Goal: Task Accomplishment & Management: Use online tool/utility

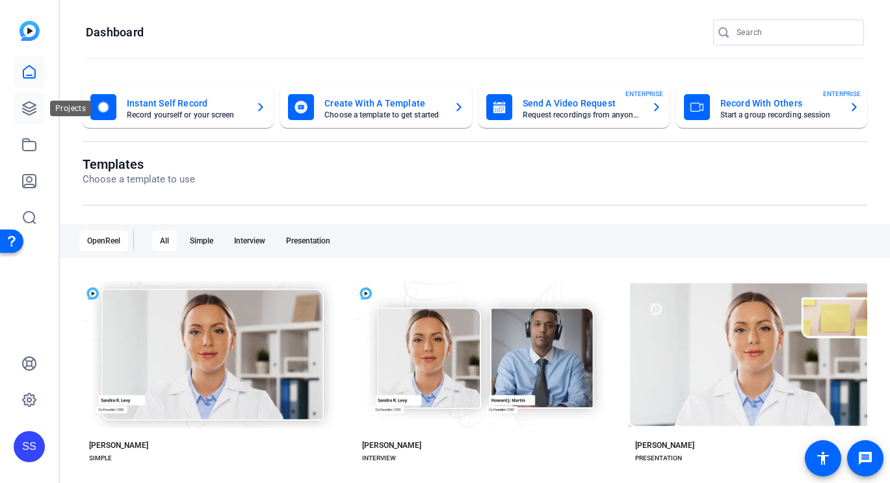
click at [34, 111] on icon at bounding box center [29, 109] width 16 height 16
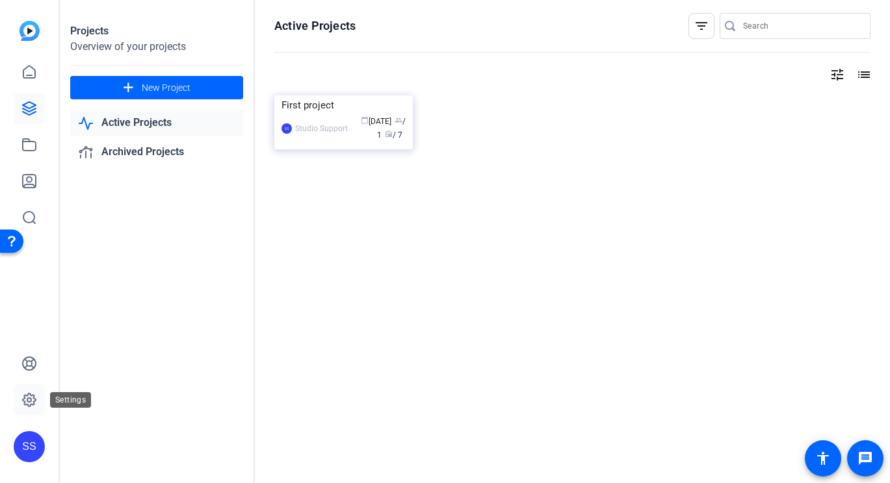
click at [30, 405] on icon at bounding box center [29, 400] width 13 height 13
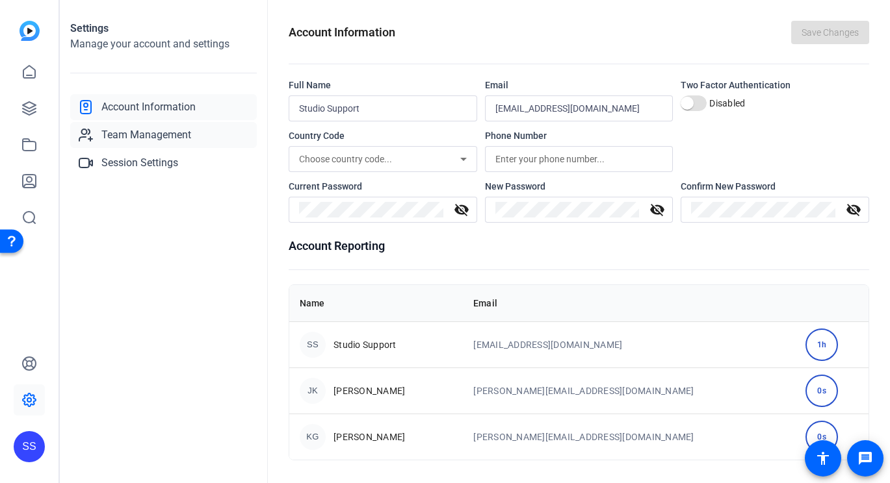
click at [227, 131] on link "Team Management" at bounding box center [163, 135] width 187 height 26
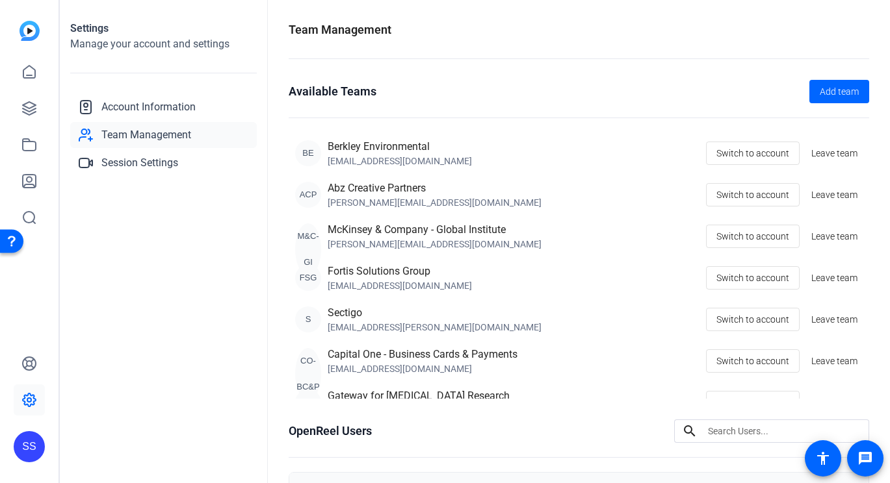
click at [22, 460] on div "SS" at bounding box center [29, 446] width 31 height 31
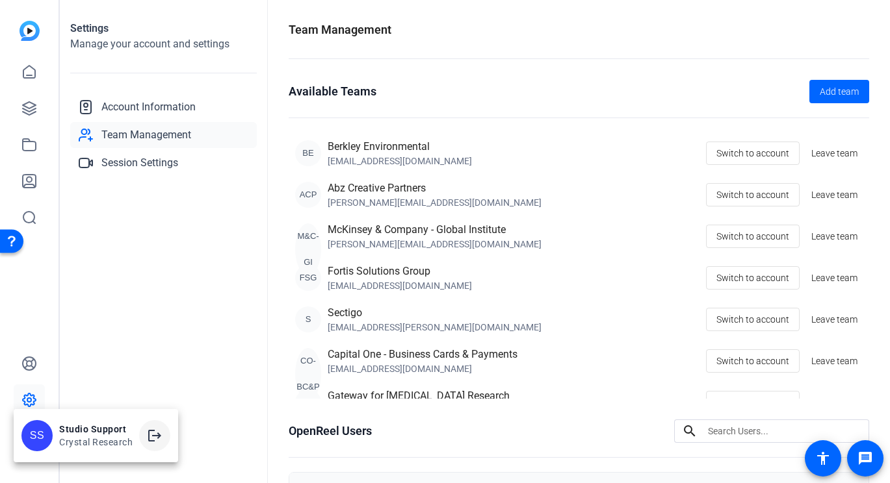
click at [153, 433] on mat-icon "logout" at bounding box center [155, 436] width 16 height 16
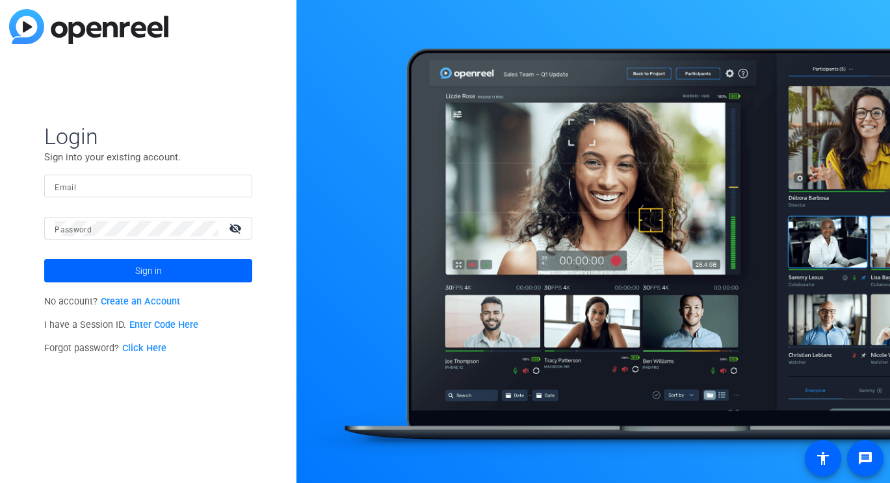
click at [168, 191] on input "Email" at bounding box center [148, 187] width 187 height 16
click at [230, 189] on img at bounding box center [230, 187] width 9 height 16
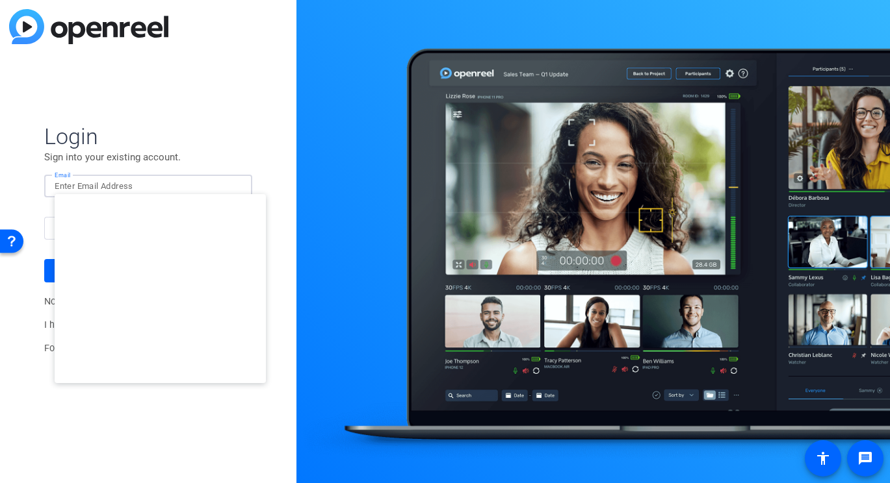
type input "studiosupport+2@openreel.com"
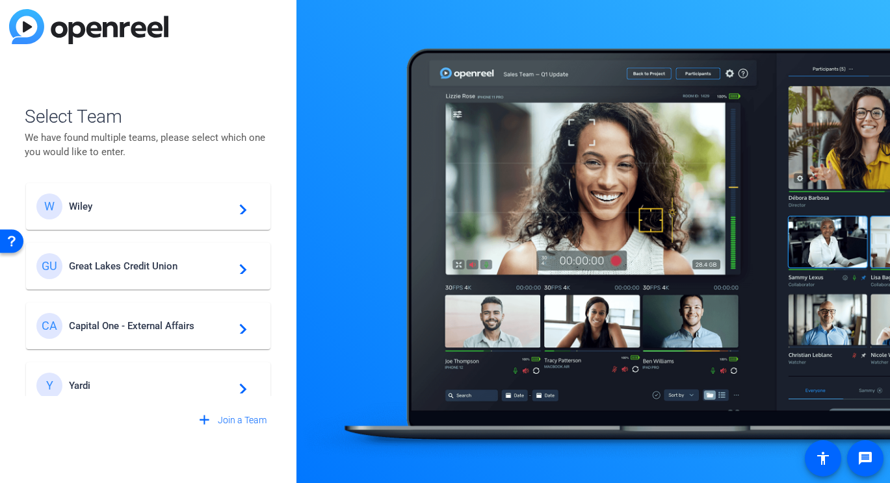
click at [147, 223] on mat-card-content "W Wiley navigate_next" at bounding box center [148, 206] width 244 height 47
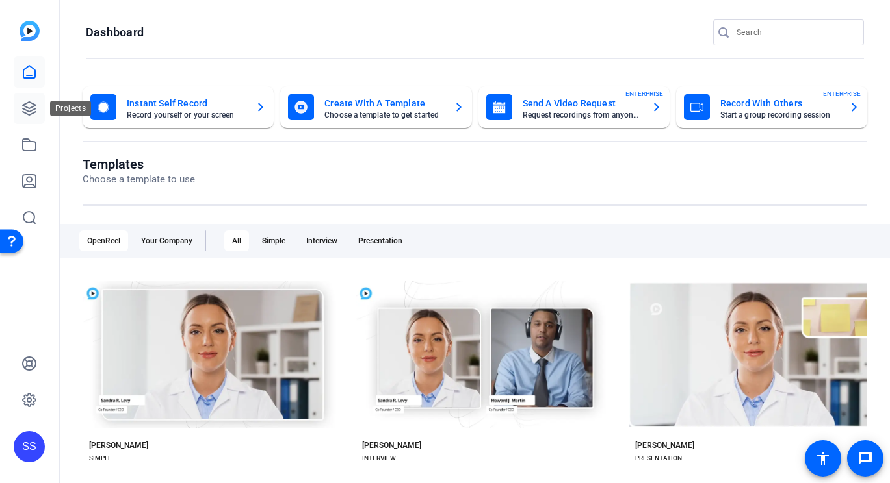
click at [33, 104] on icon at bounding box center [29, 108] width 13 height 13
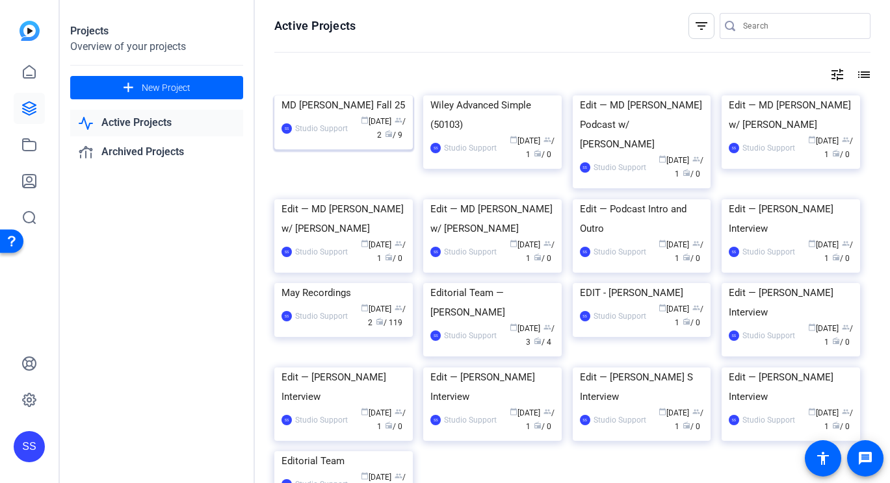
click at [355, 96] on img at bounding box center [343, 96] width 138 height 0
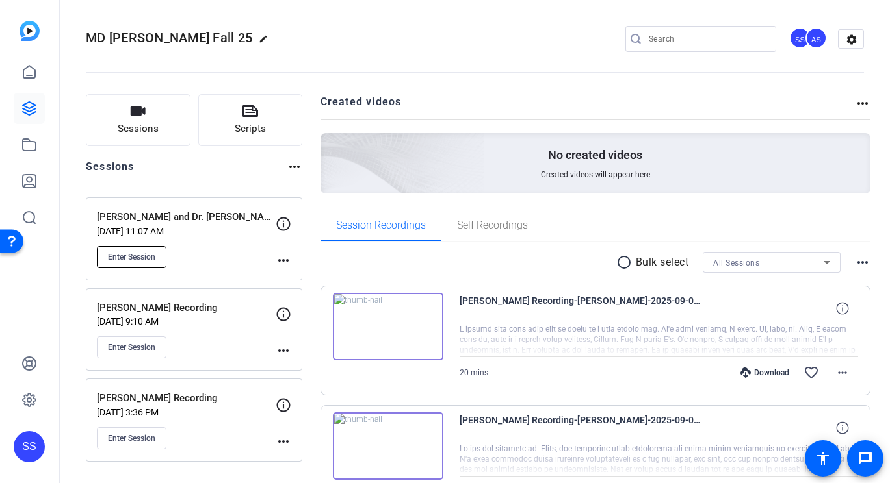
click at [114, 257] on span "Enter Session" at bounding box center [131, 257] width 47 height 10
drag, startPoint x: 263, startPoint y: 217, endPoint x: 99, endPoint y: 218, distance: 163.8
click at [99, 218] on p "[PERSON_NAME] and Dr. [PERSON_NAME]" at bounding box center [186, 217] width 179 height 15
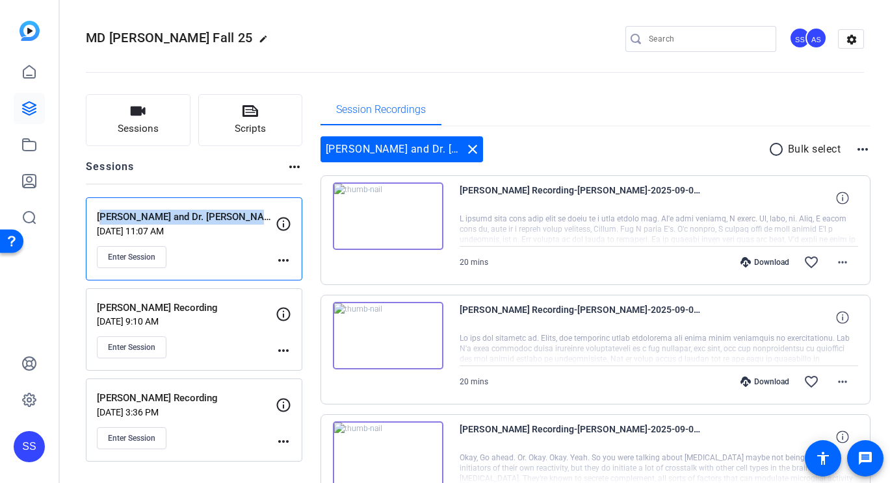
copy p "[PERSON_NAME] and Dr. [PERSON_NAME]"
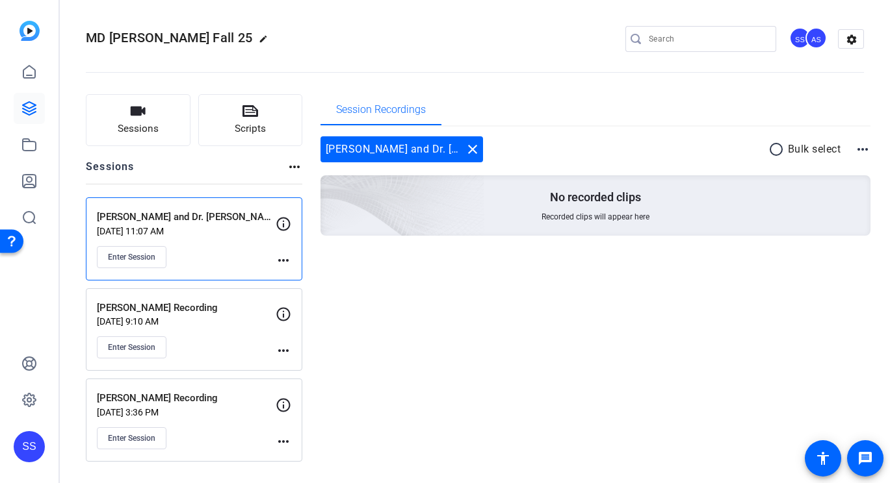
click at [138, 224] on p "[PERSON_NAME] and Dr. [PERSON_NAME]" at bounding box center [186, 217] width 179 height 15
click at [473, 153] on mat-icon "close" at bounding box center [473, 150] width 16 height 16
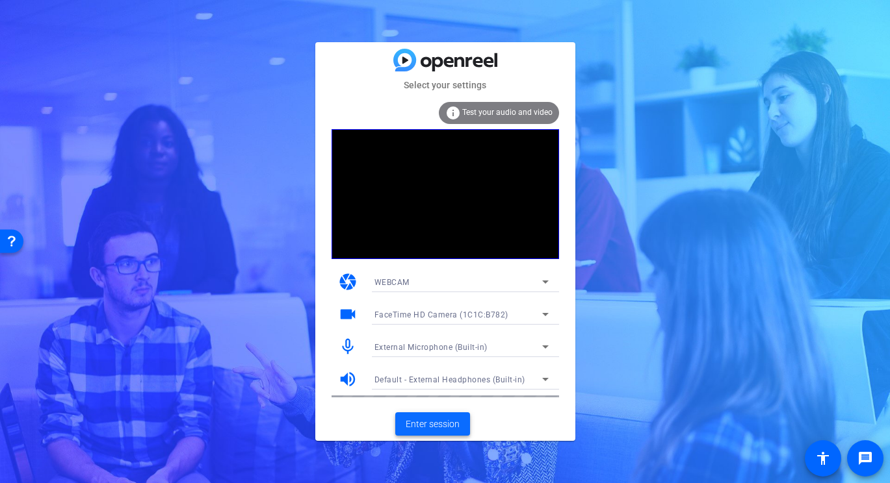
click at [440, 433] on span at bounding box center [432, 424] width 75 height 31
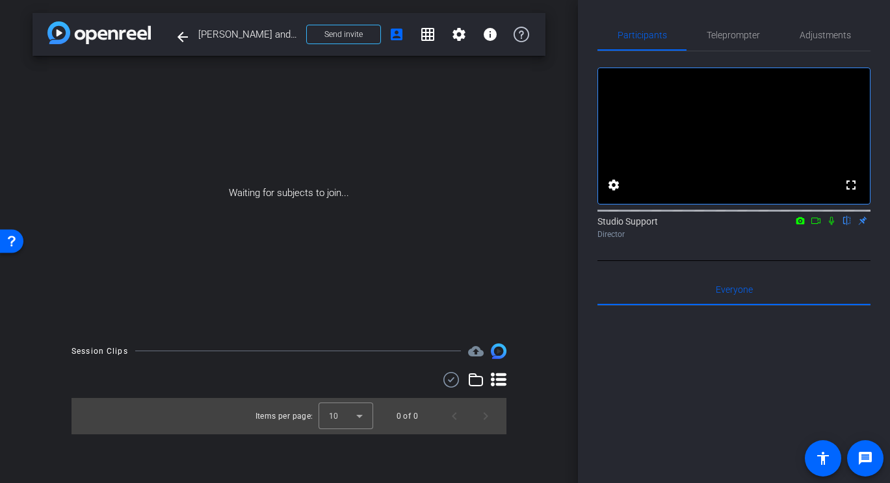
click at [836, 225] on icon at bounding box center [831, 220] width 10 height 9
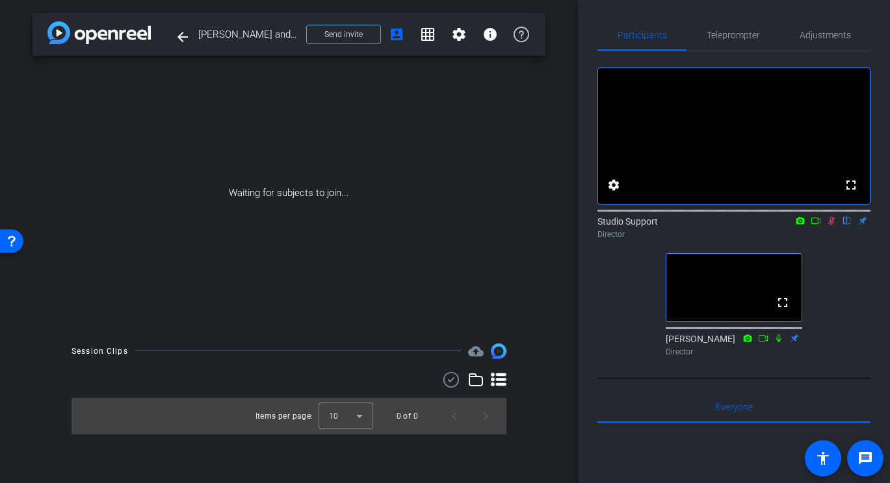
click at [832, 225] on icon at bounding box center [831, 221] width 7 height 8
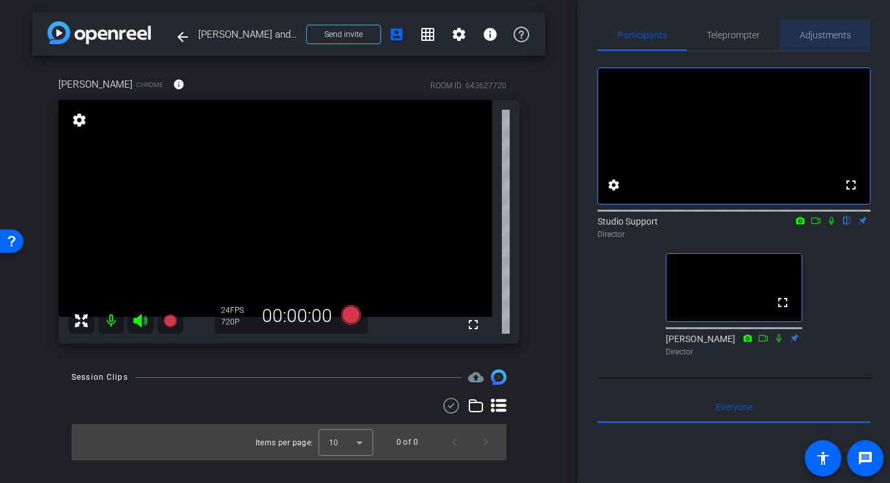
click at [815, 27] on span "Adjustments" at bounding box center [824, 34] width 51 height 31
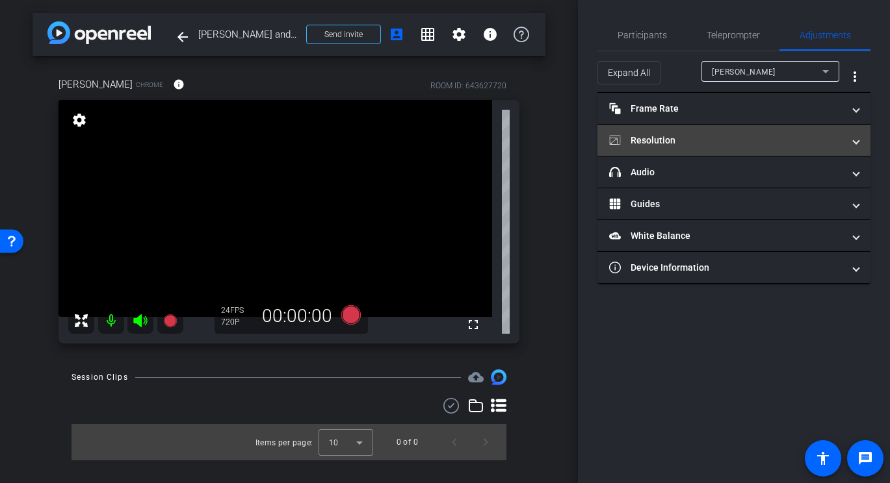
click at [677, 140] on mat-panel-title "Resolution" at bounding box center [726, 141] width 234 height 14
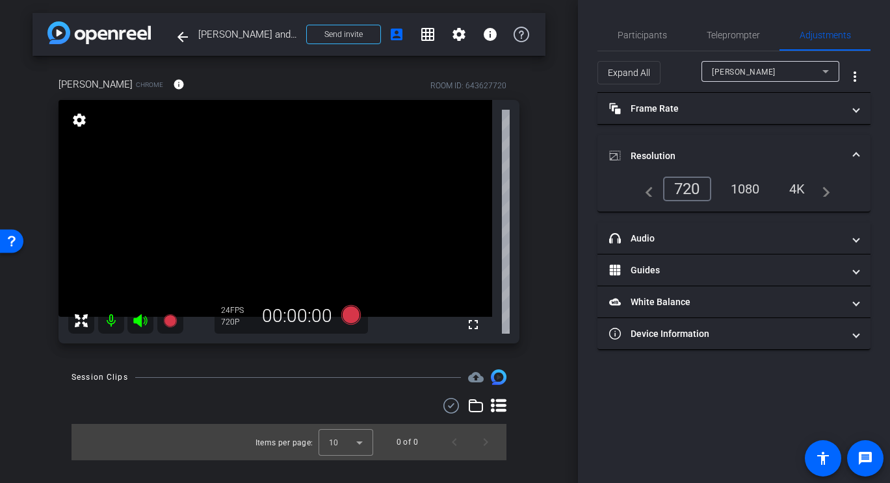
click at [730, 181] on div "1080" at bounding box center [745, 189] width 49 height 22
click at [616, 18] on div "Participants Teleprompter Adjustments settings Studio Support flip Director Ali…" at bounding box center [734, 241] width 312 height 483
click at [639, 47] on span "Participants" at bounding box center [641, 34] width 49 height 31
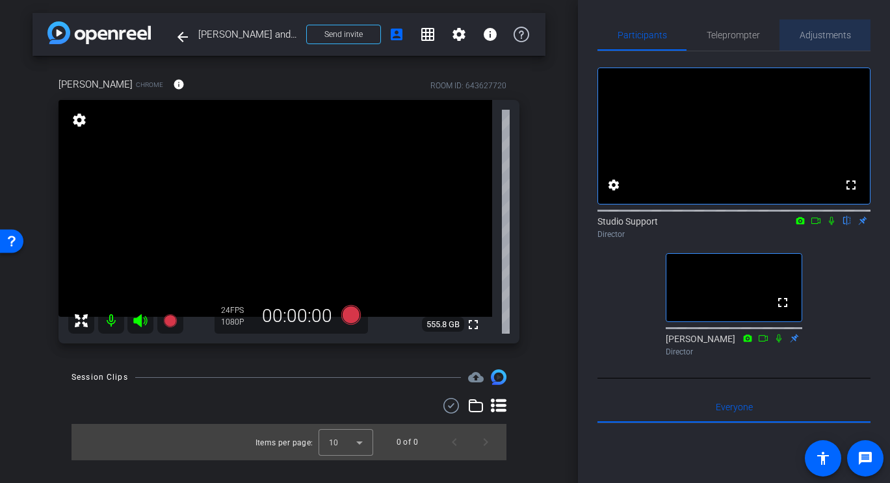
click at [845, 32] on span "Adjustments" at bounding box center [824, 35] width 51 height 9
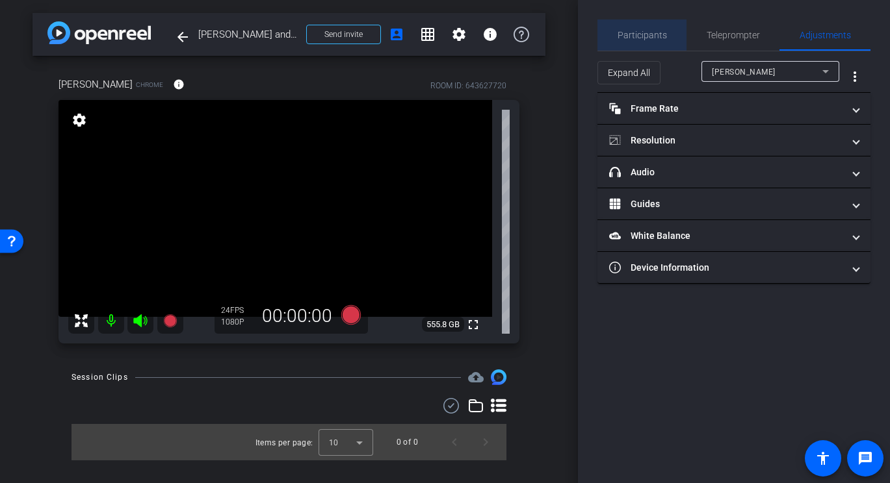
click at [651, 31] on span "Participants" at bounding box center [641, 35] width 49 height 9
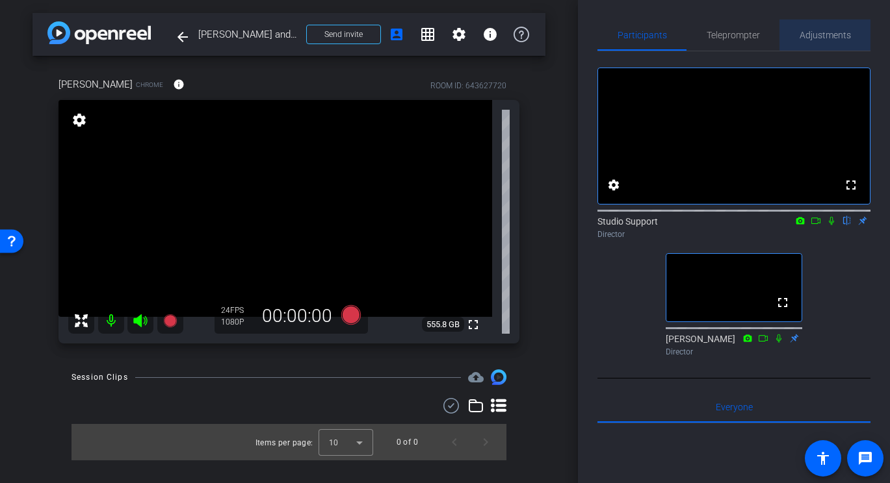
click at [834, 24] on span "Adjustments" at bounding box center [824, 34] width 51 height 31
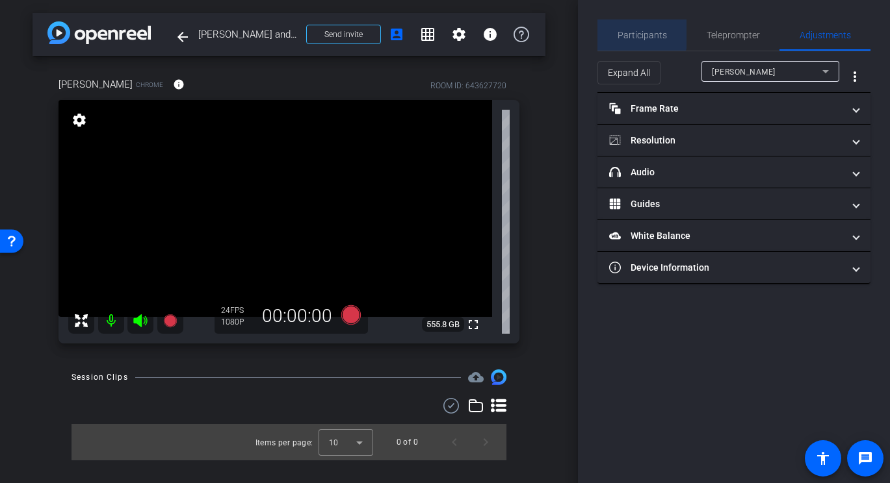
click at [626, 31] on span "Participants" at bounding box center [641, 35] width 49 height 9
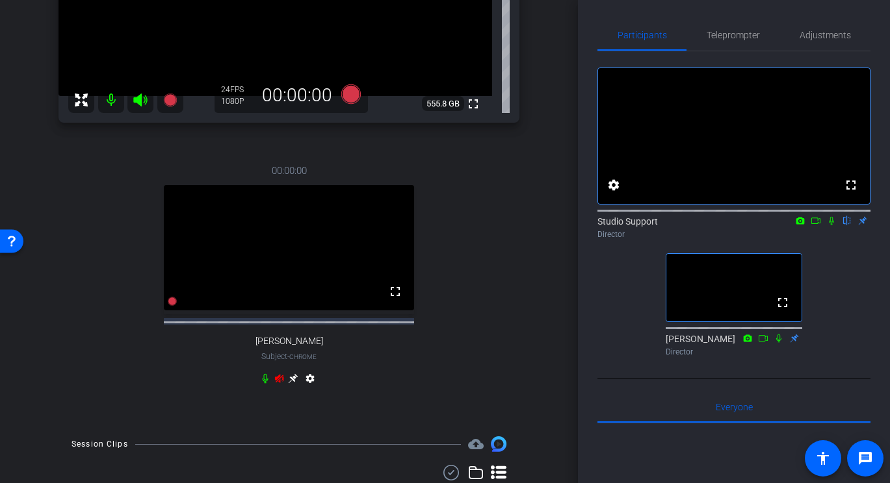
scroll to position [228, 0]
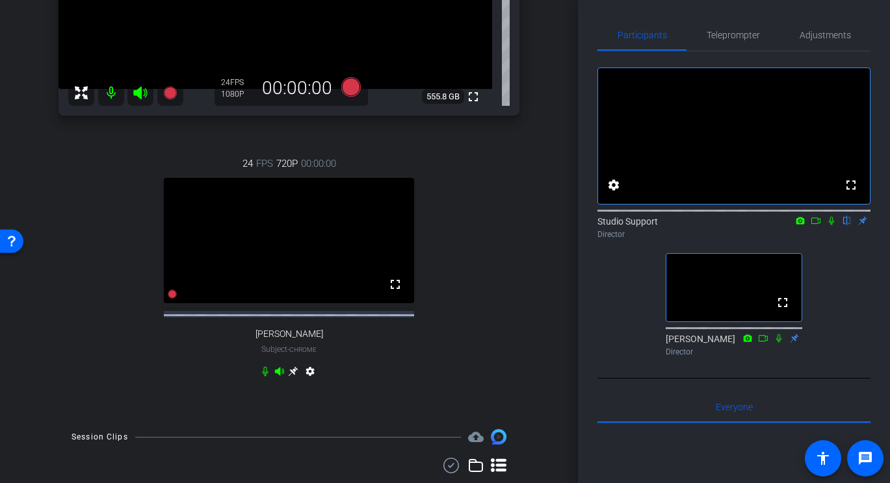
click at [292, 377] on icon at bounding box center [294, 372] width 10 height 10
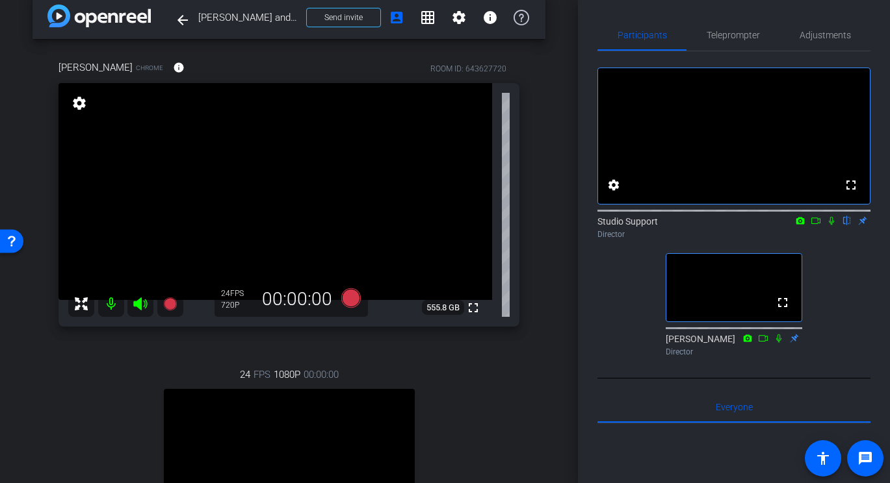
scroll to position [0, 0]
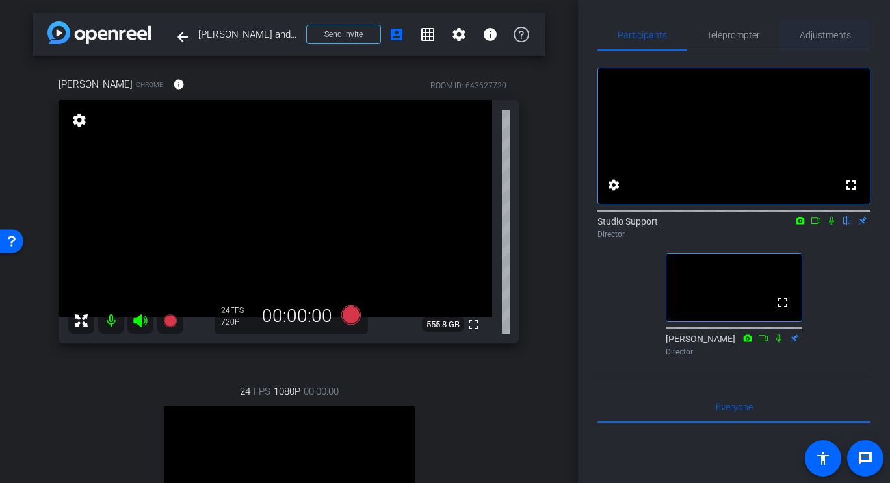
click at [823, 42] on span "Adjustments" at bounding box center [824, 34] width 51 height 31
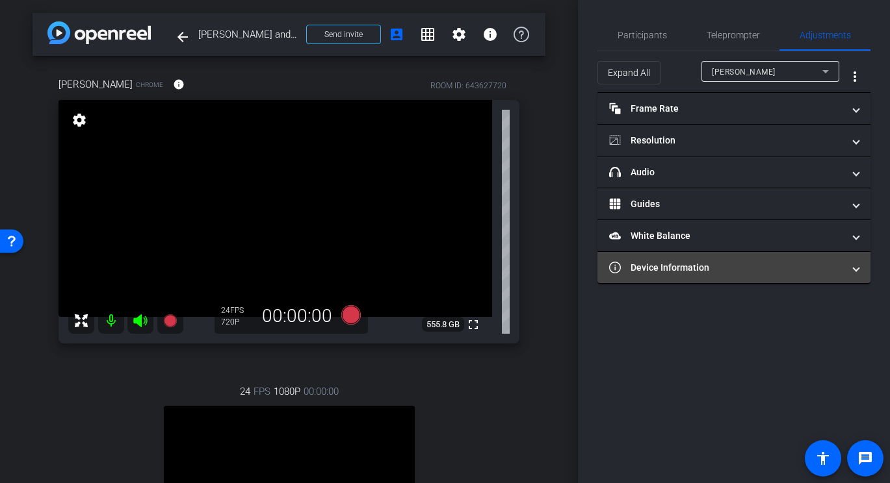
click at [714, 266] on mat-panel-title "Device Information" at bounding box center [726, 268] width 234 height 14
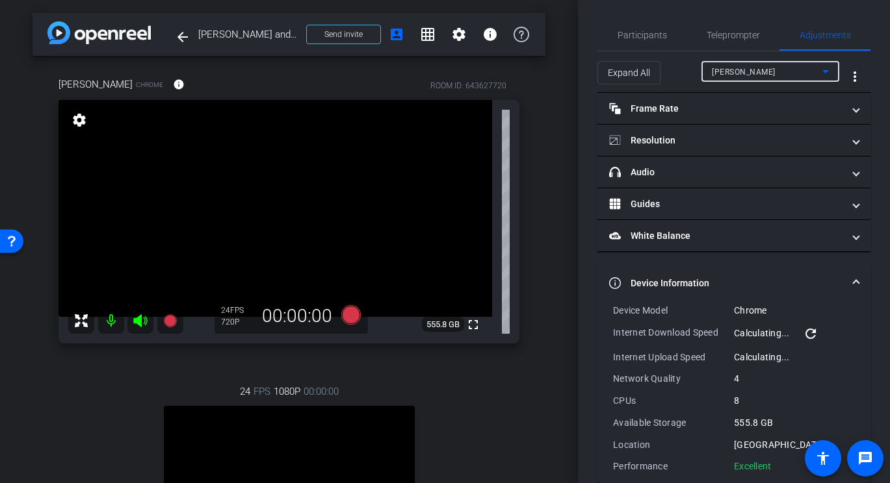
click at [751, 68] on span "Monty Montano" at bounding box center [744, 72] width 64 height 9
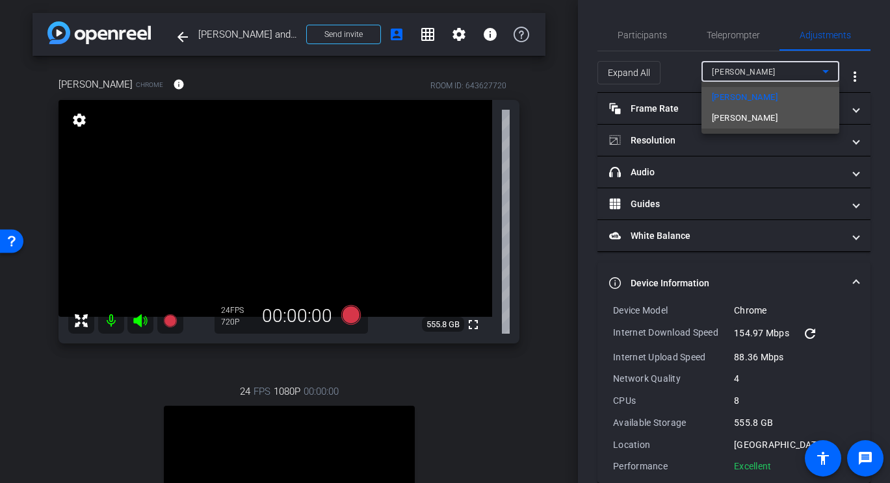
click at [726, 124] on span "Pam Sharma" at bounding box center [745, 118] width 66 height 16
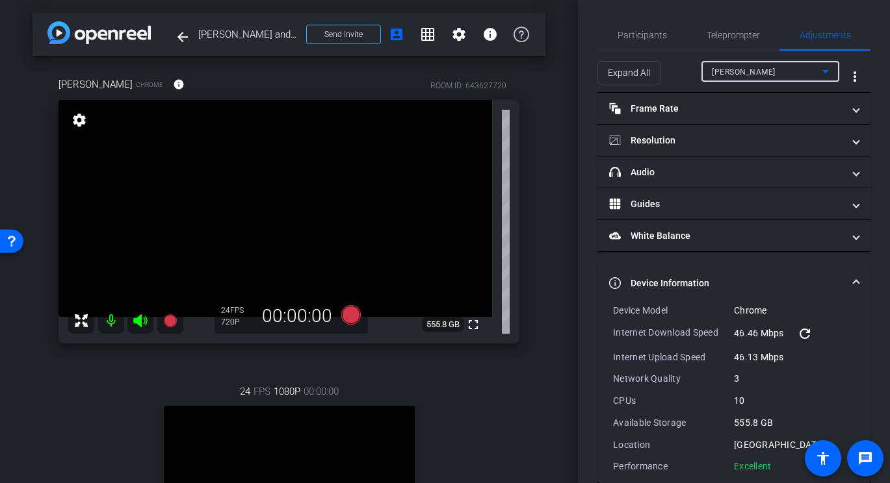
scroll to position [20, 0]
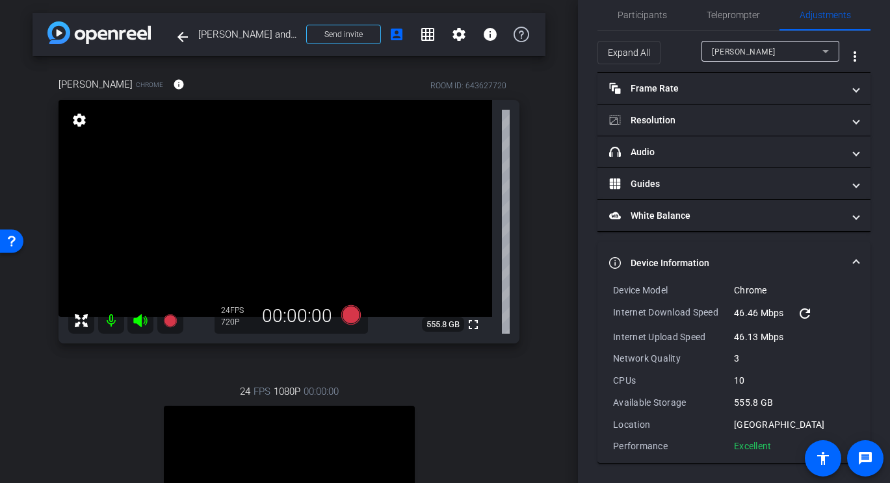
drag, startPoint x: 780, startPoint y: 449, endPoint x: 612, endPoint y: 290, distance: 232.2
click at [612, 290] on div "Device Model Chrome Internet Download Speed 46.46 Mbps refresh Internet Upload …" at bounding box center [733, 373] width 273 height 179
copy div "Device Model Chrome Internet Download Speed 46.46 Mbps refresh Internet Upload …"
click at [642, 12] on span "Participants" at bounding box center [641, 14] width 49 height 9
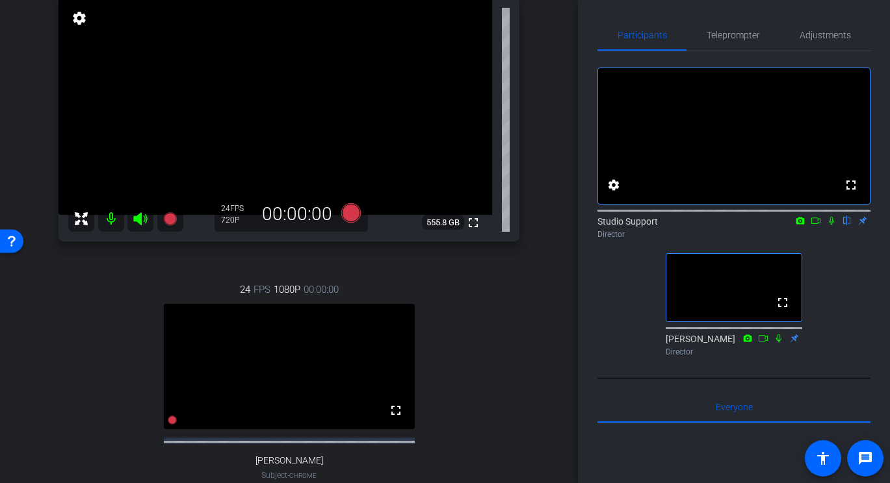
scroll to position [0, 0]
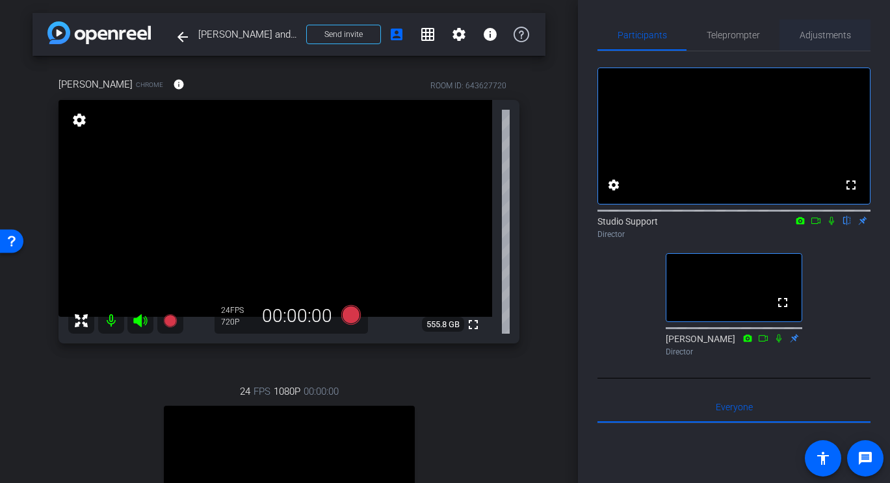
click at [797, 38] on div "Adjustments" at bounding box center [824, 34] width 91 height 31
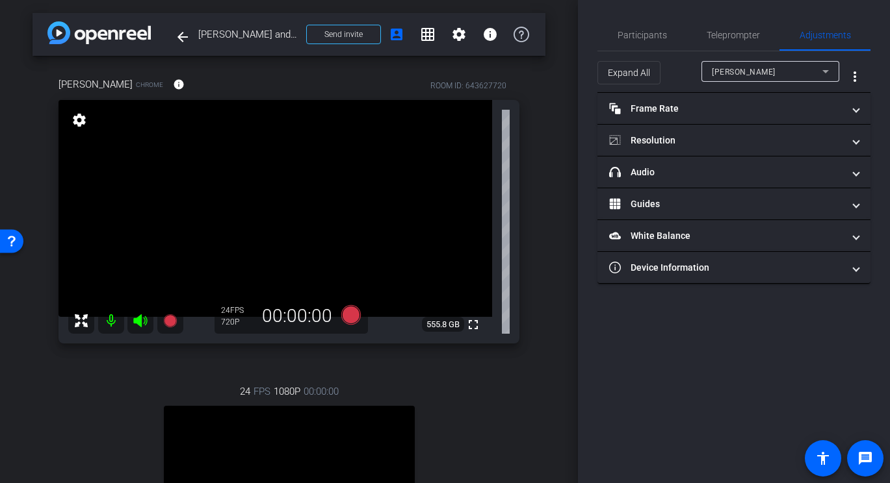
click at [755, 77] on div "Monty Montano" at bounding box center [767, 72] width 110 height 16
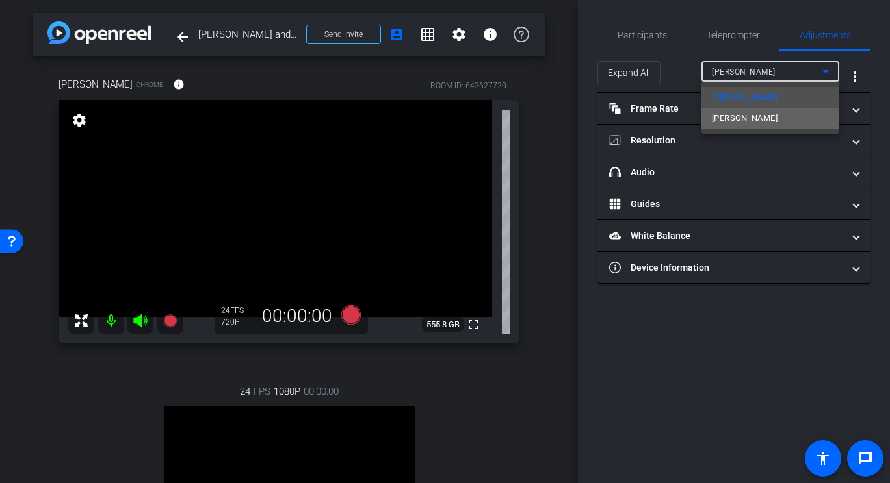
click at [742, 113] on span "Pam Sharma" at bounding box center [745, 118] width 66 height 16
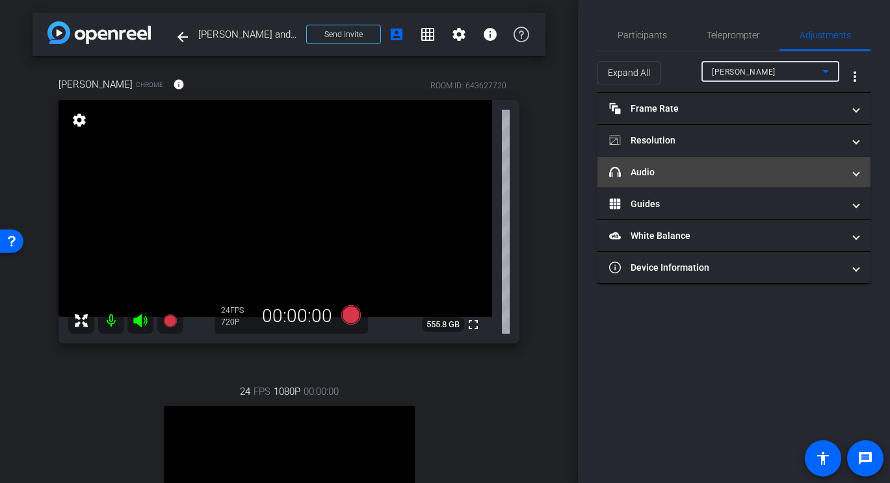
click at [700, 170] on mat-panel-title "headphone icon Audio" at bounding box center [726, 173] width 234 height 14
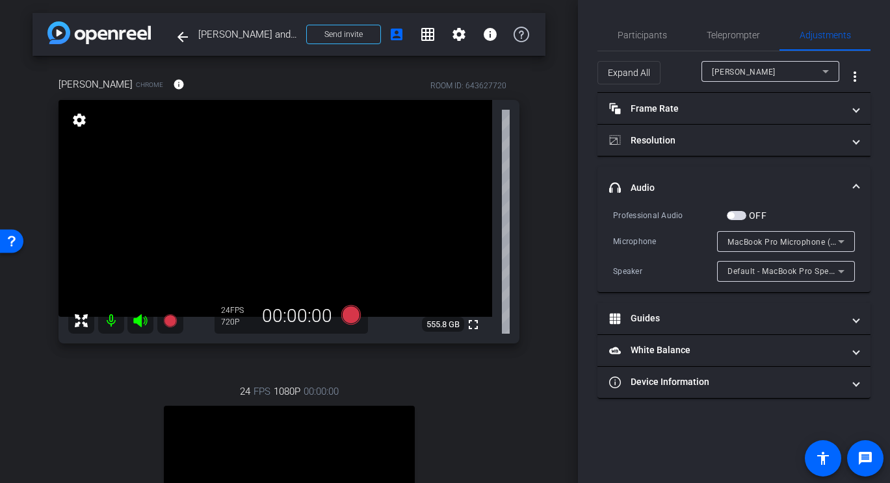
click at [754, 249] on div "MacBook Pro Microphone (Built-in)" at bounding box center [782, 242] width 110 height 16
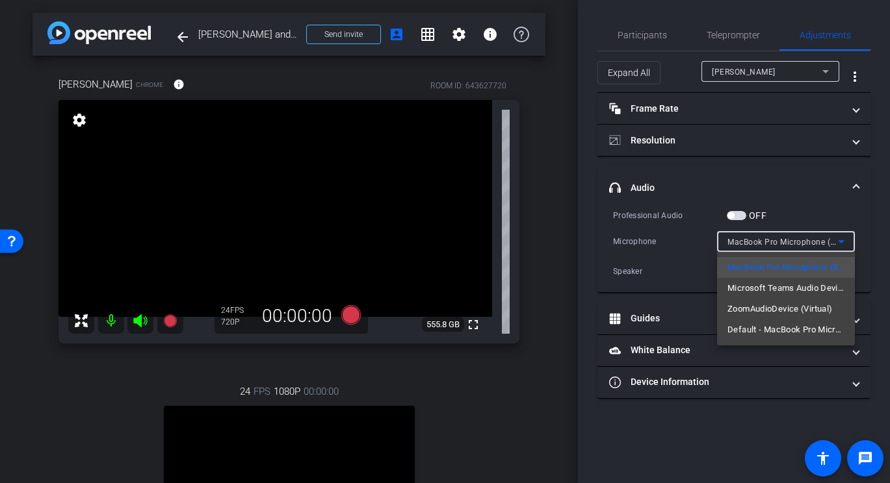
click at [643, 32] on div at bounding box center [445, 241] width 890 height 483
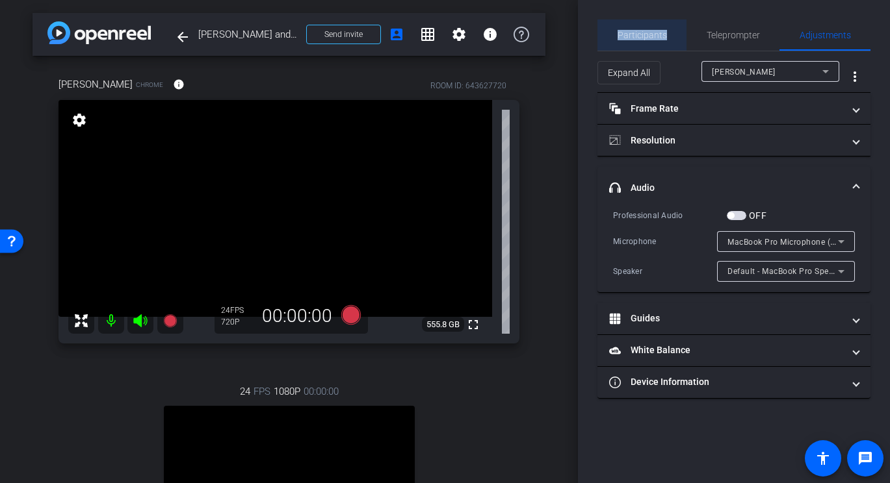
click at [643, 32] on span "Participants" at bounding box center [641, 35] width 49 height 9
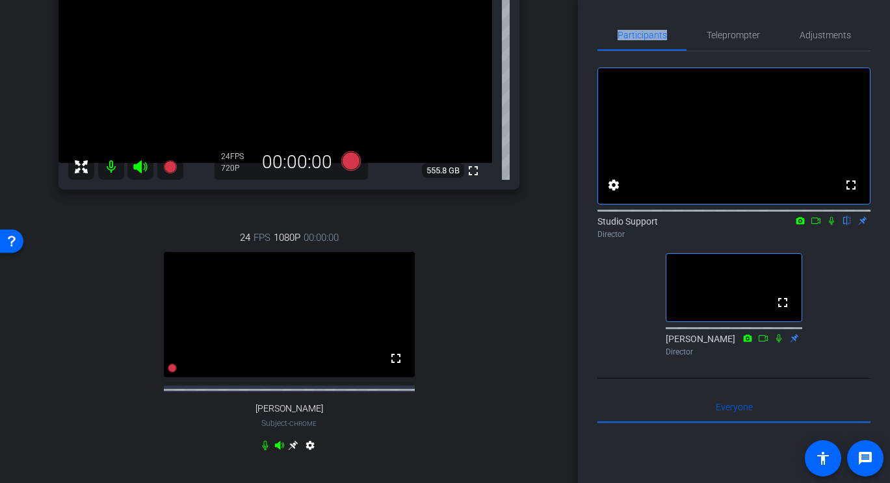
scroll to position [156, 0]
click at [814, 33] on span "Adjustments" at bounding box center [824, 35] width 51 height 9
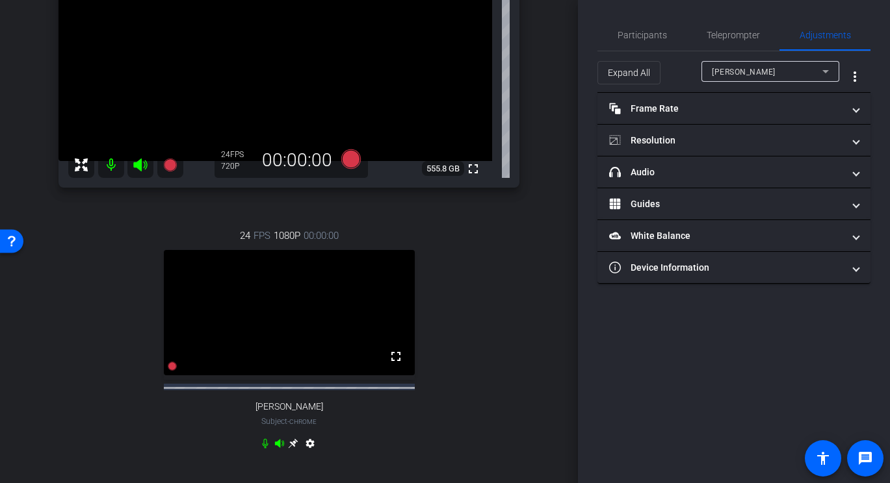
click at [790, 67] on div "Monty Montano" at bounding box center [767, 72] width 110 height 16
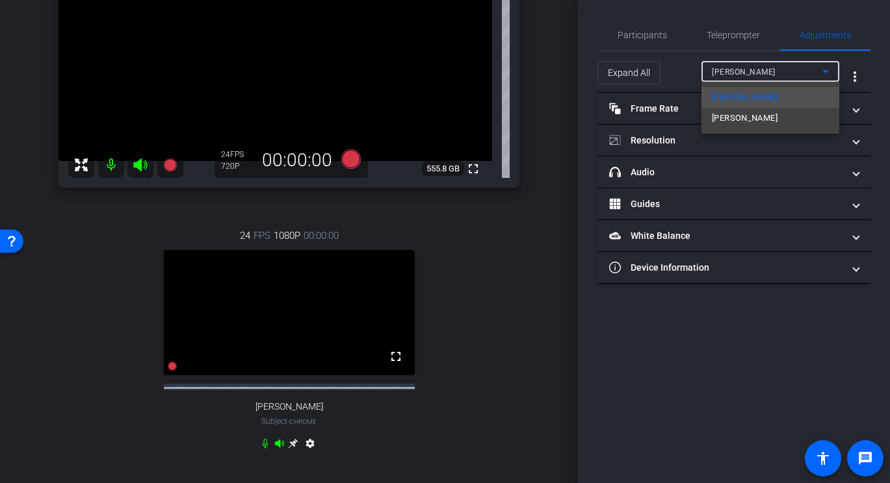
click at [693, 300] on div at bounding box center [445, 241] width 890 height 483
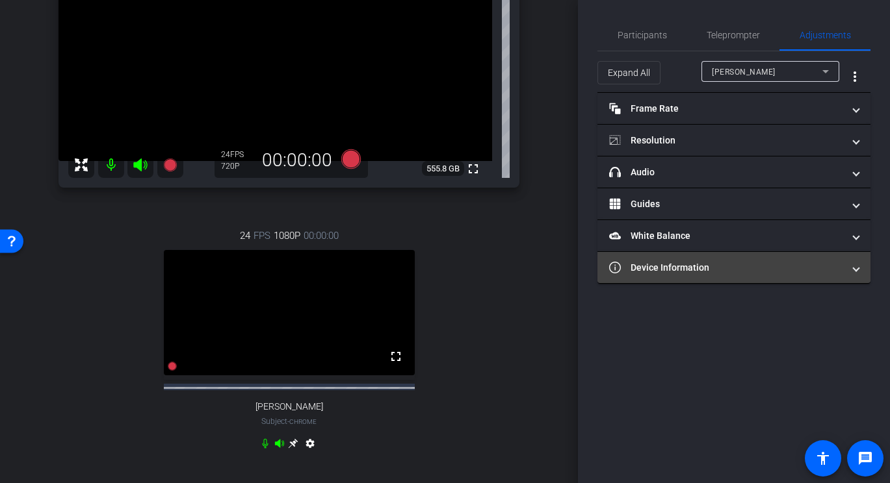
click at [701, 279] on mat-expansion-panel-header "Device Information" at bounding box center [733, 267] width 273 height 31
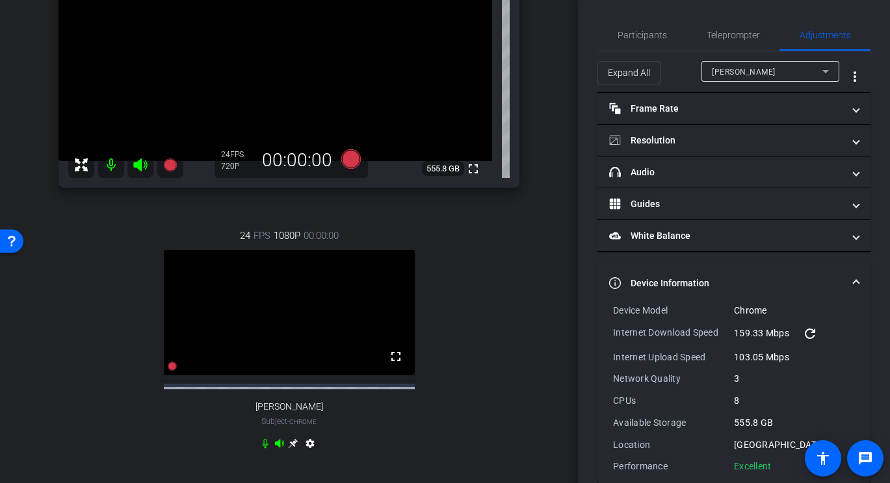
scroll to position [20, 0]
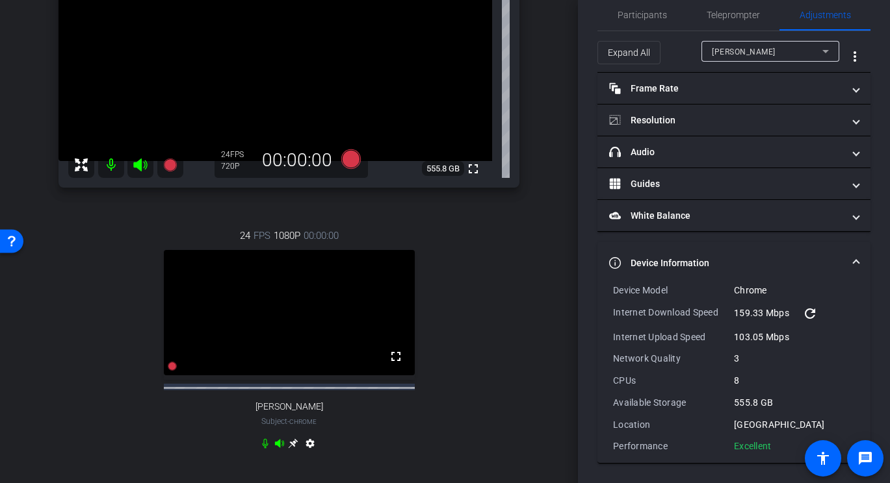
drag, startPoint x: 775, startPoint y: 448, endPoint x: 612, endPoint y: 286, distance: 230.2
click at [612, 286] on div "Device Model Chrome Internet Download Speed 159.33 Mbps refresh Internet Upload…" at bounding box center [733, 373] width 273 height 179
copy div "Device Model Chrome Internet Download Speed 159.33 Mbps refresh Internet Upload…"
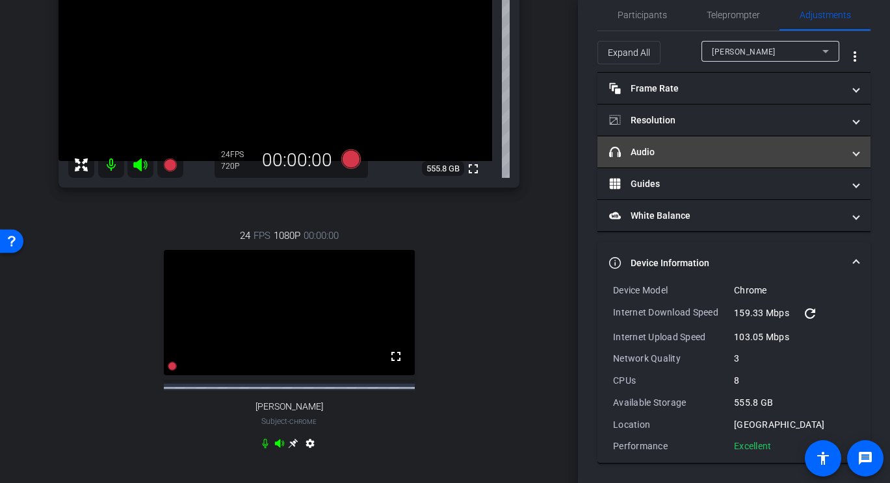
scroll to position [0, 0]
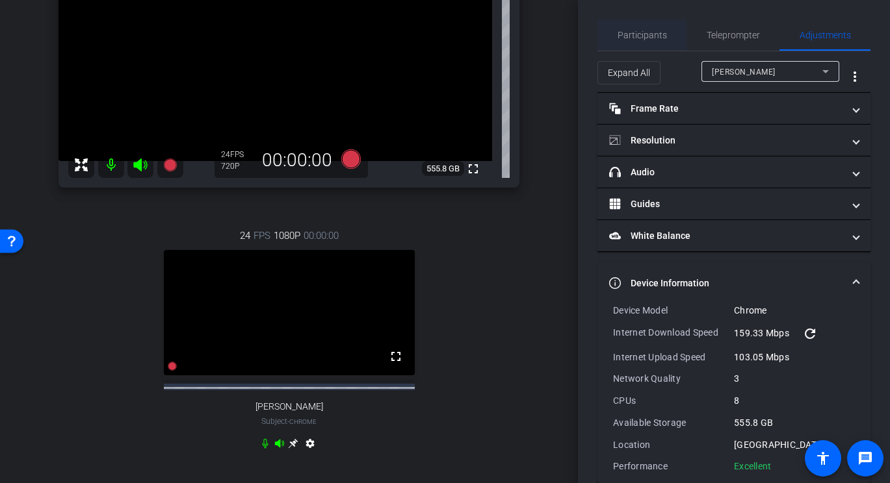
click at [658, 36] on span "Participants" at bounding box center [641, 35] width 49 height 9
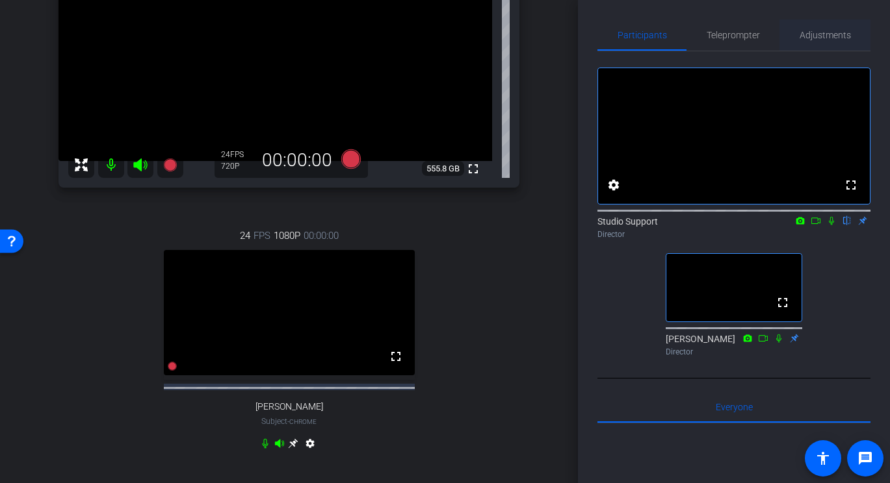
click at [816, 23] on span "Adjustments" at bounding box center [824, 34] width 51 height 31
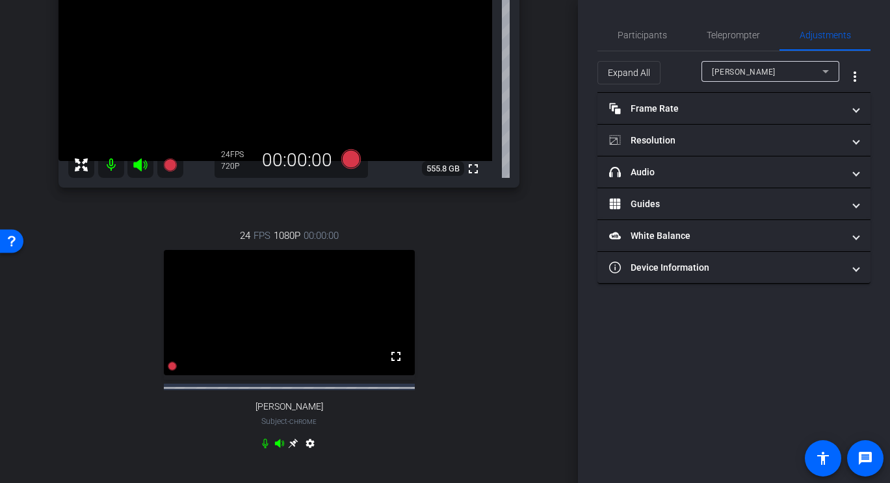
click at [756, 83] on div at bounding box center [770, 89] width 138 height 14
click at [756, 79] on div "Monty Montano" at bounding box center [767, 72] width 110 height 16
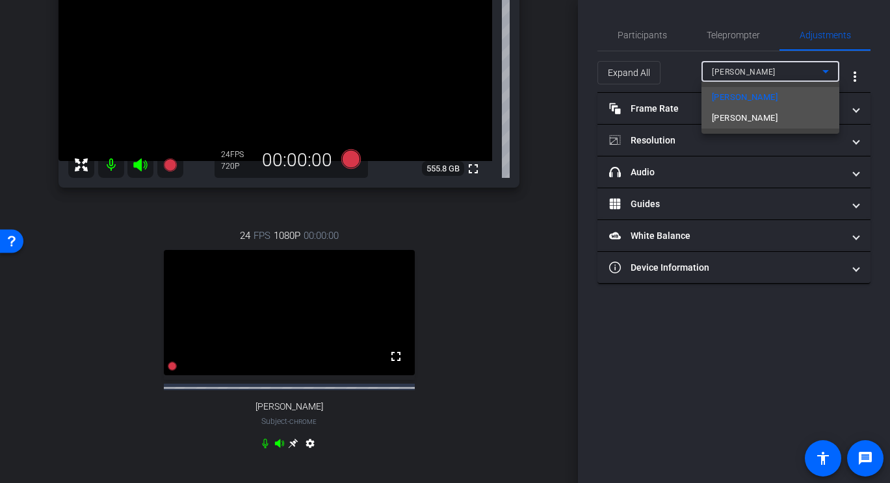
click at [747, 120] on span "Pam Sharma" at bounding box center [745, 118] width 66 height 16
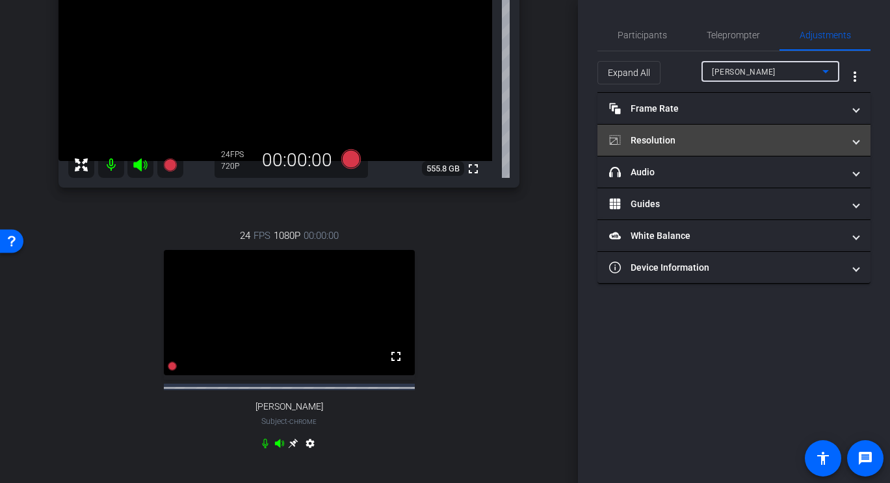
click at [672, 155] on mat-expansion-panel-header "Resolution" at bounding box center [733, 140] width 273 height 31
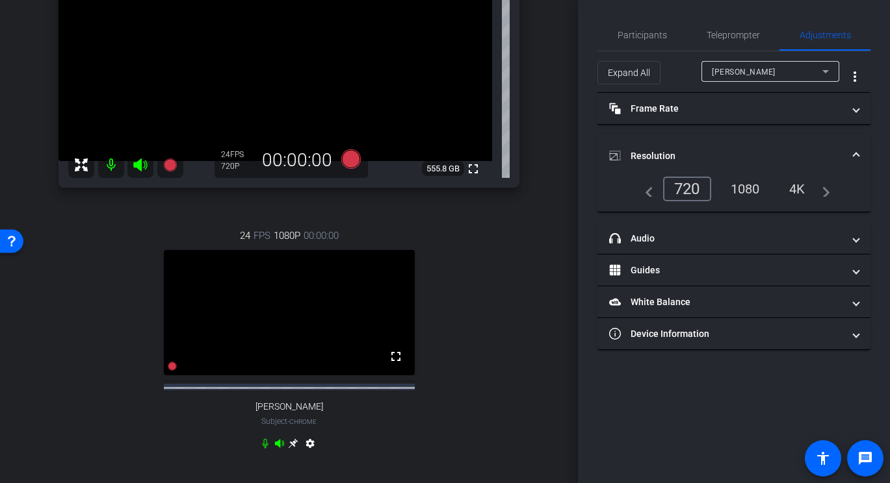
click at [746, 194] on div "1080" at bounding box center [745, 189] width 49 height 22
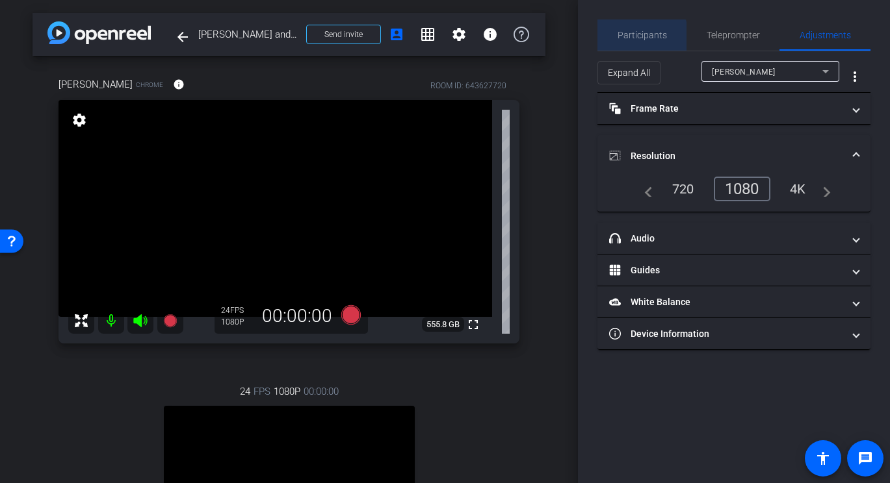
click at [624, 40] on span "Participants" at bounding box center [641, 34] width 49 height 31
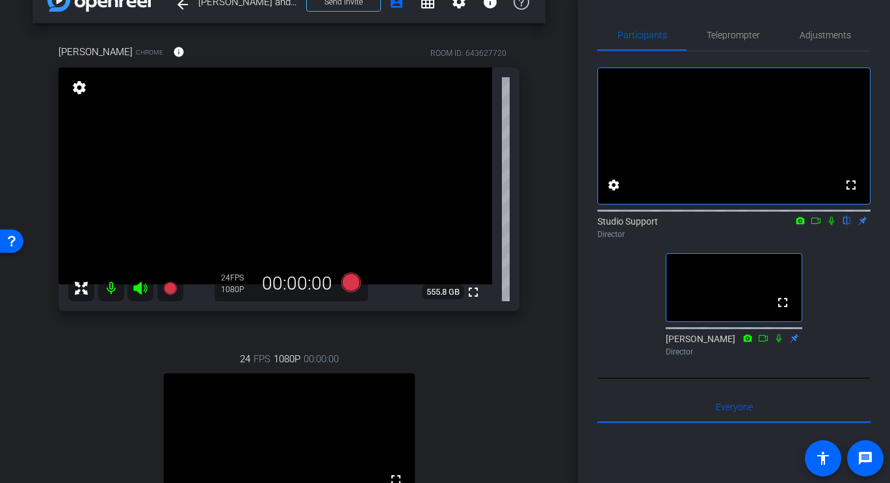
scroll to position [29, 0]
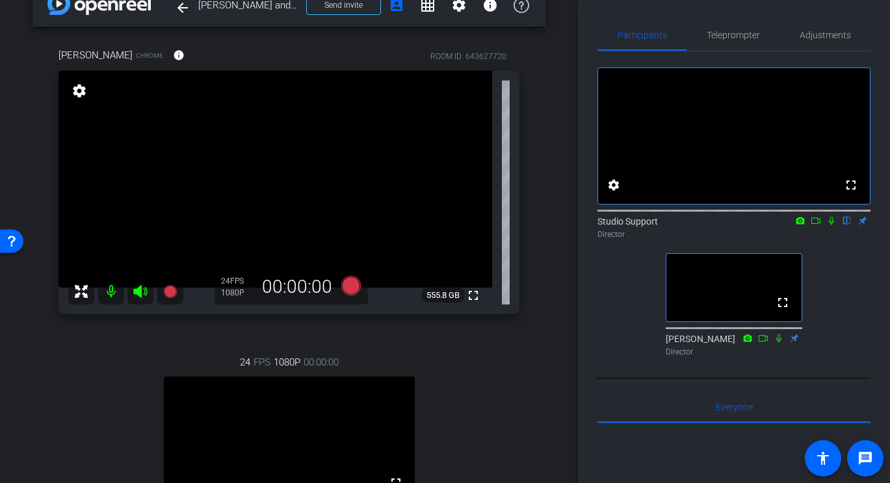
click at [535, 194] on div "Pam Sharma Chrome info ROOM ID: 643627720 fullscreen settings 555.8 GB 24 FPS 1…" at bounding box center [288, 321] width 513 height 589
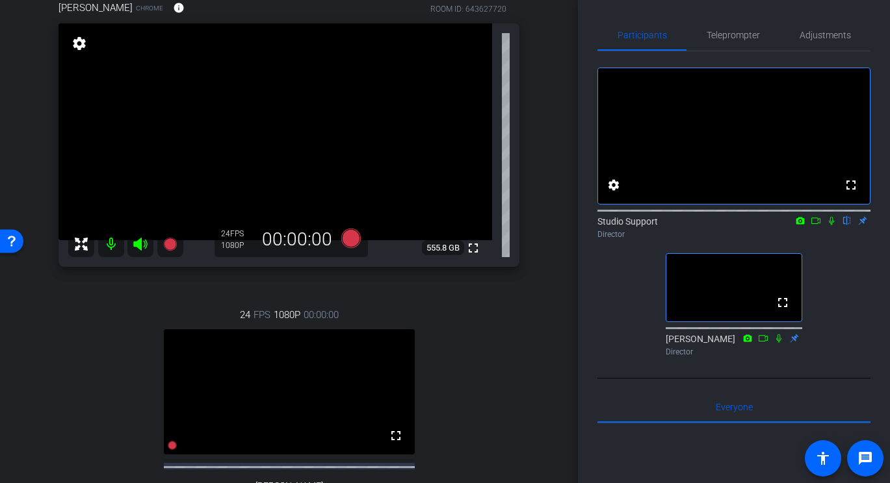
scroll to position [0, 0]
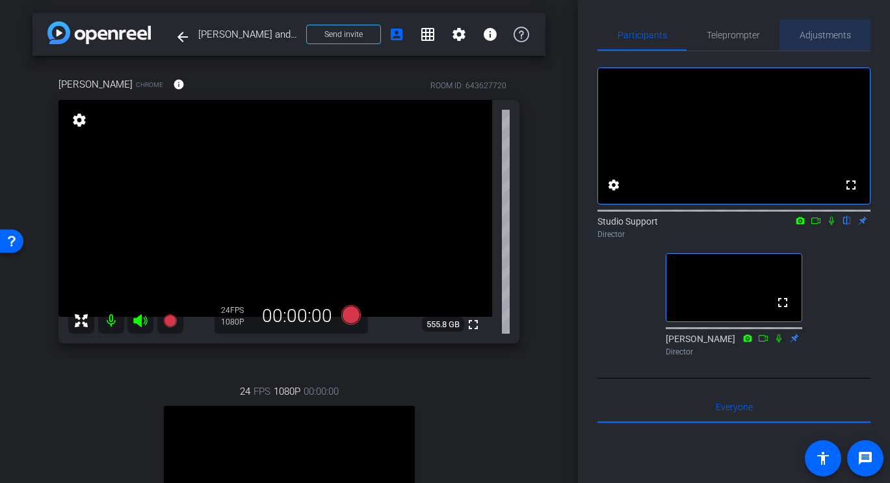
click at [811, 29] on span "Adjustments" at bounding box center [824, 34] width 51 height 31
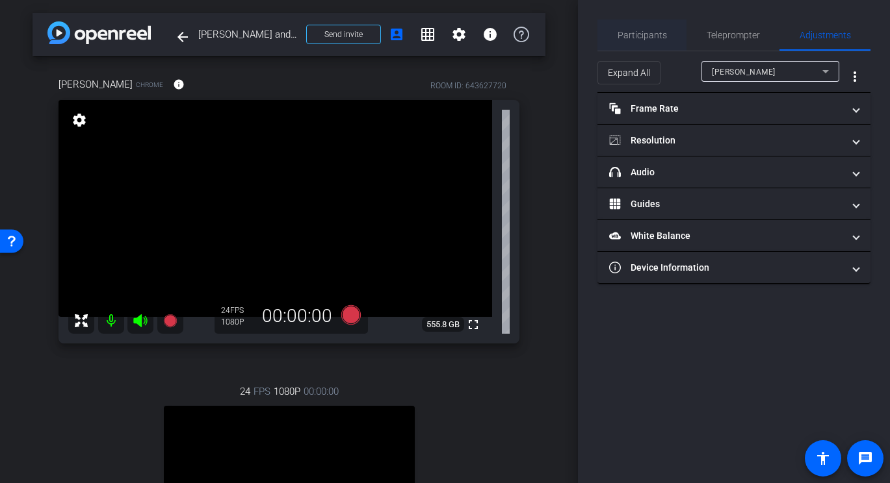
click at [607, 39] on div "Participants" at bounding box center [641, 34] width 89 height 31
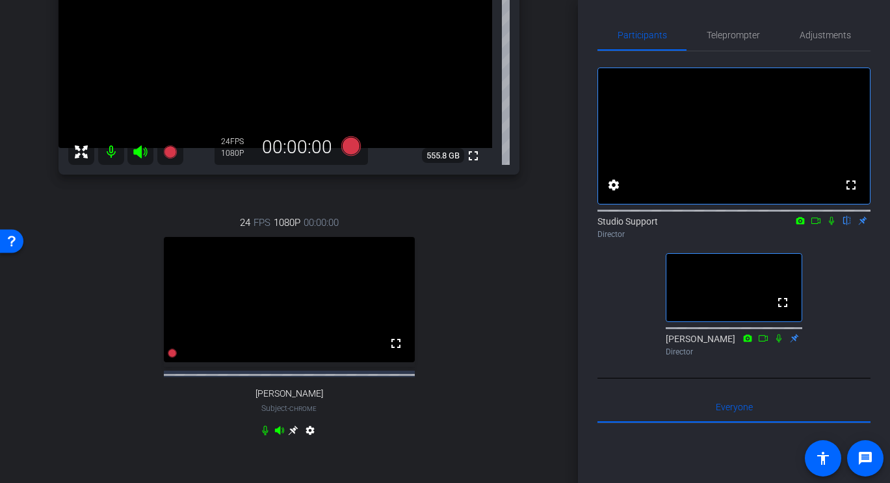
scroll to position [92, 0]
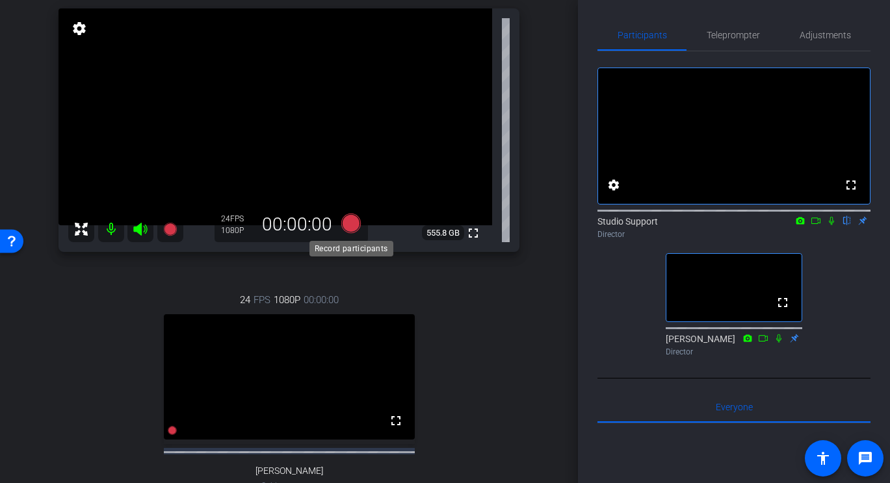
click at [352, 223] on icon at bounding box center [350, 223] width 19 height 19
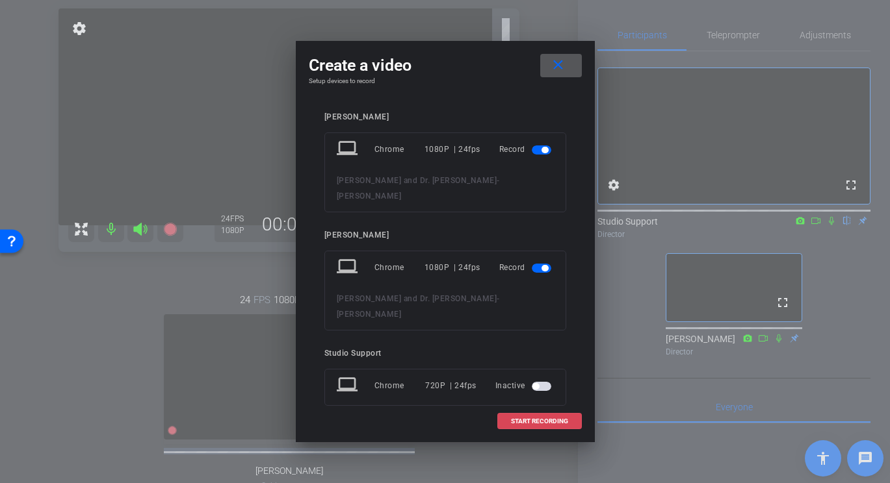
click at [504, 418] on span at bounding box center [539, 421] width 83 height 31
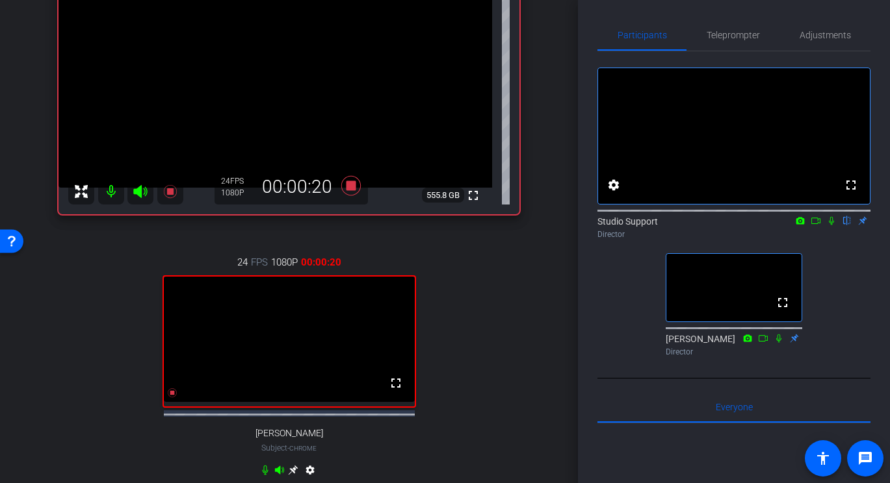
scroll to position [131, 0]
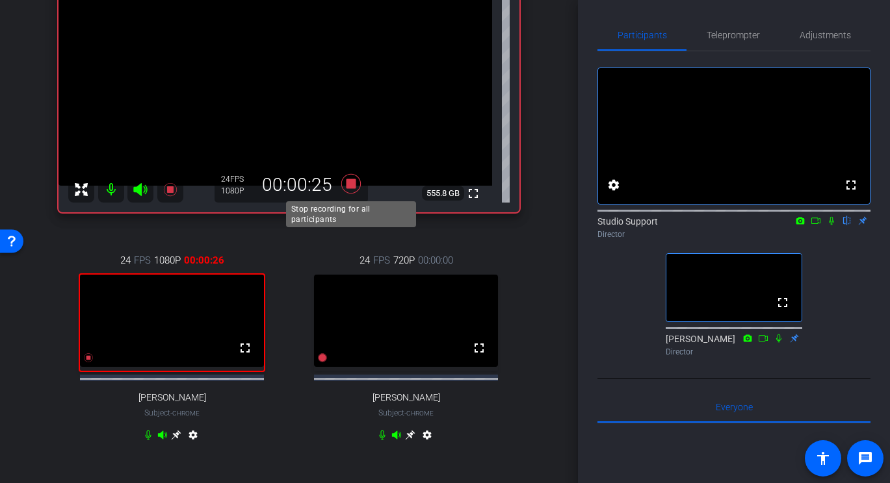
click at [355, 188] on icon at bounding box center [350, 183] width 31 height 23
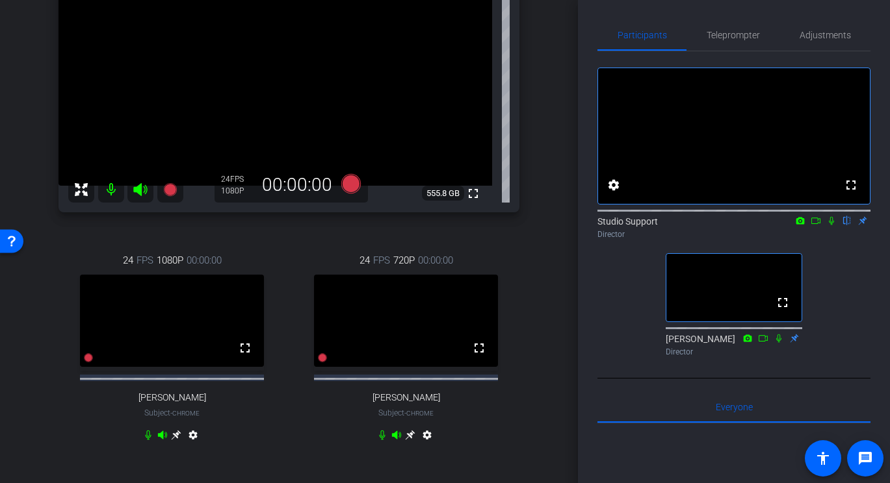
click at [428, 445] on mat-icon "settings" at bounding box center [427, 438] width 16 height 16
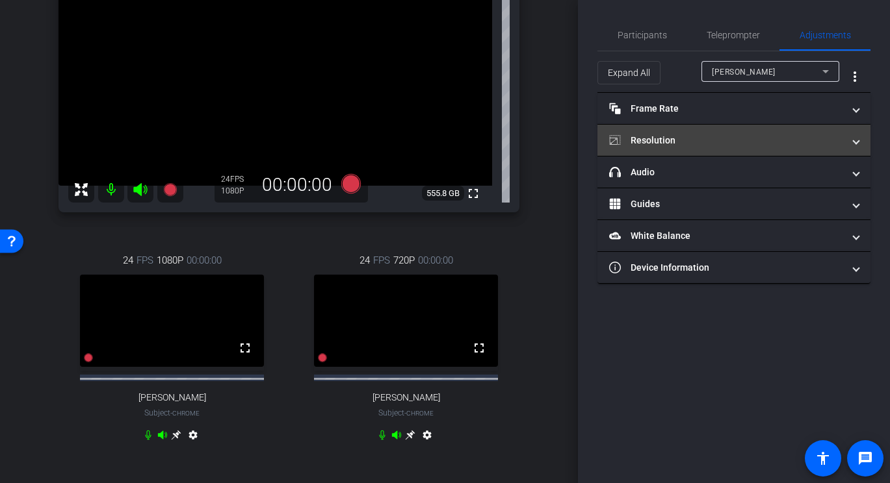
click at [675, 138] on mat-panel-title "Resolution" at bounding box center [726, 141] width 234 height 14
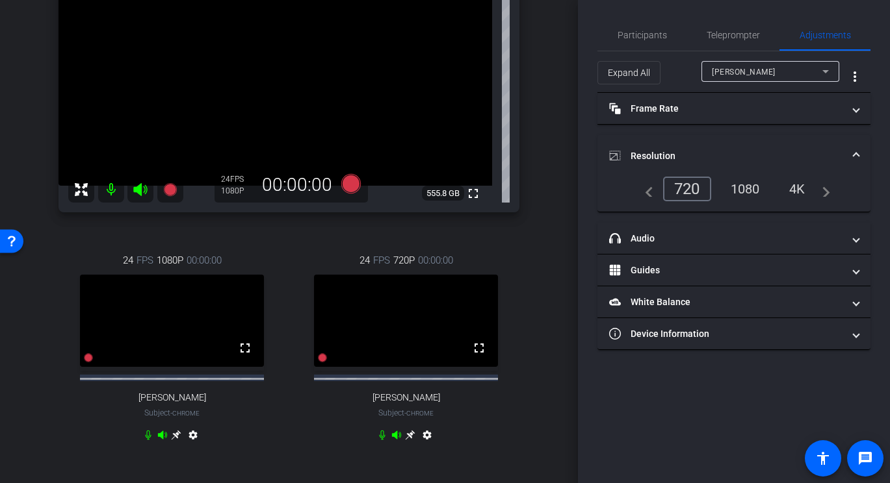
click at [756, 196] on div "1080" at bounding box center [745, 189] width 49 height 22
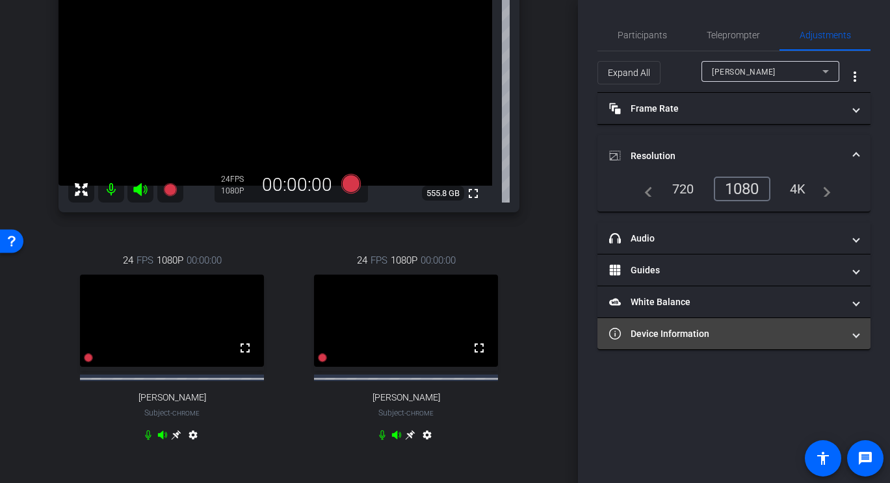
click at [695, 331] on mat-panel-title "Device Information" at bounding box center [726, 335] width 234 height 14
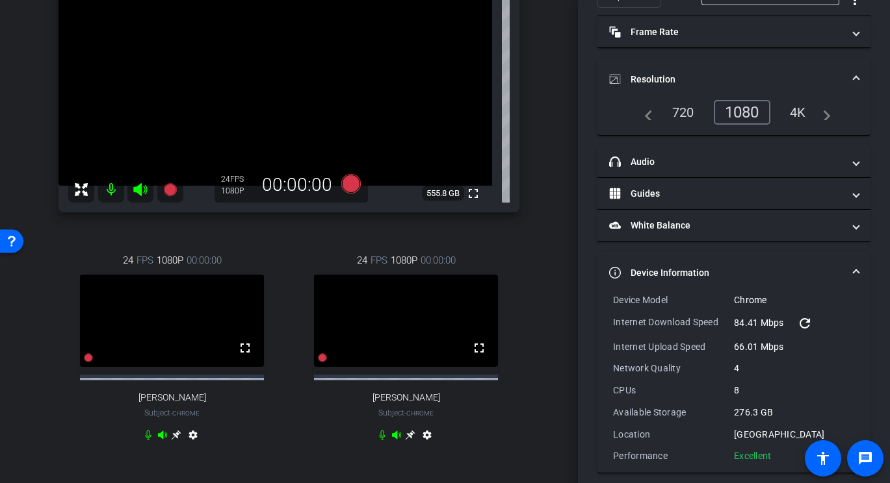
scroll to position [86, 0]
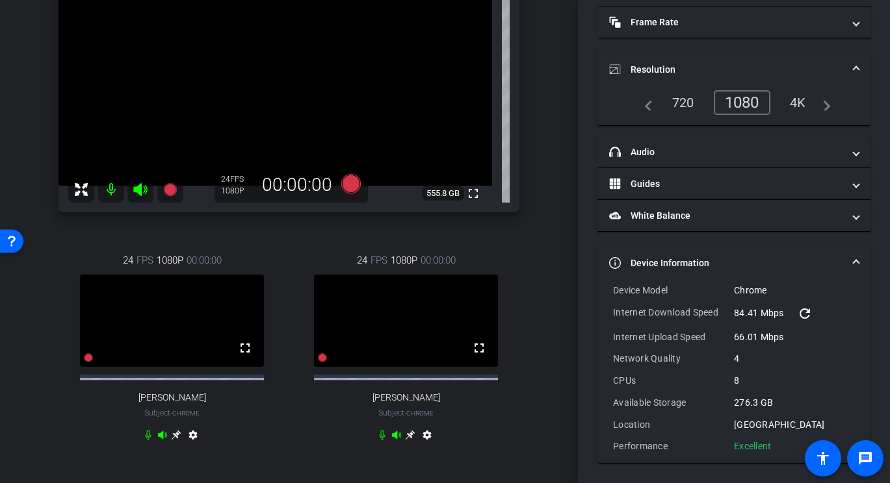
drag, startPoint x: 777, startPoint y: 445, endPoint x: 613, endPoint y: 293, distance: 224.0
click at [613, 293] on div "Device Model Chrome Internet Download Speed 84.41 Mbps refresh Internet Upload …" at bounding box center [734, 368] width 242 height 169
copy div "Device Model Chrome Internet Download Speed 84.41 Mbps refresh Internet Upload …"
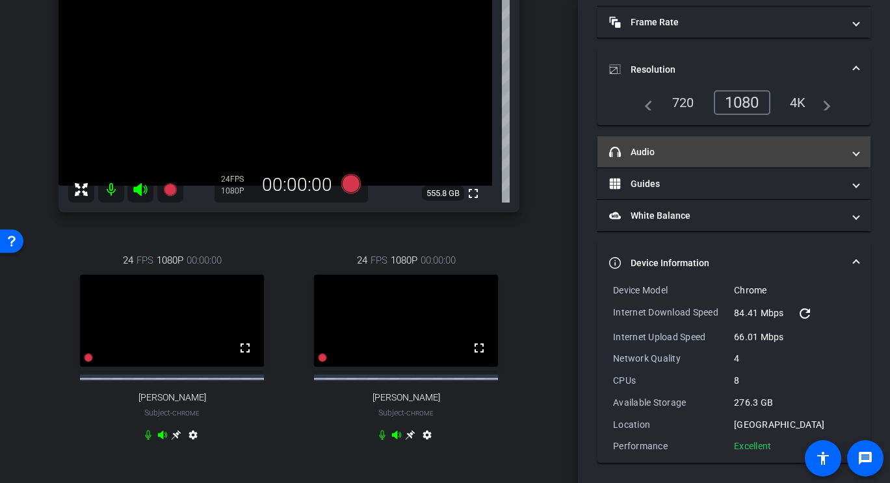
scroll to position [0, 0]
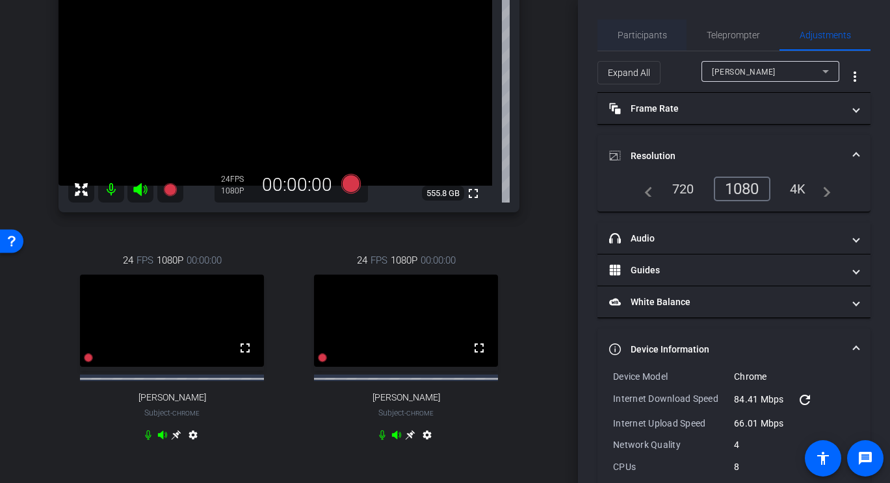
click at [628, 31] on span "Participants" at bounding box center [641, 35] width 49 height 9
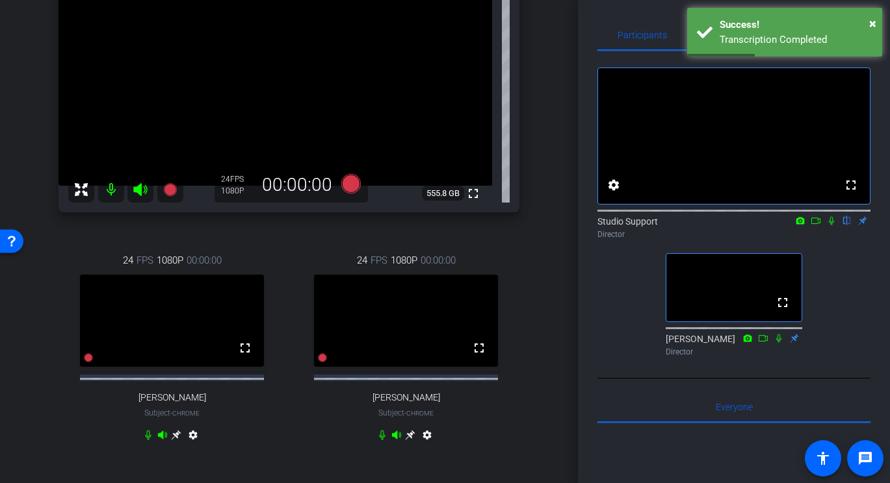
click at [412, 441] on icon at bounding box center [410, 435] width 10 height 10
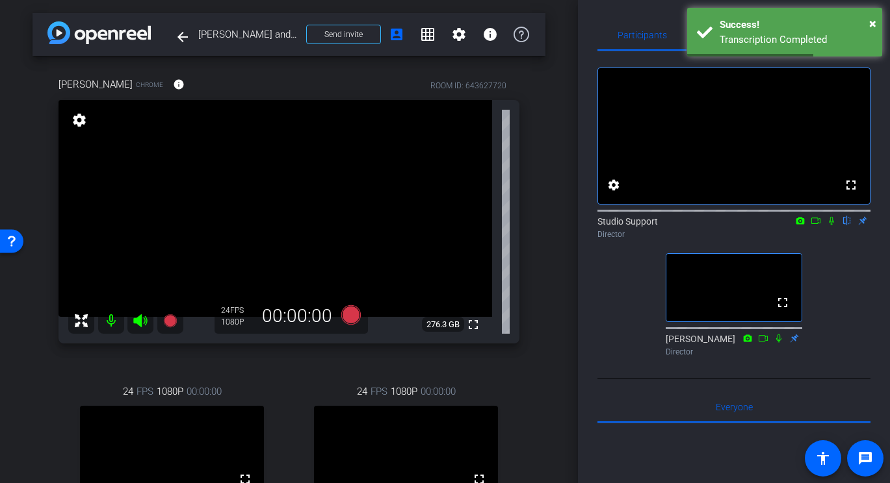
click at [834, 225] on icon at bounding box center [831, 220] width 10 height 9
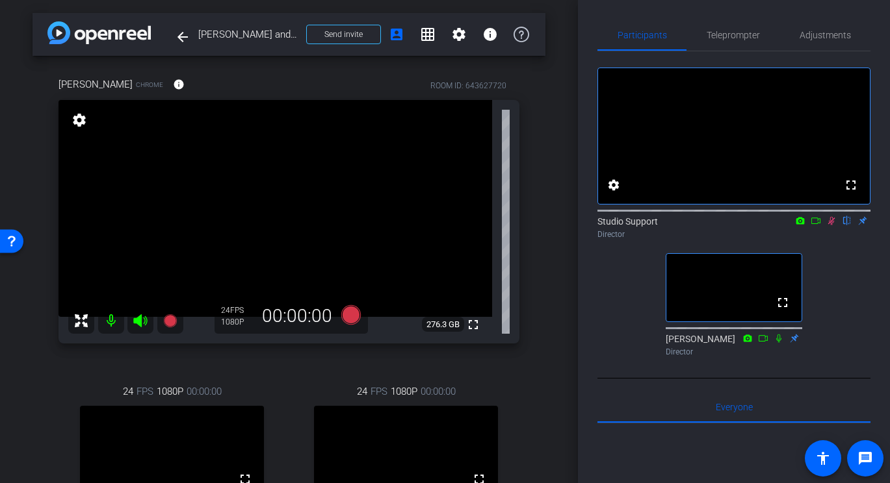
click at [834, 225] on icon at bounding box center [831, 220] width 10 height 9
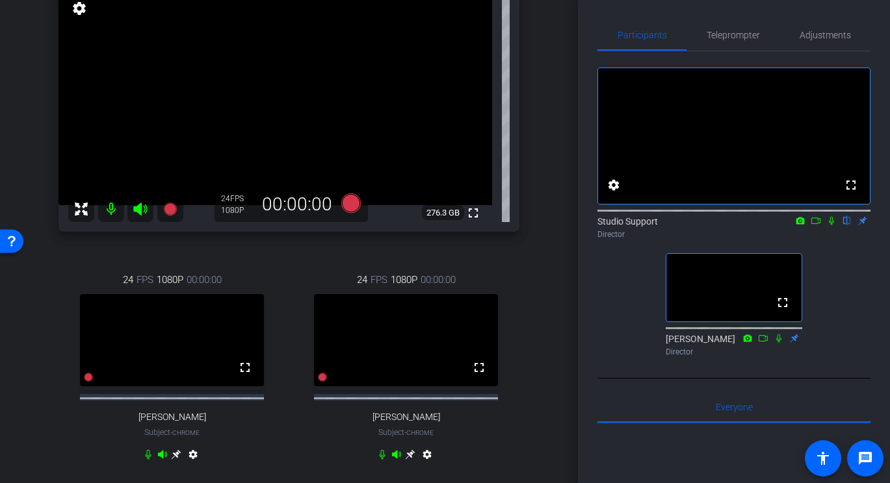
scroll to position [114, 0]
click at [820, 18] on div "Participants Teleprompter Adjustments fullscreen settings Studio Support flip D…" at bounding box center [734, 241] width 312 height 483
click at [817, 29] on span "Adjustments" at bounding box center [824, 34] width 51 height 31
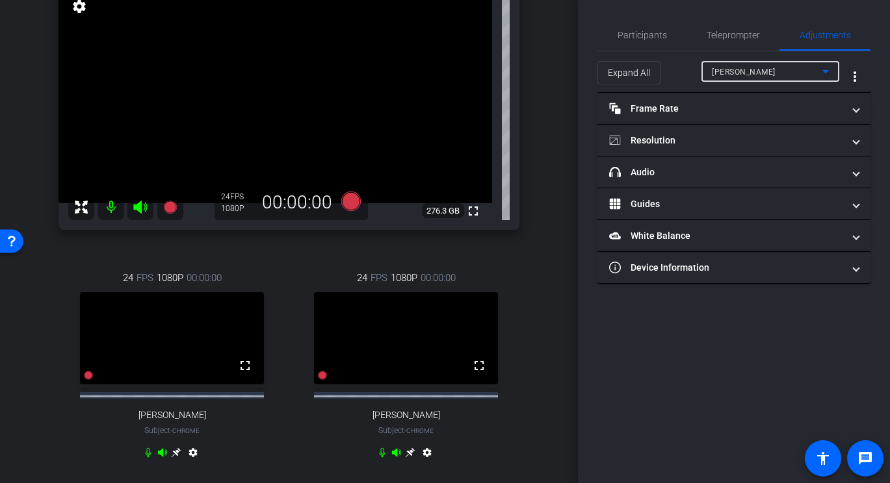
click at [786, 73] on div "Monty Montano" at bounding box center [767, 72] width 110 height 16
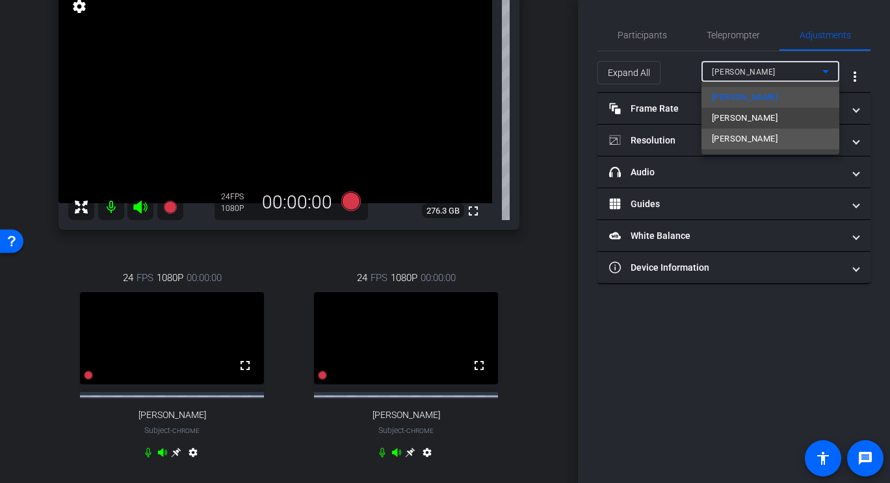
click at [747, 144] on span "Jim Allison" at bounding box center [745, 139] width 66 height 16
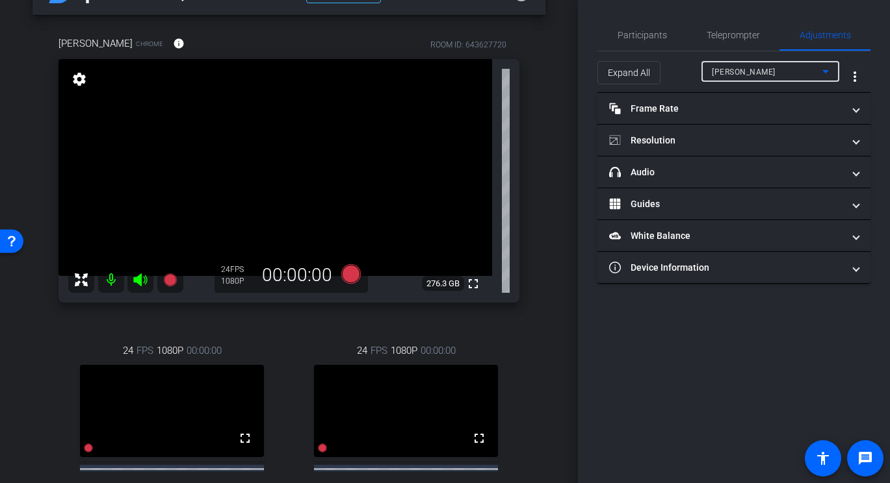
scroll to position [0, 0]
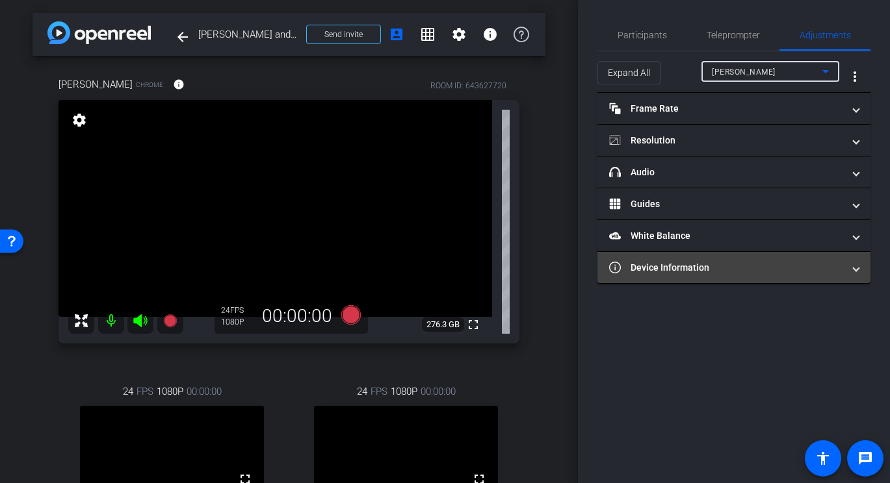
click at [692, 274] on mat-panel-title "Device Information" at bounding box center [726, 268] width 234 height 14
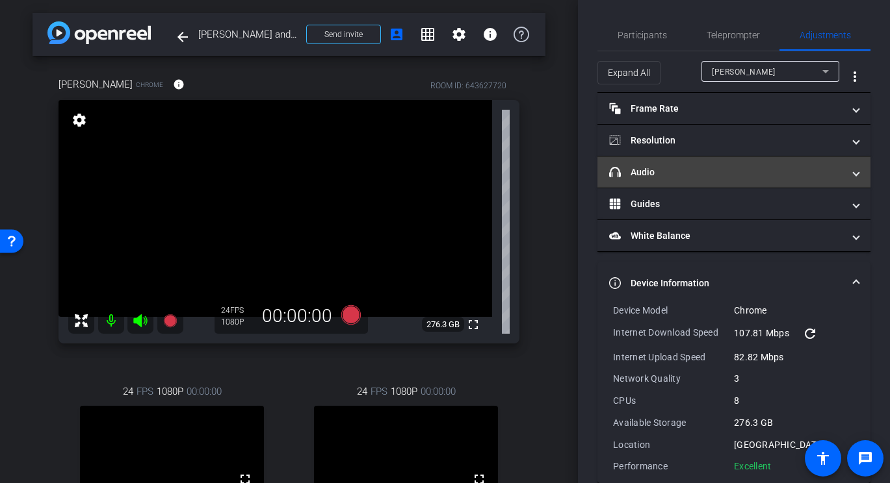
click at [658, 174] on mat-panel-title "headphone icon Audio" at bounding box center [726, 173] width 234 height 14
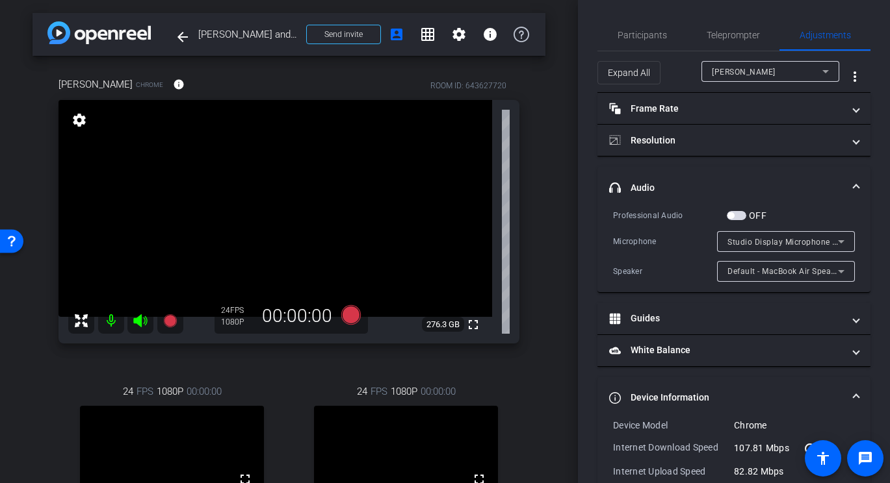
click at [744, 244] on span "Studio Display Microphone (05ac:1114)" at bounding box center [802, 242] width 151 height 10
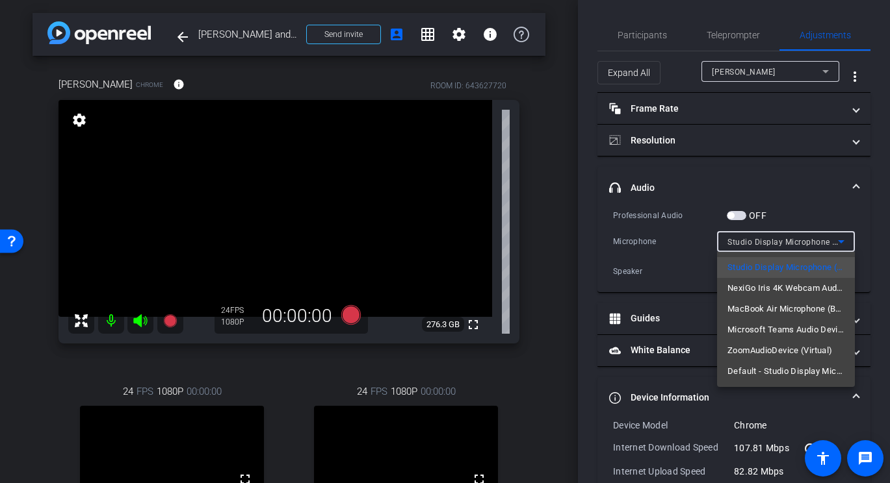
click at [658, 32] on div at bounding box center [445, 241] width 890 height 483
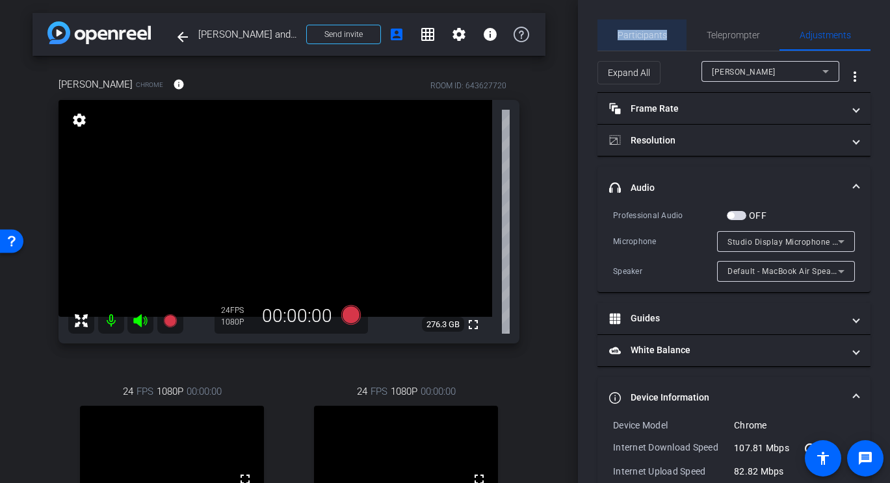
click at [658, 32] on span "Participants" at bounding box center [641, 35] width 49 height 9
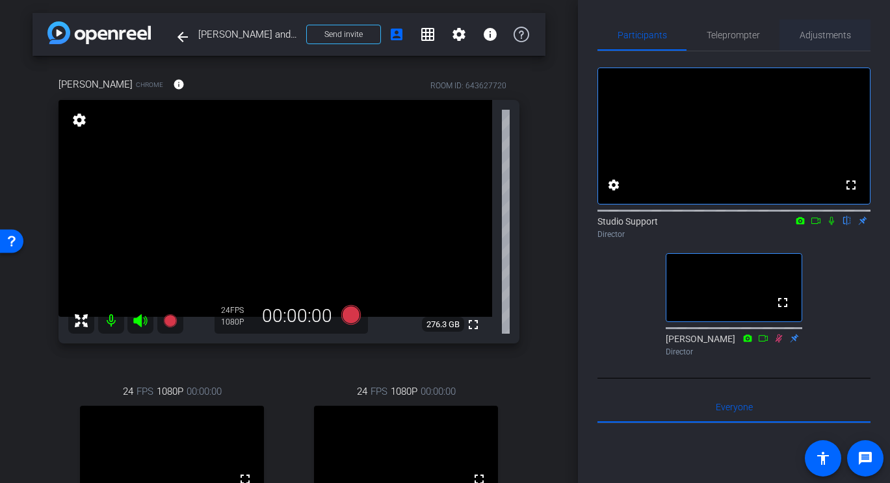
click at [821, 34] on span "Adjustments" at bounding box center [824, 35] width 51 height 9
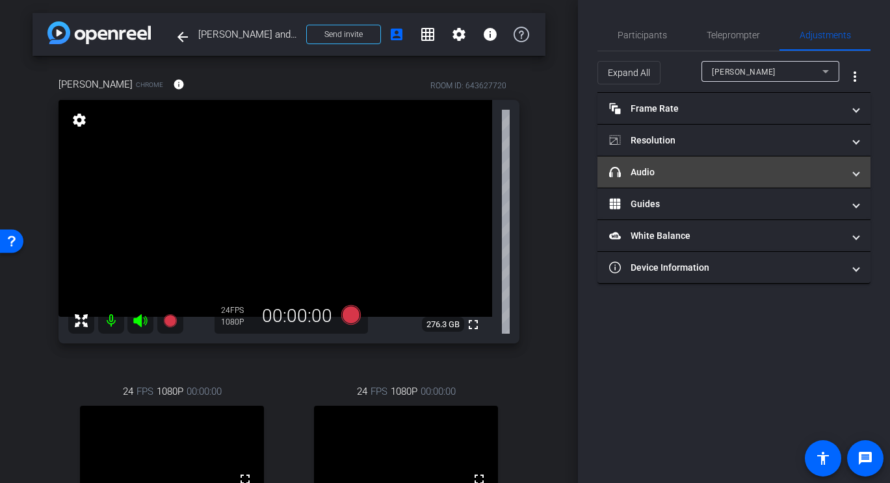
click at [695, 170] on mat-panel-title "headphone icon Audio" at bounding box center [726, 173] width 234 height 14
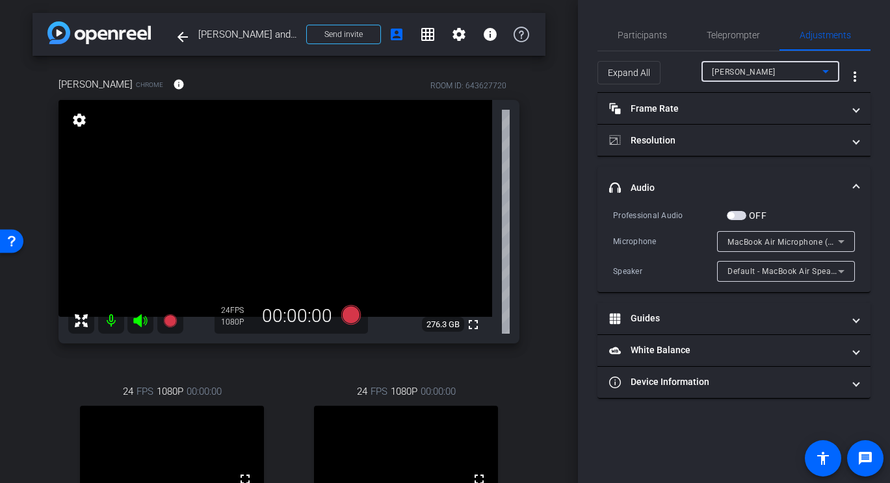
click at [762, 75] on span "Monty Montano" at bounding box center [744, 72] width 64 height 9
click at [750, 250] on div "Studio Display Microphone (05ac:1114)" at bounding box center [785, 241] width 117 height 21
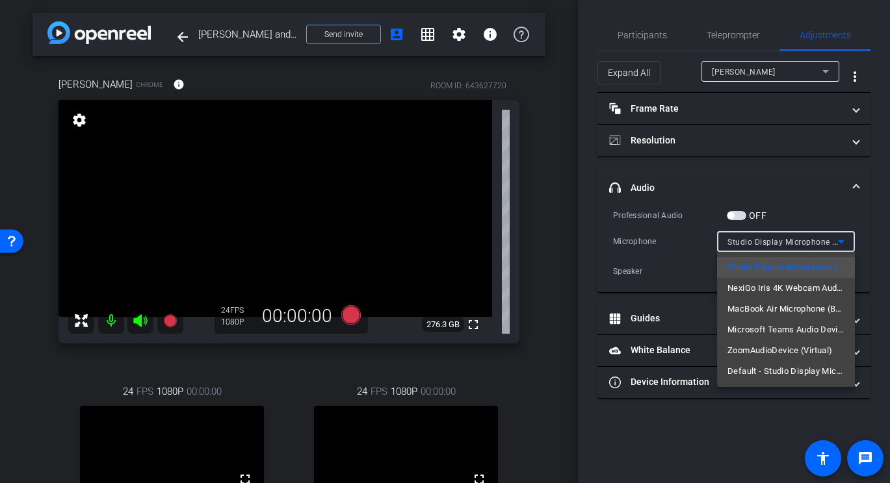
click at [804, 311] on span "MacBook Air Microphone (Built-in)" at bounding box center [785, 310] width 117 height 16
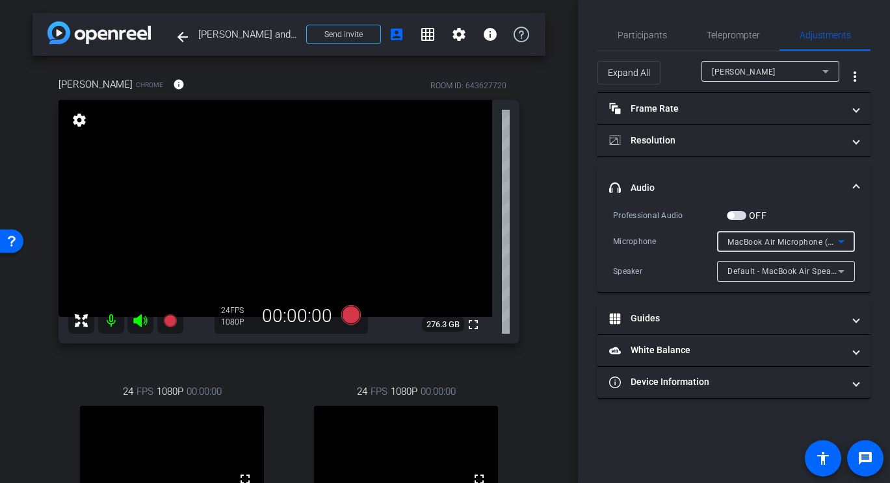
click at [808, 231] on div "MacBook Air Microphone (Built-in)" at bounding box center [785, 241] width 117 height 21
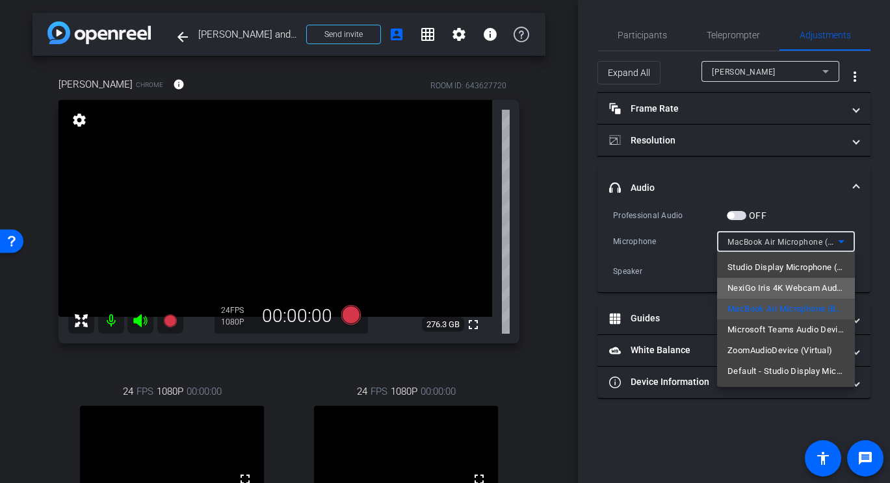
click at [793, 292] on span "NexiGo Iris 4K Webcam Audio (33f1:1031)" at bounding box center [785, 289] width 117 height 16
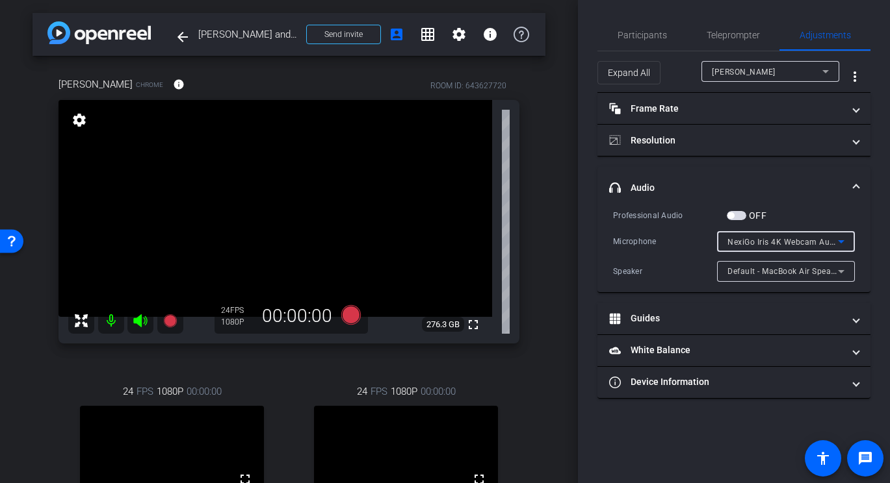
click at [759, 243] on span "NexiGo Iris 4K Webcam Audio (33f1:1031)" at bounding box center [808, 242] width 162 height 10
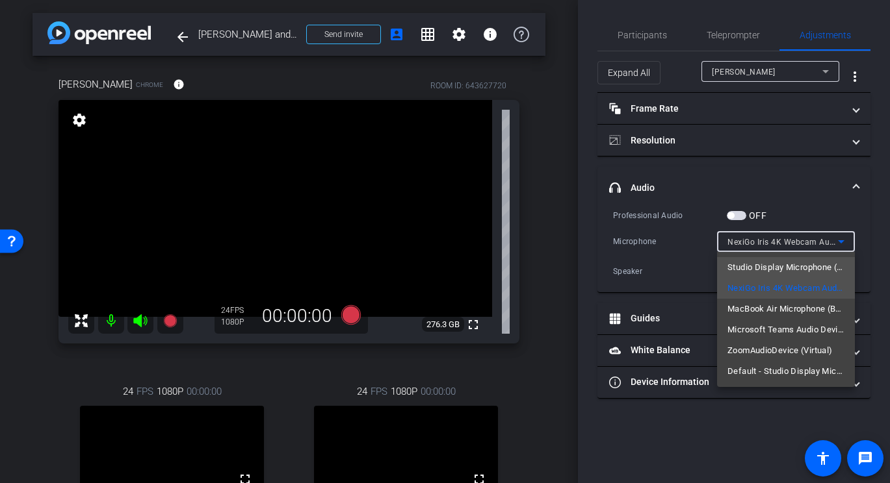
click at [775, 265] on span "Studio Display Microphone (05ac:1114)" at bounding box center [785, 268] width 117 height 16
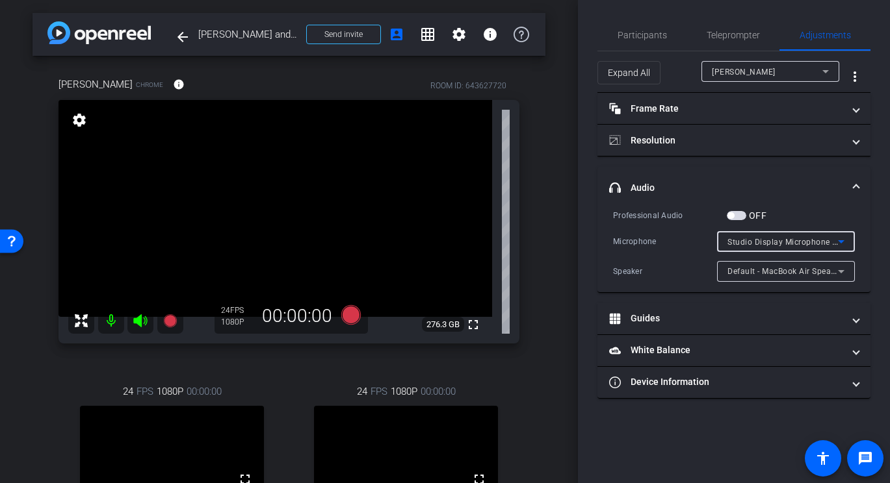
click at [780, 240] on span "Studio Display Microphone (05ac:1114)" at bounding box center [802, 242] width 151 height 10
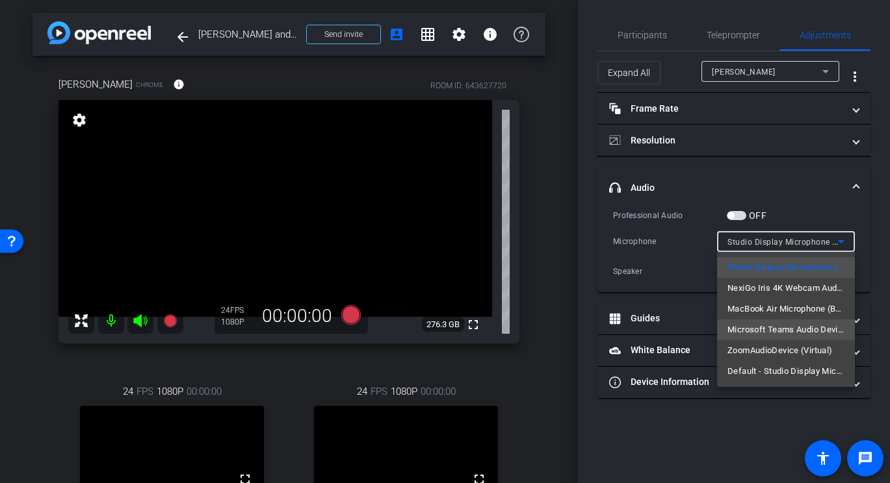
click at [754, 330] on span "Microsoft Teams Audio Device (Virtual)" at bounding box center [785, 330] width 117 height 16
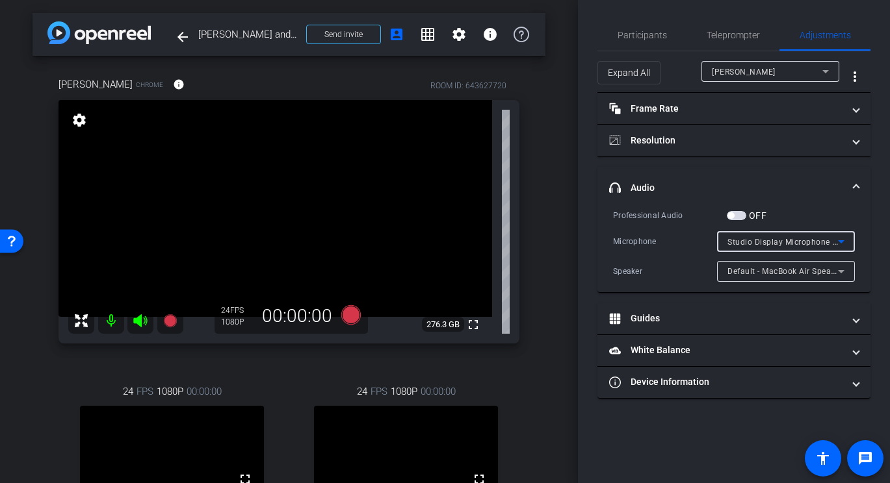
click at [767, 249] on div "Studio Display Microphone (05ac:1114)" at bounding box center [782, 242] width 110 height 16
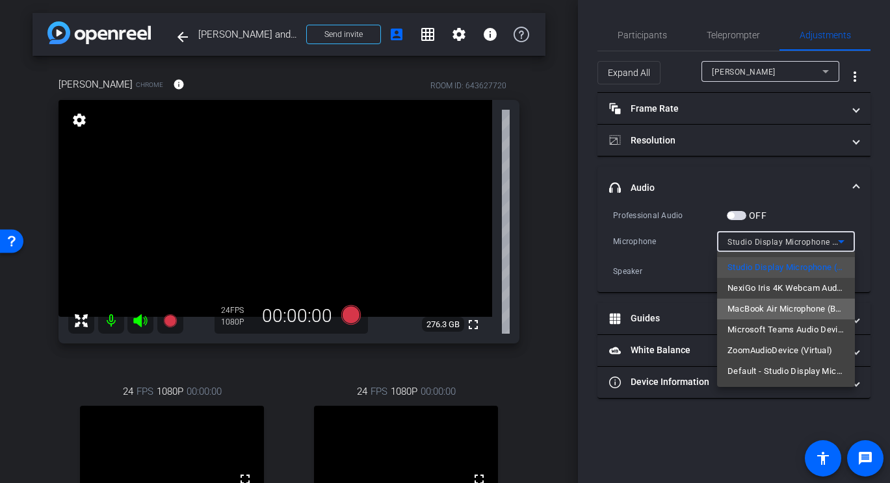
click at [769, 310] on span "MacBook Air Microphone (Built-in)" at bounding box center [785, 310] width 117 height 16
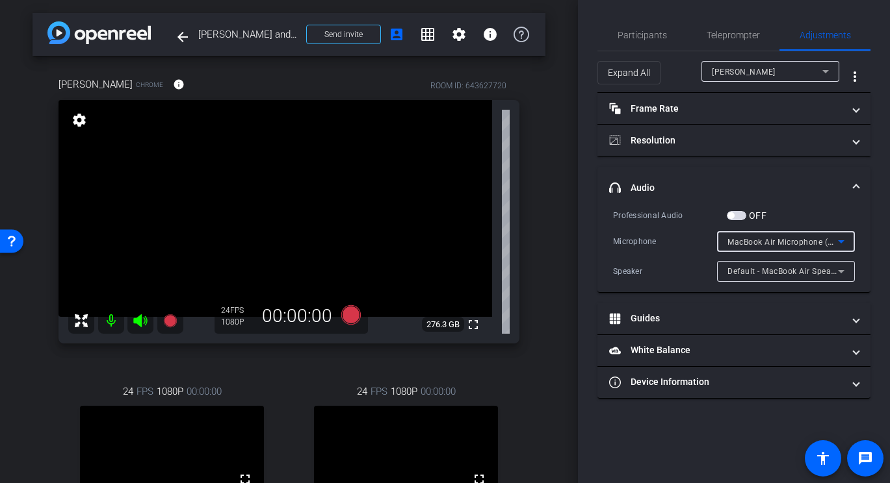
click at [786, 248] on div "MacBook Air Microphone (Built-in)" at bounding box center [782, 242] width 110 height 16
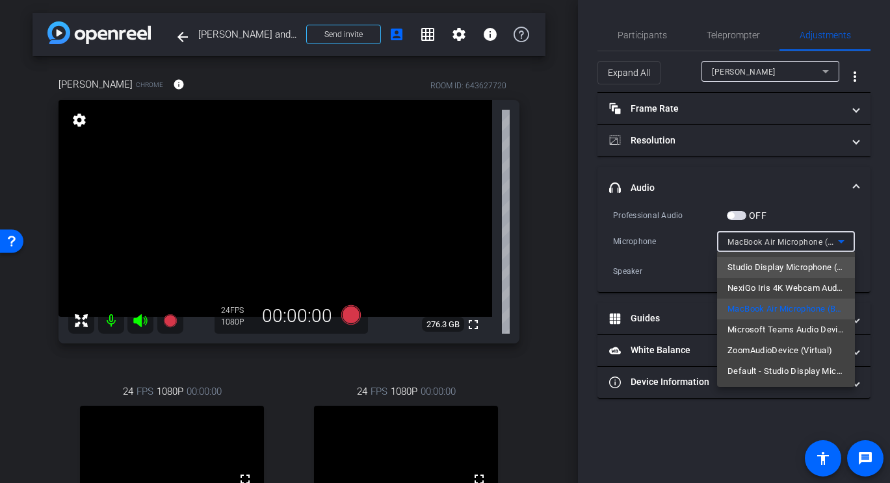
click at [771, 267] on span "Studio Display Microphone (05ac:1114)" at bounding box center [785, 268] width 117 height 16
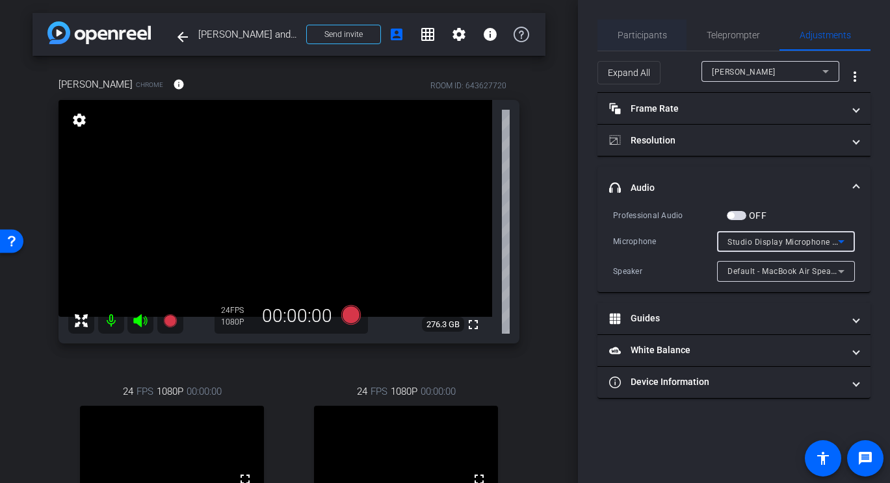
click at [643, 34] on span "Participants" at bounding box center [641, 35] width 49 height 9
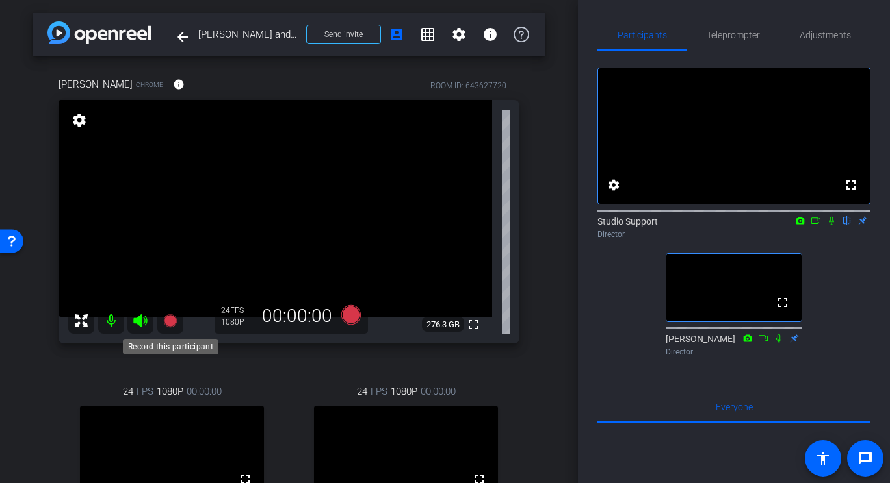
click at [171, 320] on icon at bounding box center [169, 321] width 13 height 13
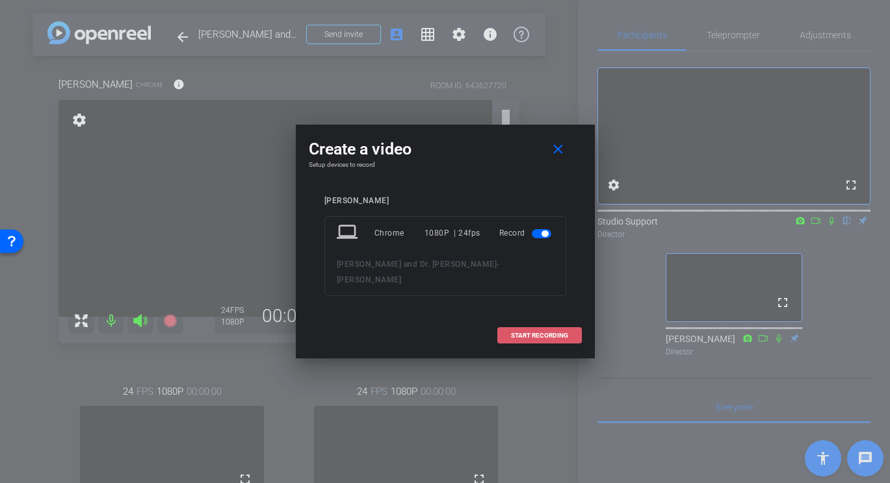
click at [515, 333] on span "START RECORDING" at bounding box center [539, 336] width 57 height 6
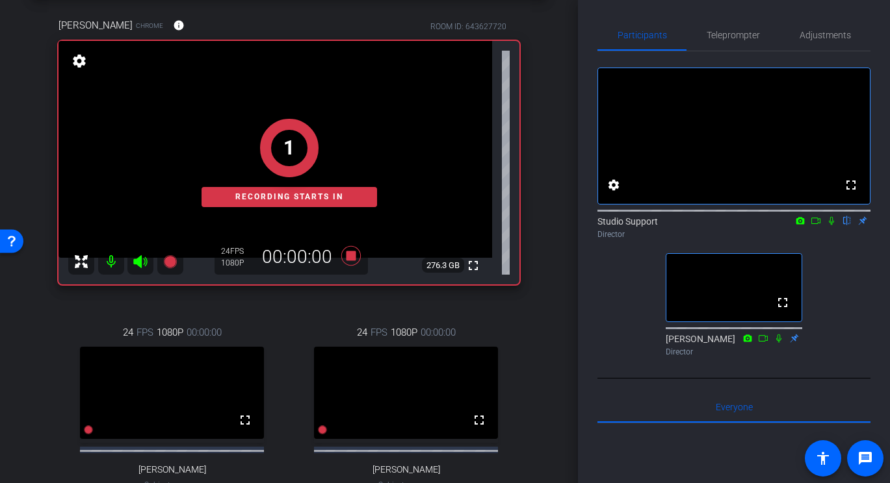
scroll to position [62, 0]
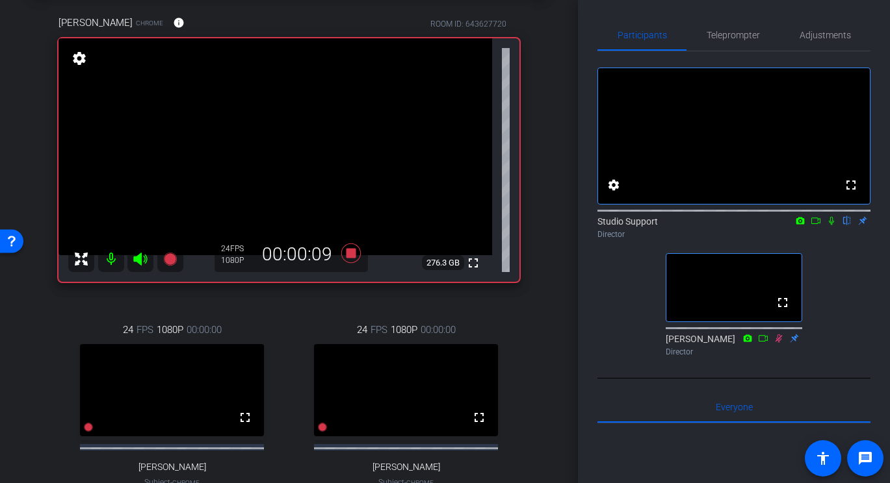
click at [472, 317] on div "24 FPS 1080P 00:00:00 fullscreen Pam Sharma Subject - Chrome settings" at bounding box center [405, 419] width 227 height 235
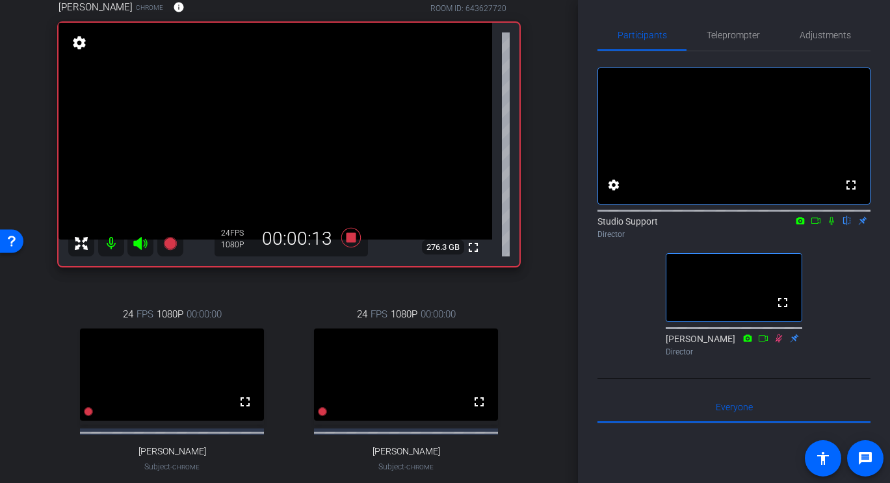
scroll to position [75, 0]
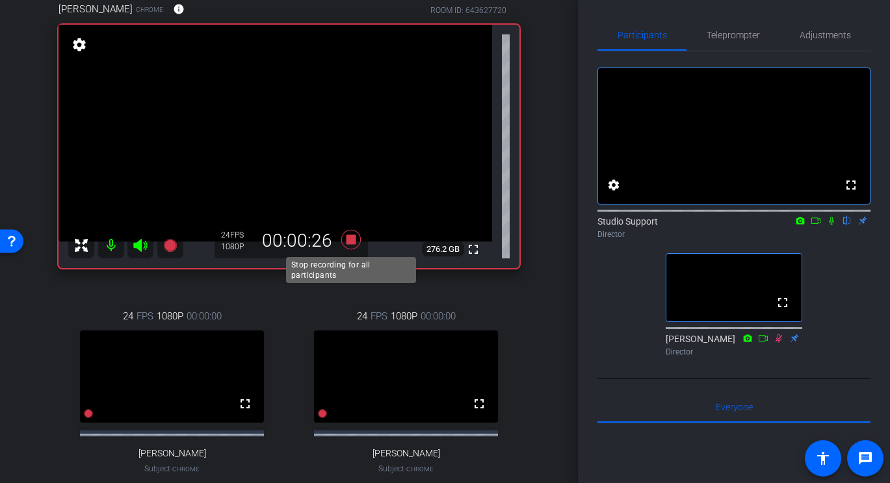
drag, startPoint x: 351, startPoint y: 238, endPoint x: 356, endPoint y: 249, distance: 11.6
click at [356, 249] on icon at bounding box center [350, 239] width 31 height 23
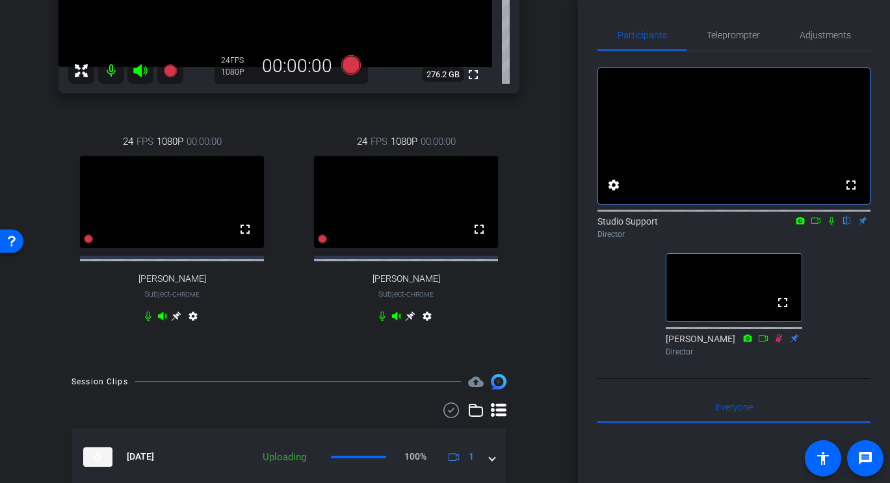
scroll to position [378, 0]
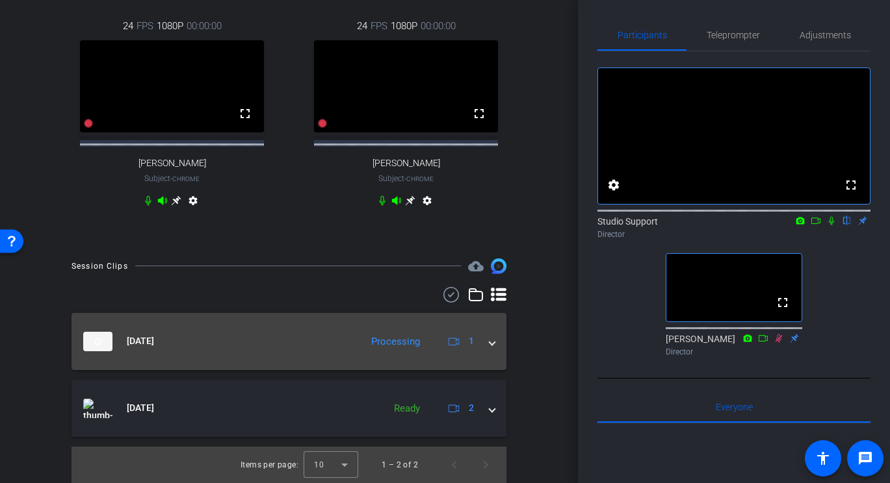
click at [340, 341] on mat-panel-title "Sep 24, 2025" at bounding box center [218, 341] width 271 height 19
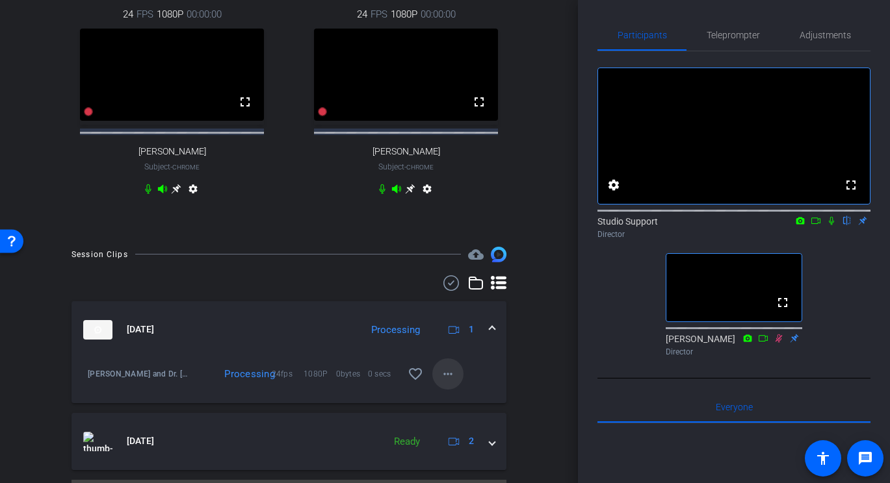
click at [450, 381] on mat-icon "more_horiz" at bounding box center [448, 375] width 16 height 16
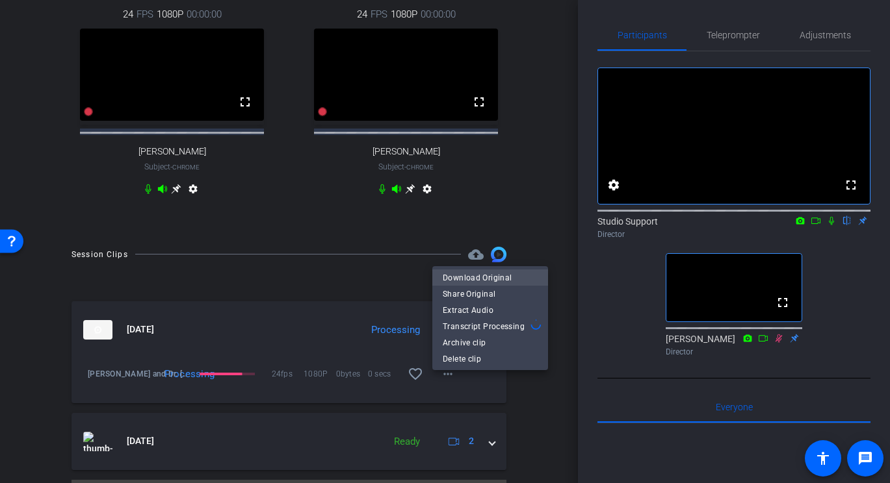
click at [475, 274] on span "Download Original" at bounding box center [490, 278] width 95 height 16
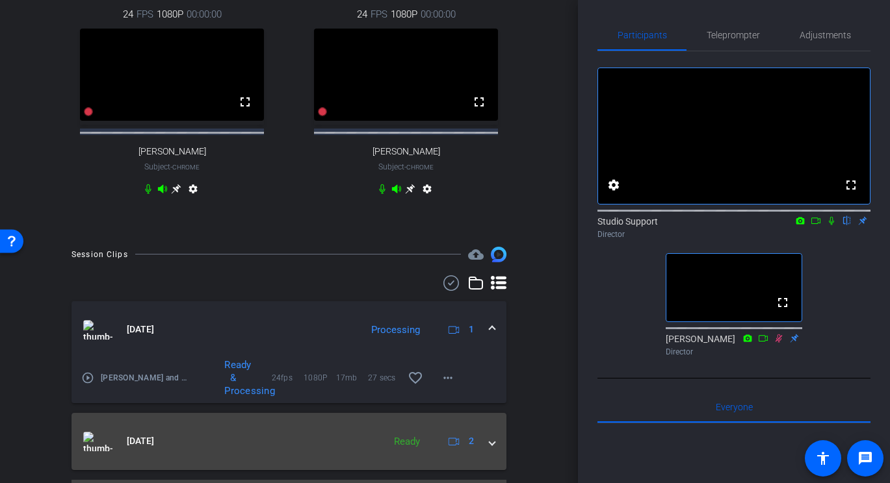
click at [489, 444] on div "Sep 24, 2025 Ready 2" at bounding box center [286, 441] width 406 height 19
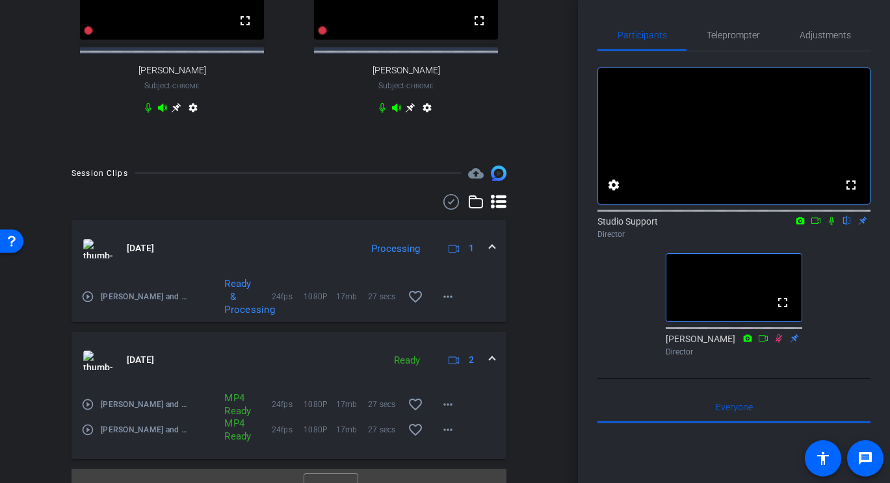
scroll to position [493, 0]
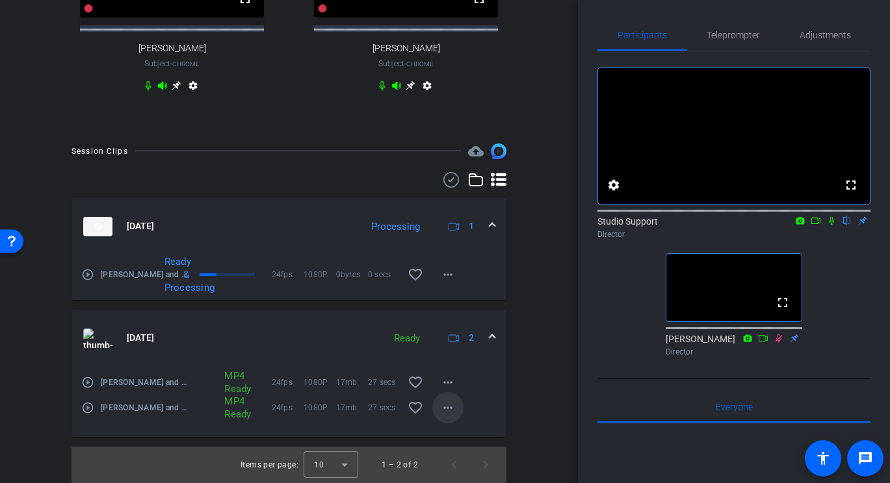
click at [450, 412] on mat-icon "more_horiz" at bounding box center [448, 408] width 16 height 16
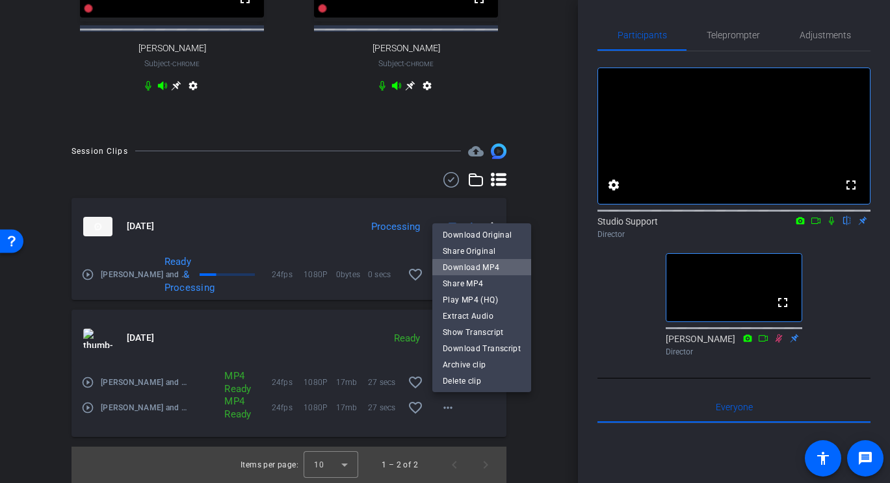
click at [490, 270] on span "Download MP4" at bounding box center [482, 267] width 78 height 16
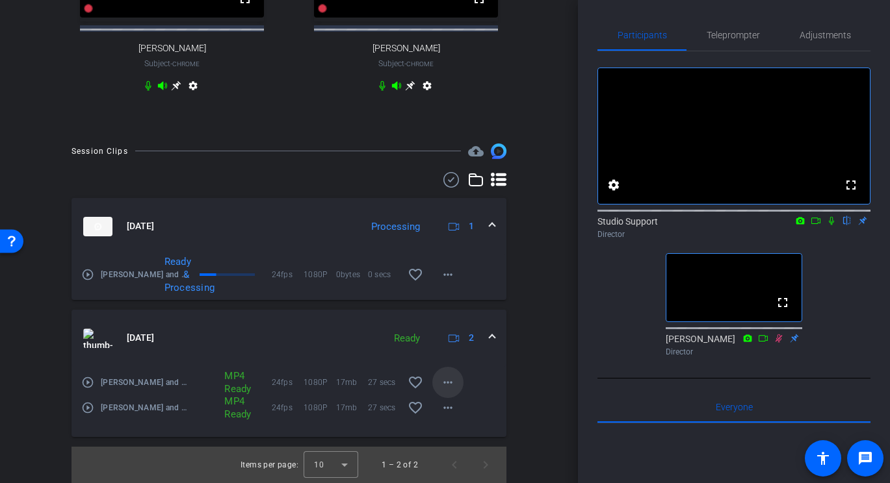
click at [455, 387] on mat-icon "more_horiz" at bounding box center [448, 383] width 16 height 16
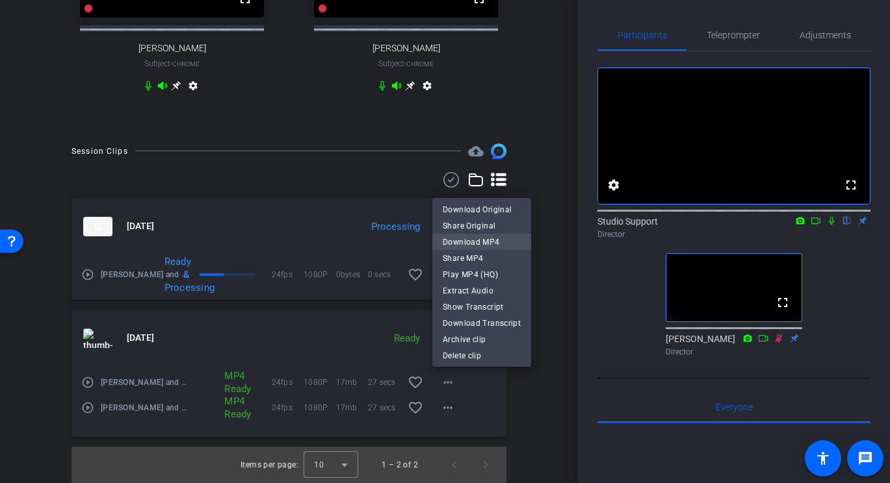
click at [489, 244] on span "Download MP4" at bounding box center [482, 242] width 78 height 16
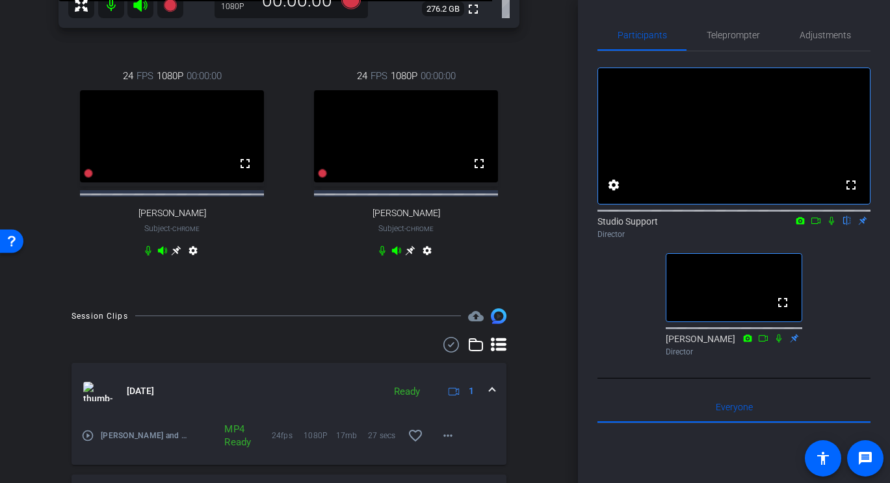
scroll to position [328, 0]
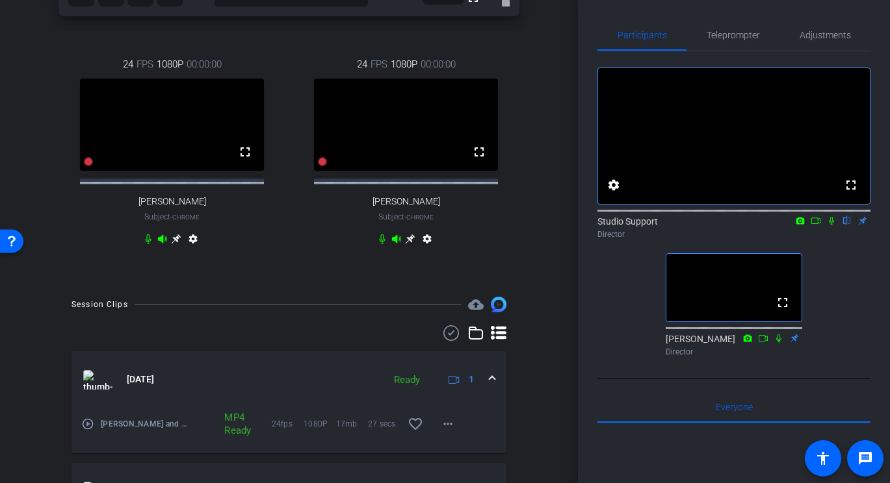
click at [86, 431] on mat-icon "play_circle_outline" at bounding box center [87, 424] width 13 height 13
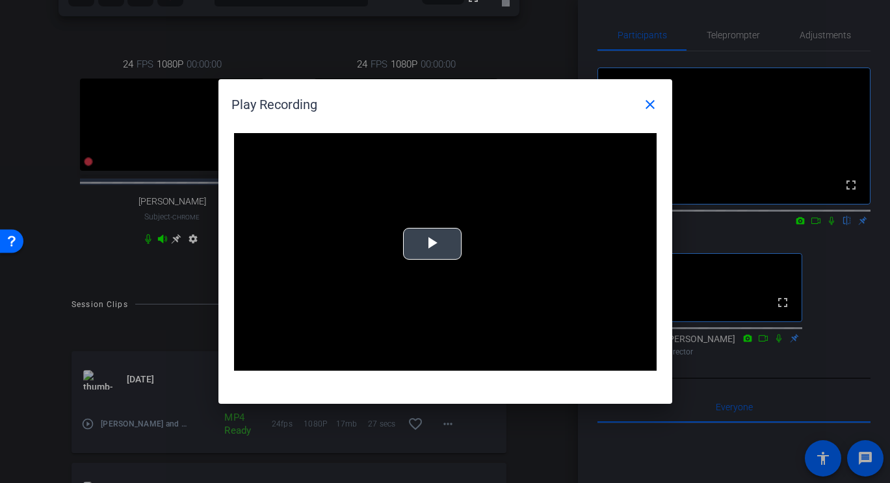
click at [432, 244] on span "Video Player" at bounding box center [432, 244] width 0 height 0
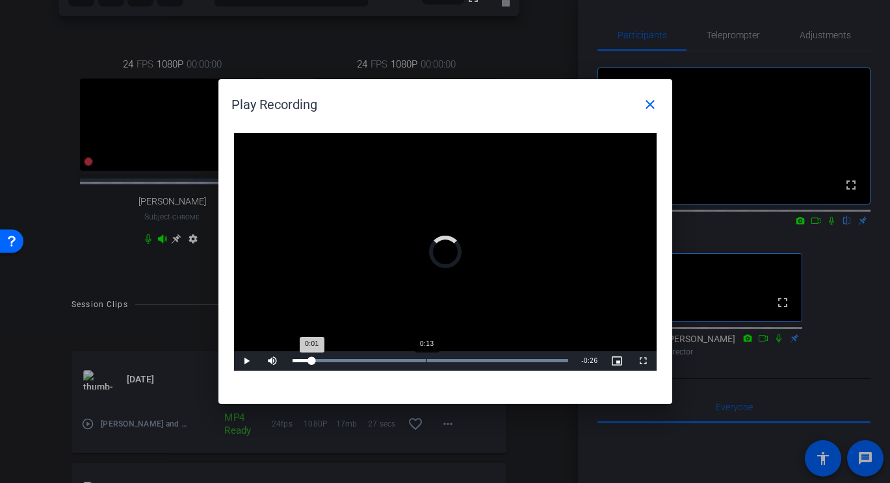
click at [426, 361] on div "Loaded : 100.00% 0:13 0:01" at bounding box center [430, 360] width 276 height 3
click at [461, 358] on div "Loaded : 100.00% 0:16 0:14" at bounding box center [430, 361] width 289 height 19
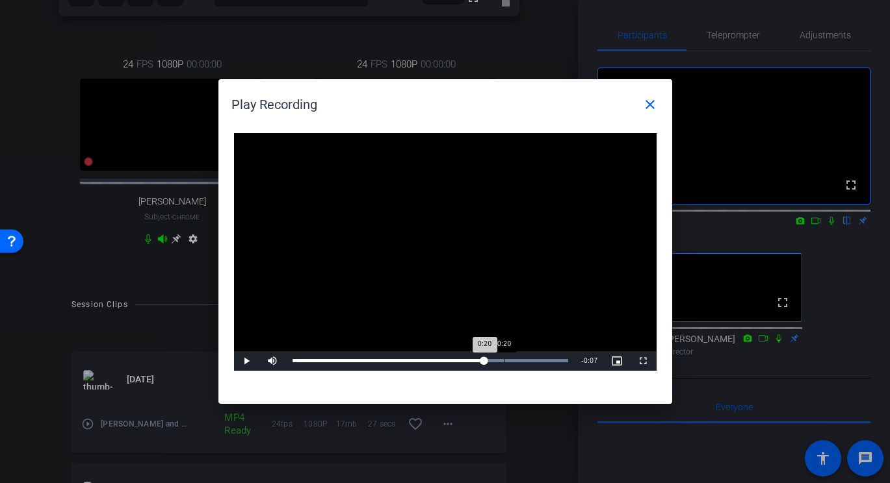
click at [504, 360] on div "0:20" at bounding box center [504, 360] width 1 height 3
click at [653, 104] on mat-icon "close" at bounding box center [650, 105] width 16 height 16
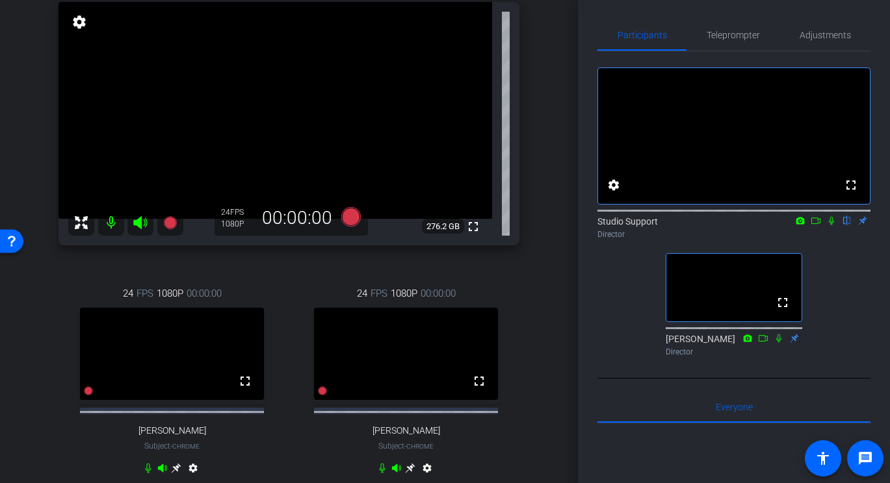
scroll to position [94, 0]
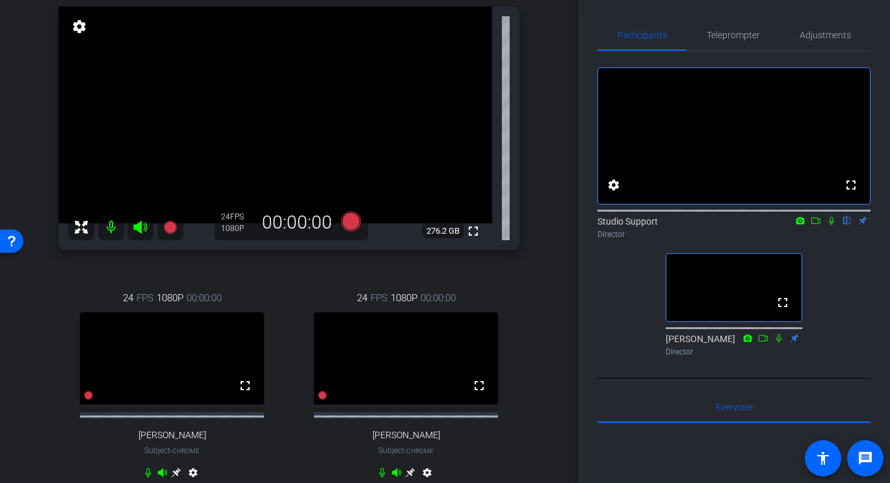
click at [328, 262] on div "Jim Allison Chrome info ROOM ID: 643627720 fullscreen settings 276.2 GB 24 FPS …" at bounding box center [288, 240] width 513 height 556
click at [354, 225] on icon at bounding box center [350, 221] width 19 height 19
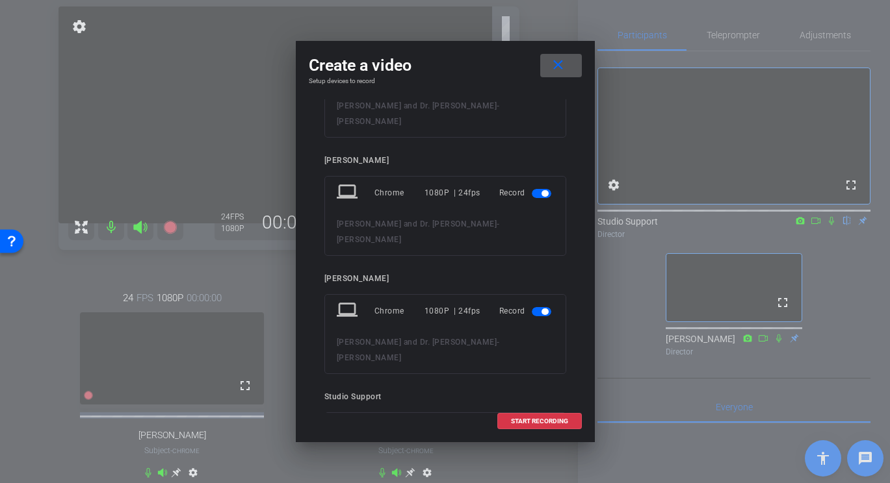
scroll to position [81, 0]
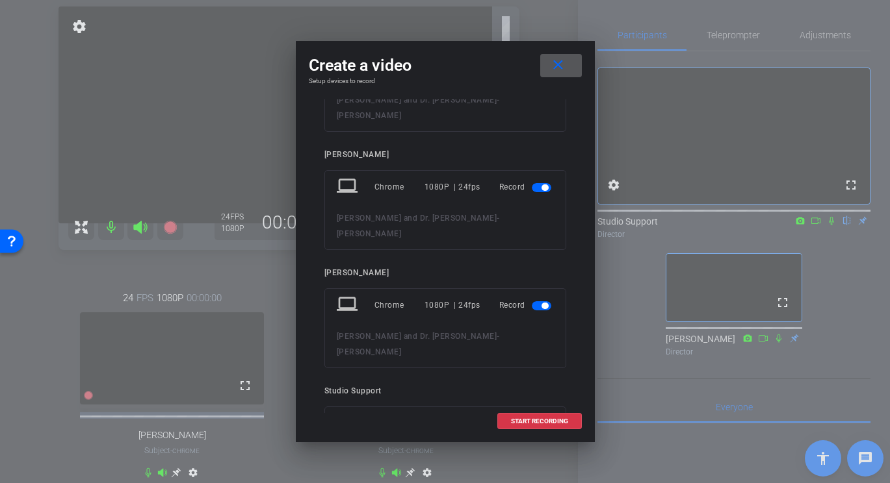
click at [509, 412] on div "Inactive" at bounding box center [524, 423] width 58 height 23
click at [509, 421] on span at bounding box center [539, 421] width 83 height 31
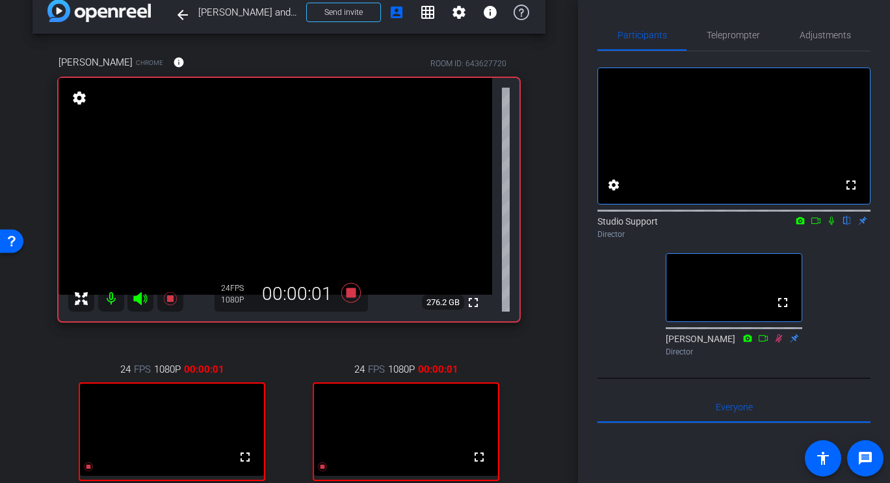
scroll to position [13, 0]
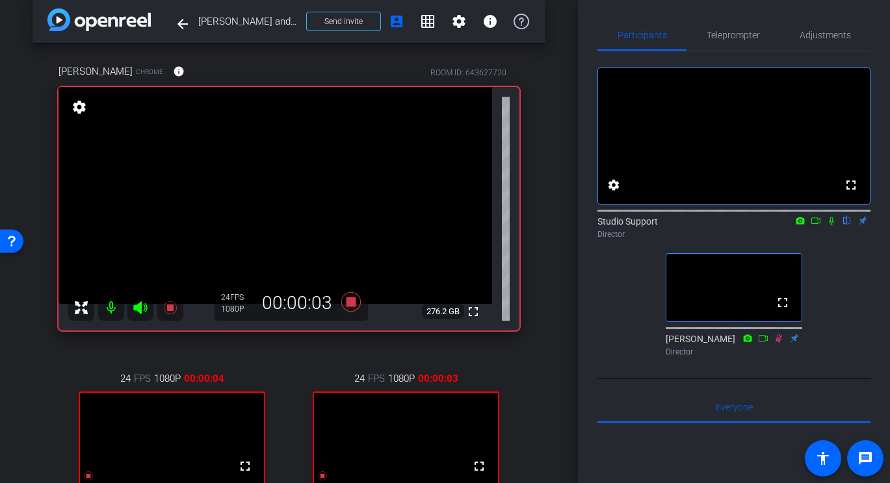
click at [830, 225] on icon at bounding box center [831, 220] width 10 height 9
click at [818, 44] on span "Adjustments" at bounding box center [824, 34] width 51 height 31
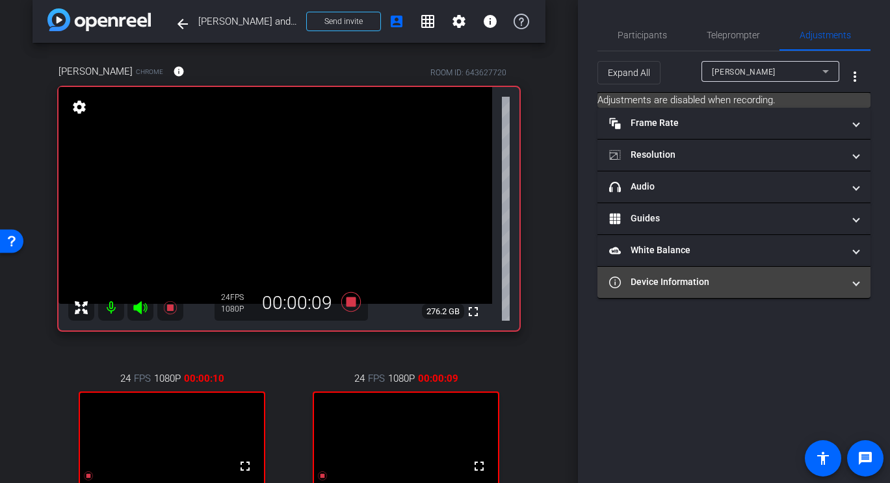
click at [712, 278] on mat-panel-title "Device Information" at bounding box center [726, 283] width 234 height 14
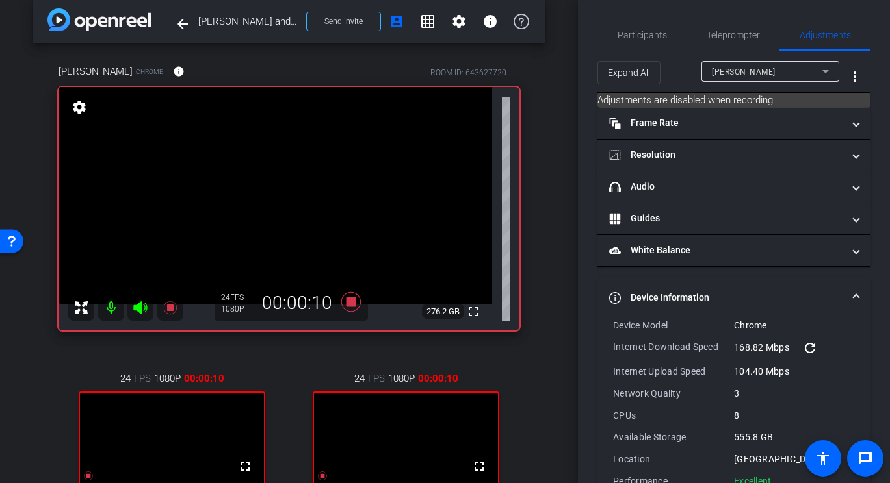
scroll to position [35, 0]
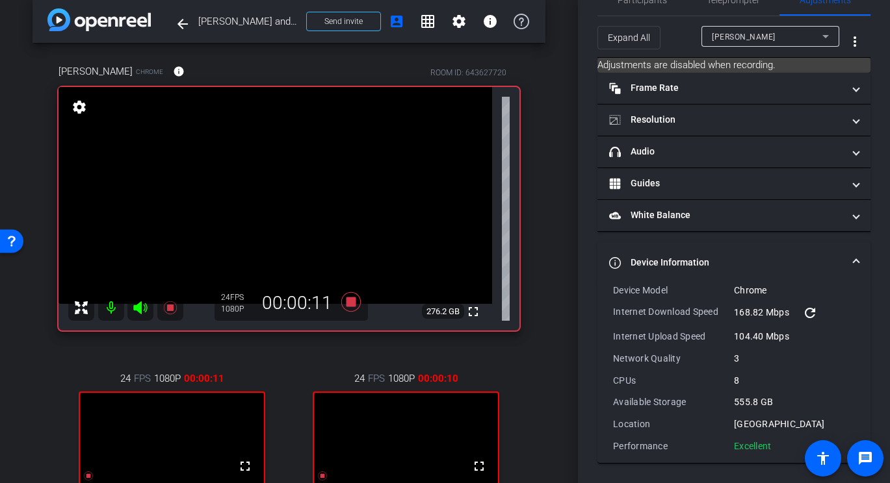
click at [770, 37] on div "Monty Montano" at bounding box center [767, 37] width 110 height 16
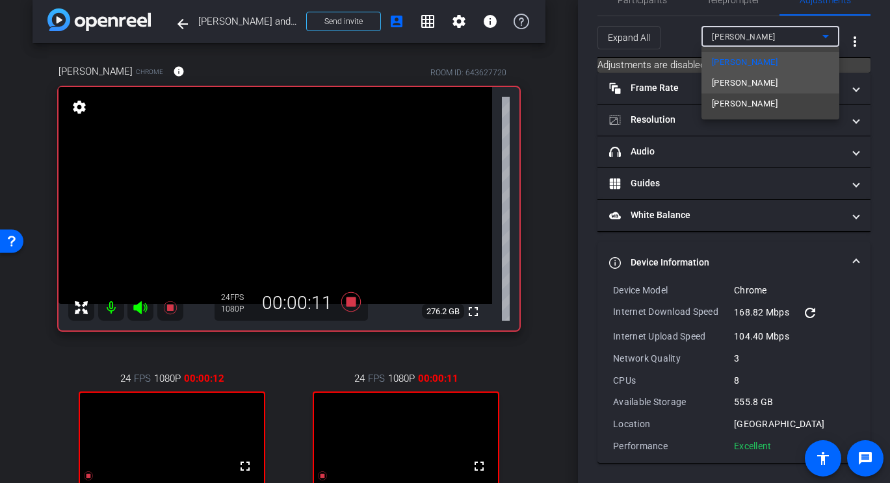
click at [765, 82] on mat-option "Pam Sharma" at bounding box center [770, 83] width 138 height 21
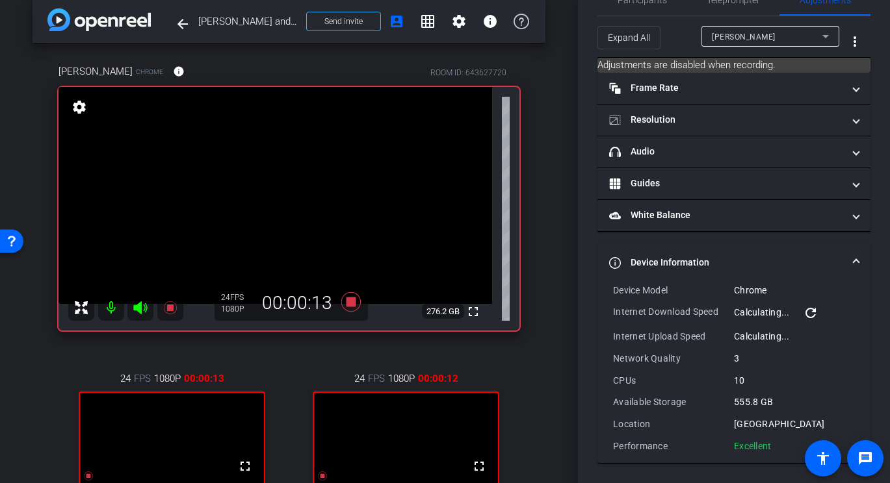
click at [768, 45] on div "Pam Sharma" at bounding box center [770, 36] width 117 height 21
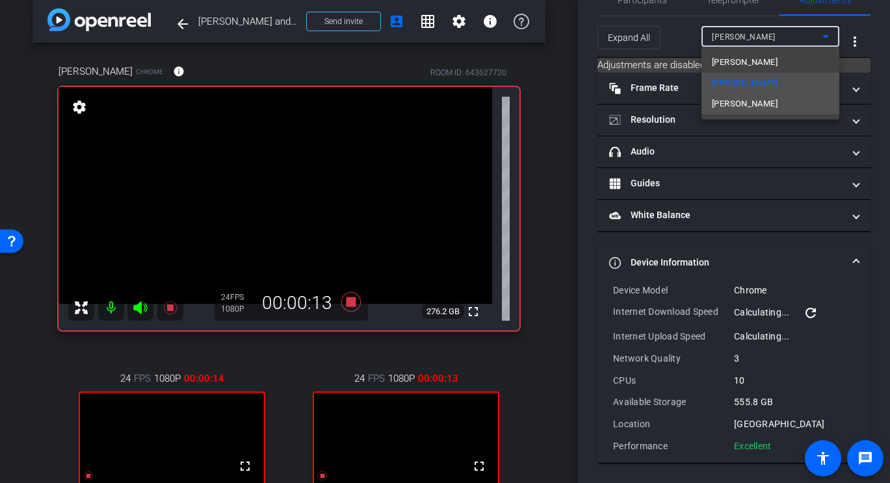
click at [765, 99] on mat-option "Jim Allison" at bounding box center [770, 104] width 138 height 21
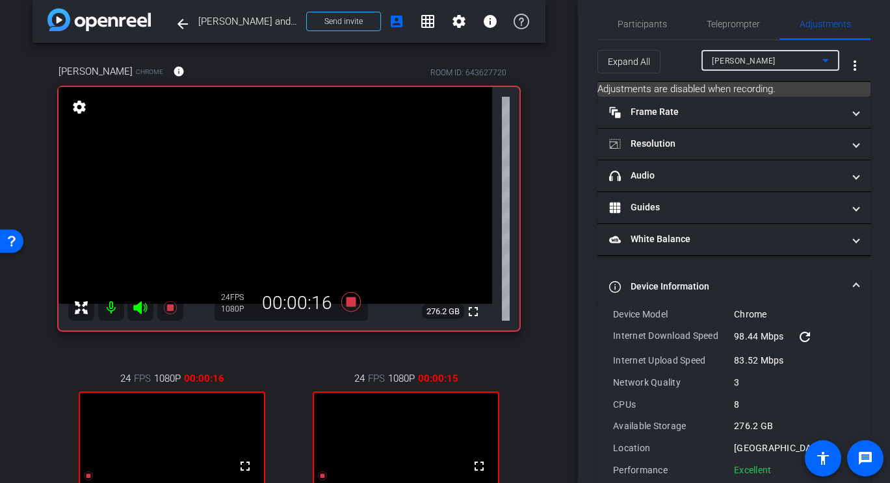
scroll to position [0, 0]
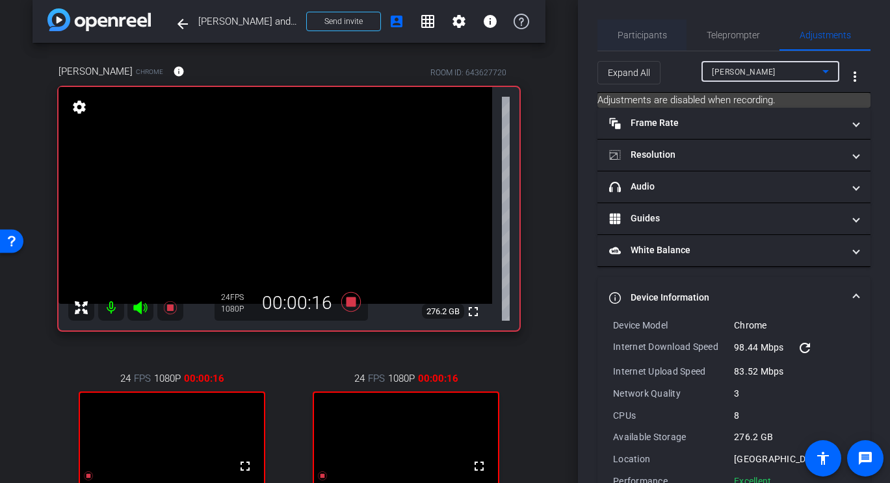
click at [636, 38] on span "Participants" at bounding box center [641, 35] width 49 height 9
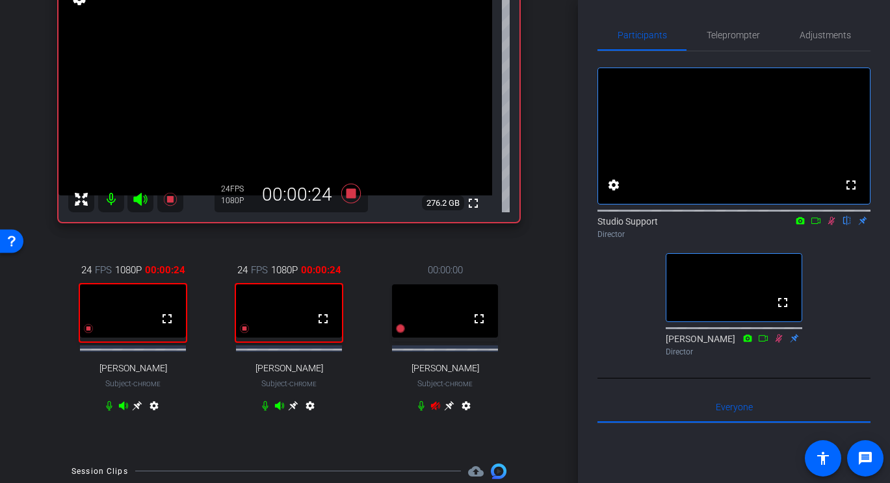
scroll to position [126, 0]
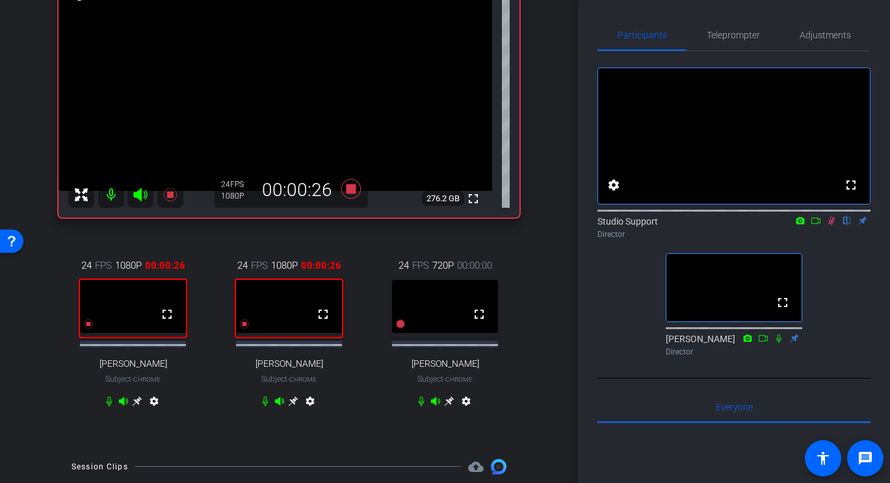
click at [832, 225] on icon at bounding box center [831, 221] width 7 height 8
click at [449, 406] on icon at bounding box center [449, 401] width 10 height 10
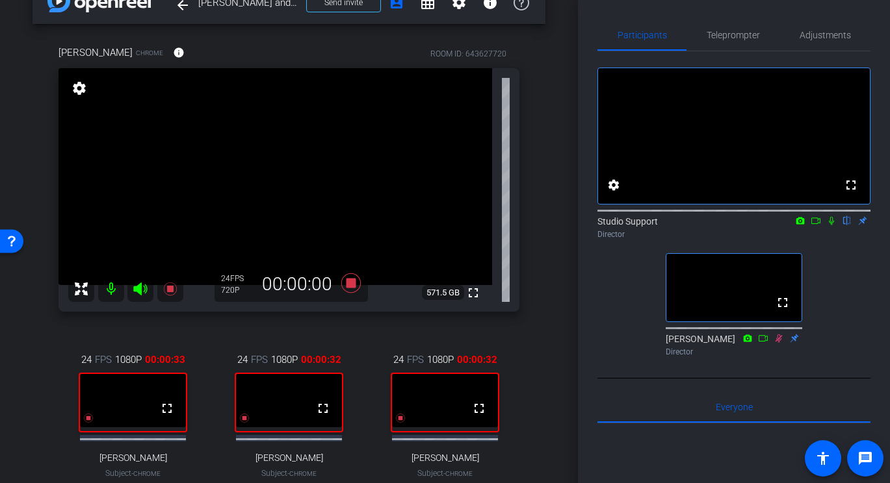
scroll to position [0, 0]
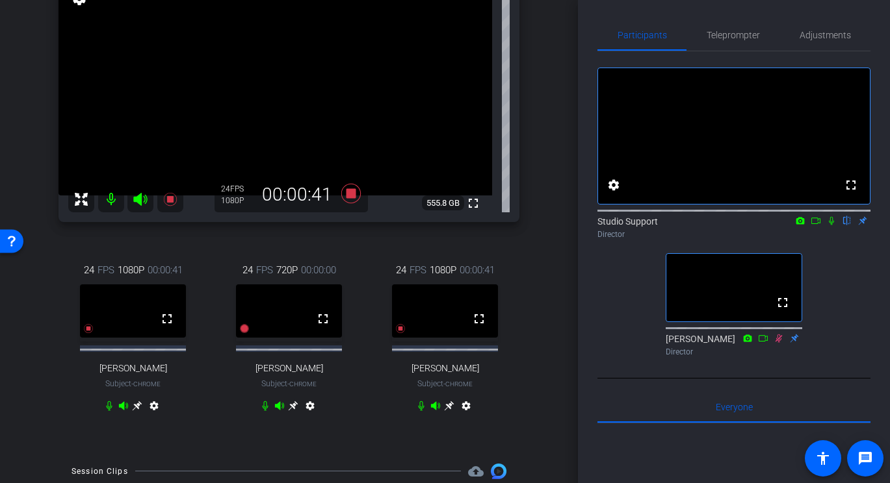
scroll to position [135, 0]
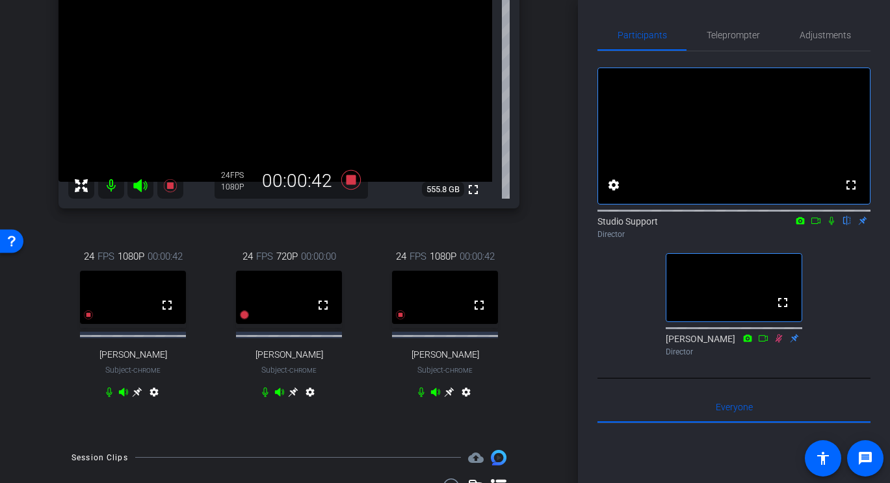
click at [296, 398] on icon at bounding box center [293, 392] width 10 height 10
click at [294, 398] on icon at bounding box center [293, 392] width 10 height 10
click at [245, 320] on icon at bounding box center [244, 315] width 9 height 9
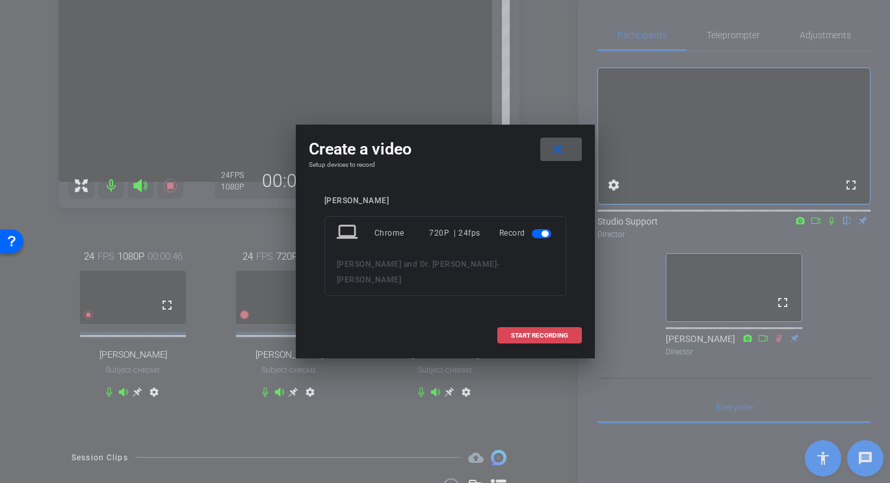
click at [551, 333] on span "START RECORDING" at bounding box center [539, 336] width 57 height 6
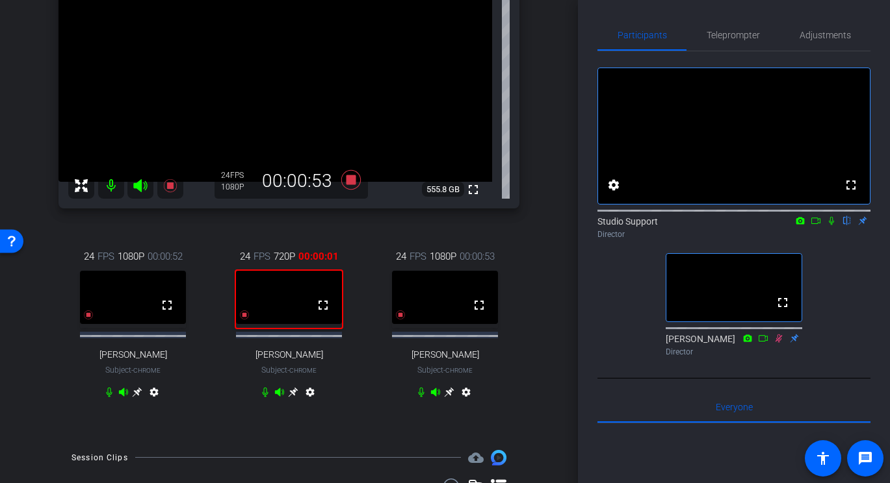
click at [294, 397] on icon at bounding box center [294, 392] width 10 height 10
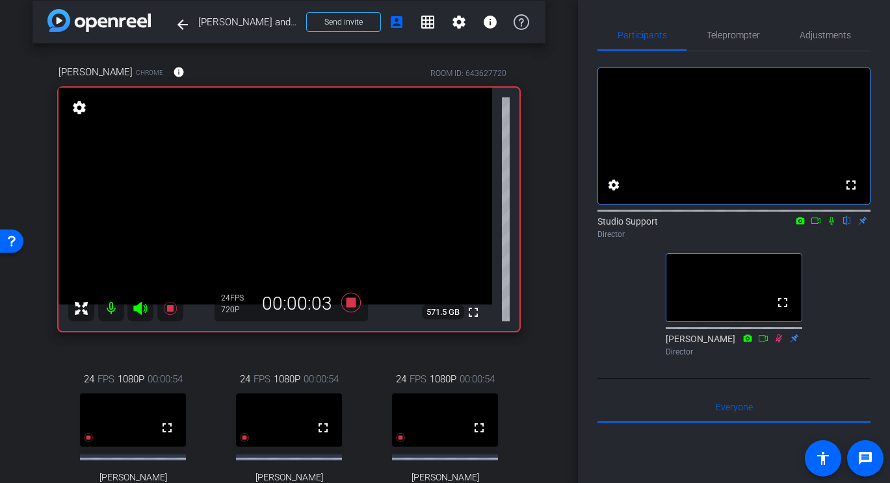
scroll to position [12, 0]
click at [842, 34] on span "Adjustments" at bounding box center [824, 35] width 51 height 9
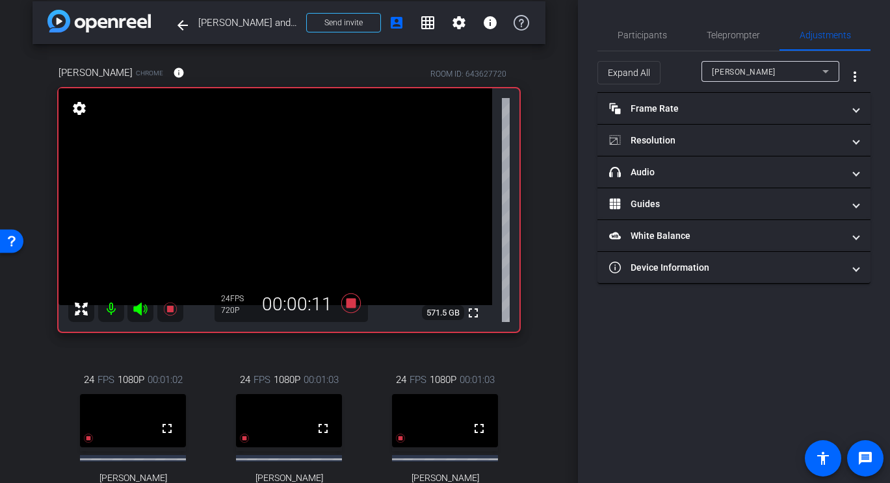
click at [784, 68] on div "Pam Sharma" at bounding box center [767, 72] width 110 height 16
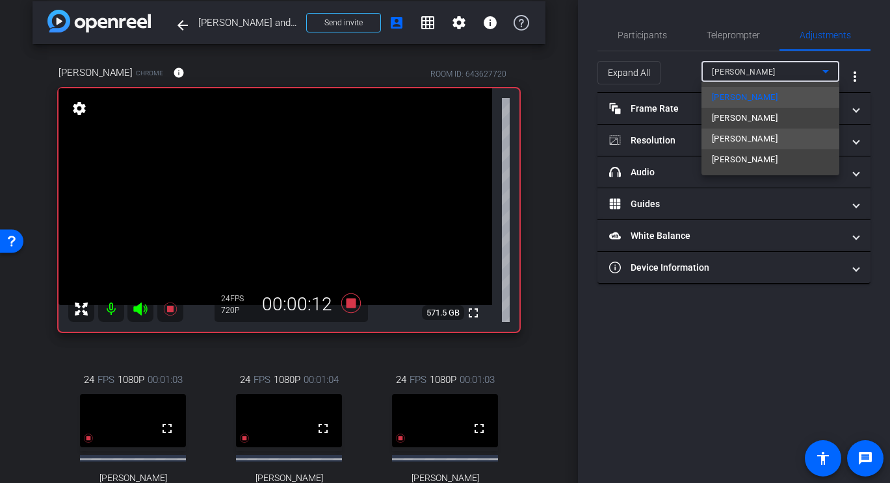
click at [760, 143] on mat-option "MORAN" at bounding box center [770, 139] width 138 height 21
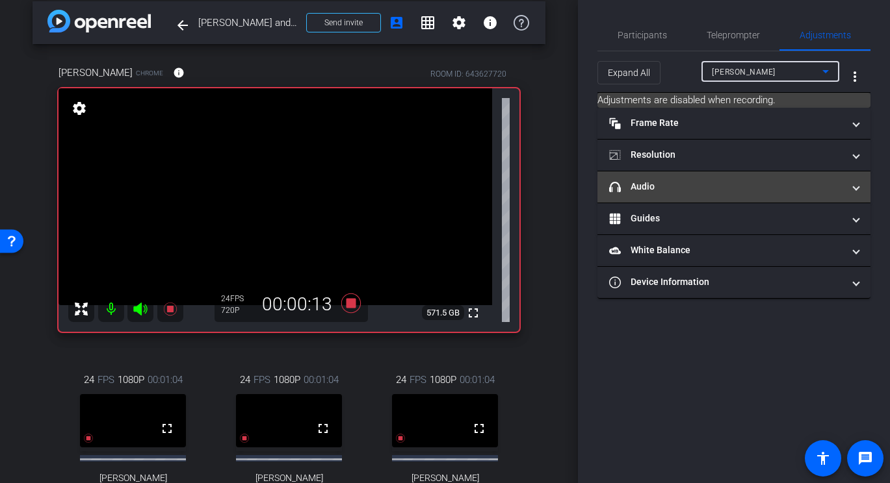
click at [727, 186] on mat-panel-title "headphone icon Audio" at bounding box center [726, 187] width 234 height 14
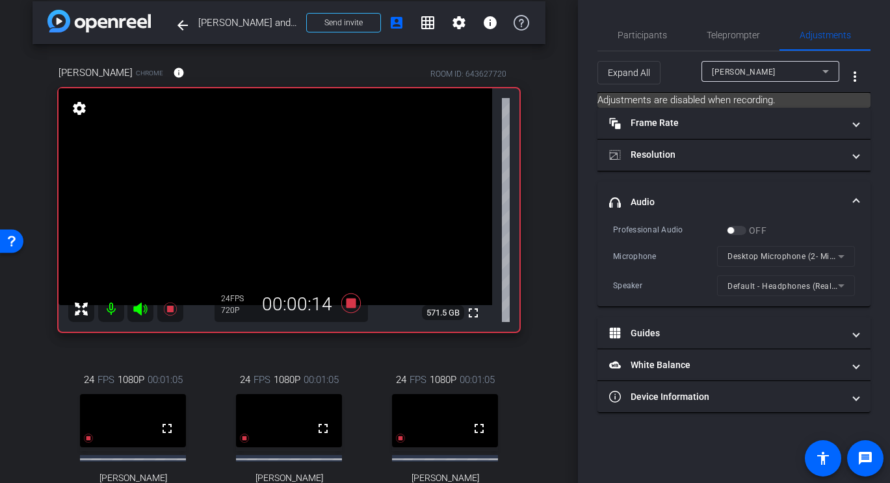
click at [743, 259] on mat-form-field "Desktop Microphone (2- Microsoft® LifeCam HD-3000) (045e:0810)" at bounding box center [786, 256] width 138 height 21
click at [625, 36] on span "Participants" at bounding box center [641, 35] width 49 height 9
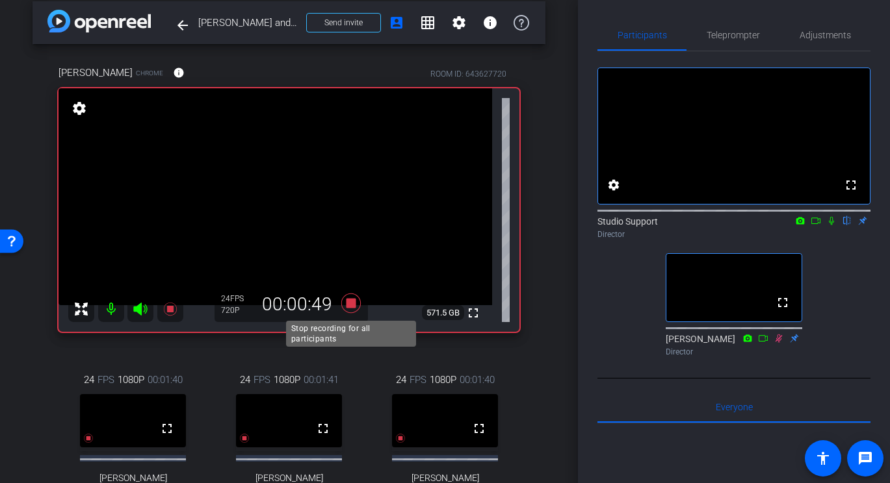
click at [354, 303] on icon at bounding box center [350, 303] width 19 height 19
click at [813, 54] on div "fullscreen settings Studio Support flip Director fullscreen Alison Stanley Dire…" at bounding box center [733, 206] width 273 height 311
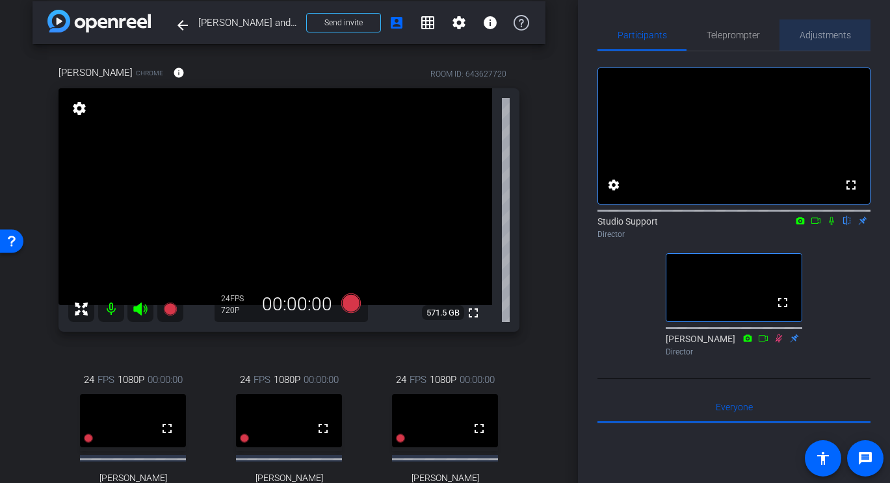
click at [821, 42] on span "Adjustments" at bounding box center [824, 34] width 51 height 31
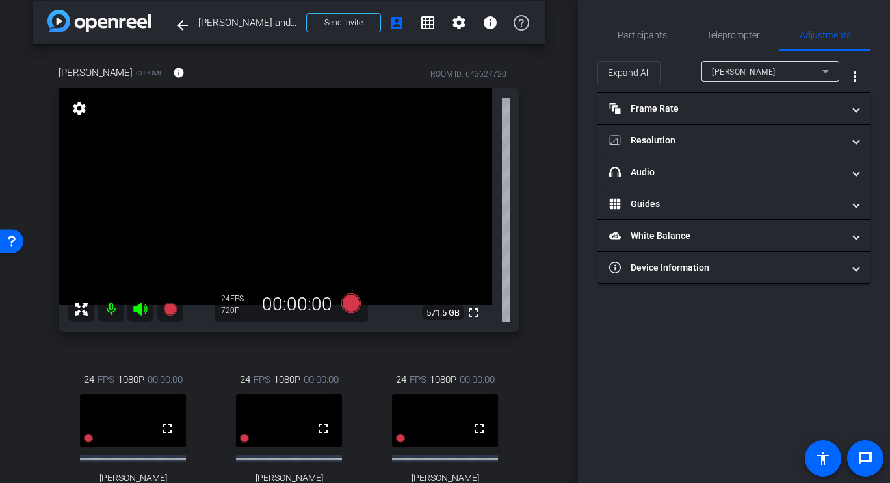
click at [759, 71] on span "Pam Sharma" at bounding box center [744, 72] width 64 height 9
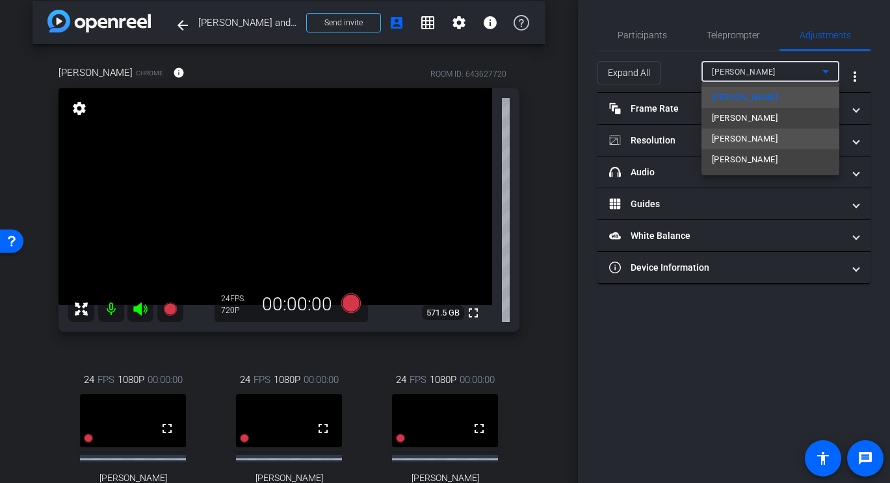
click at [737, 143] on span "MORAN" at bounding box center [745, 139] width 66 height 16
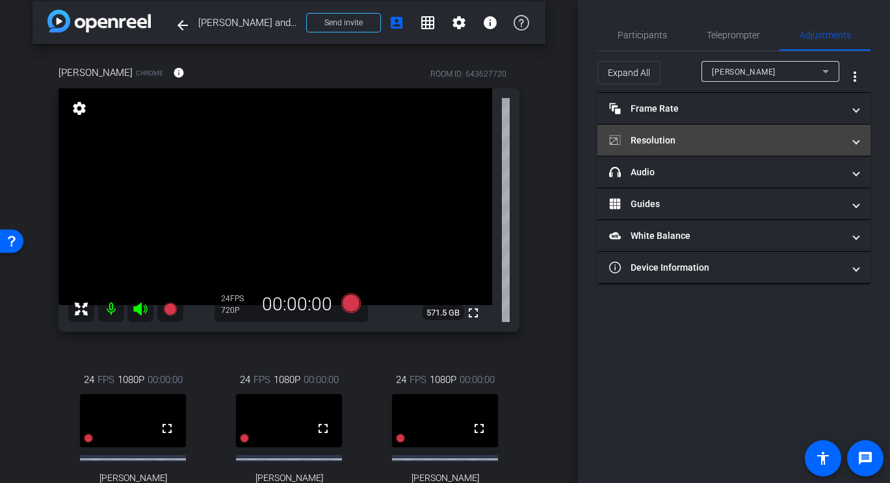
click at [660, 144] on mat-panel-title "Resolution" at bounding box center [726, 141] width 234 height 14
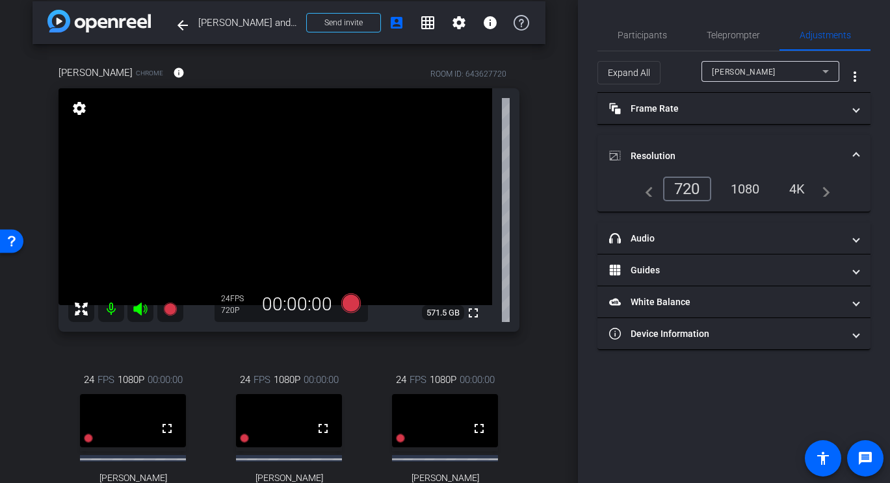
click at [742, 183] on div "1080" at bounding box center [745, 189] width 49 height 22
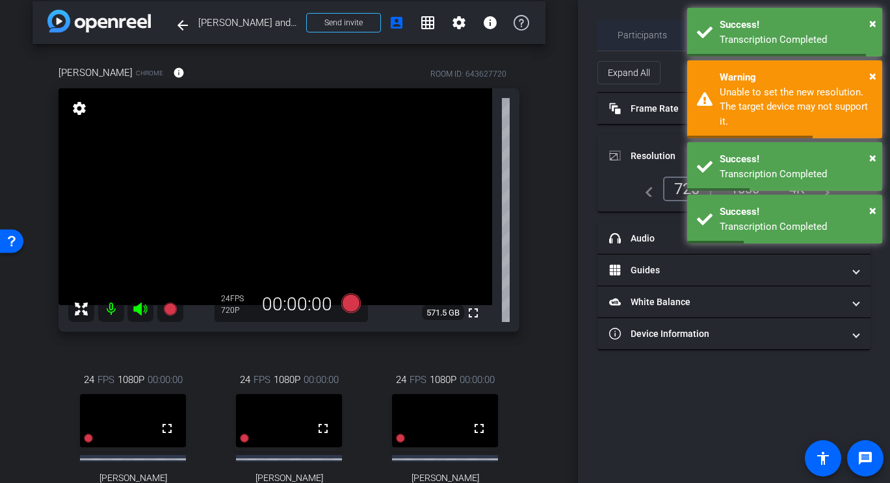
click at [648, 33] on span "Participants" at bounding box center [641, 35] width 49 height 9
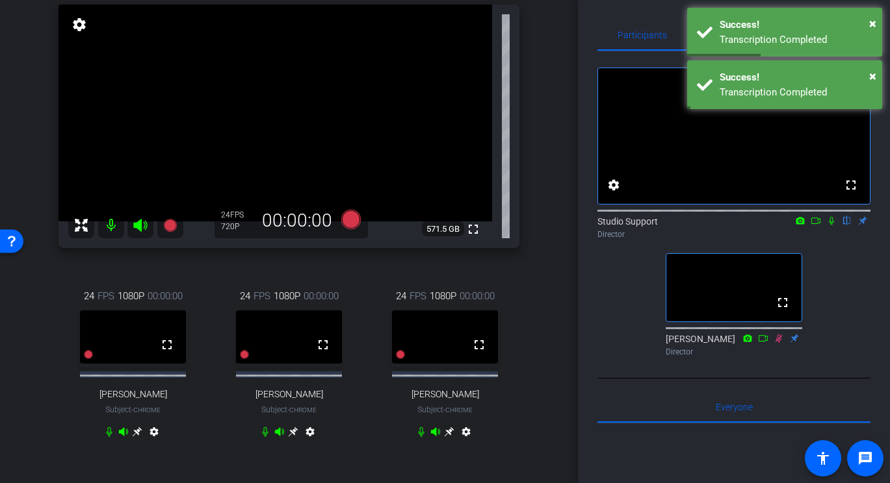
scroll to position [96, 0]
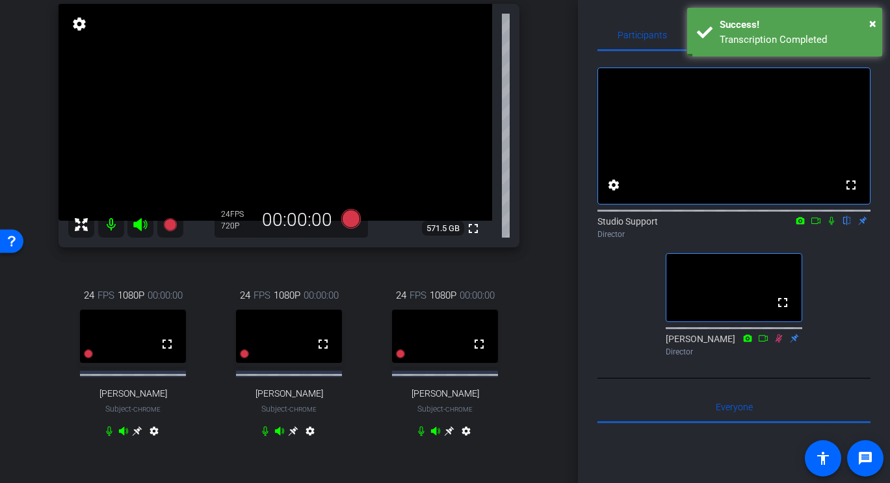
click at [292, 437] on icon at bounding box center [293, 431] width 10 height 10
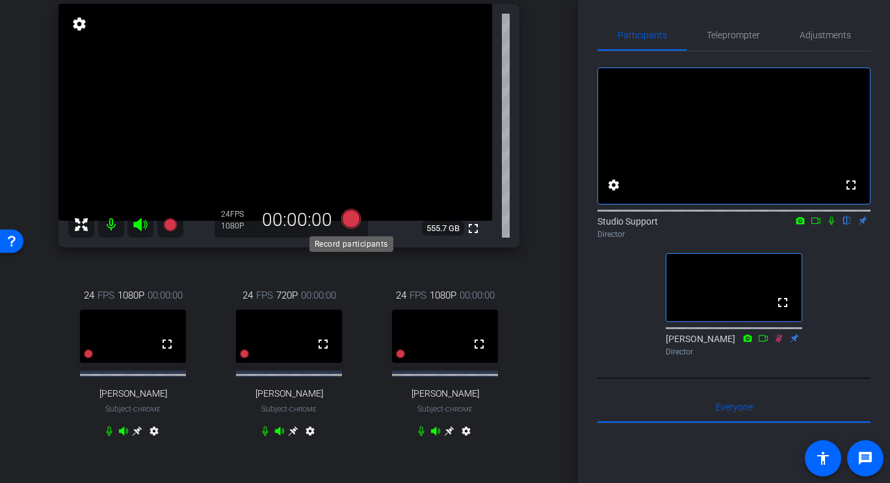
click at [344, 222] on icon at bounding box center [350, 218] width 19 height 19
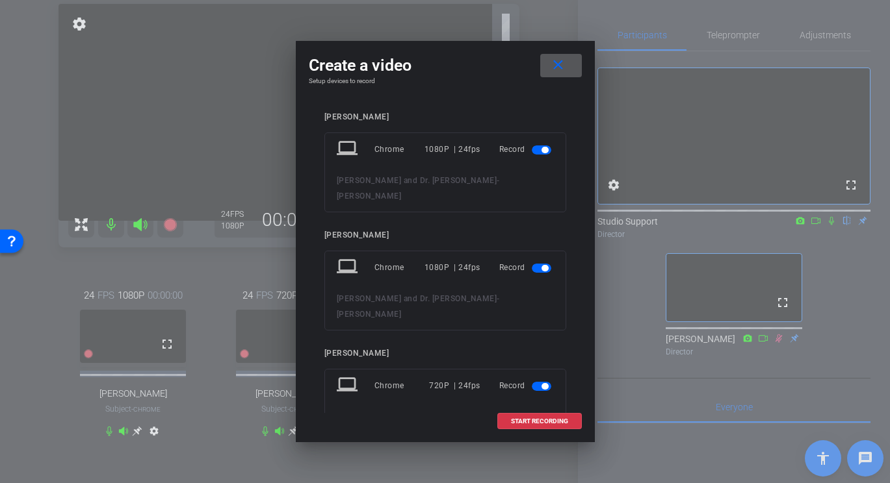
click at [513, 409] on div "Dr. Pam Sharma and Dr. Jim Allison - MORAN" at bounding box center [445, 424] width 217 height 31
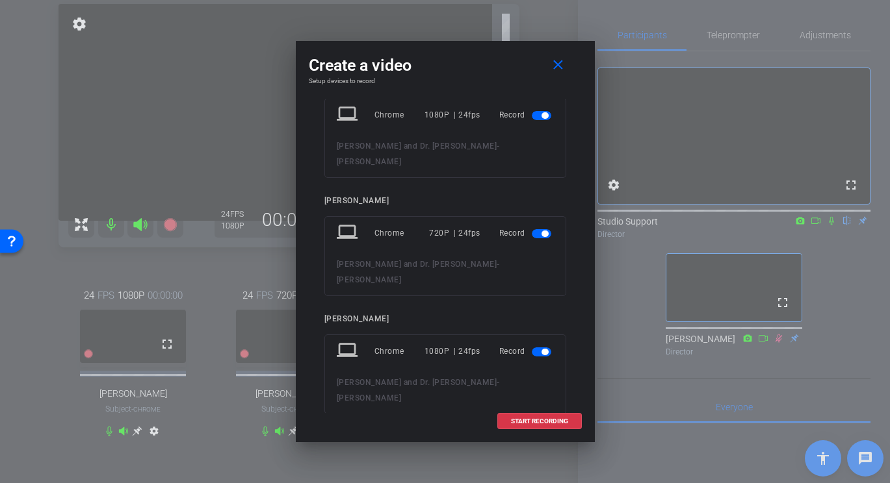
scroll to position [168, 0]
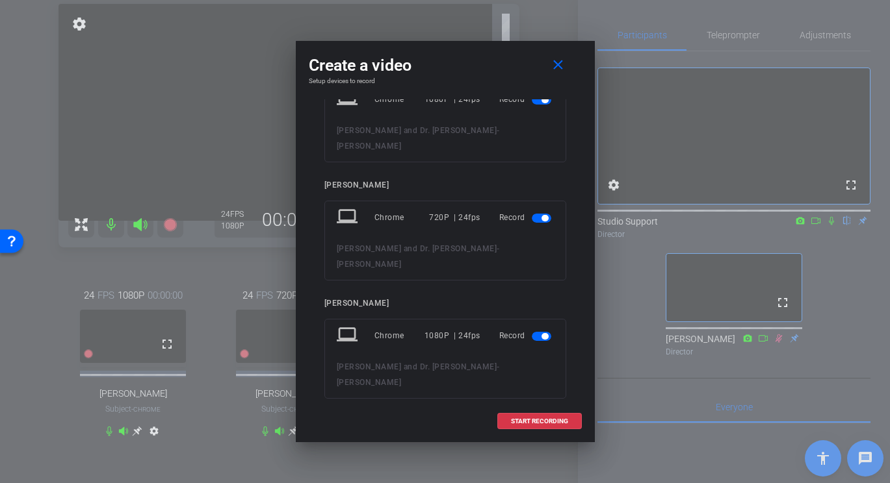
click at [517, 437] on div "laptop Chrome 720P | 24fps Inactive" at bounding box center [445, 455] width 242 height 37
click at [517, 421] on span "START RECORDING" at bounding box center [539, 421] width 57 height 6
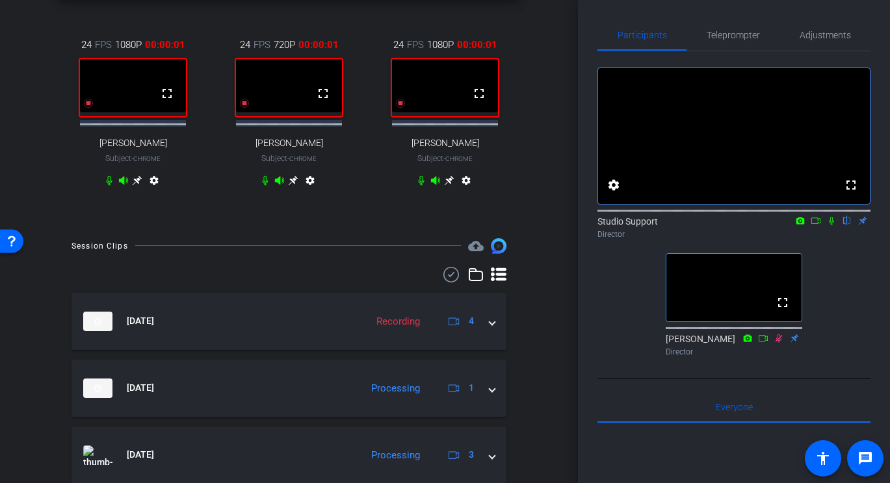
scroll to position [352, 0]
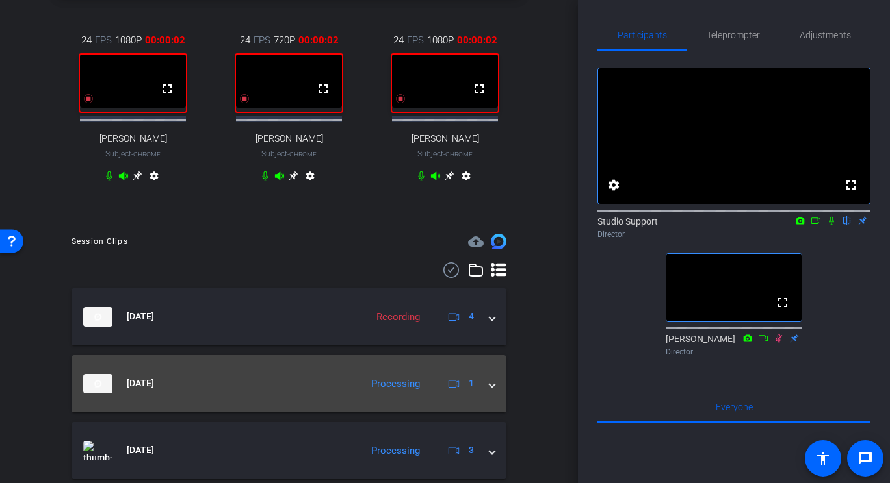
click at [333, 381] on mat-panel-title "Sep 24, 2025" at bounding box center [218, 383] width 271 height 19
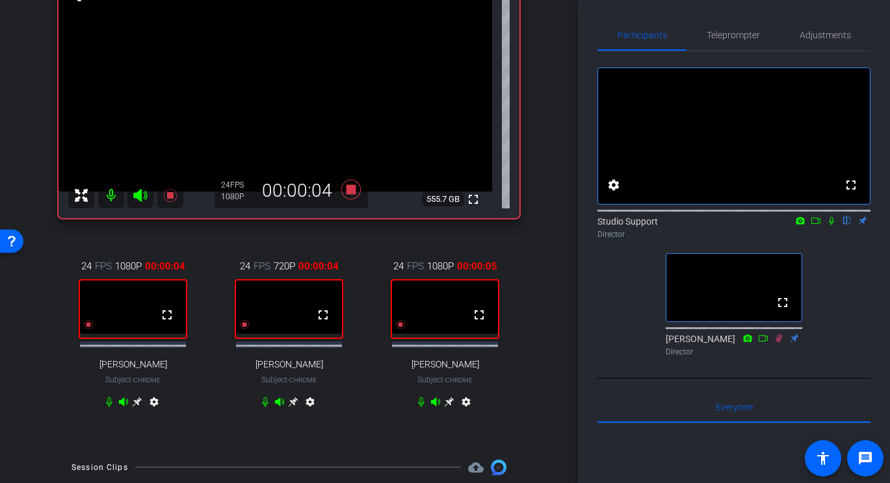
scroll to position [129, 0]
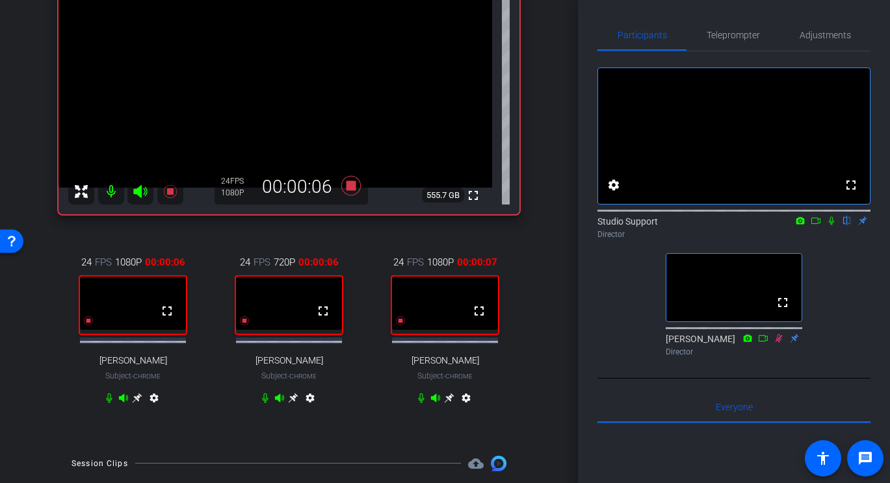
click at [832, 225] on icon at bounding box center [831, 220] width 10 height 9
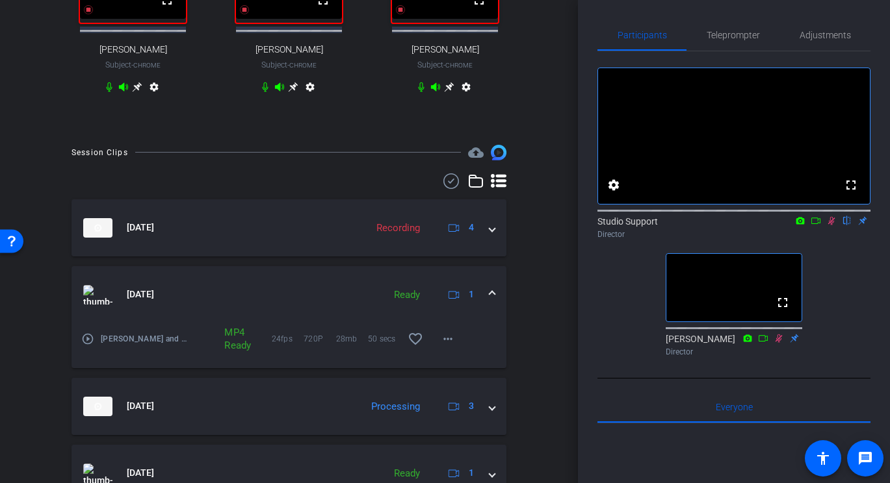
scroll to position [447, 0]
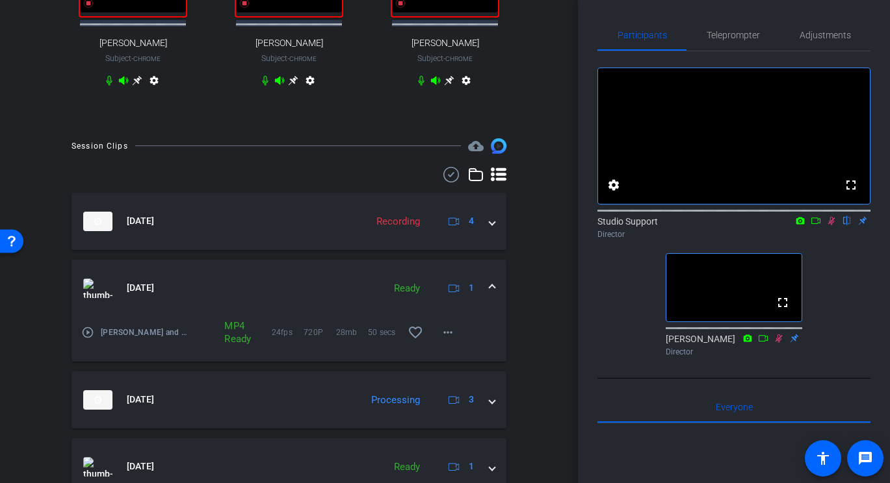
click at [88, 338] on mat-icon "play_circle_outline" at bounding box center [87, 332] width 13 height 13
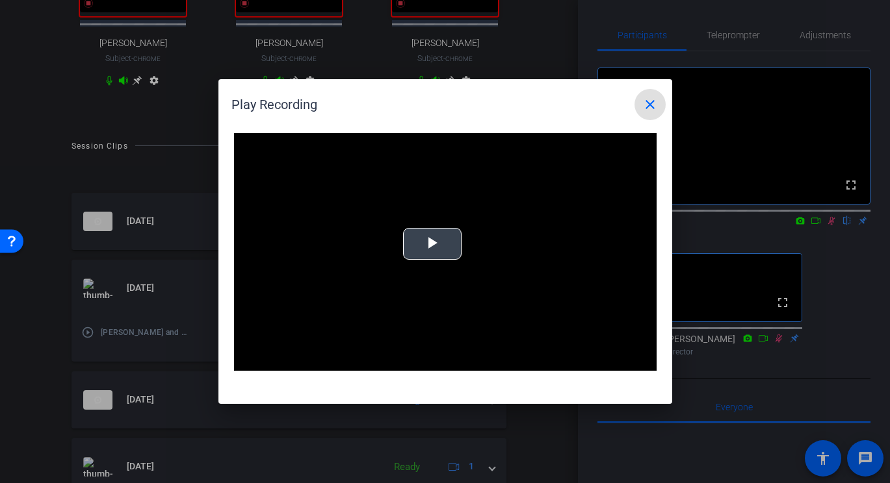
click at [432, 244] on span "Video Player" at bounding box center [432, 244] width 0 height 0
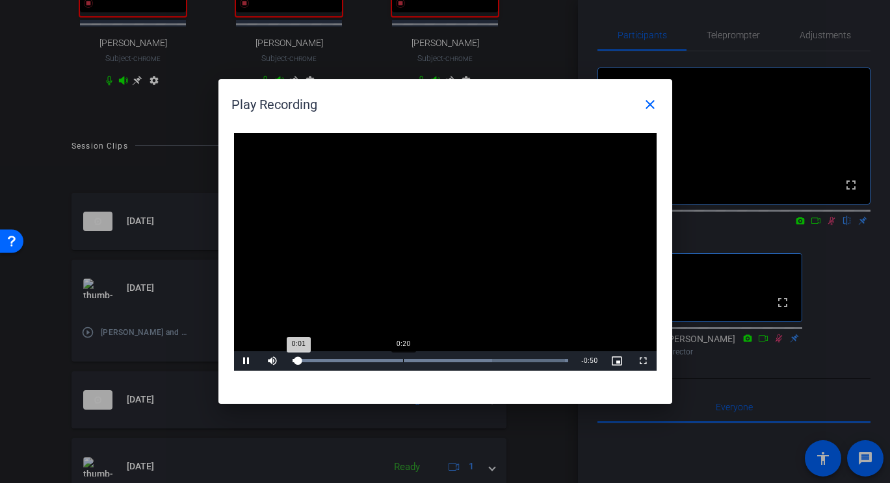
click at [402, 362] on div "Loaded : 100.00% 0:20 0:01" at bounding box center [430, 360] width 276 height 3
click at [461, 363] on div "Loaded : 100.00% 0:30 0:31" at bounding box center [430, 361] width 289 height 19
click at [502, 360] on div "Loaded : 100.00% 0:38 0:32" at bounding box center [430, 360] width 276 height 3
click at [532, 357] on div "Loaded : 100.00% 0:43 0:43" at bounding box center [430, 361] width 289 height 19
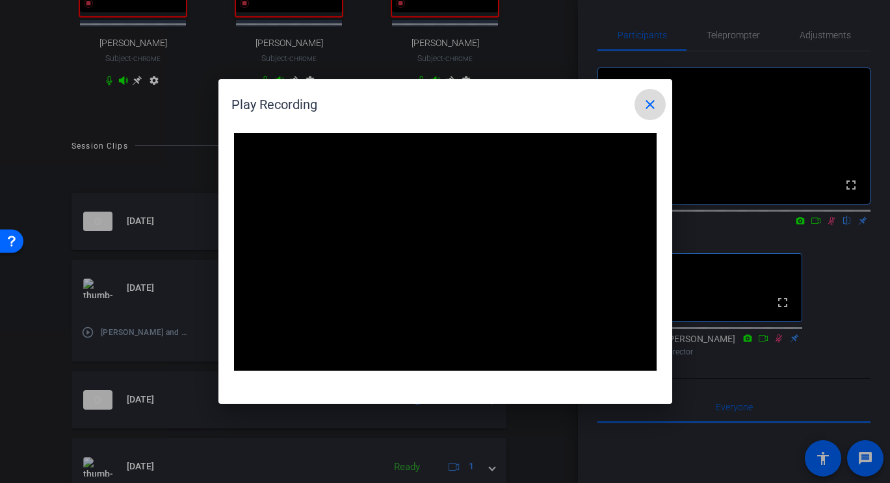
click at [651, 107] on mat-icon "close" at bounding box center [650, 105] width 16 height 16
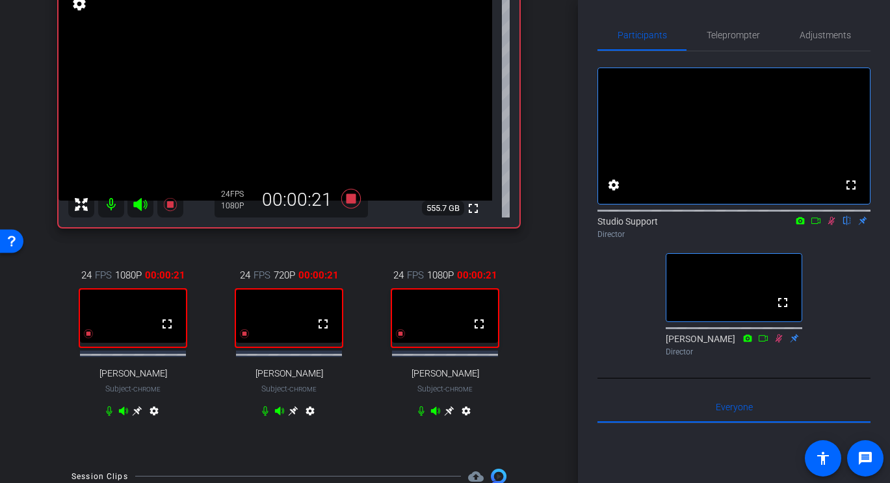
scroll to position [0, 0]
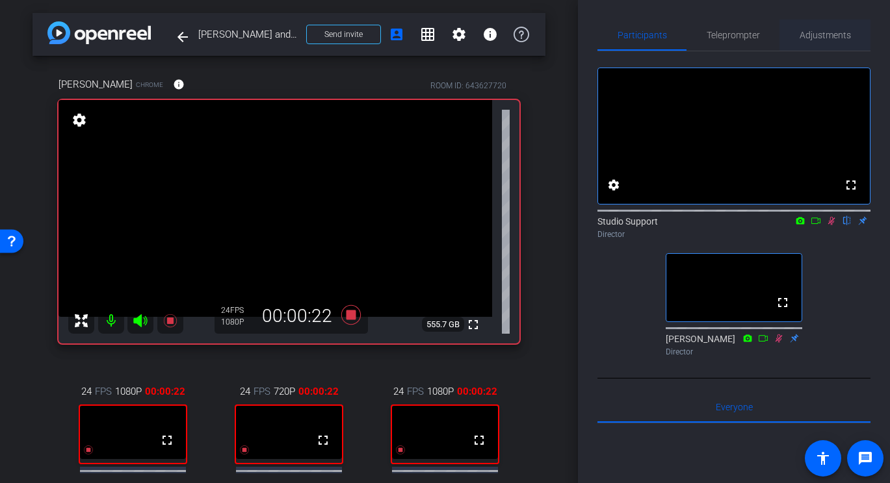
click at [816, 25] on span "Adjustments" at bounding box center [824, 34] width 51 height 31
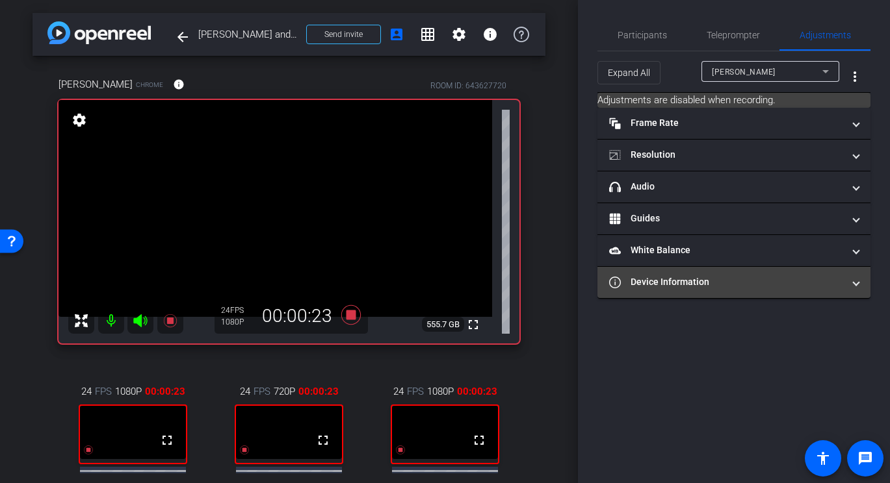
click at [735, 283] on mat-panel-title "Device Information" at bounding box center [726, 283] width 234 height 14
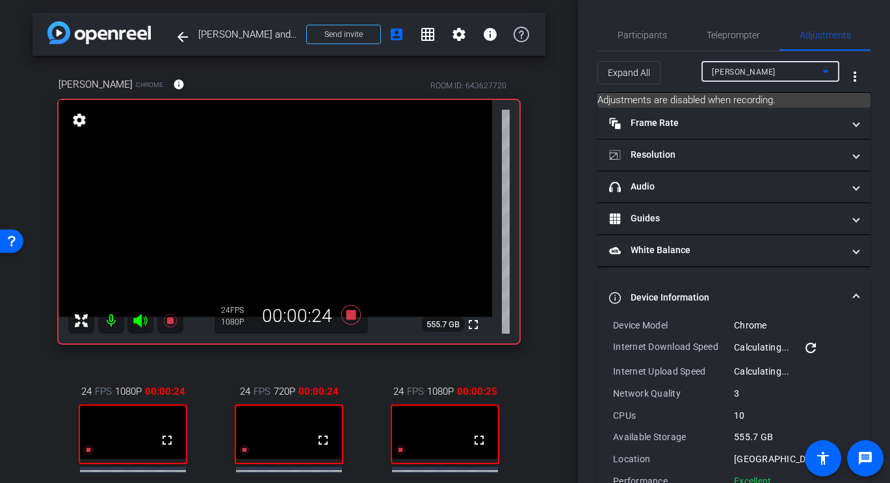
click at [764, 75] on div "Pam Sharma" at bounding box center [767, 72] width 110 height 16
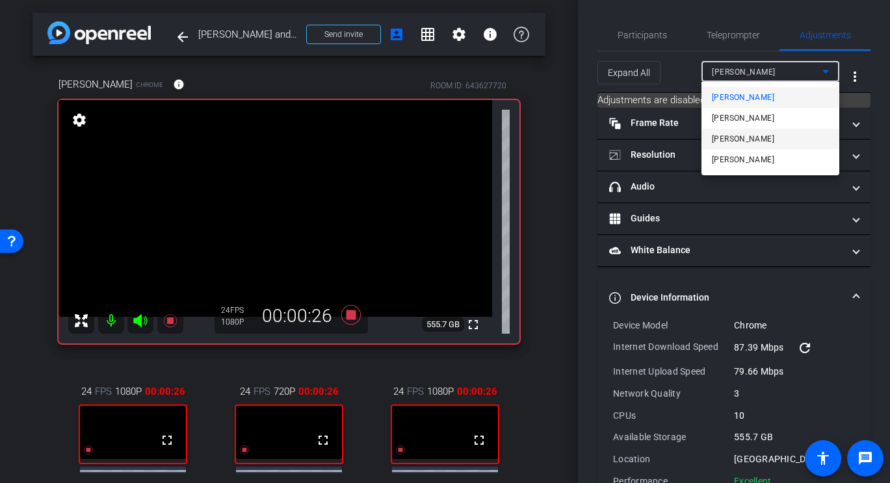
click at [726, 143] on span "MORAN" at bounding box center [743, 139] width 62 height 16
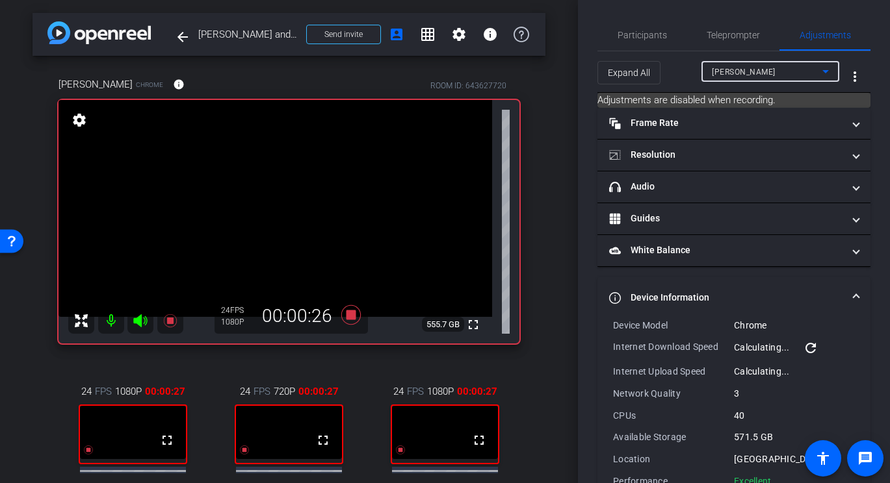
scroll to position [35, 0]
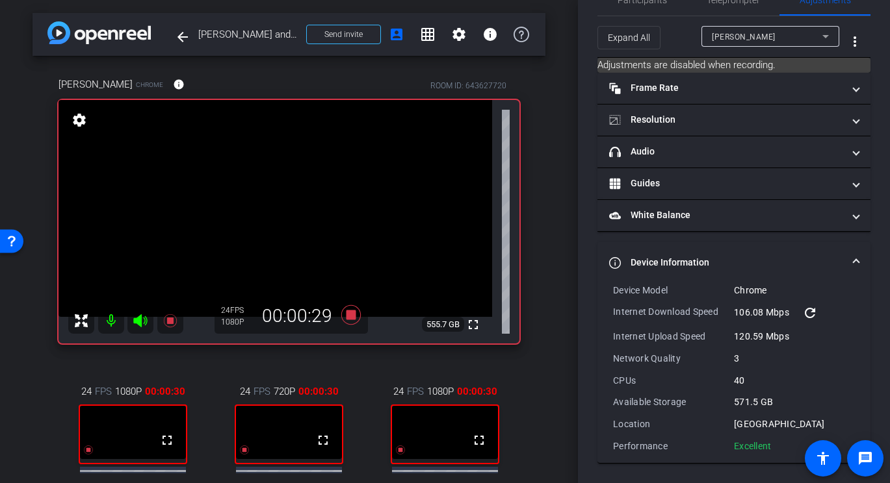
drag, startPoint x: 775, startPoint y: 446, endPoint x: 606, endPoint y: 285, distance: 233.0
click at [606, 285] on div "Device Model Chrome Internet Download Speed 106.08 Mbps refresh Internet Upload…" at bounding box center [733, 373] width 273 height 179
copy div "Device Model Chrome Internet Download Speed 106.08 Mbps refresh Internet Upload…"
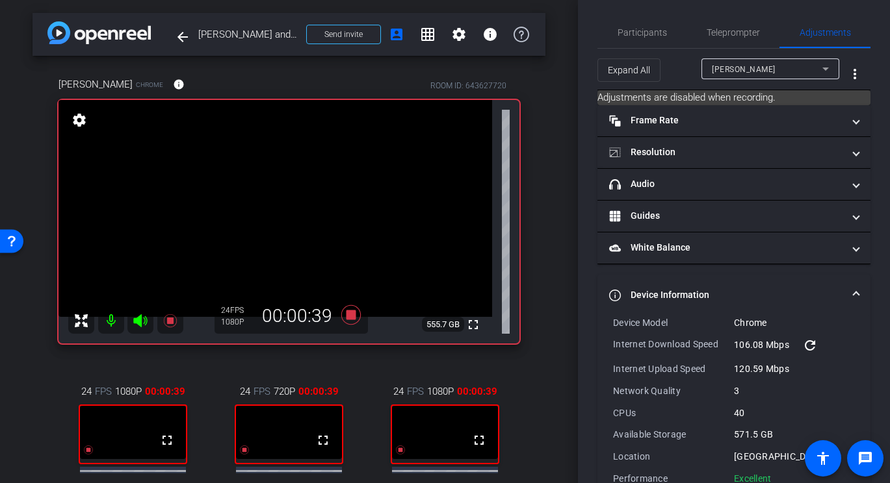
scroll to position [0, 0]
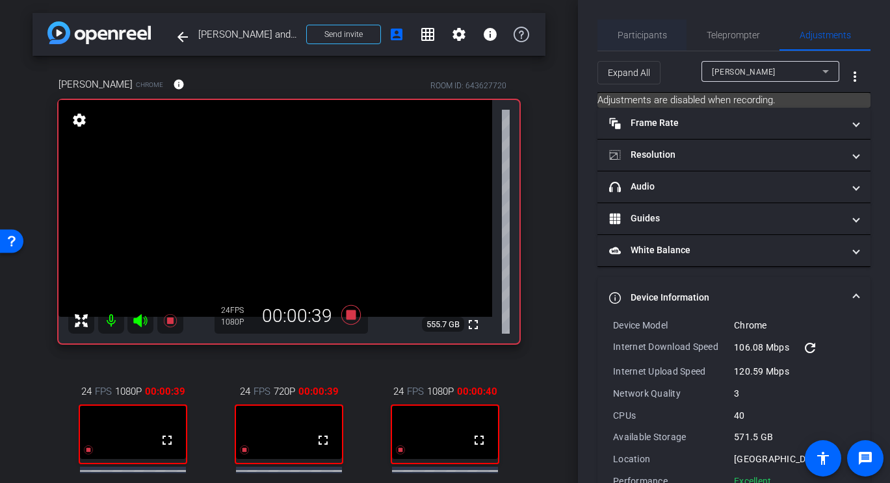
click at [636, 34] on span "Participants" at bounding box center [641, 35] width 49 height 9
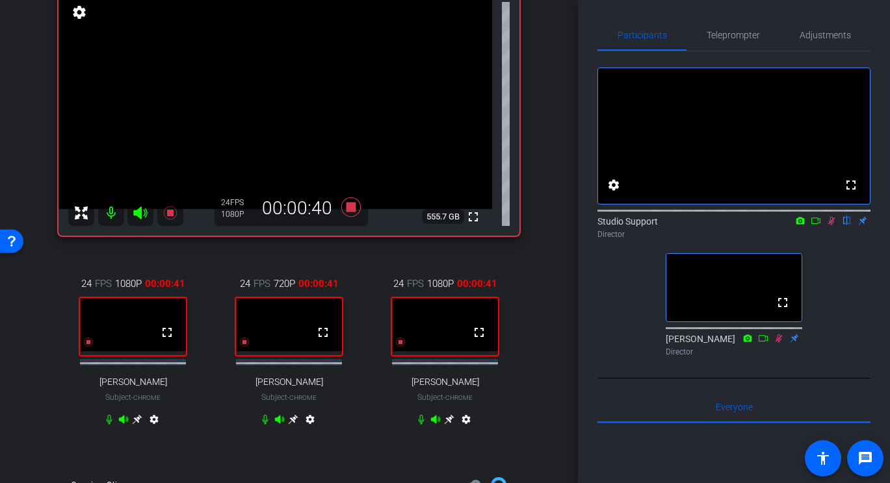
scroll to position [117, 0]
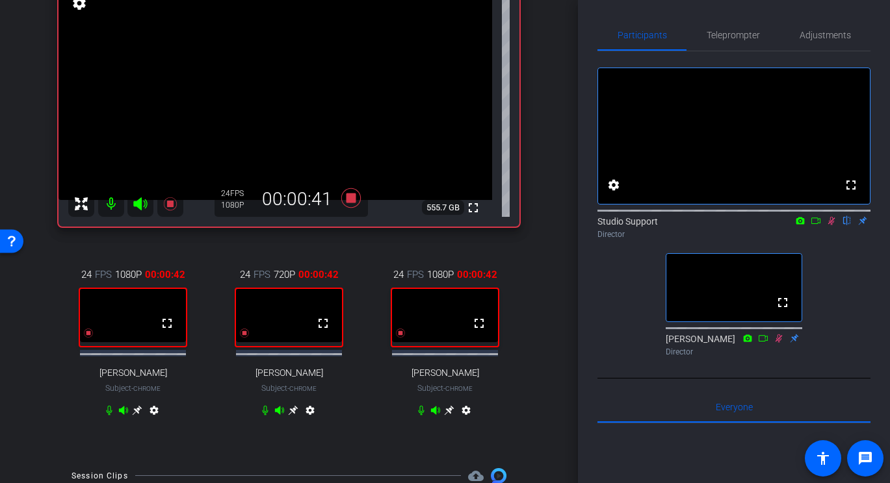
click at [136, 415] on icon at bounding box center [138, 411] width 10 height 10
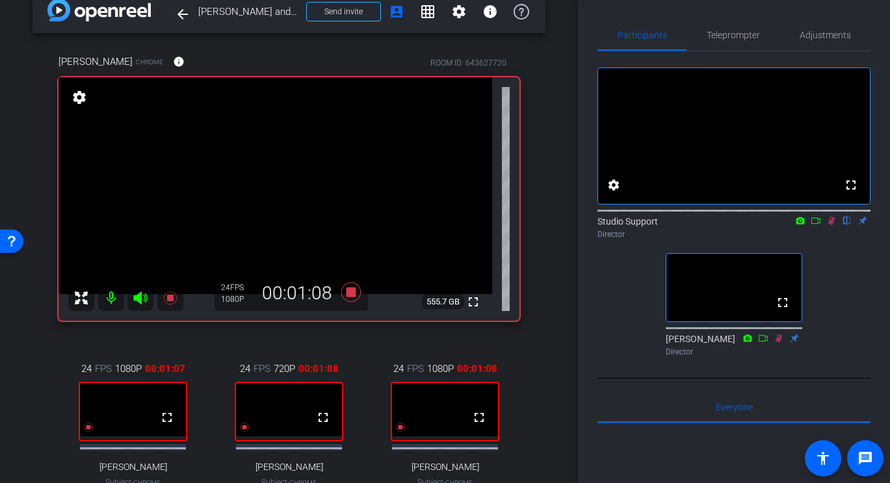
scroll to position [21, 0]
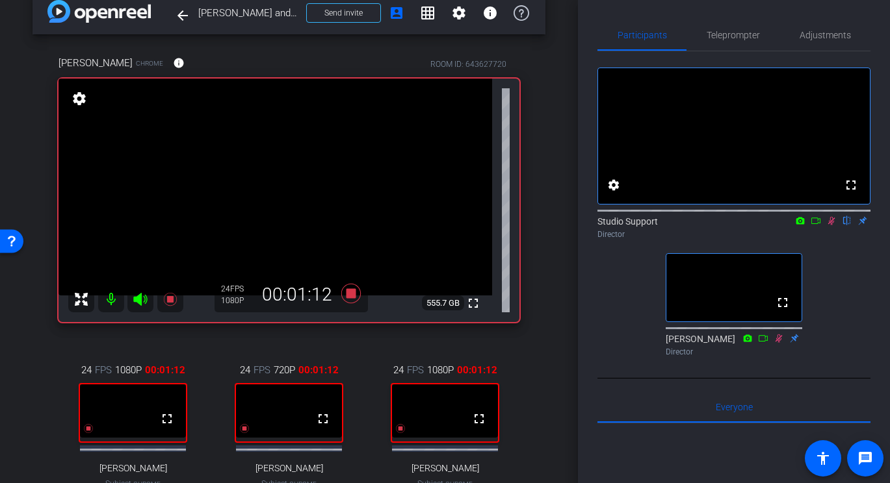
click at [818, 224] on icon at bounding box center [815, 221] width 9 height 6
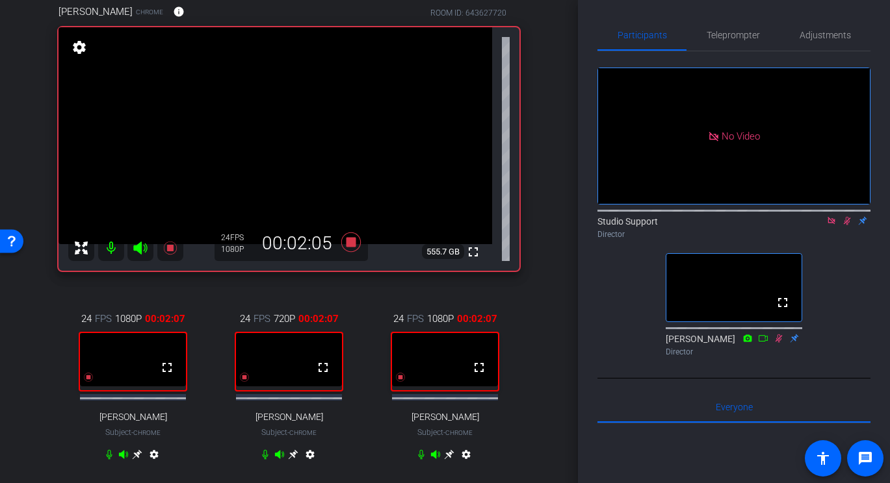
scroll to position [81, 0]
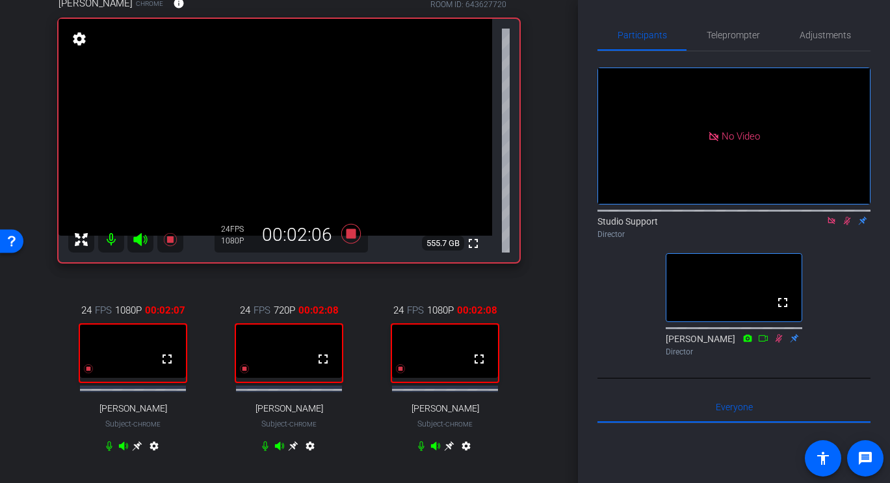
click at [451, 452] on icon at bounding box center [449, 446] width 10 height 10
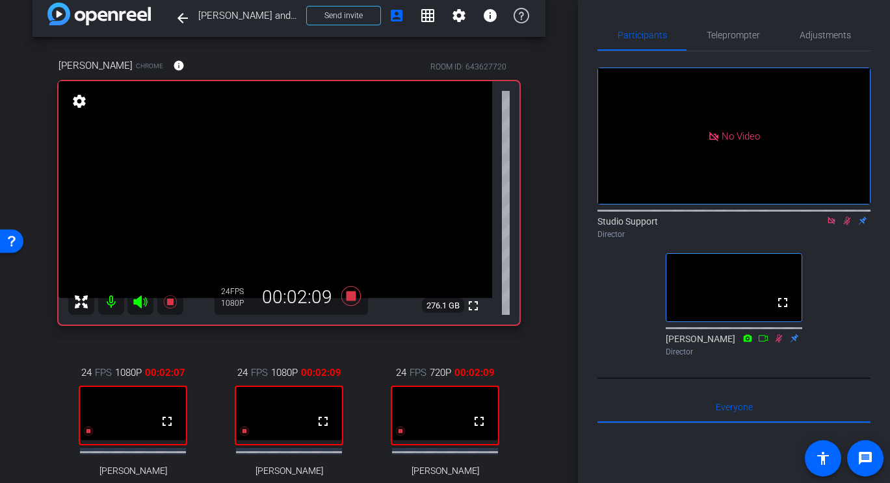
scroll to position [16, 0]
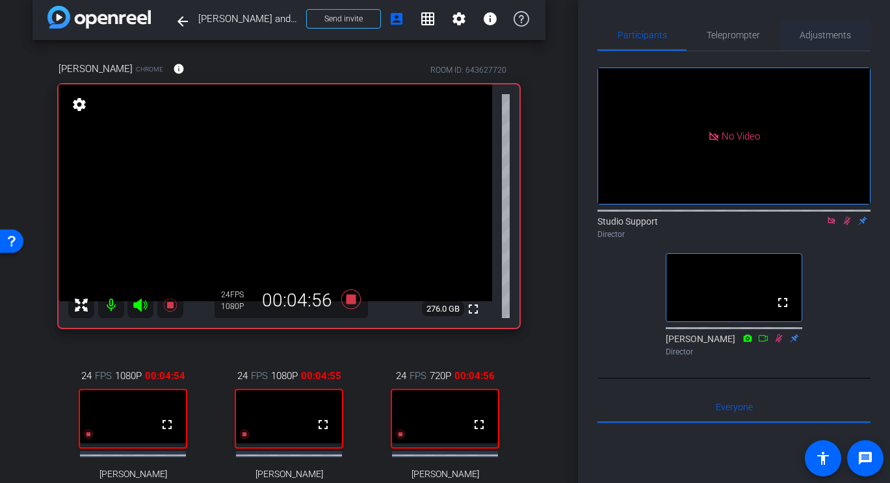
click at [820, 36] on span "Adjustments" at bounding box center [824, 35] width 51 height 9
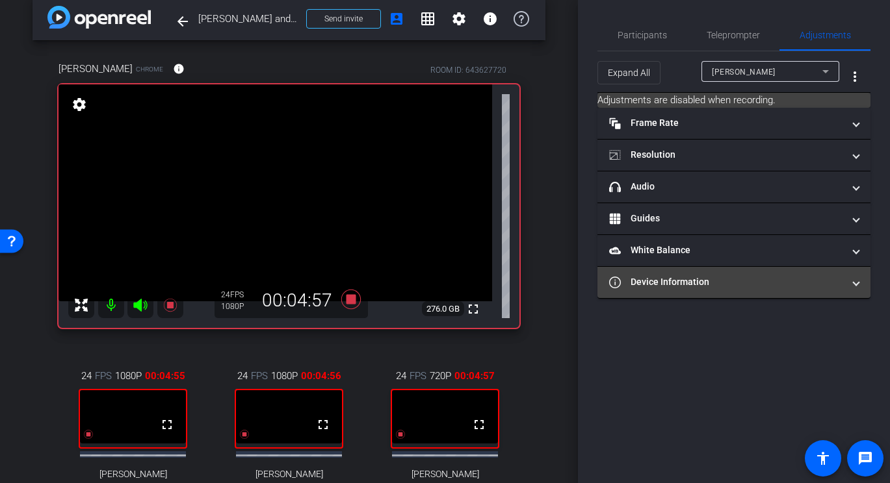
click at [721, 277] on mat-panel-title "Device Information" at bounding box center [726, 283] width 234 height 14
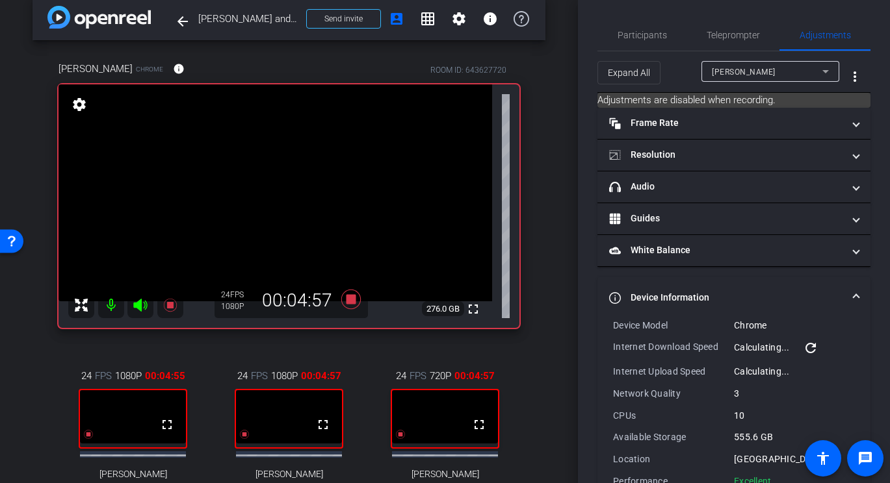
scroll to position [35, 0]
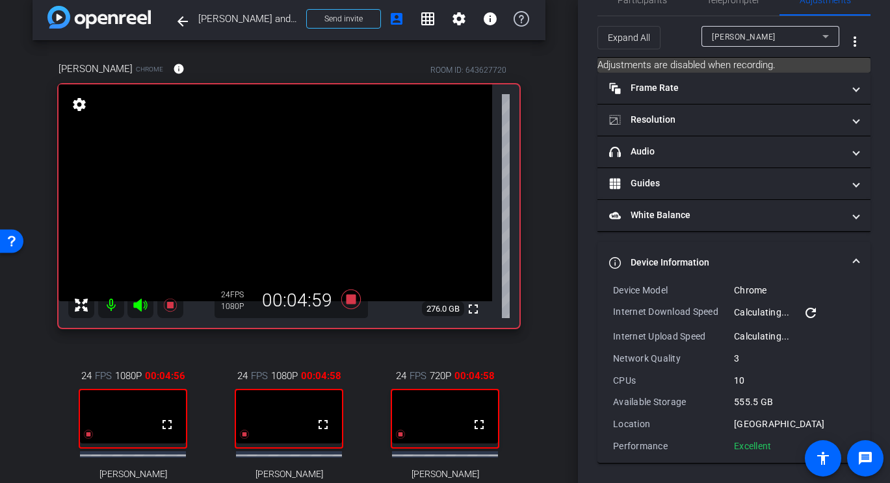
click at [779, 36] on div "Pam Sharma" at bounding box center [767, 37] width 110 height 16
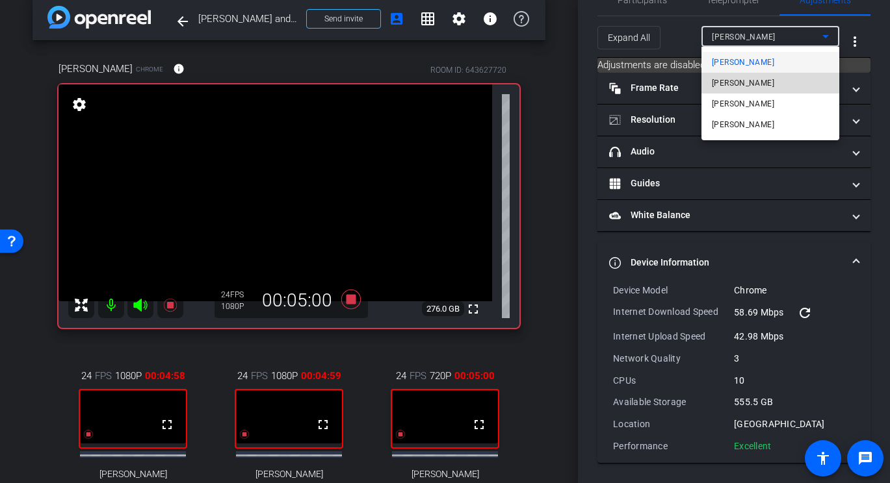
click at [754, 84] on span "Monty Montano" at bounding box center [743, 83] width 62 height 16
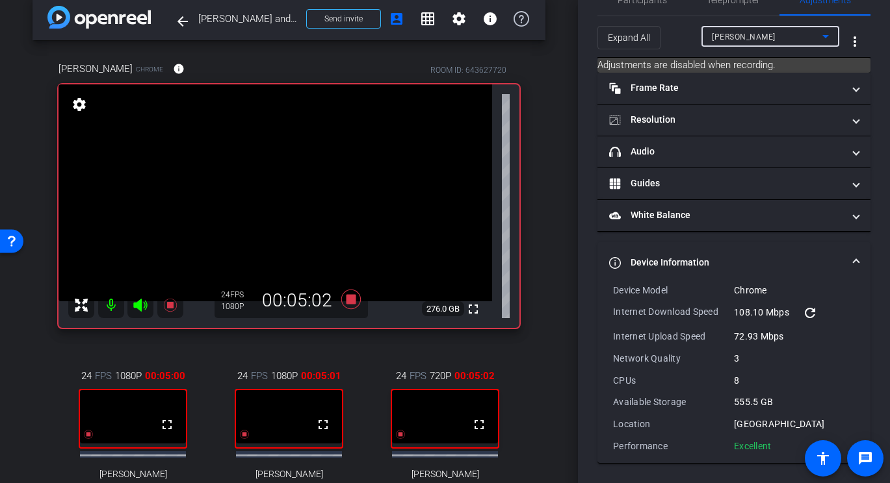
click at [764, 40] on span "Monty Montano" at bounding box center [744, 36] width 64 height 9
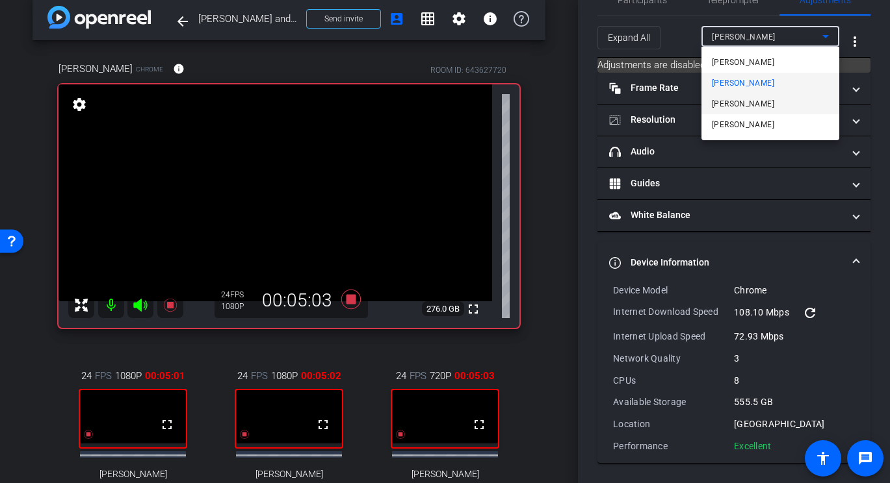
click at [749, 99] on mat-option "MORAN" at bounding box center [770, 104] width 138 height 21
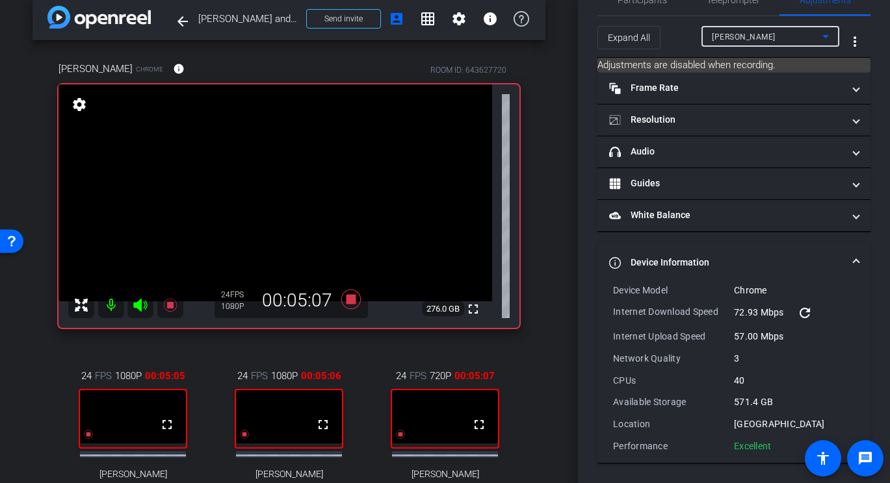
click at [775, 35] on div "MORAN" at bounding box center [767, 37] width 110 height 16
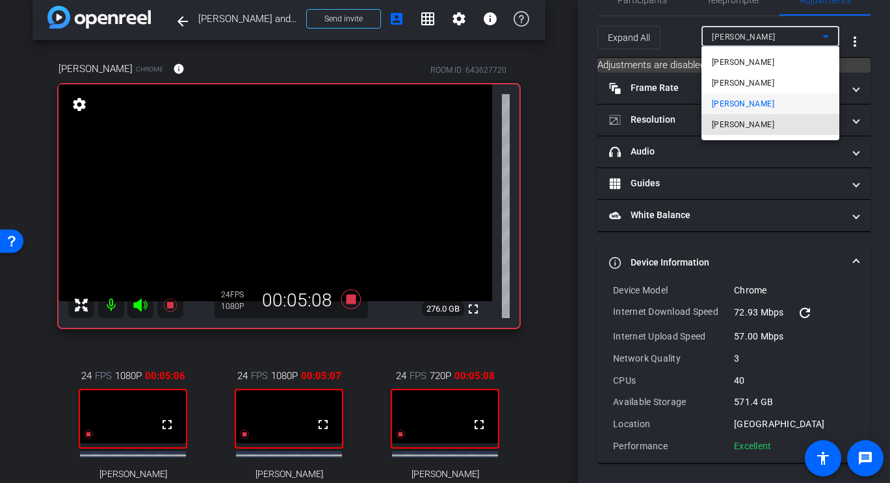
click at [749, 123] on span "Jim Allison" at bounding box center [743, 125] width 62 height 16
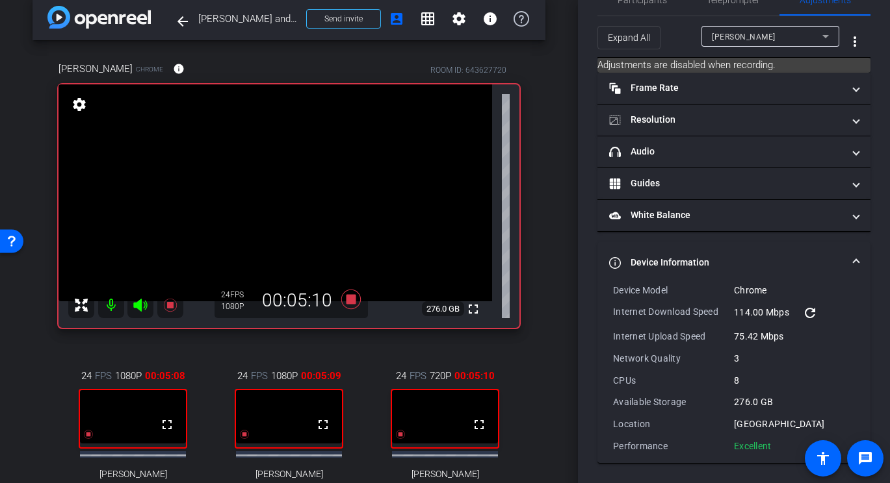
click at [766, 49] on div at bounding box center [770, 54] width 138 height 14
click at [766, 43] on div "Jim Allison" at bounding box center [767, 37] width 110 height 16
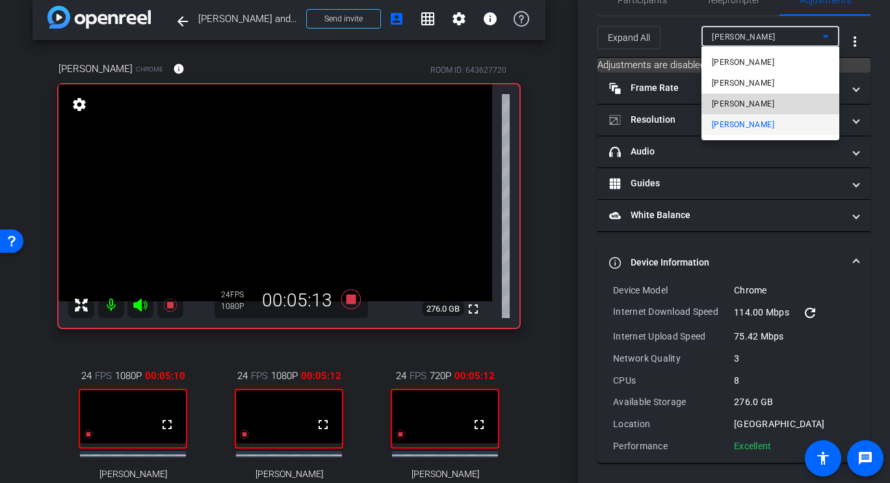
click at [756, 104] on mat-option "MORAN" at bounding box center [770, 104] width 138 height 21
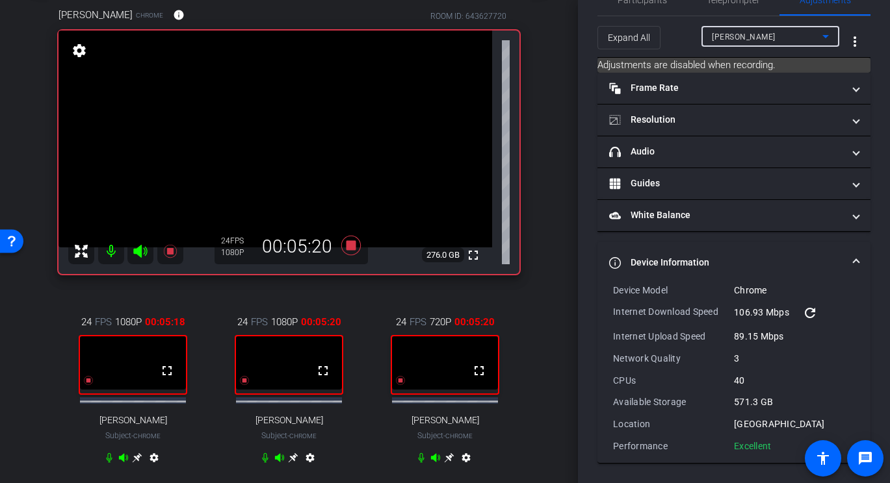
scroll to position [112, 0]
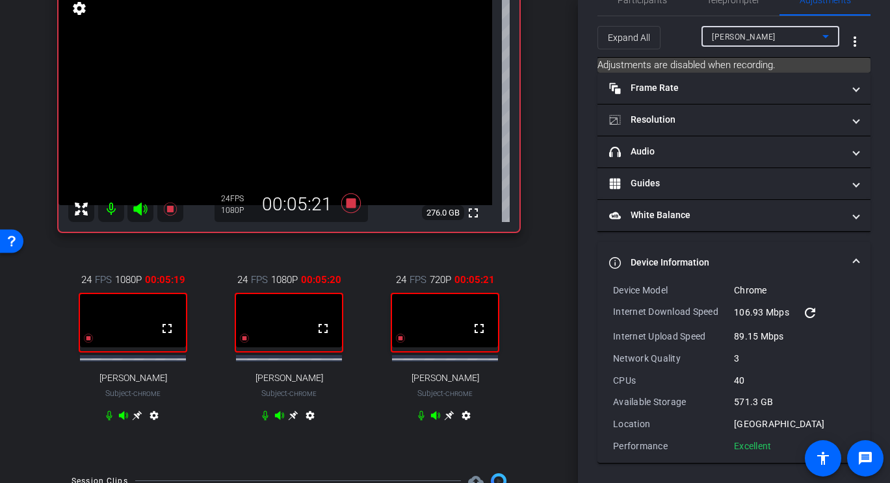
click at [449, 418] on icon at bounding box center [449, 416] width 10 height 10
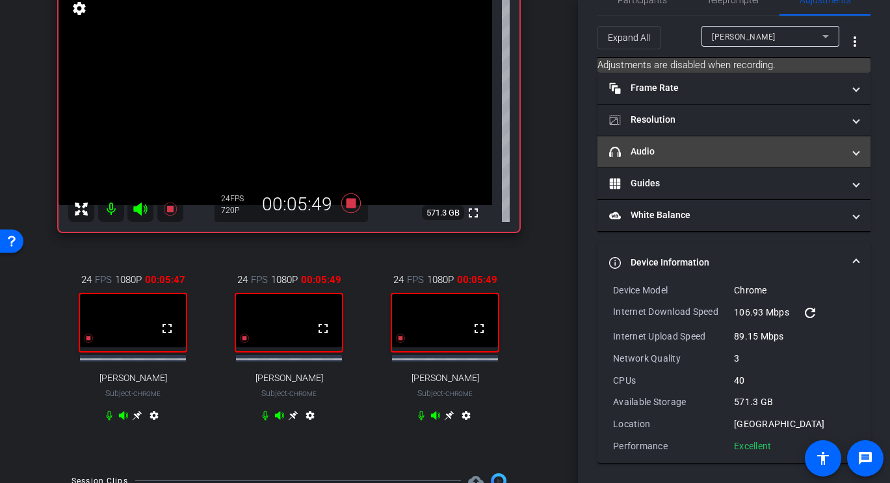
scroll to position [0, 0]
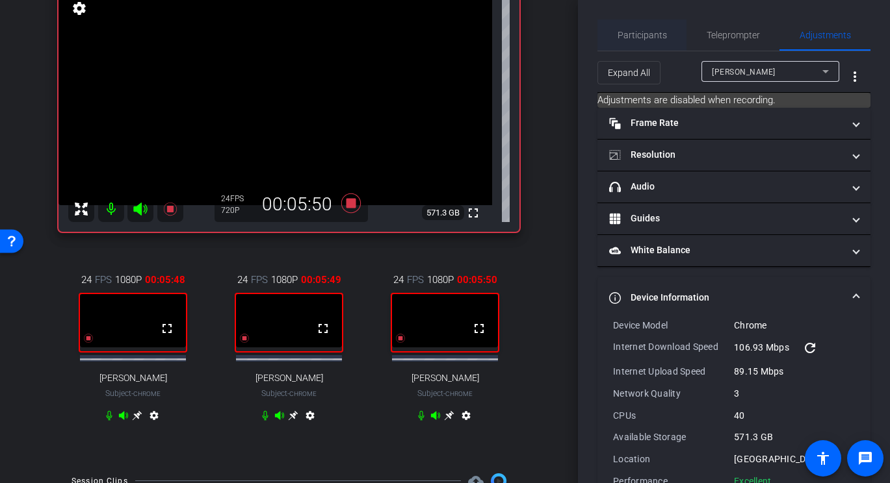
click at [640, 34] on span "Participants" at bounding box center [641, 35] width 49 height 9
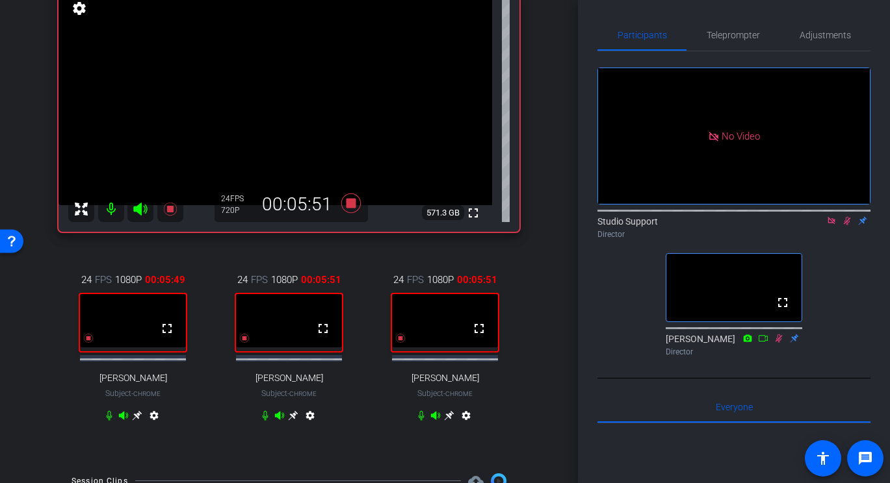
click at [139, 419] on icon at bounding box center [137, 416] width 10 height 10
click at [109, 421] on icon at bounding box center [109, 416] width 10 height 10
click at [109, 420] on icon at bounding box center [109, 416] width 8 height 10
click at [746, 36] on span "Teleprompter" at bounding box center [732, 35] width 53 height 9
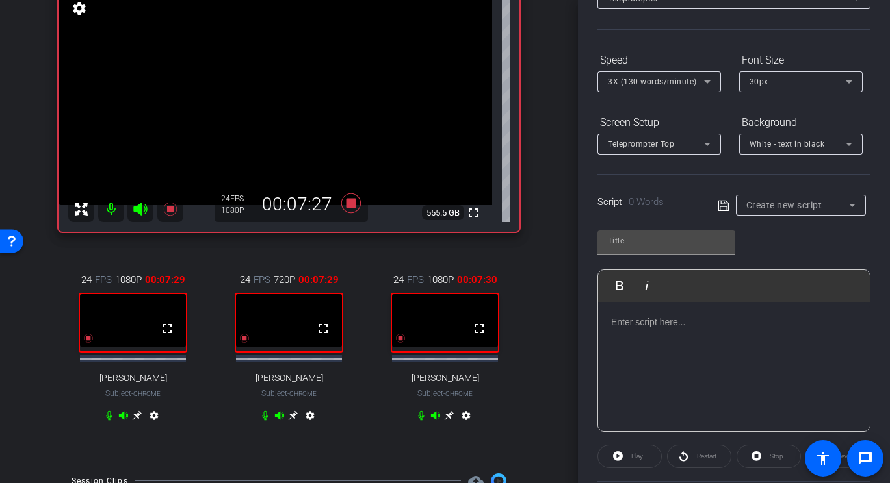
scroll to position [106, 0]
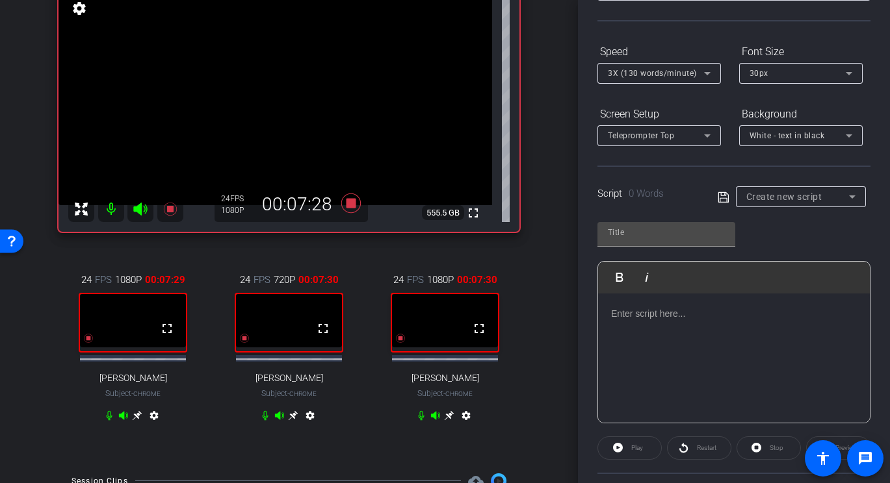
click at [700, 337] on div at bounding box center [734, 359] width 272 height 130
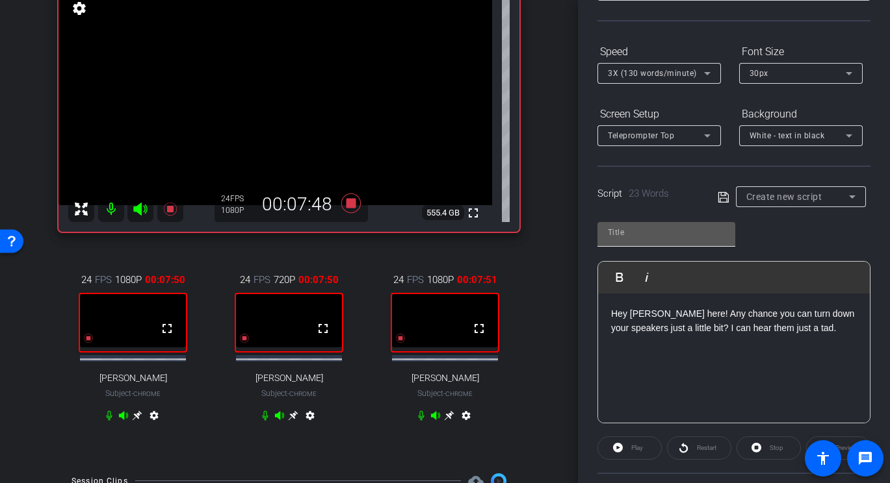
click at [663, 227] on input "text" at bounding box center [666, 233] width 117 height 16
type input "Message"
click at [723, 200] on icon at bounding box center [723, 198] width 12 height 16
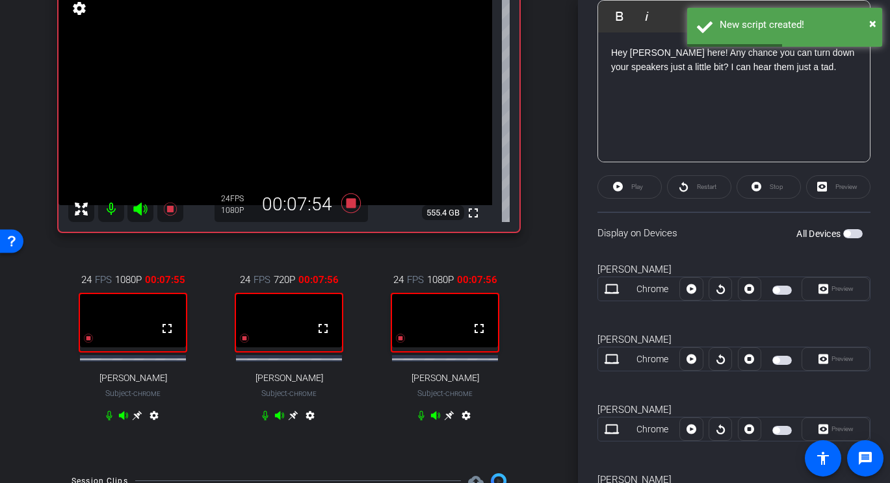
scroll to position [368, 0]
click at [782, 355] on span "button" at bounding box center [781, 359] width 19 height 9
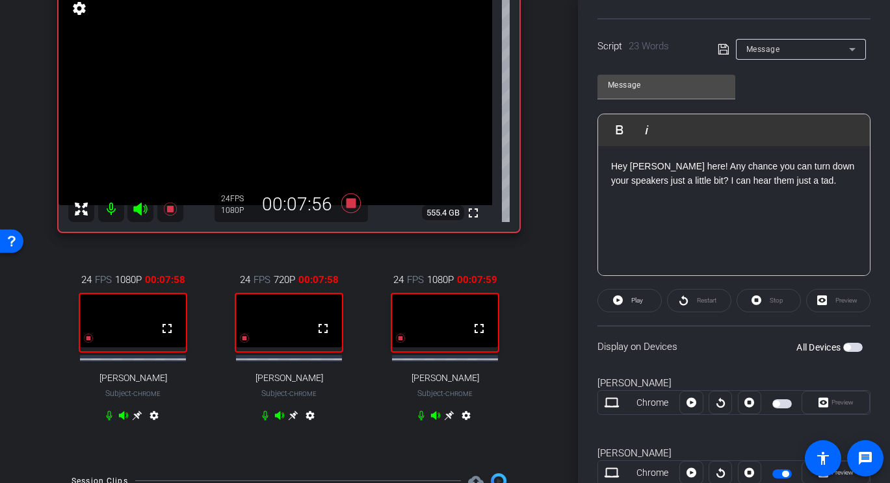
scroll to position [238, 0]
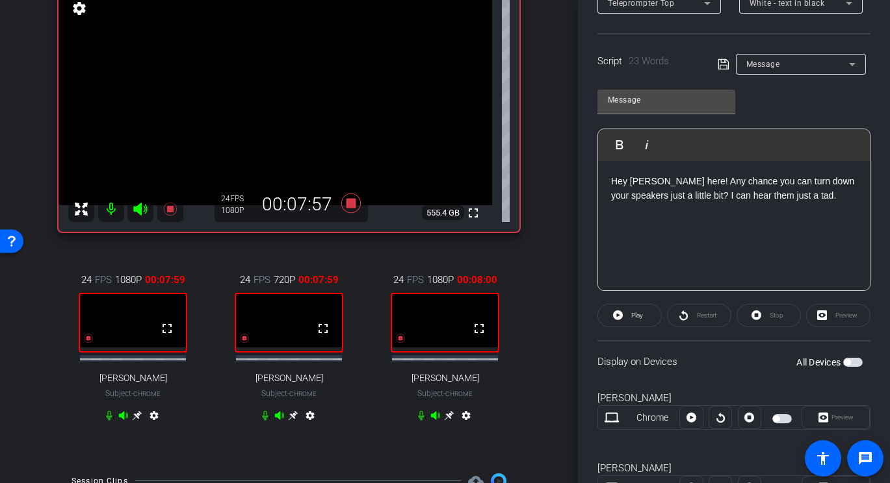
click at [138, 420] on icon at bounding box center [138, 416] width 10 height 10
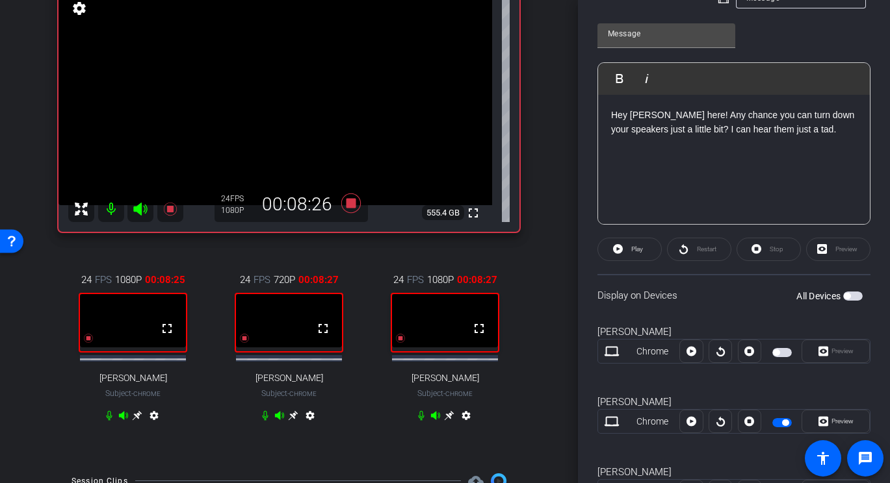
scroll to position [311, 0]
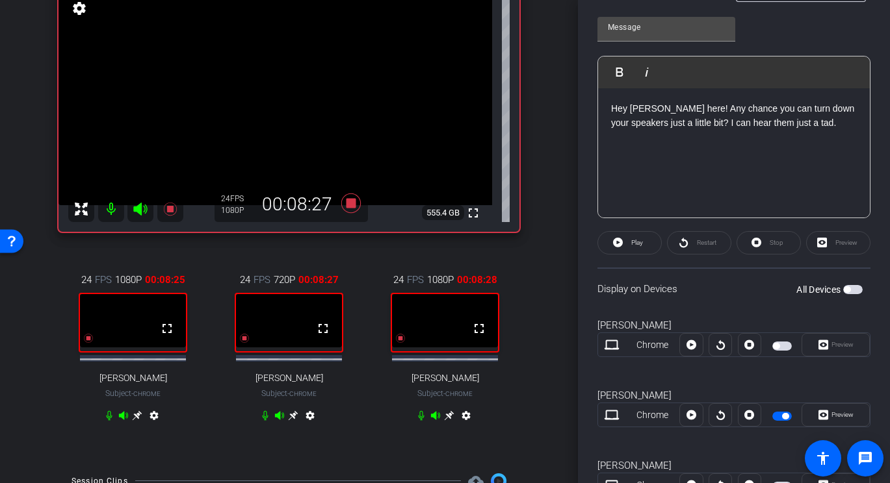
click at [778, 413] on span "button" at bounding box center [781, 416] width 19 height 9
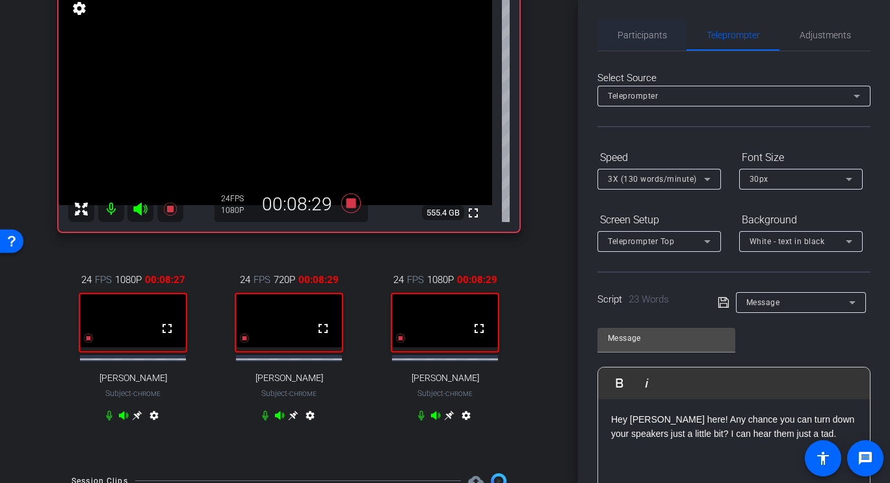
click at [648, 29] on span "Participants" at bounding box center [641, 34] width 49 height 31
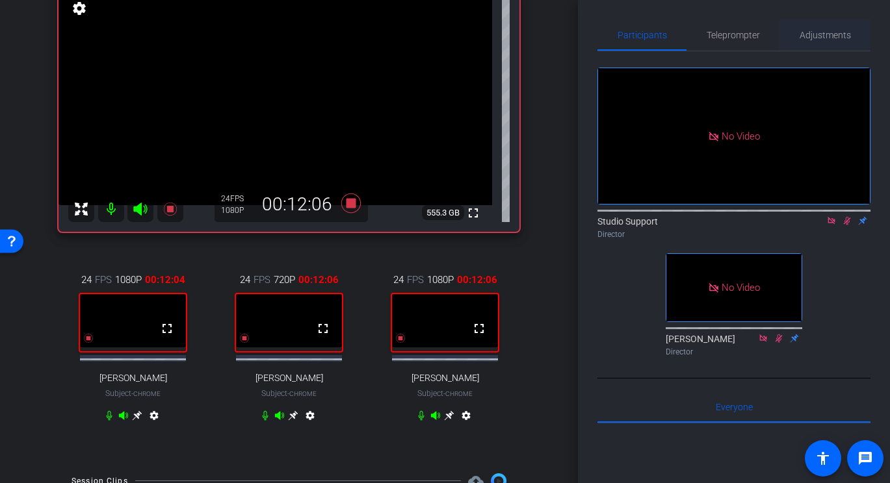
click at [817, 31] on span "Adjustments" at bounding box center [824, 35] width 51 height 9
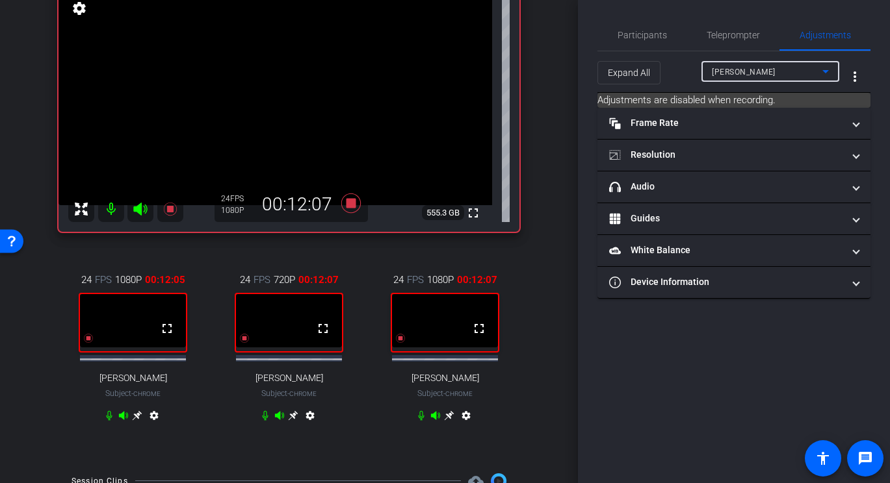
click at [773, 77] on div "Pam Sharma" at bounding box center [767, 72] width 110 height 16
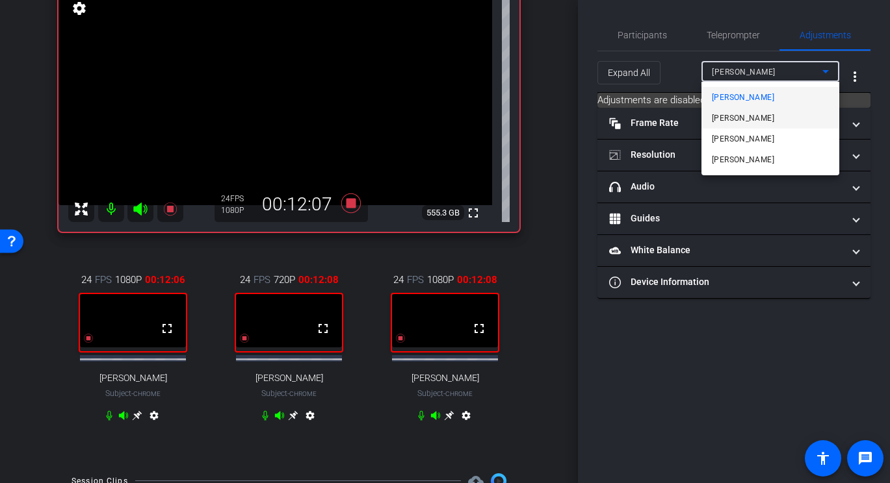
click at [762, 118] on span "Monty Montano" at bounding box center [743, 118] width 62 height 16
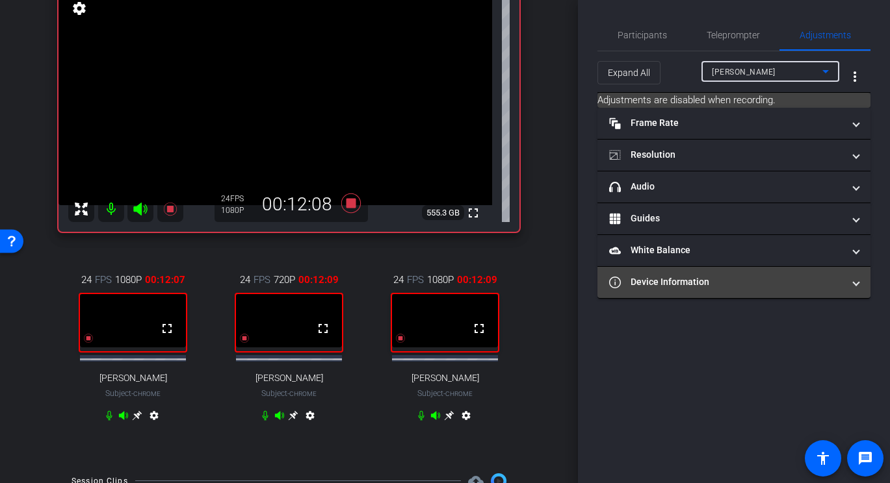
click at [682, 285] on mat-panel-title "Device Information" at bounding box center [726, 283] width 234 height 14
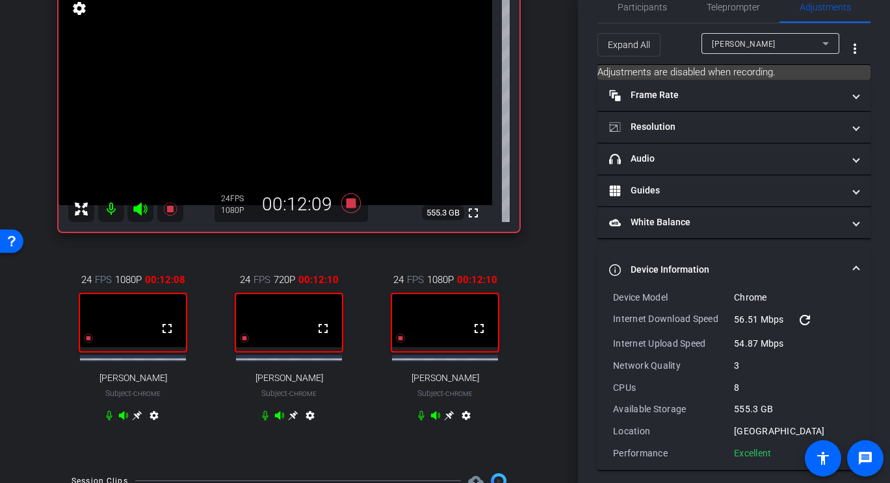
scroll to position [35, 0]
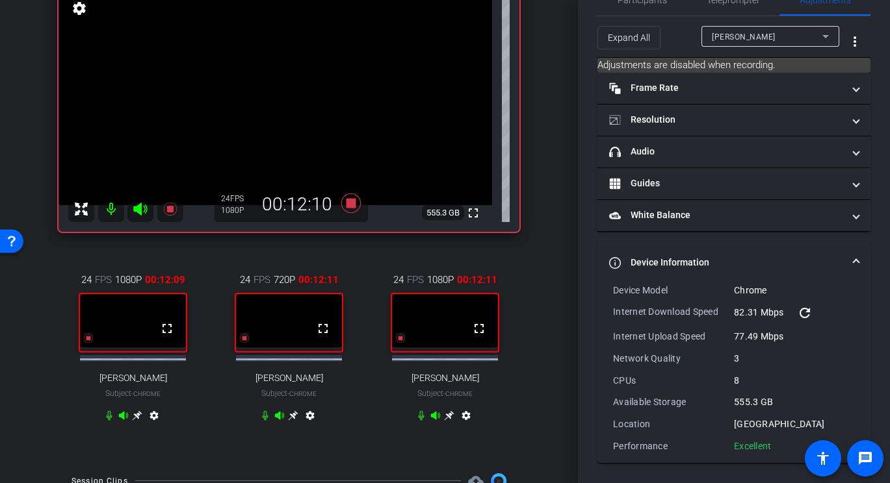
click at [135, 420] on icon at bounding box center [138, 416] width 10 height 10
click at [782, 34] on div "Monty Montano" at bounding box center [767, 37] width 110 height 16
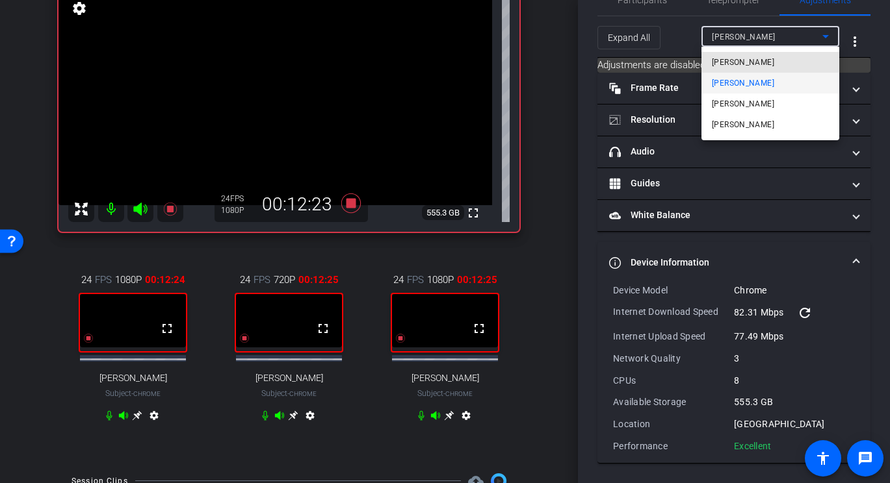
click at [769, 58] on mat-option "Pam Sharma" at bounding box center [770, 62] width 138 height 21
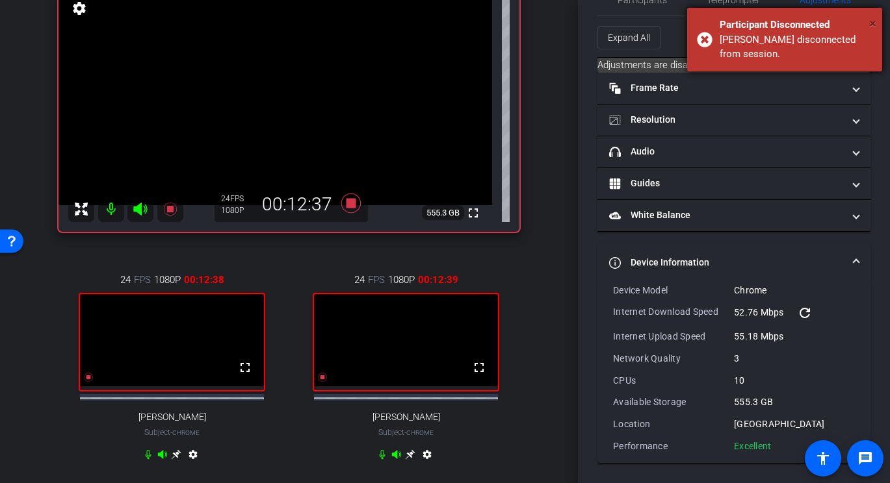
click at [871, 23] on span "×" at bounding box center [872, 24] width 7 height 16
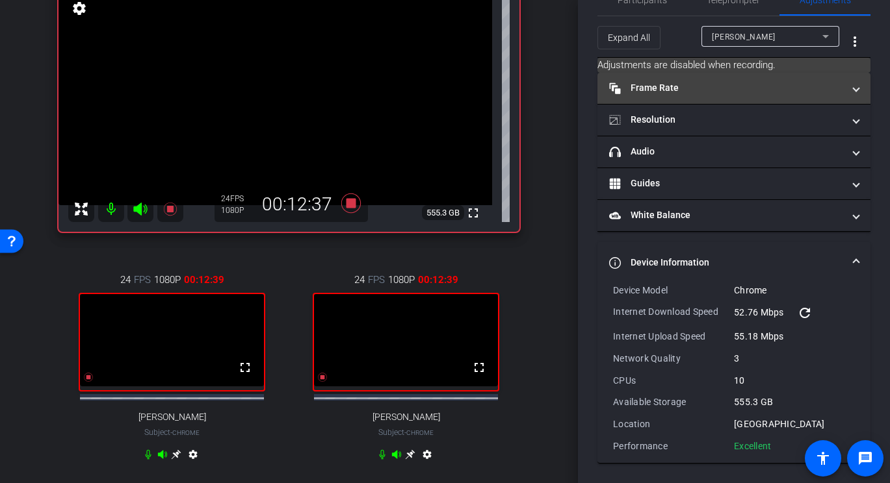
scroll to position [0, 0]
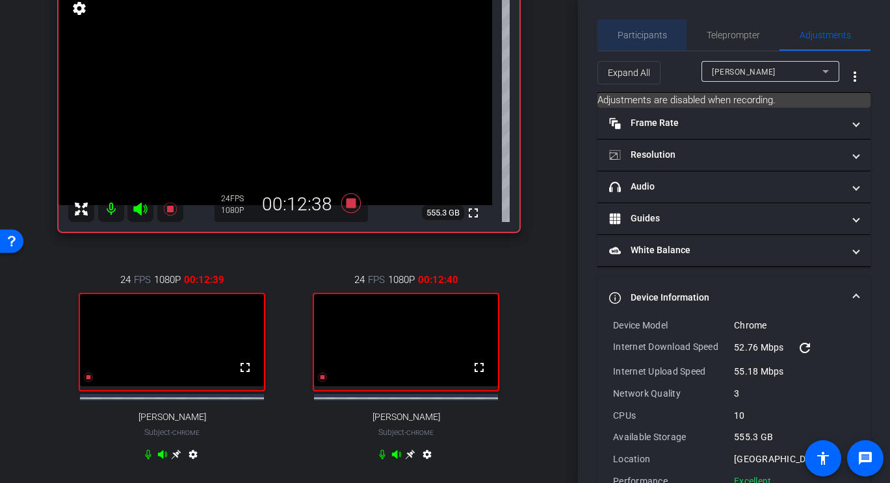
click at [632, 47] on span "Participants" at bounding box center [641, 34] width 49 height 31
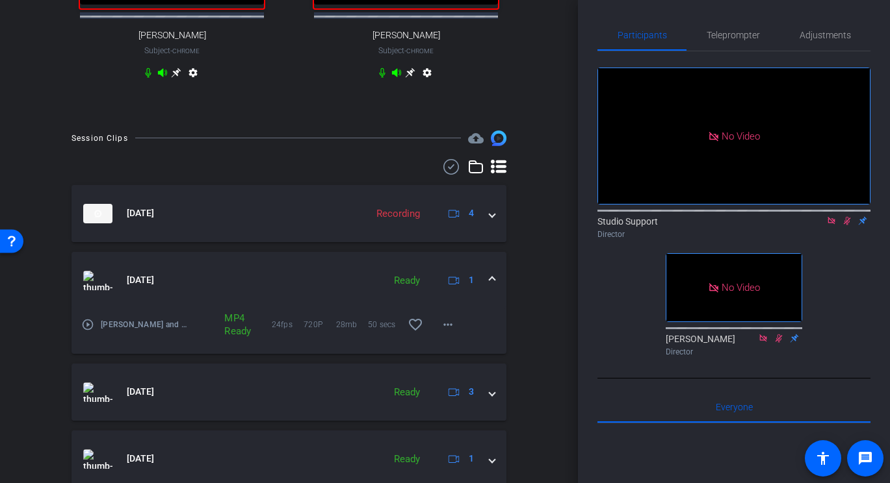
scroll to position [498, 0]
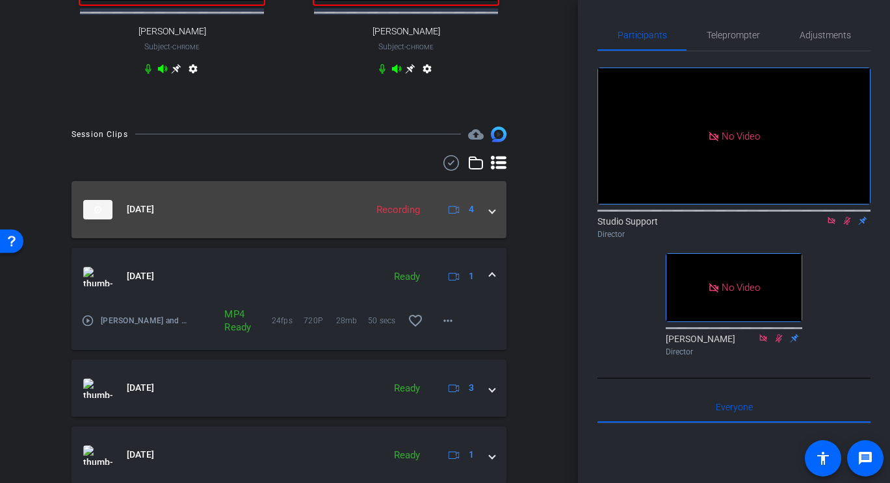
click at [489, 233] on mat-expansion-panel-header "Sep 24, 2025 Recording 4" at bounding box center [288, 209] width 435 height 57
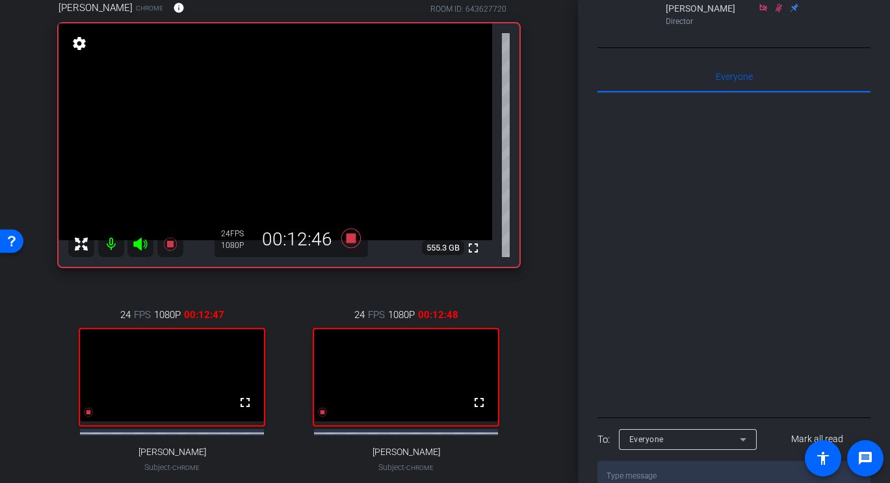
scroll to position [350, 0]
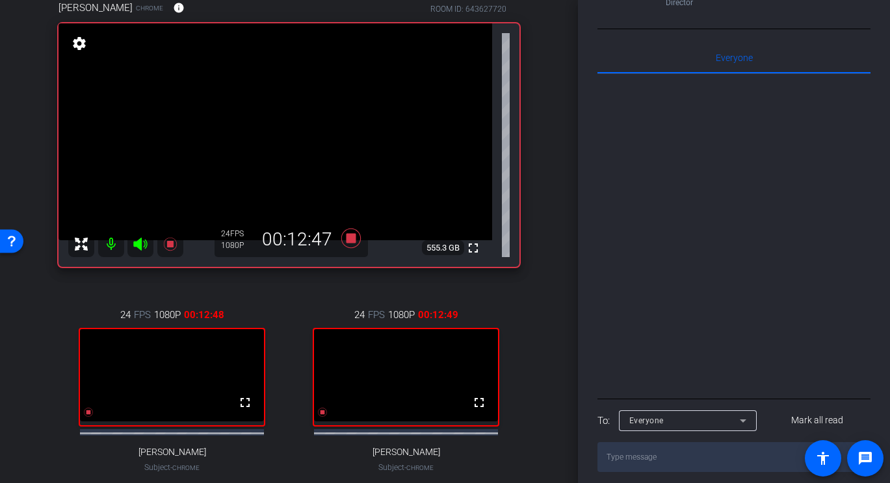
click at [709, 413] on div "Everyone" at bounding box center [684, 421] width 110 height 16
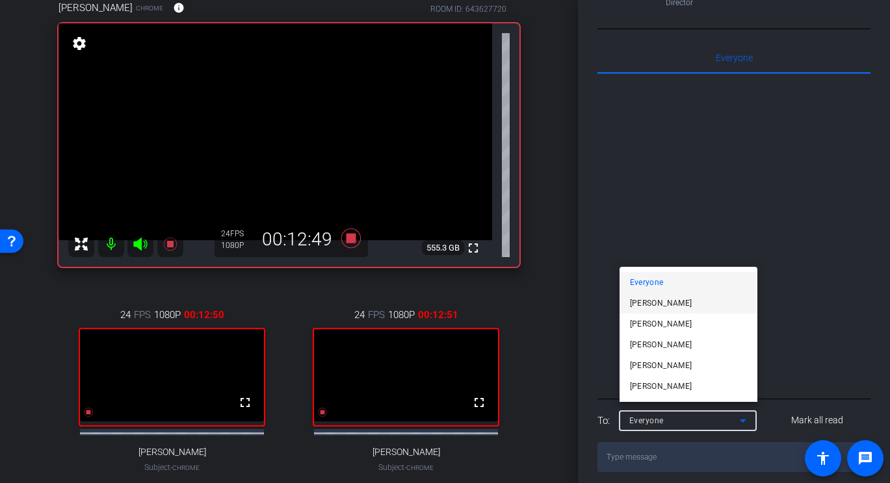
click at [702, 299] on mat-option "Alison Stanley" at bounding box center [688, 303] width 138 height 21
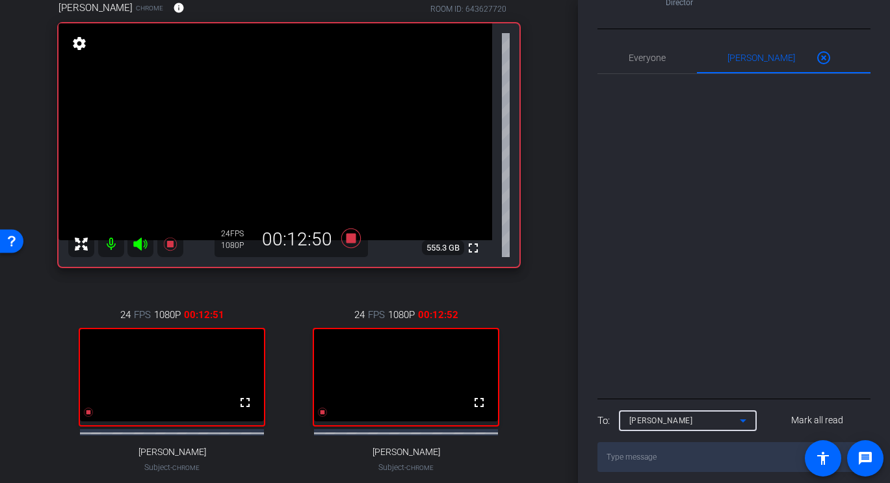
click at [634, 454] on textarea at bounding box center [733, 458] width 273 height 30
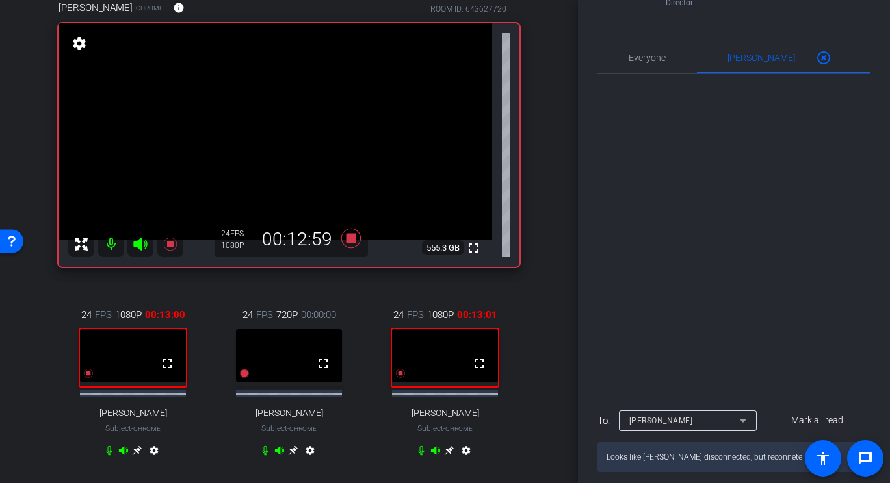
type textarea "Looks like Moran disconnected, but reconneted"
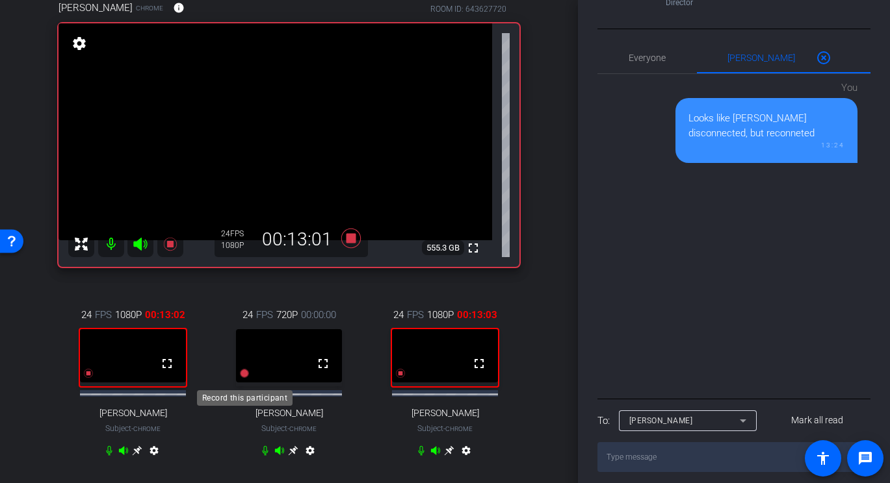
click at [245, 378] on icon at bounding box center [244, 373] width 9 height 9
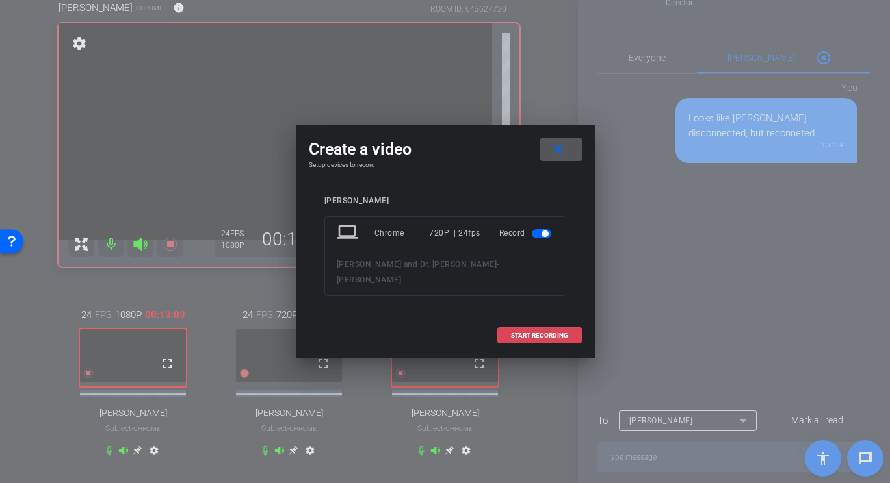
click at [542, 327] on span at bounding box center [539, 335] width 83 height 31
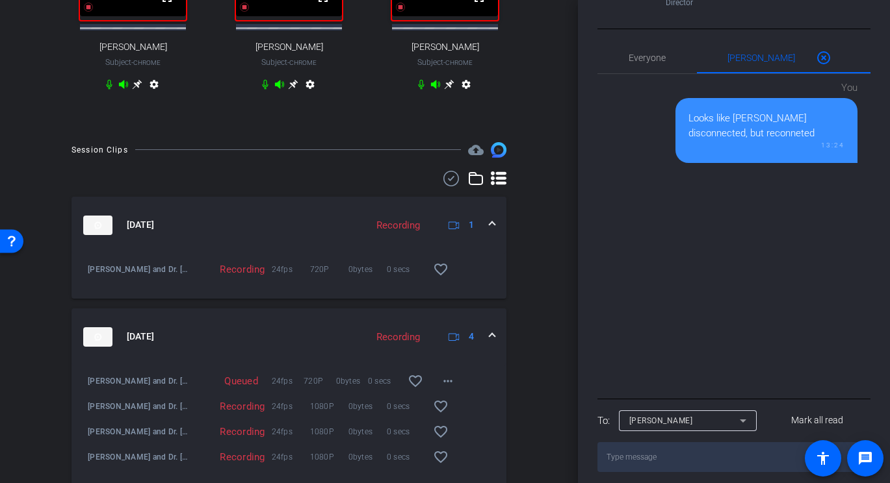
scroll to position [512, 0]
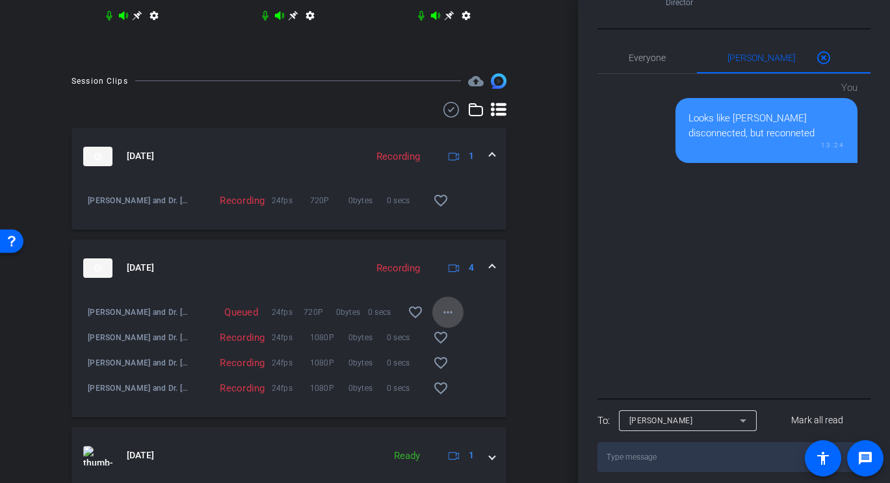
click at [446, 310] on span at bounding box center [447, 312] width 31 height 31
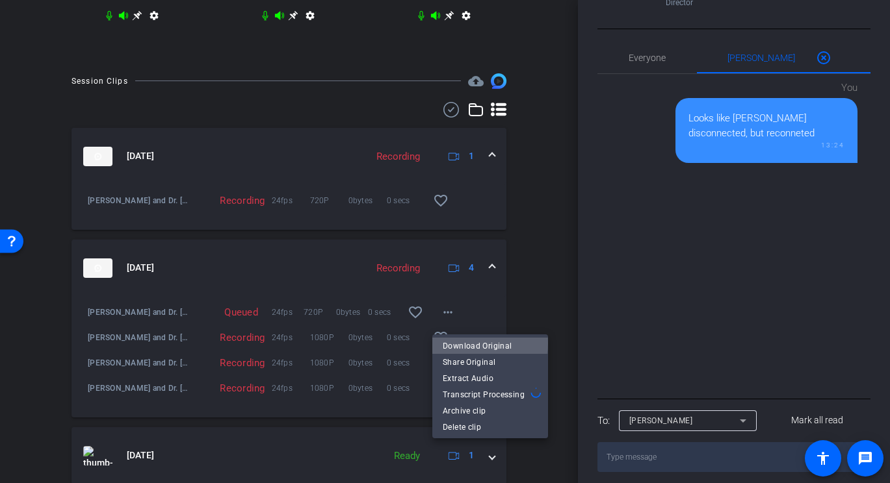
click at [482, 344] on span "Download Original" at bounding box center [490, 347] width 95 height 16
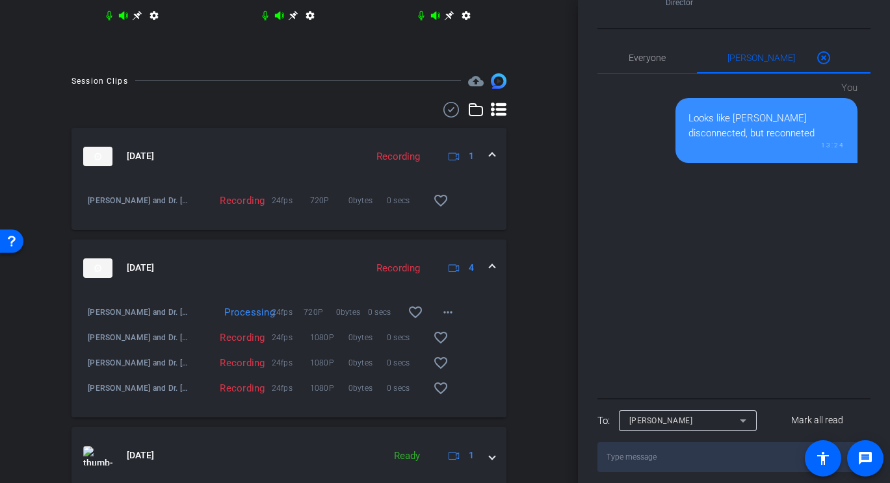
click at [652, 453] on textarea at bounding box center [733, 458] width 273 height 30
type textarea "Looks like his take was still saved, though I don't think he talked during it"
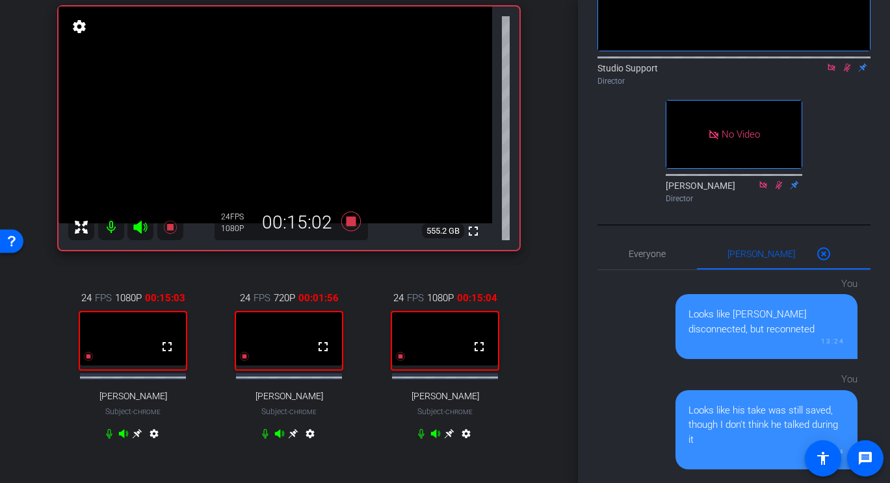
scroll to position [134, 0]
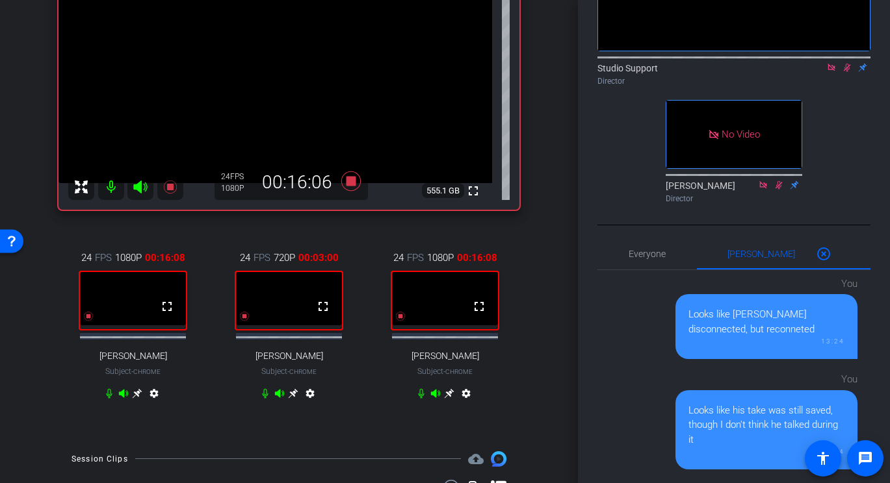
click at [110, 399] on icon at bounding box center [109, 394] width 10 height 10
click at [296, 397] on icon at bounding box center [294, 394] width 10 height 10
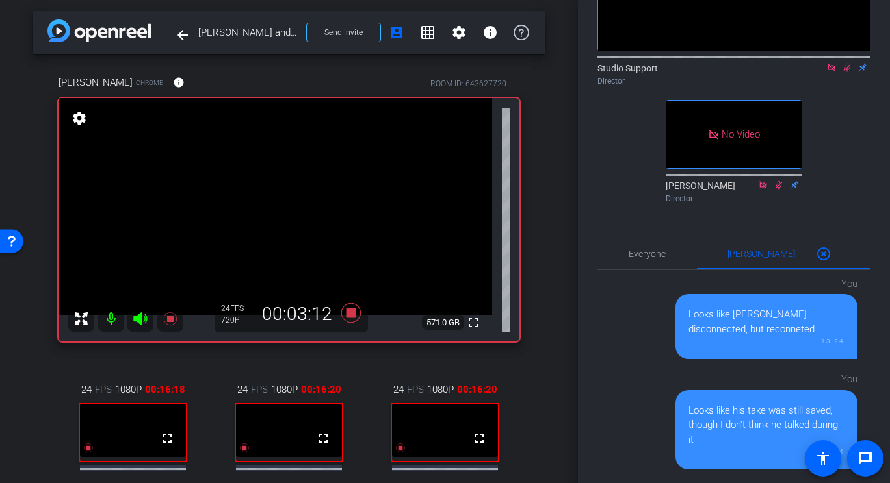
scroll to position [0, 0]
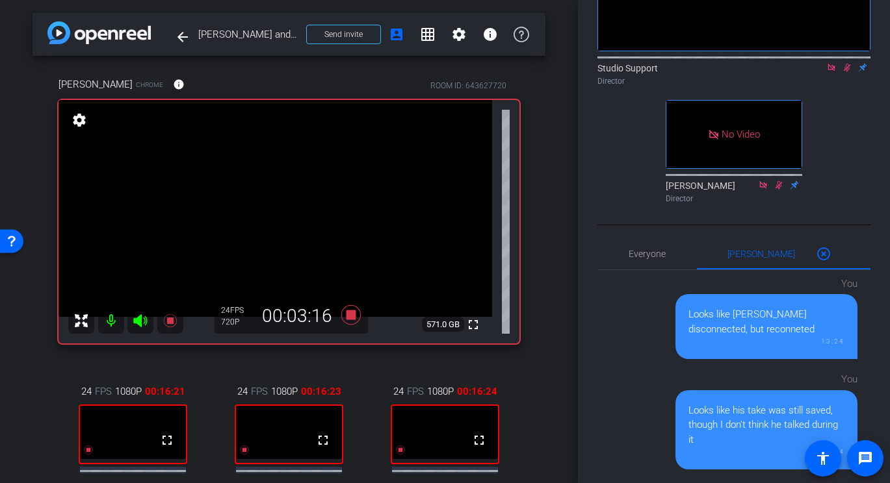
click at [434, 415] on video at bounding box center [445, 432] width 106 height 53
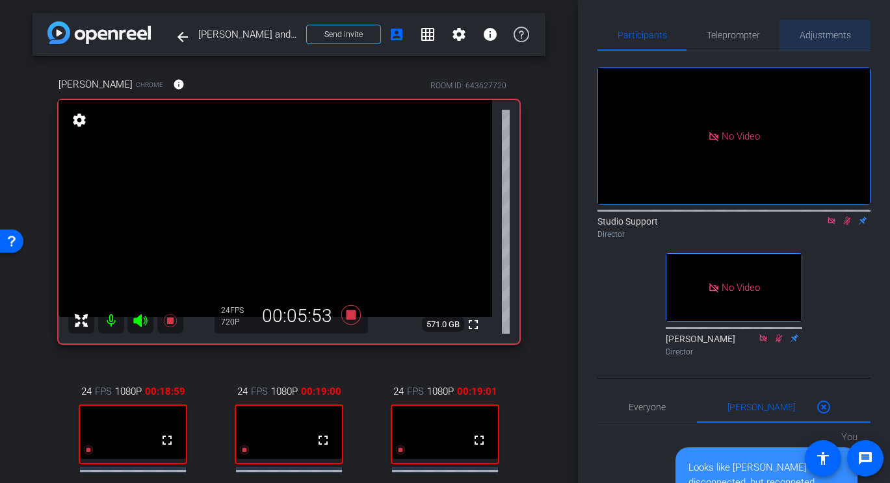
click at [814, 36] on span "Adjustments" at bounding box center [824, 35] width 51 height 9
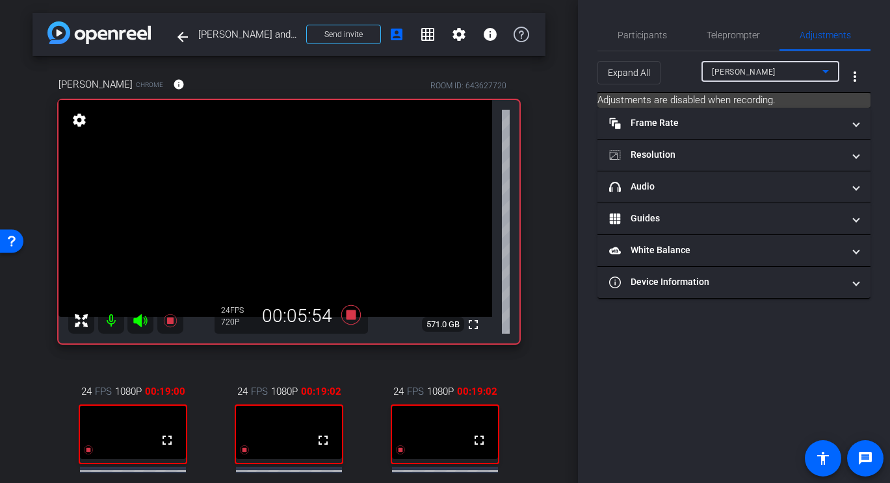
click at [795, 65] on div "Pam Sharma" at bounding box center [767, 72] width 110 height 16
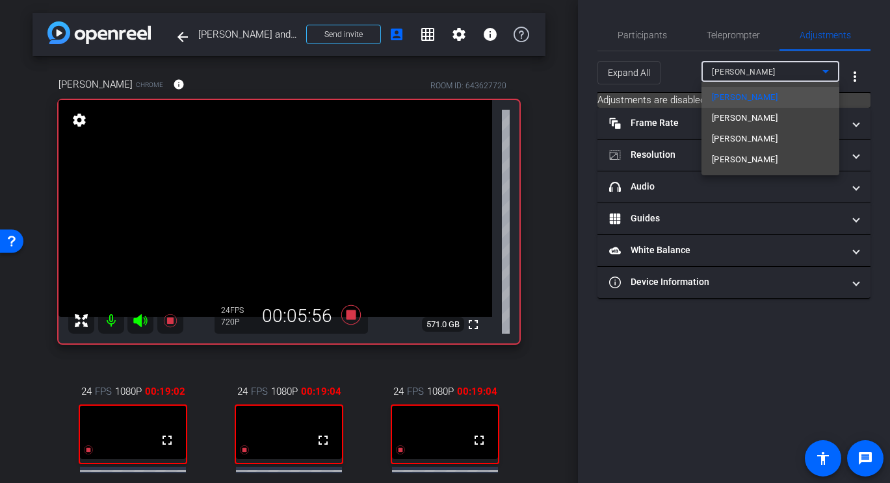
click at [760, 159] on mat-option "Jim Allison" at bounding box center [770, 159] width 138 height 21
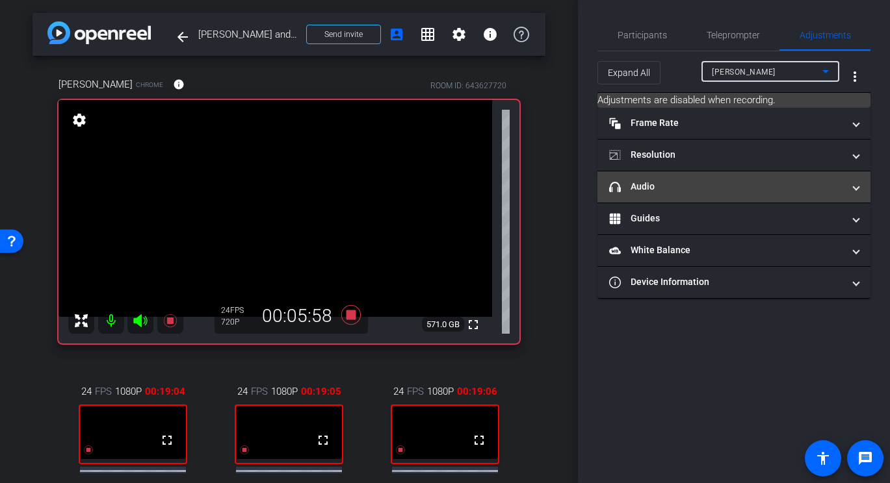
click at [725, 186] on mat-panel-title "headphone icon Audio" at bounding box center [726, 187] width 234 height 14
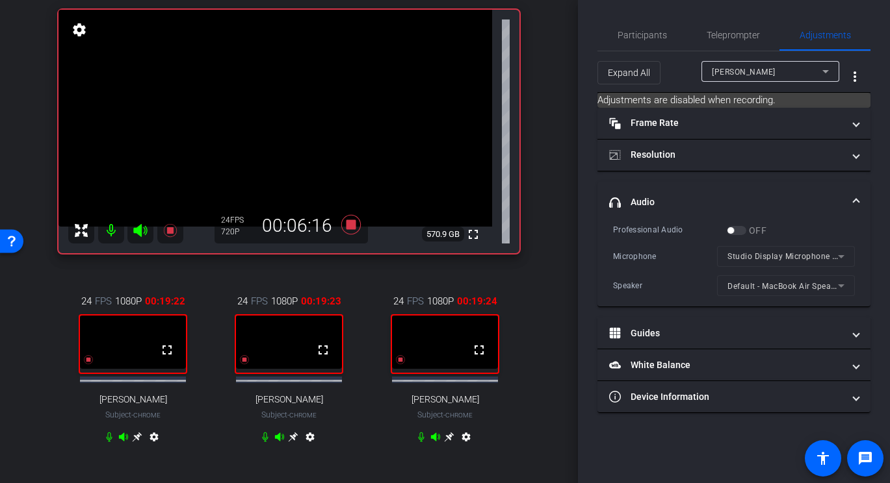
scroll to position [134, 0]
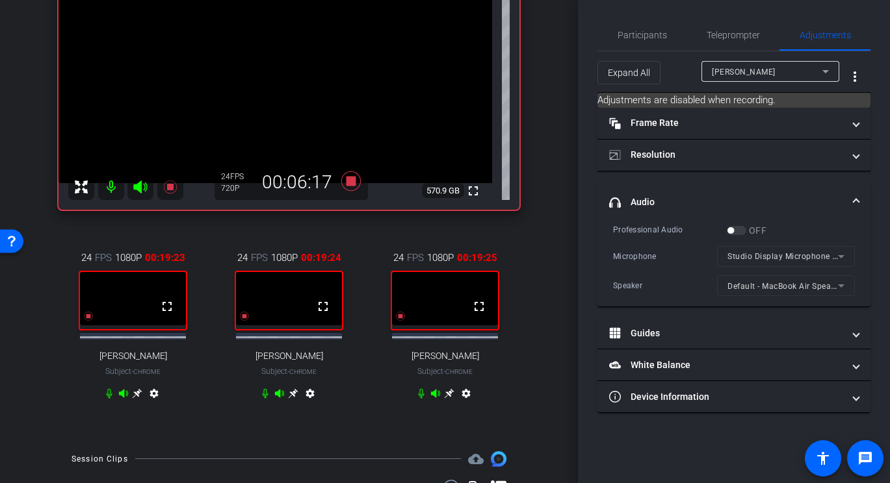
click at [140, 399] on icon at bounding box center [137, 394] width 10 height 10
click at [779, 69] on div "Jim Allison" at bounding box center [767, 72] width 110 height 16
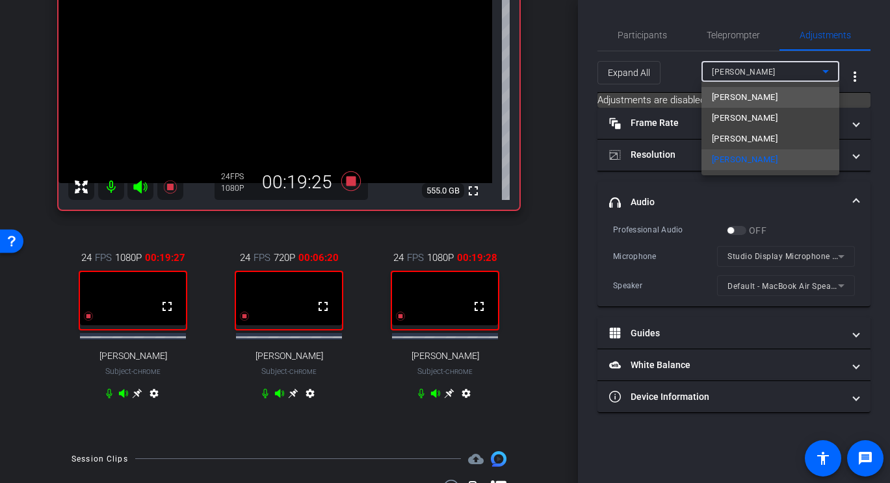
click at [757, 96] on span "Pam Sharma" at bounding box center [745, 98] width 66 height 16
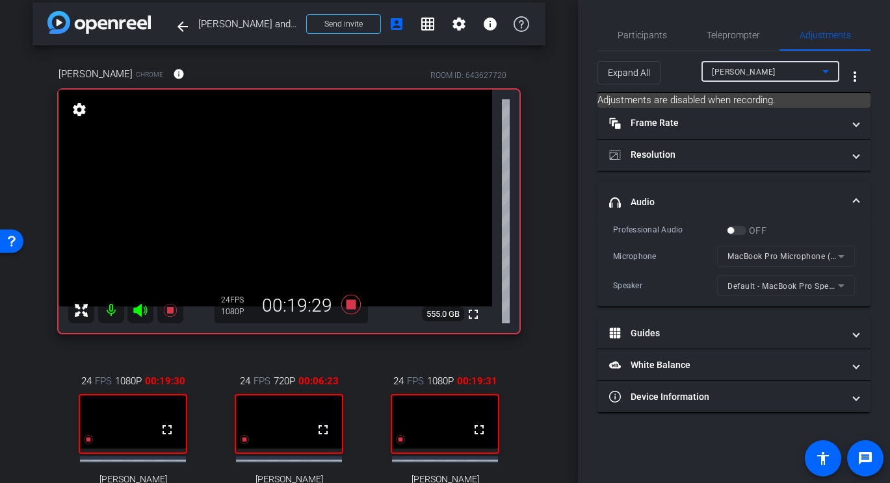
scroll to position [8, 0]
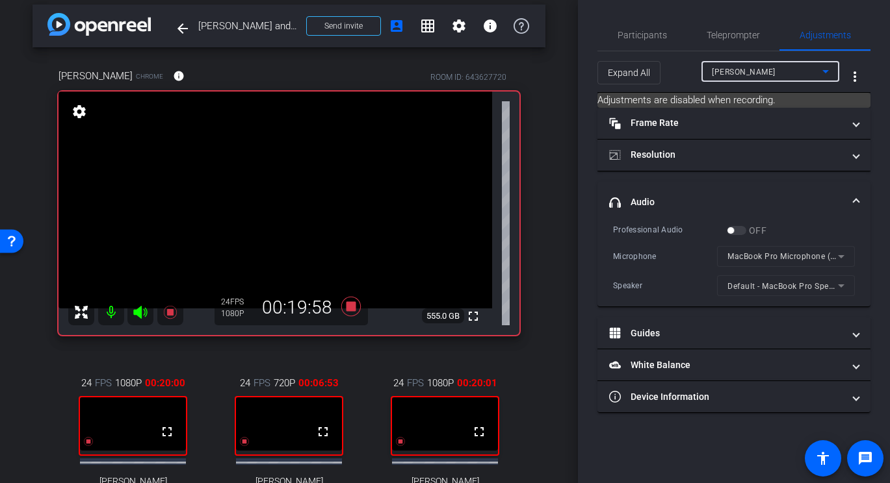
click at [736, 62] on div "Pam Sharma" at bounding box center [770, 71] width 117 height 21
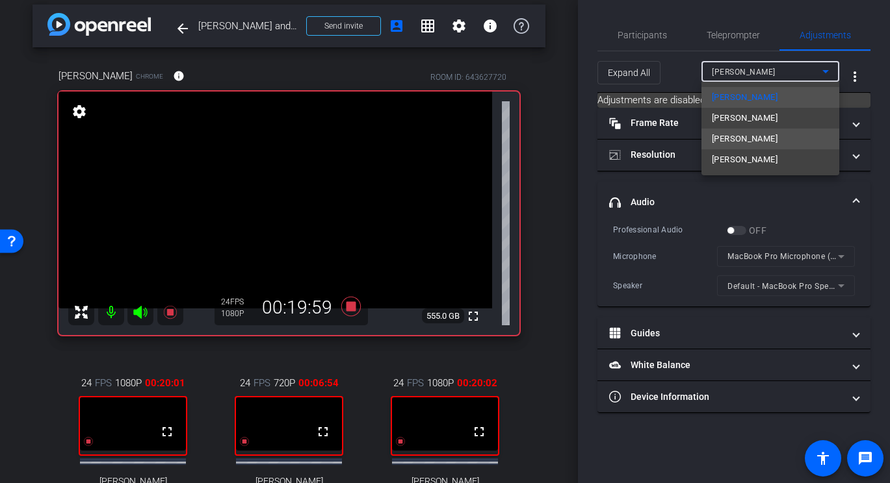
click at [730, 133] on span "MORAN" at bounding box center [745, 139] width 66 height 16
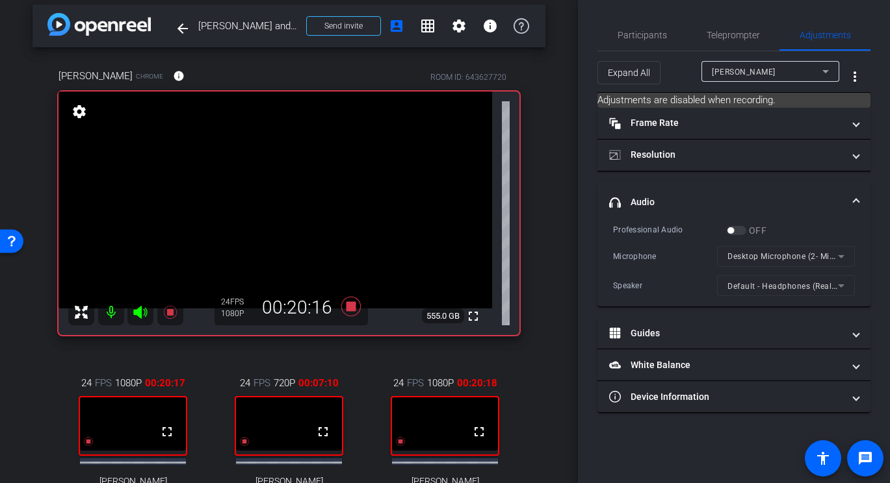
click at [708, 84] on div at bounding box center [770, 89] width 138 height 14
click at [716, 83] on div at bounding box center [770, 89] width 138 height 14
click at [726, 77] on div "MORAN" at bounding box center [767, 72] width 110 height 16
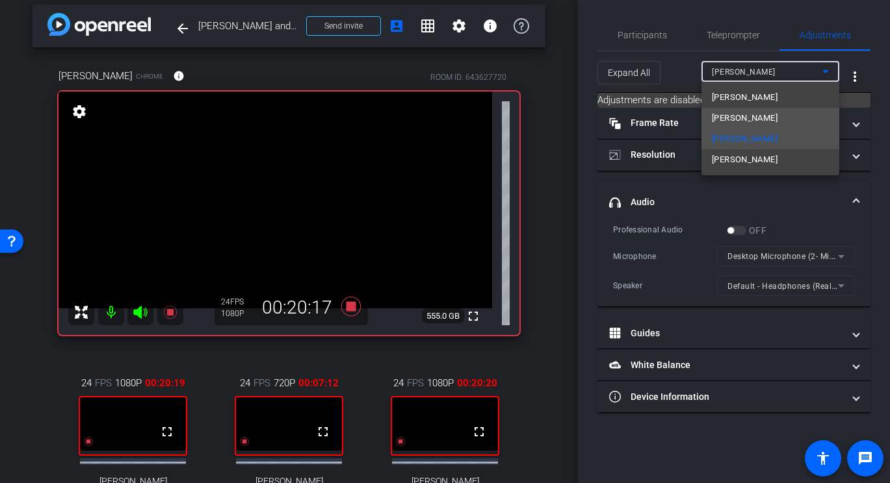
click at [738, 114] on span "Monty Montano" at bounding box center [745, 118] width 66 height 16
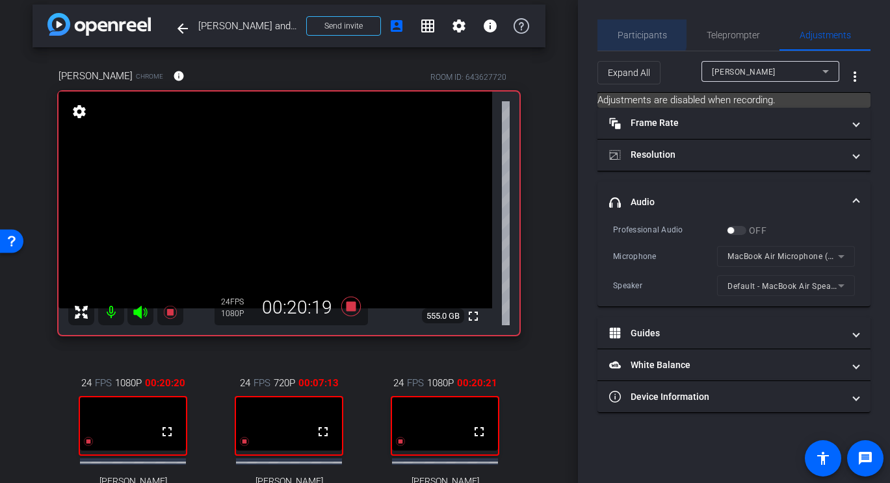
click at [637, 33] on span "Participants" at bounding box center [641, 35] width 49 height 9
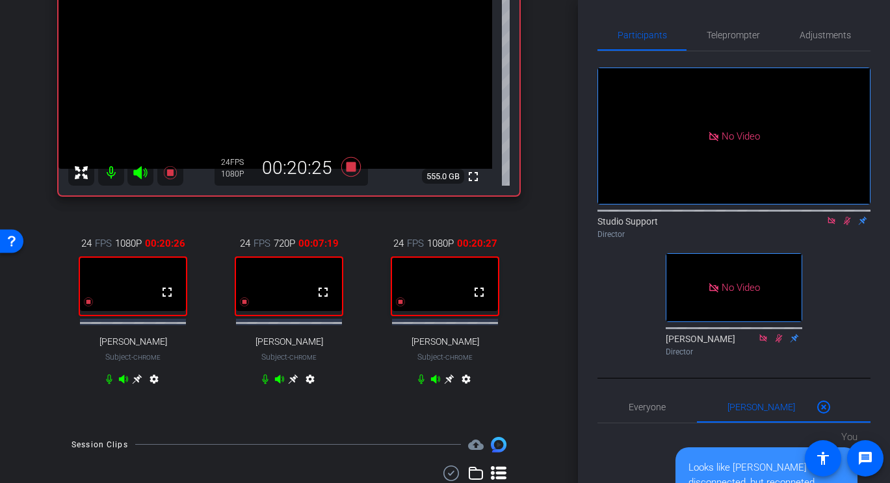
scroll to position [144, 0]
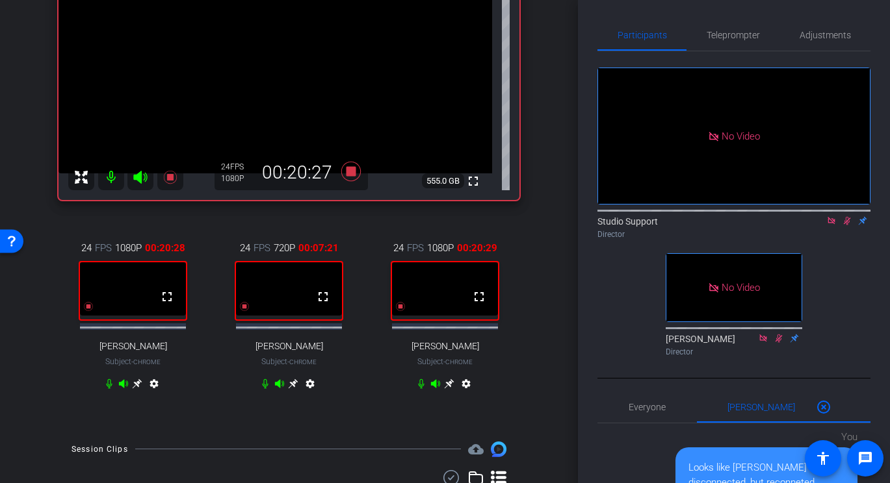
click at [138, 389] on icon at bounding box center [138, 384] width 10 height 10
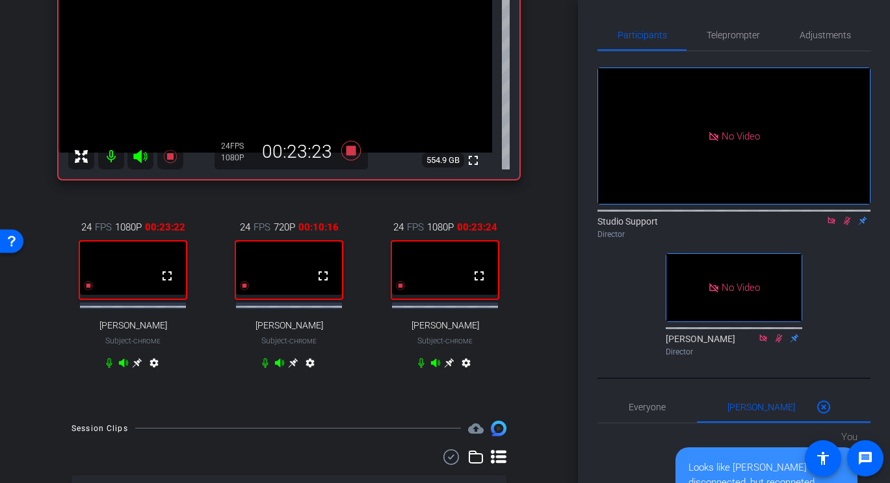
scroll to position [159, 0]
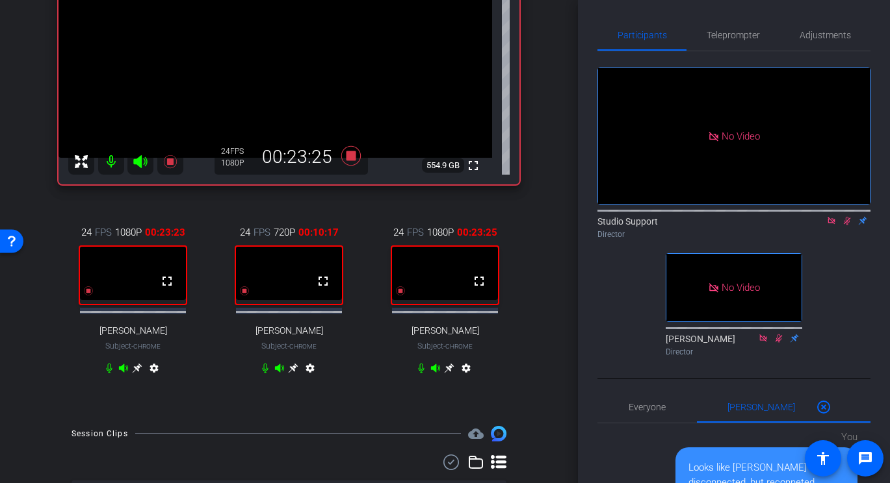
click at [142, 373] on icon at bounding box center [137, 368] width 10 height 10
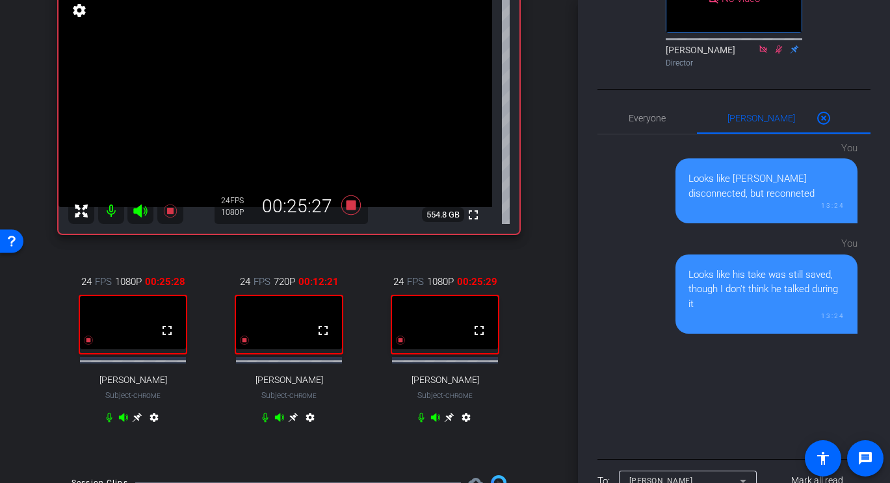
scroll to position [112, 0]
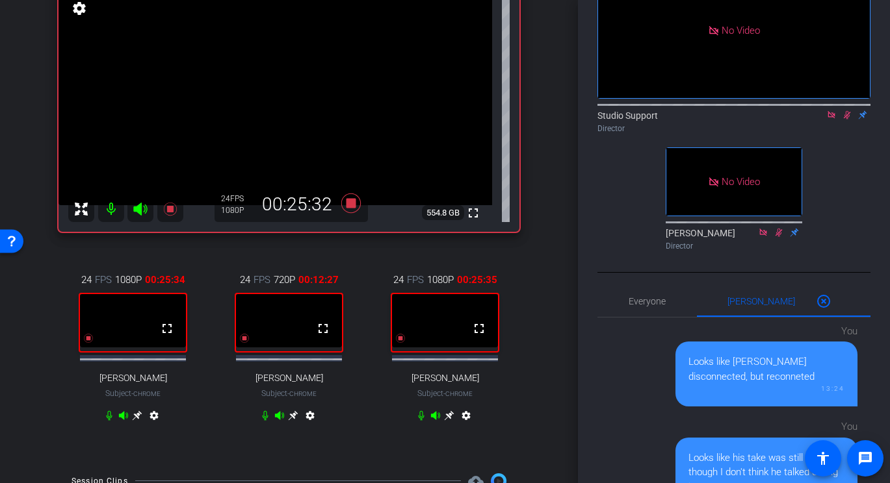
scroll to position [0, 0]
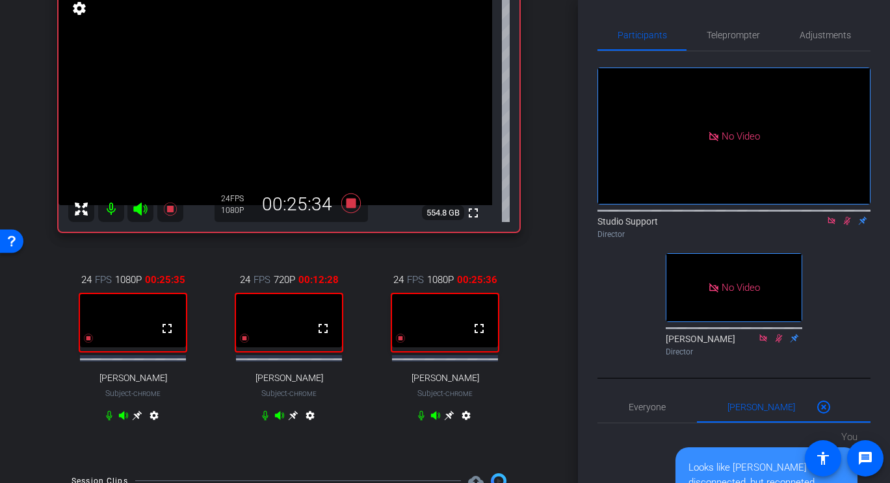
click at [109, 420] on icon at bounding box center [110, 416] width 6 height 10
click at [108, 420] on icon at bounding box center [109, 416] width 8 height 10
click at [108, 420] on icon at bounding box center [110, 416] width 6 height 10
drag, startPoint x: 109, startPoint y: 425, endPoint x: 107, endPoint y: 450, distance: 25.4
click at [107, 448] on div "24 FPS 1080P 00:26:01 fullscreen Monty Montano Subject - Chrome settings" at bounding box center [132, 349] width 149 height 196
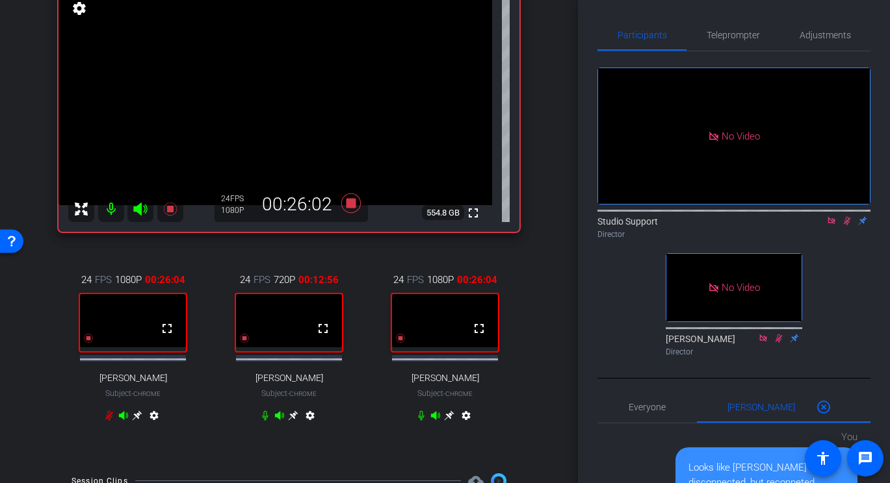
click at [110, 420] on icon at bounding box center [109, 416] width 8 height 10
click at [108, 421] on icon at bounding box center [109, 416] width 10 height 10
click at [107, 454] on div "Pam Sharma Chrome info ROOM ID: 643627720 fullscreen settings 554.8 GB 24 FPS 1…" at bounding box center [288, 202] width 513 height 517
click at [107, 421] on icon at bounding box center [109, 416] width 10 height 10
click at [828, 22] on span "Adjustments" at bounding box center [824, 34] width 51 height 31
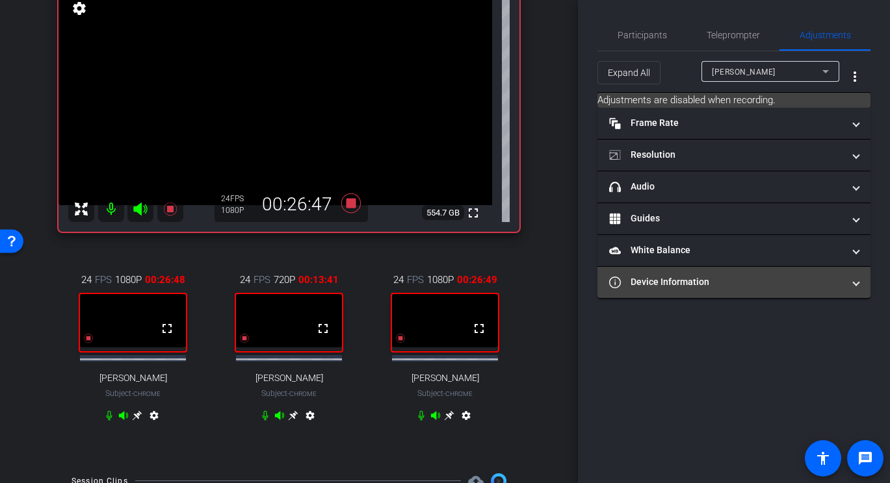
click at [686, 279] on mat-panel-title "Device Information" at bounding box center [726, 283] width 234 height 14
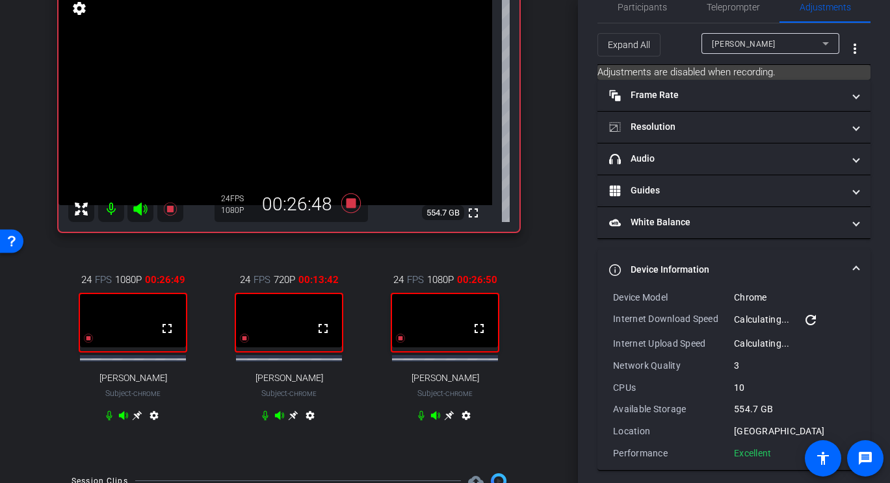
scroll to position [35, 0]
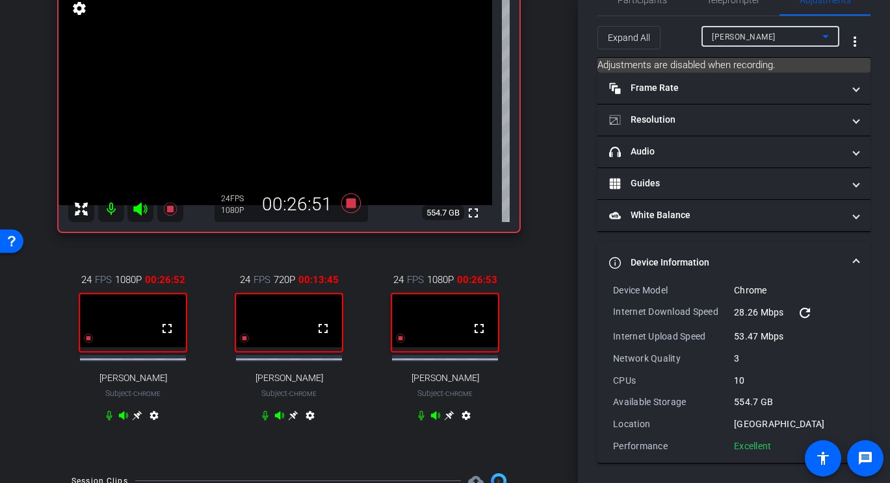
click at [760, 37] on div "Pam Sharma" at bounding box center [767, 37] width 110 height 16
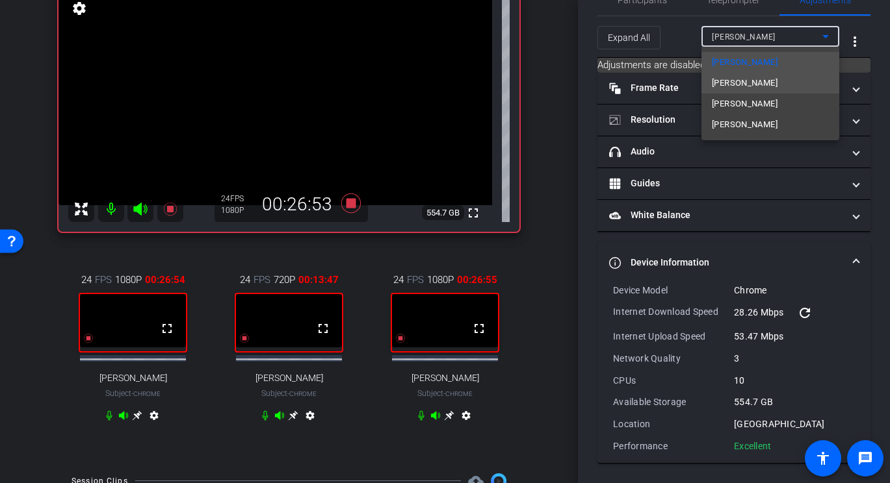
click at [741, 79] on span "Monty Montano" at bounding box center [745, 83] width 66 height 16
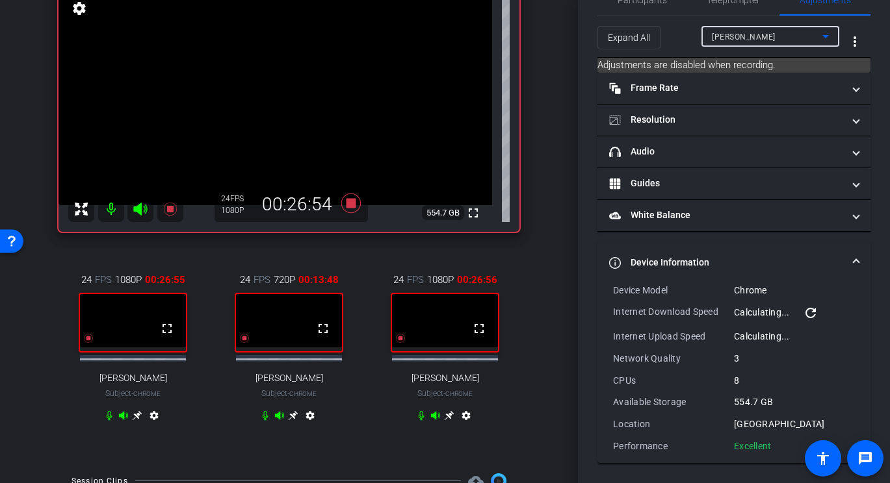
click at [758, 42] on div "Monty Montano" at bounding box center [767, 37] width 110 height 16
click at [761, 42] on div "MORAN" at bounding box center [767, 37] width 110 height 16
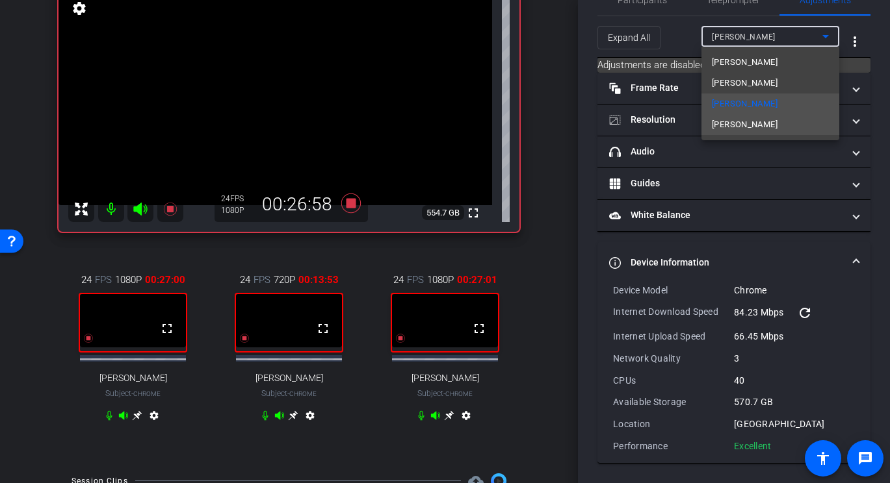
click at [731, 123] on span "Jim Allison" at bounding box center [745, 125] width 66 height 16
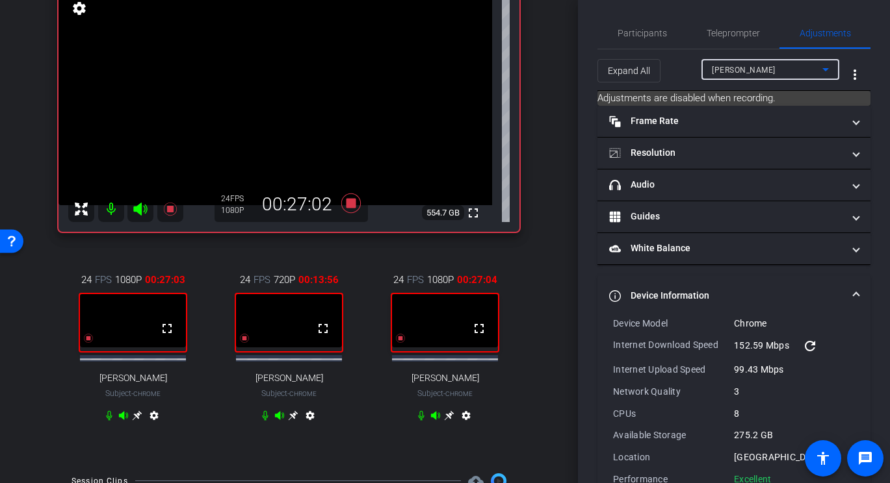
scroll to position [0, 0]
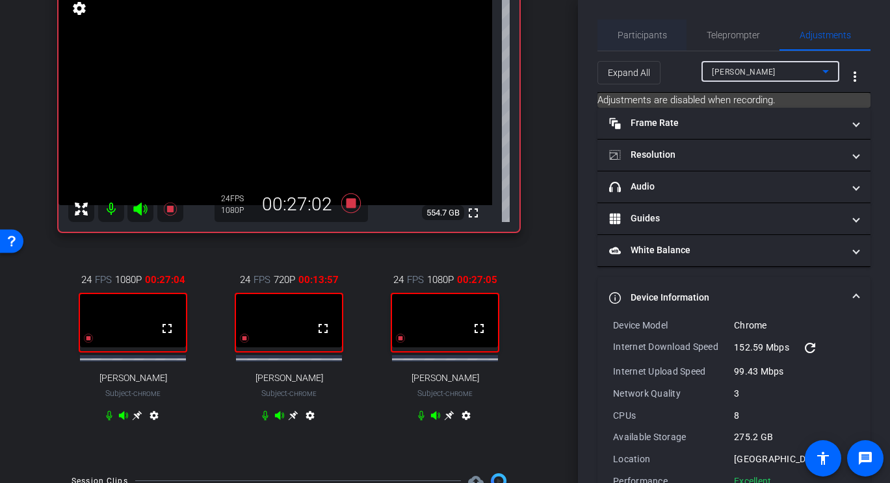
click at [643, 41] on span "Participants" at bounding box center [641, 34] width 49 height 31
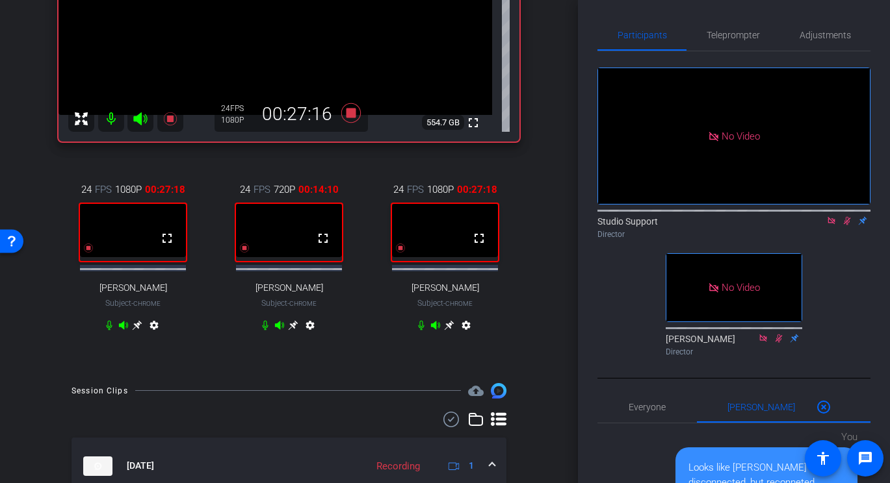
scroll to position [203, 0]
click at [762, 229] on div "Director" at bounding box center [733, 235] width 273 height 12
click at [832, 216] on icon at bounding box center [831, 220] width 10 height 9
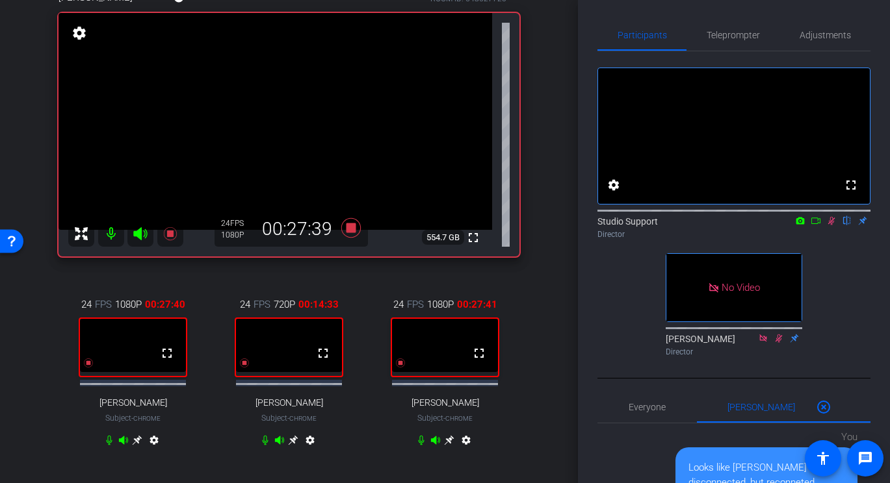
scroll to position [114, 0]
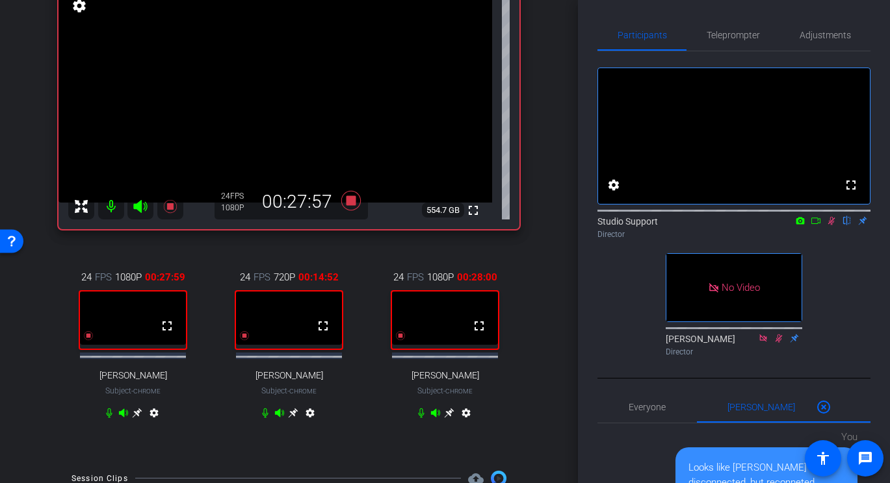
click at [109, 418] on icon at bounding box center [109, 413] width 10 height 10
click at [109, 418] on icon at bounding box center [109, 413] width 8 height 10
click at [830, 225] on icon at bounding box center [831, 220] width 10 height 9
click at [353, 208] on icon at bounding box center [350, 200] width 31 height 23
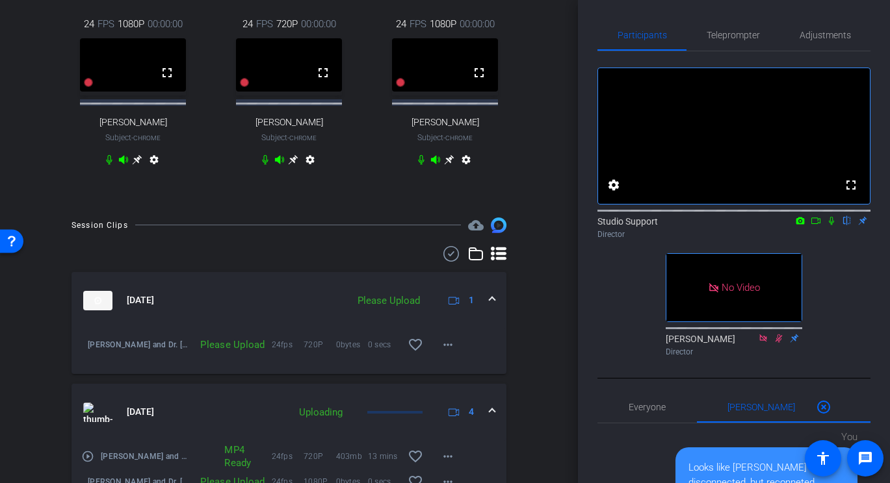
scroll to position [290, 0]
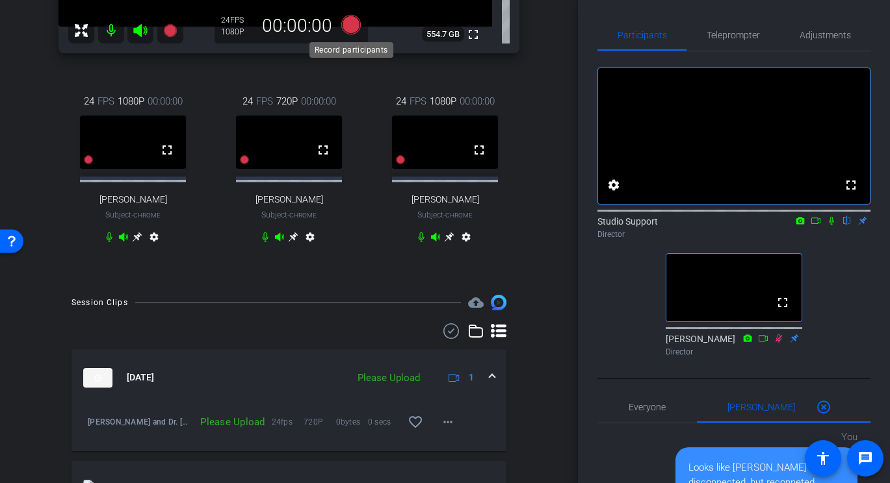
click at [350, 21] on icon at bounding box center [350, 24] width 19 height 19
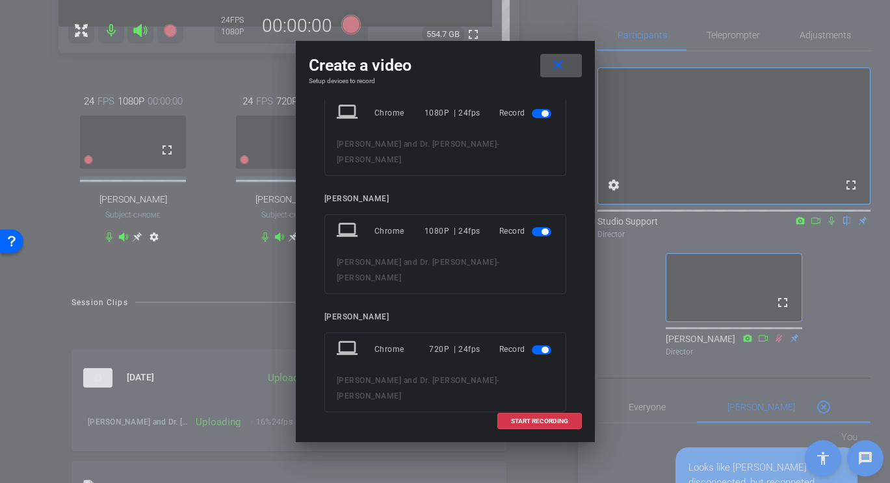
scroll to position [45, 0]
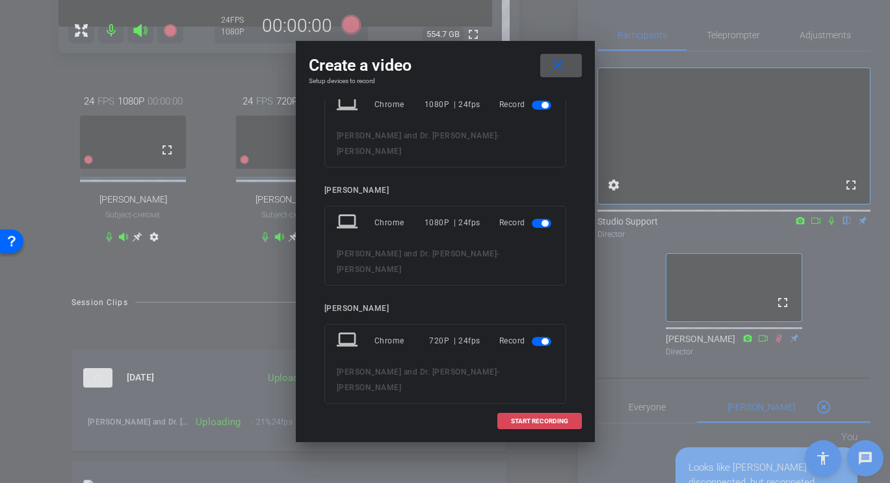
click at [526, 422] on span "START RECORDING" at bounding box center [539, 421] width 57 height 6
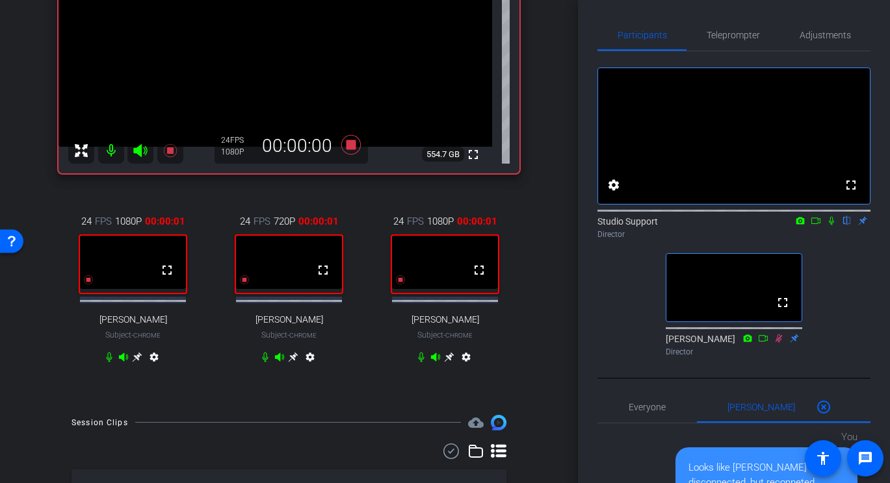
scroll to position [172, 0]
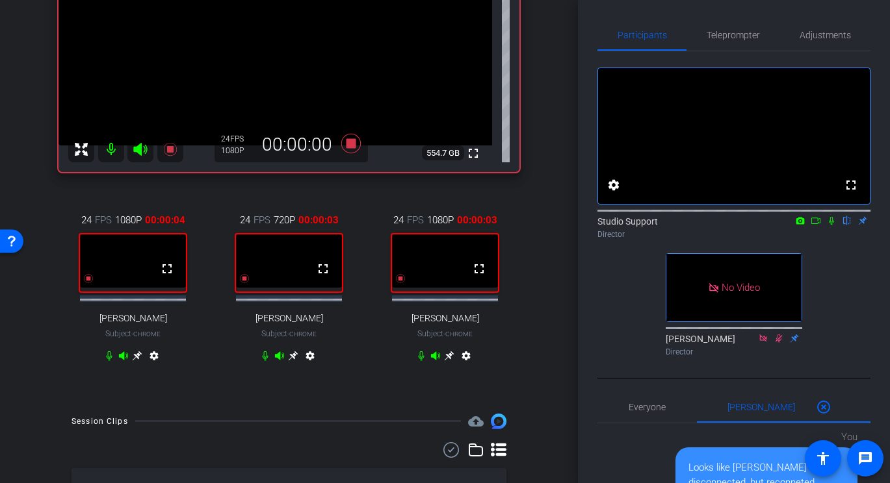
click at [830, 225] on icon at bounding box center [831, 220] width 10 height 9
click at [833, 225] on icon at bounding box center [831, 220] width 10 height 9
click at [821, 227] on mat-icon at bounding box center [816, 221] width 16 height 12
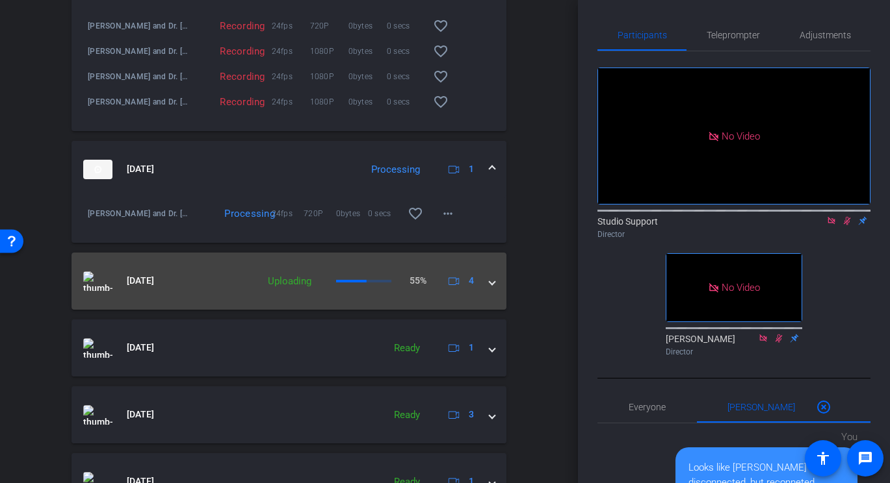
scroll to position [689, 0]
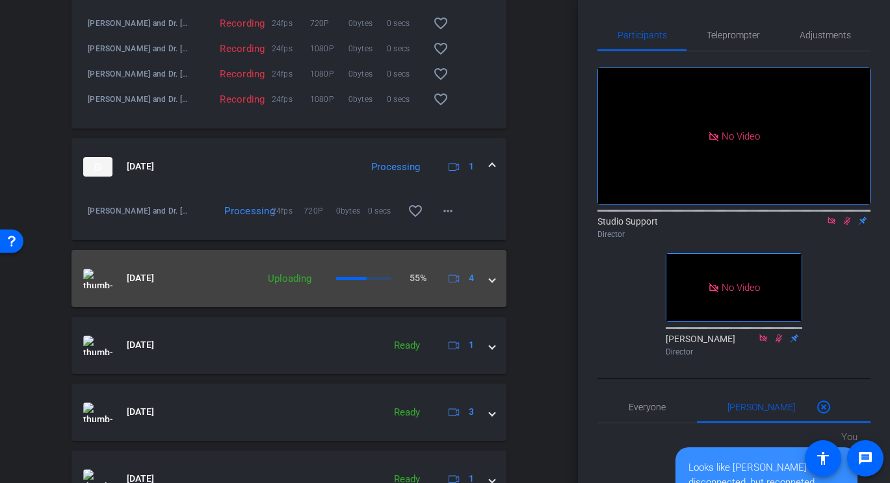
click at [372, 299] on mat-expansion-panel-header "Sep 24, 2025 Uploading 55% 4" at bounding box center [288, 278] width 435 height 57
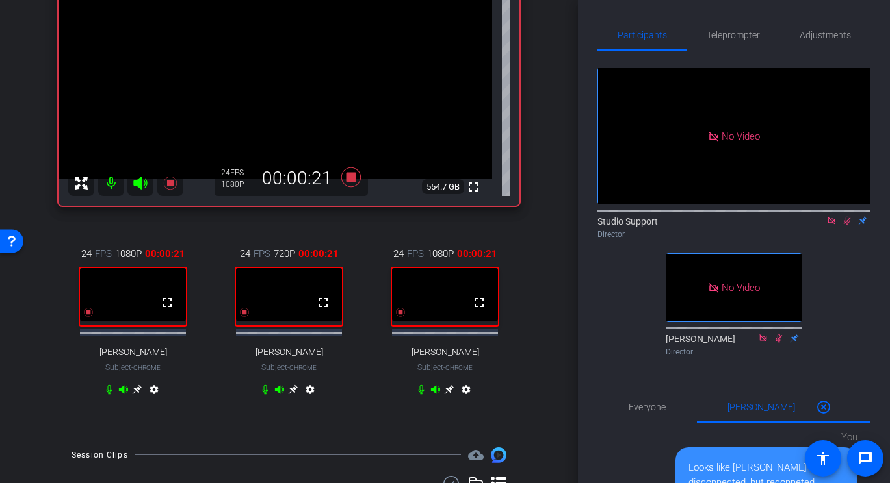
scroll to position [142, 0]
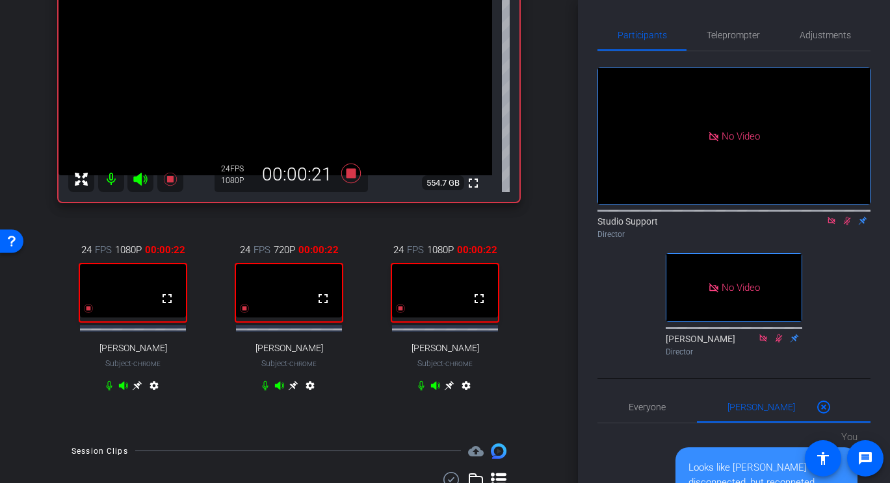
click at [107, 391] on icon at bounding box center [110, 386] width 6 height 10
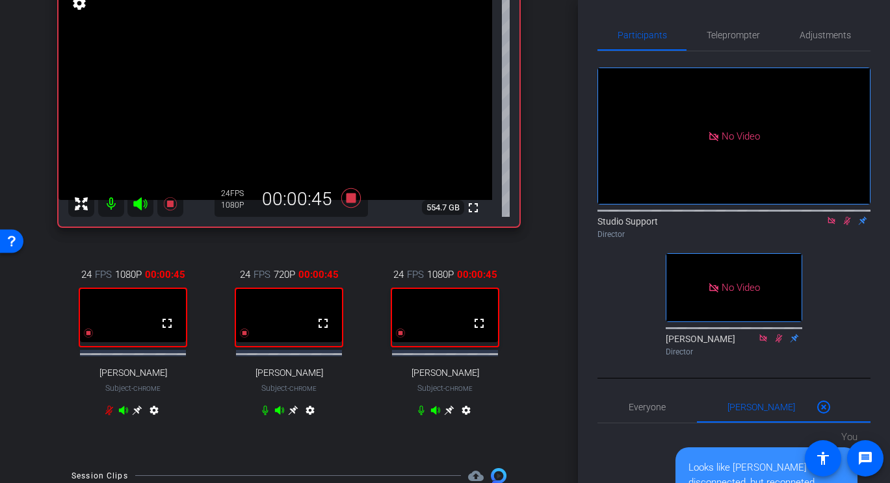
scroll to position [122, 0]
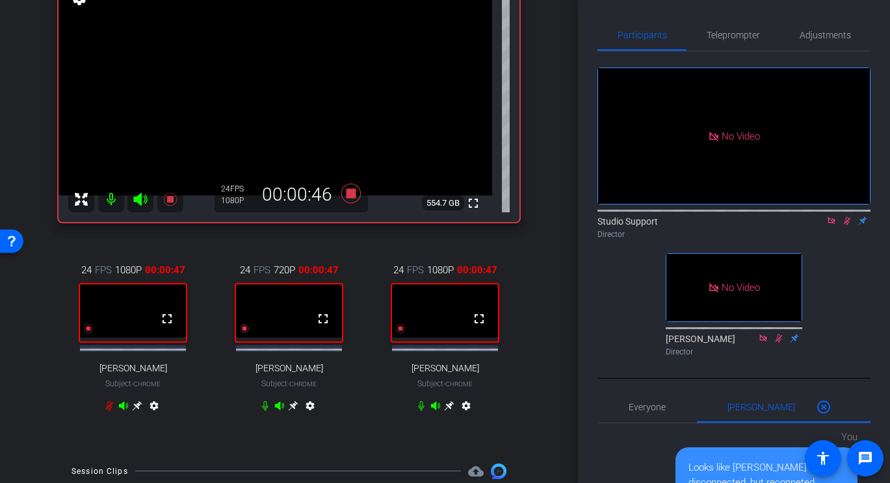
click at [294, 411] on icon at bounding box center [294, 406] width 10 height 10
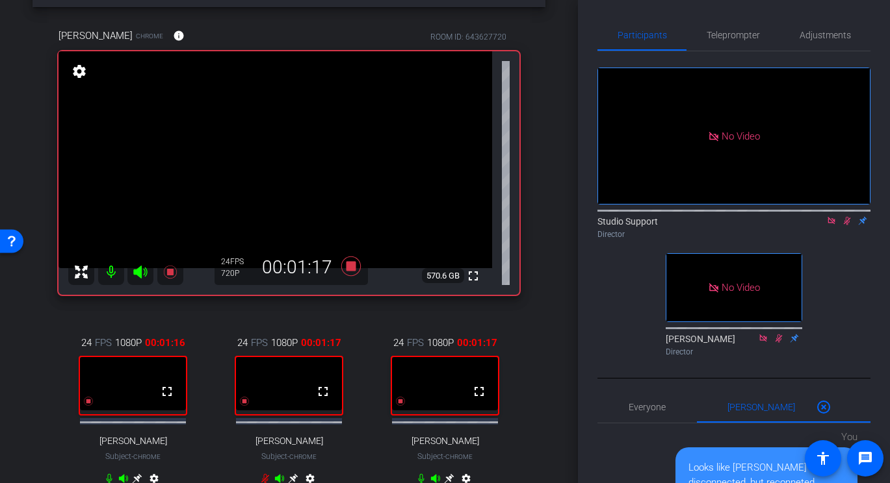
scroll to position [63, 0]
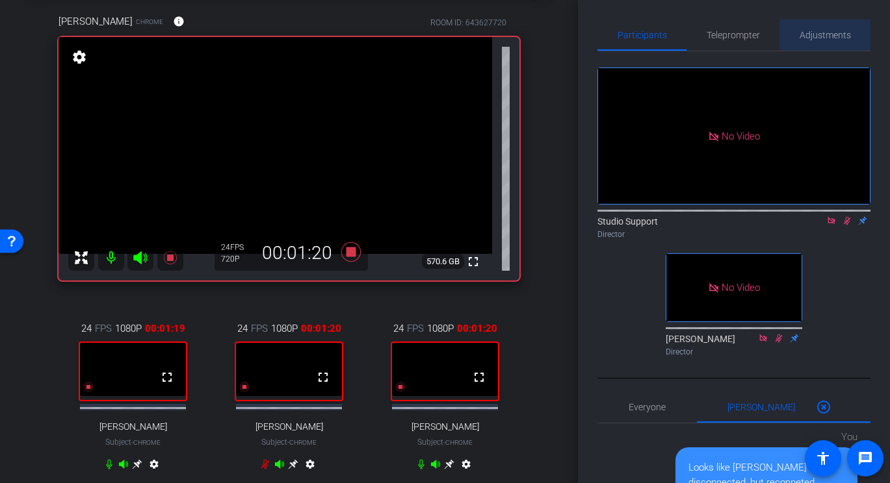
click at [832, 41] on span "Adjustments" at bounding box center [824, 34] width 51 height 31
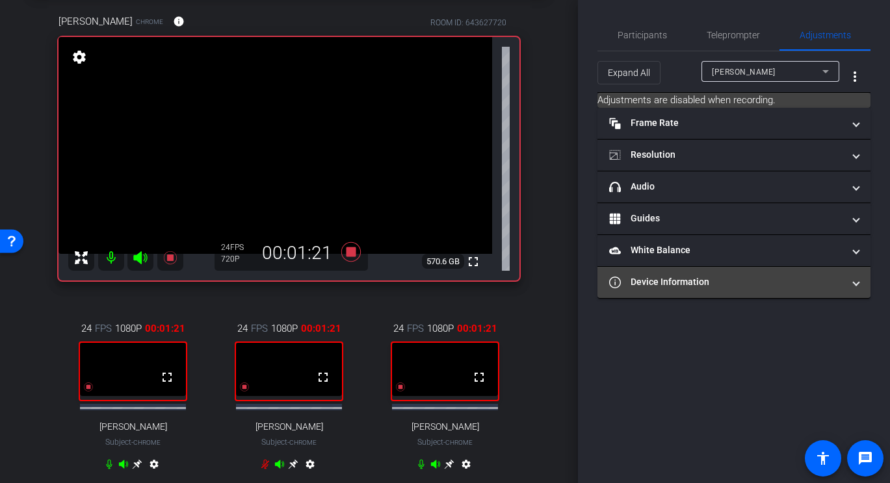
click at [707, 290] on mat-expansion-panel-header "Device Information" at bounding box center [733, 282] width 273 height 31
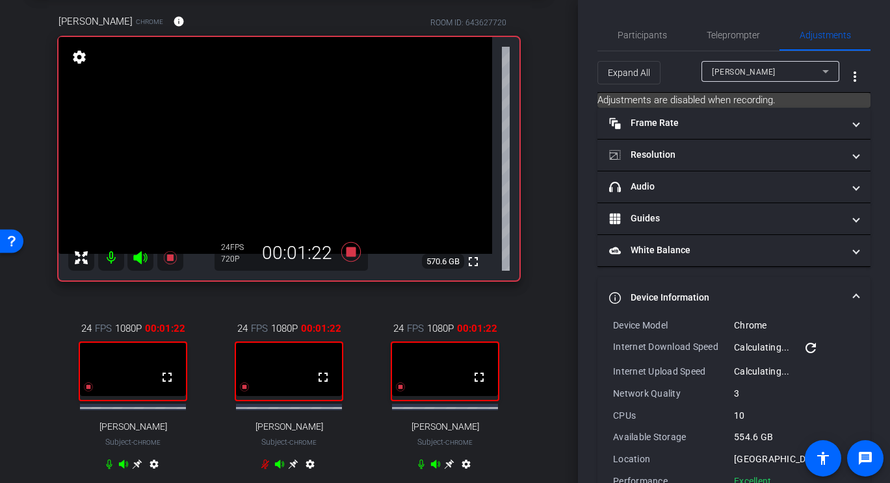
click at [773, 75] on div "Pam Sharma" at bounding box center [767, 72] width 110 height 16
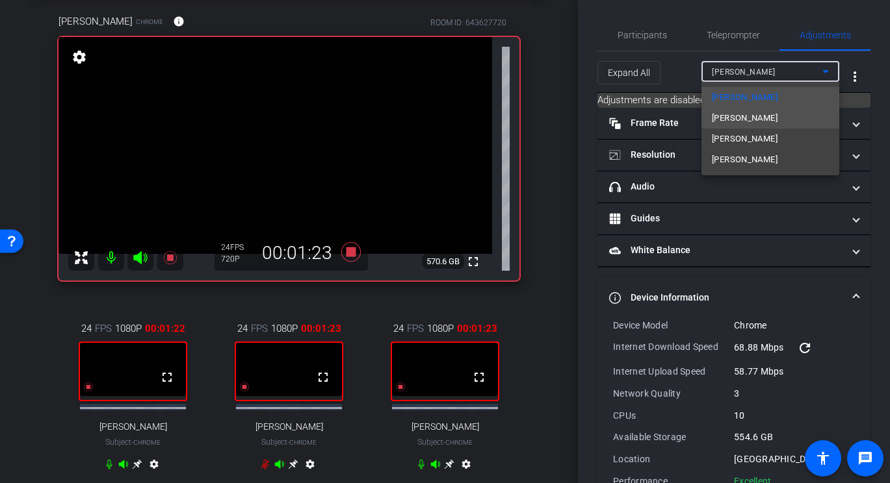
click at [749, 116] on span "Monty Montano" at bounding box center [745, 118] width 66 height 16
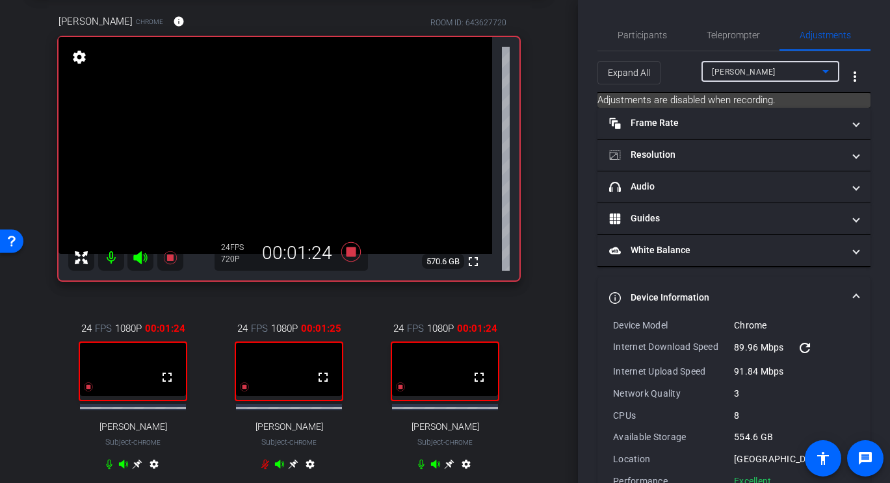
click at [751, 71] on span "Monty Montano" at bounding box center [744, 72] width 64 height 9
click at [746, 70] on div "MORAN" at bounding box center [767, 72] width 110 height 16
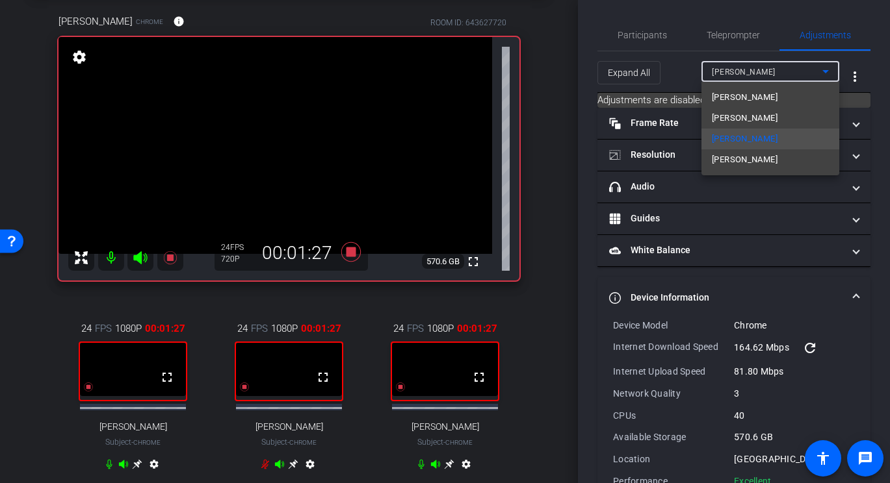
click at [732, 171] on div "Pam Sharma Monty Montano MORAN Jim Allison" at bounding box center [770, 129] width 138 height 94
click at [737, 168] on mat-option "Jim Allison" at bounding box center [770, 159] width 138 height 21
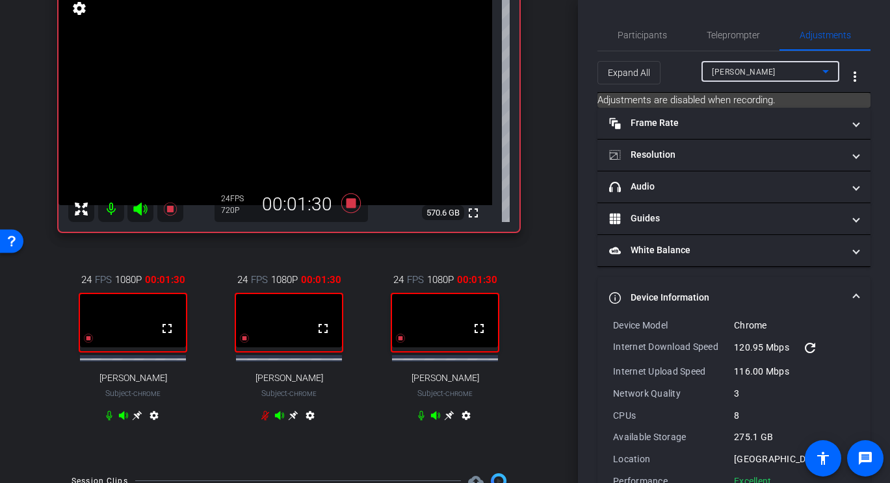
scroll to position [117, 0]
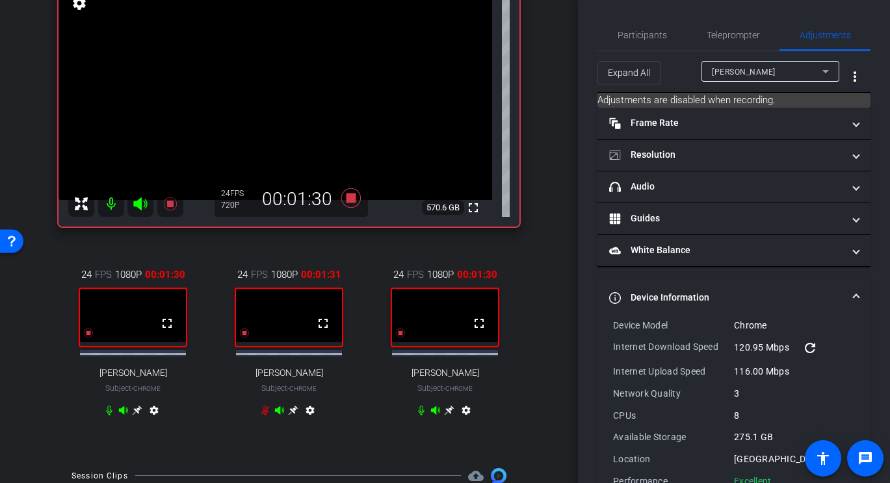
click at [357, 401] on div "24 FPS 1080P 00:01:31 fullscreen Monty Montano Subject - Chrome settings" at bounding box center [288, 344] width 149 height 196
click at [660, 38] on span "Participants" at bounding box center [641, 35] width 49 height 9
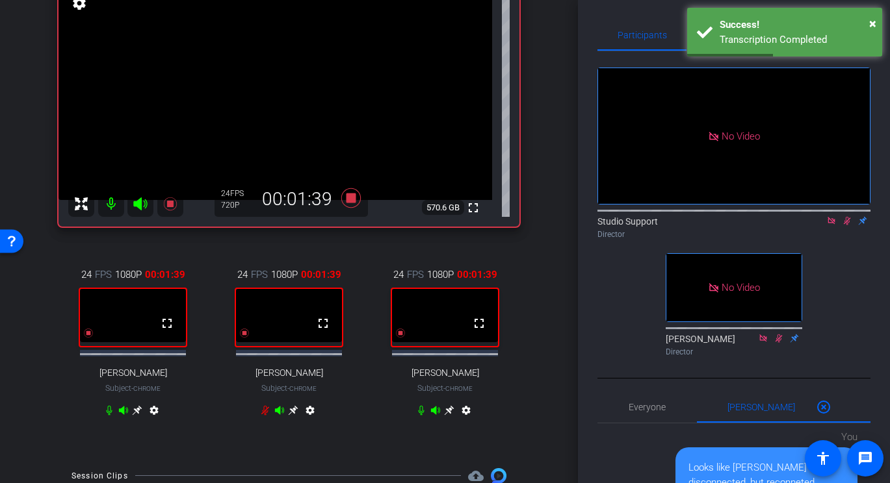
click at [264, 415] on icon at bounding box center [265, 411] width 8 height 10
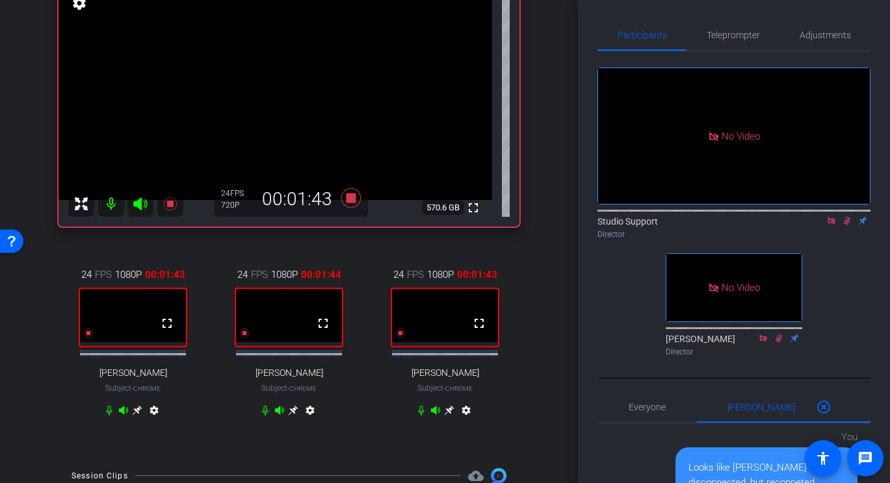
click at [264, 415] on icon at bounding box center [266, 411] width 6 height 10
click at [140, 416] on icon at bounding box center [137, 411] width 10 height 10
click at [138, 415] on icon at bounding box center [138, 411] width 10 height 10
click at [112, 200] on mat-icon at bounding box center [111, 204] width 26 height 26
click at [292, 415] on icon at bounding box center [293, 411] width 10 height 10
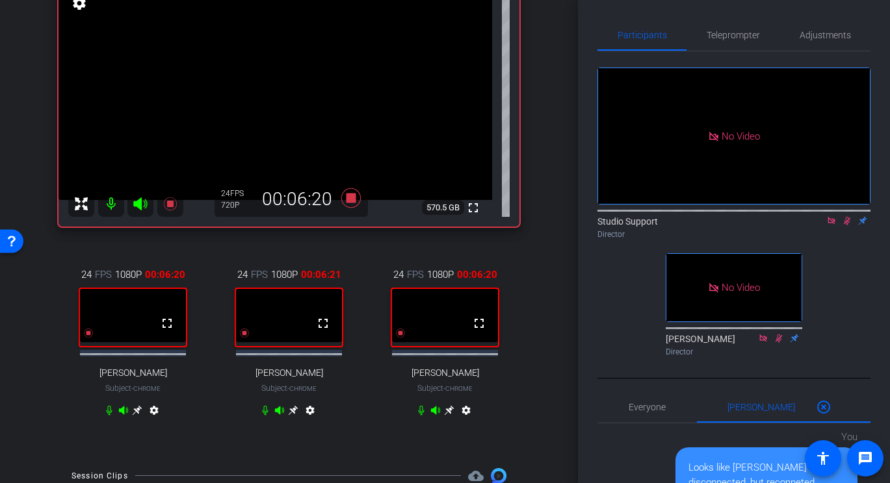
click at [264, 415] on icon at bounding box center [266, 411] width 6 height 10
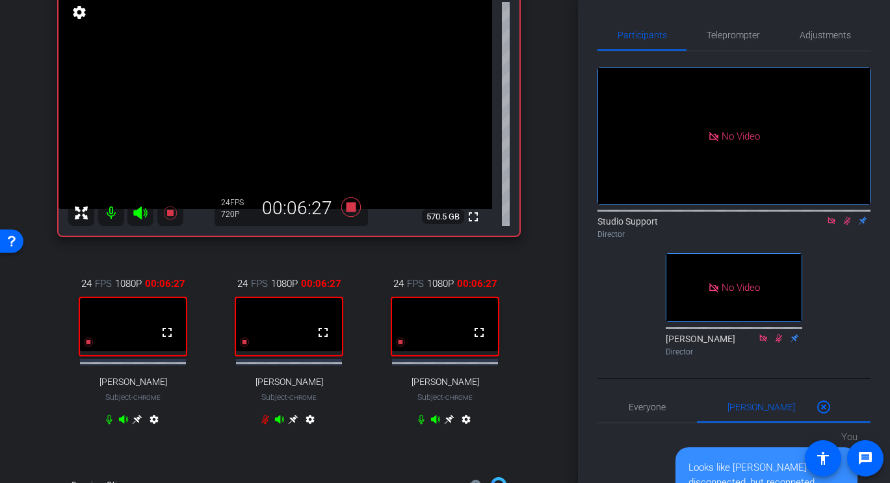
scroll to position [110, 0]
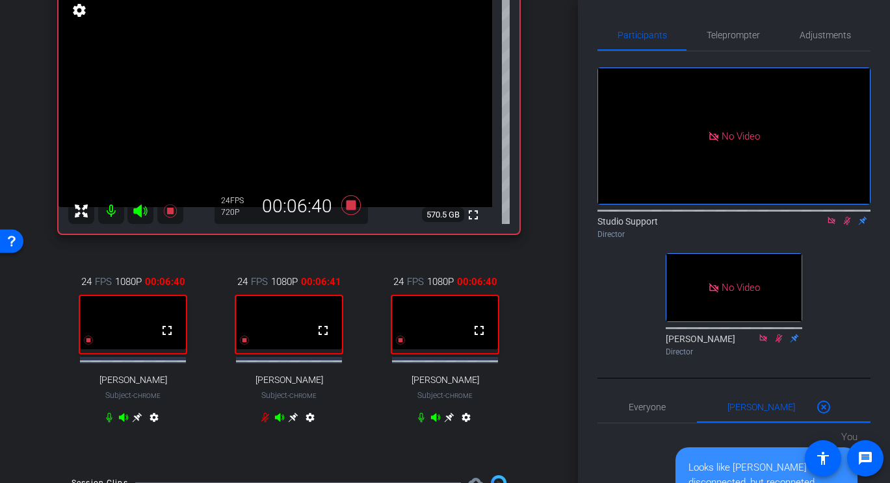
click at [264, 422] on icon at bounding box center [265, 418] width 8 height 10
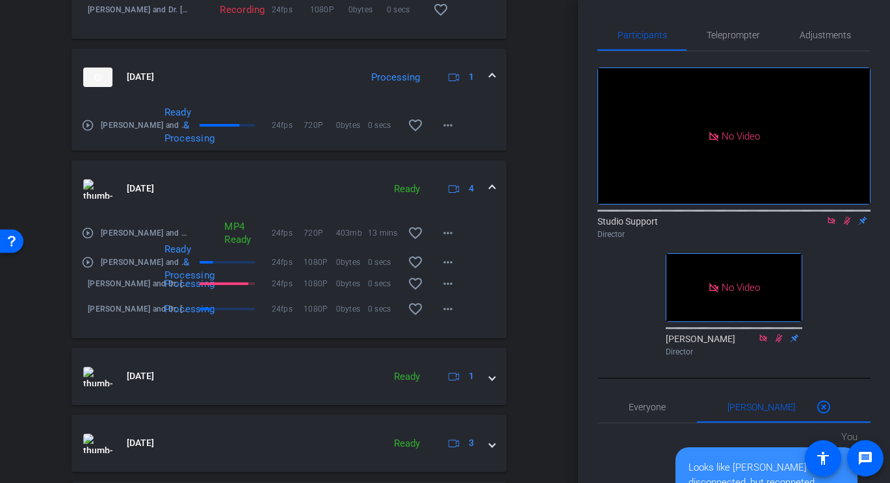
scroll to position [760, 0]
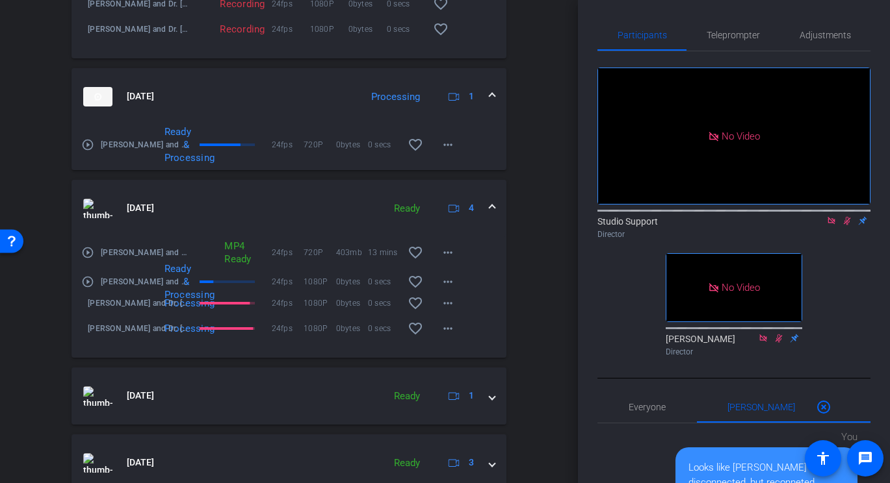
click at [92, 285] on mat-icon "play_circle_outline" at bounding box center [87, 282] width 13 height 13
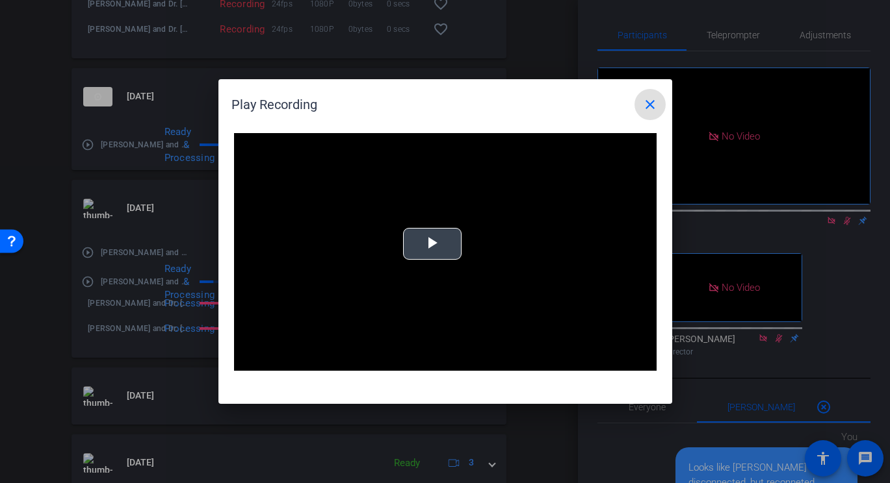
click at [432, 244] on span "Video Player" at bounding box center [432, 244] width 0 height 0
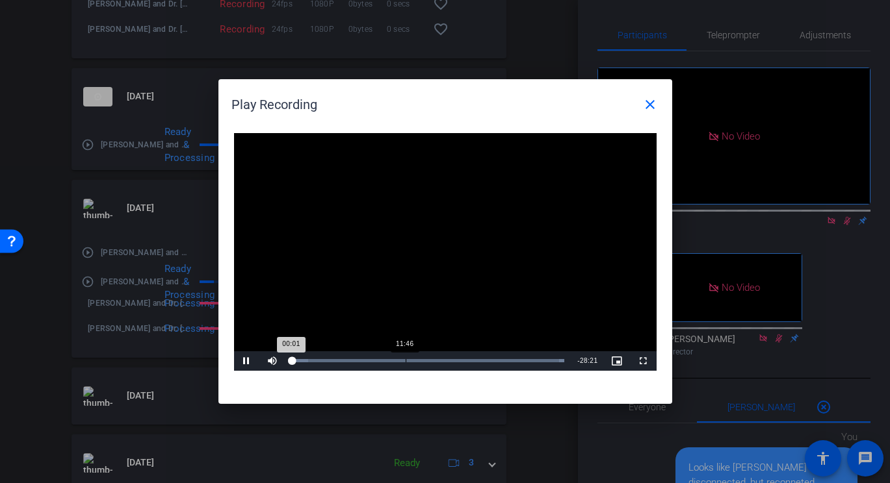
click at [406, 362] on div "11:46" at bounding box center [406, 360] width 1 height 3
click at [447, 359] on div "Loaded : 100.00% 16:10 11:54" at bounding box center [428, 361] width 285 height 19
click at [461, 359] on div "Loaded : 100.00% 17:43 16:12" at bounding box center [428, 361] width 285 height 19
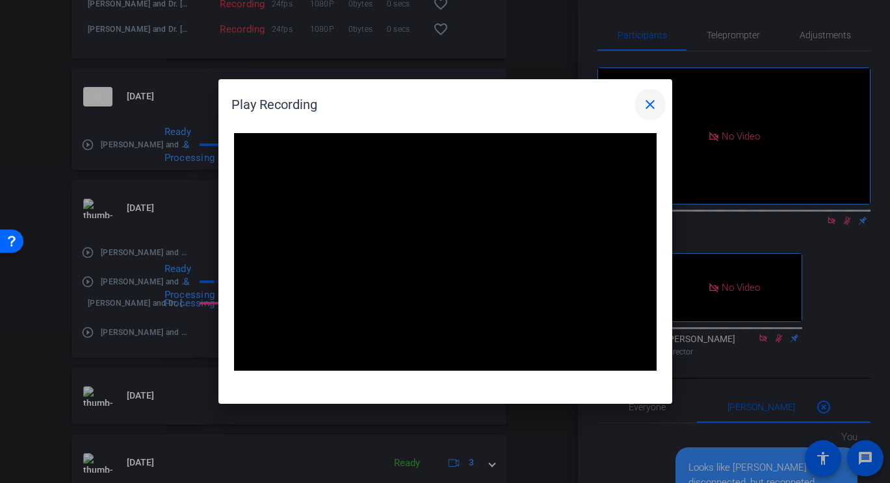
click at [652, 103] on mat-icon "close" at bounding box center [650, 105] width 16 height 16
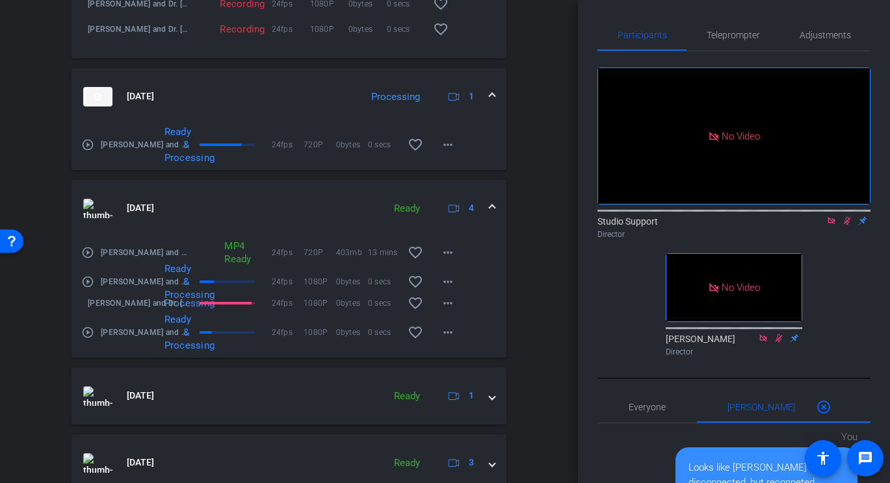
click at [89, 336] on mat-icon "play_circle_outline" at bounding box center [87, 332] width 13 height 13
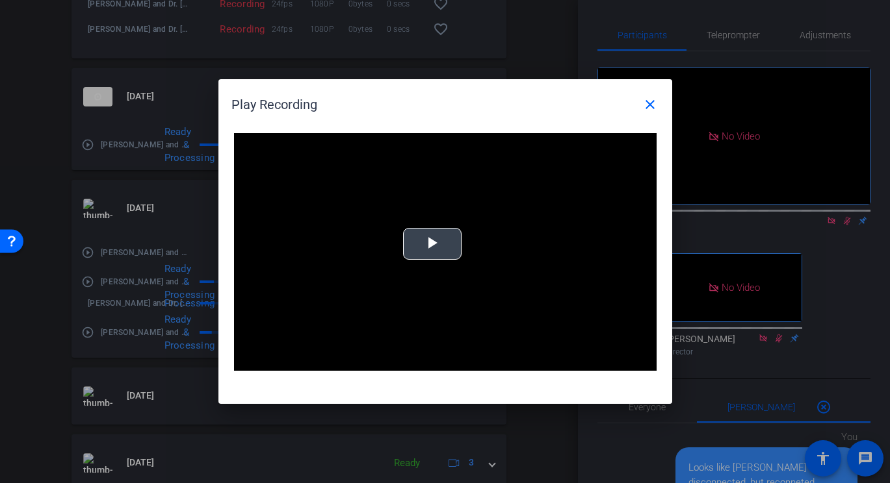
click at [432, 244] on span "Video Player" at bounding box center [432, 244] width 0 height 0
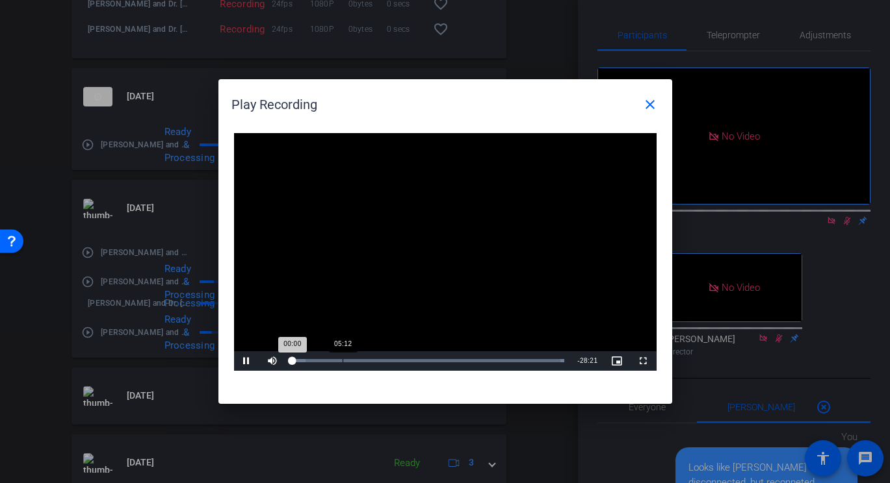
click at [326, 357] on div "Loaded : 100.00% 05:12 00:00" at bounding box center [428, 361] width 285 height 19
click at [374, 355] on div "Loaded : 100.00% 08:31 03:35" at bounding box center [428, 361] width 285 height 19
click at [522, 357] on div "Loaded : 100.00% 23:57 08:35" at bounding box center [430, 361] width 289 height 19
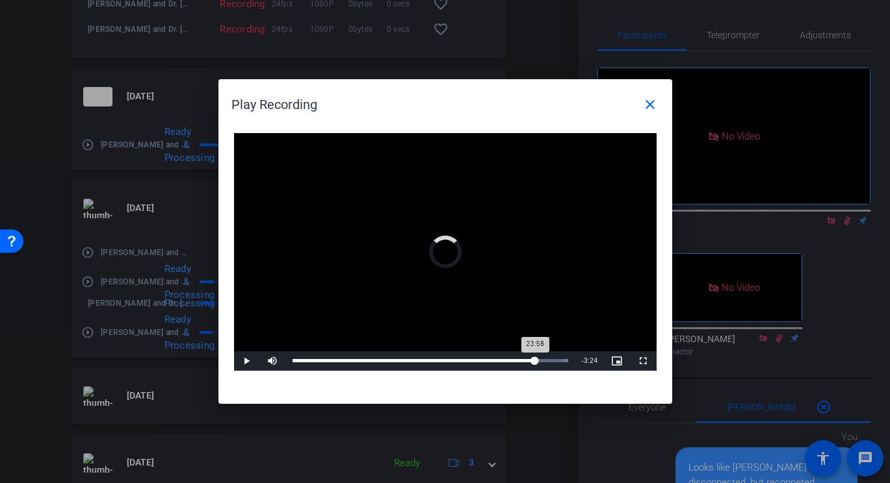
click at [535, 358] on div "Loaded : 100.00% 24:57 23:58" at bounding box center [430, 361] width 289 height 19
click at [549, 358] on div "Loaded : 100.00% 26:21 26:25" at bounding box center [430, 361] width 289 height 19
click at [506, 360] on div "Loaded : 100.00% 22:01 26:25" at bounding box center [430, 360] width 276 height 3
click at [478, 359] on div "19:04" at bounding box center [478, 360] width 1 height 3
click at [446, 354] on div "Loaded : 100.00% 16:00 19:05" at bounding box center [430, 361] width 289 height 19
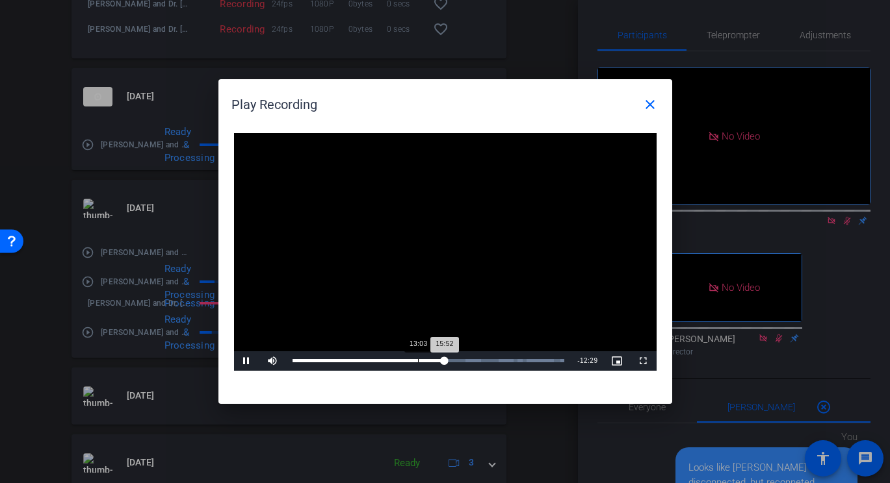
click at [417, 353] on div "Loaded : 100.00% 13:03 15:52" at bounding box center [428, 361] width 285 height 19
click at [401, 354] on div "Loaded : 100.00% 11:26 13:03" at bounding box center [428, 361] width 285 height 19
click at [649, 103] on mat-icon "close" at bounding box center [650, 105] width 16 height 16
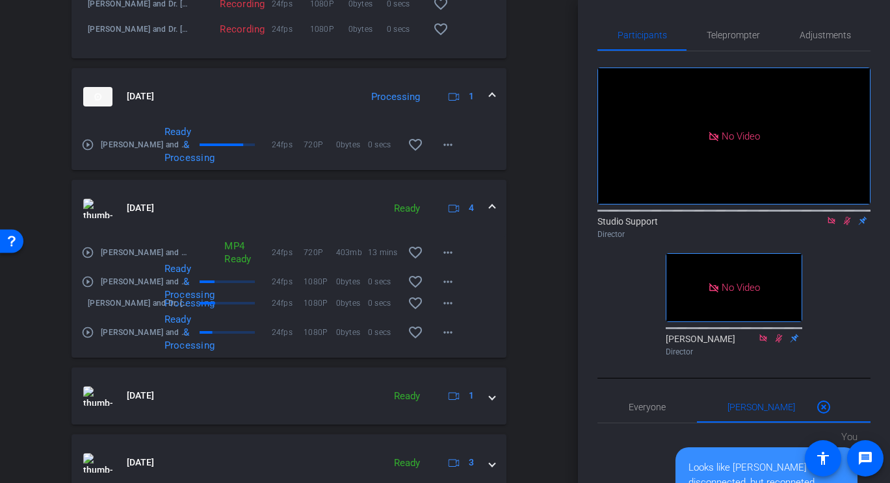
click at [90, 259] on mat-icon "play_circle_outline" at bounding box center [87, 252] width 13 height 13
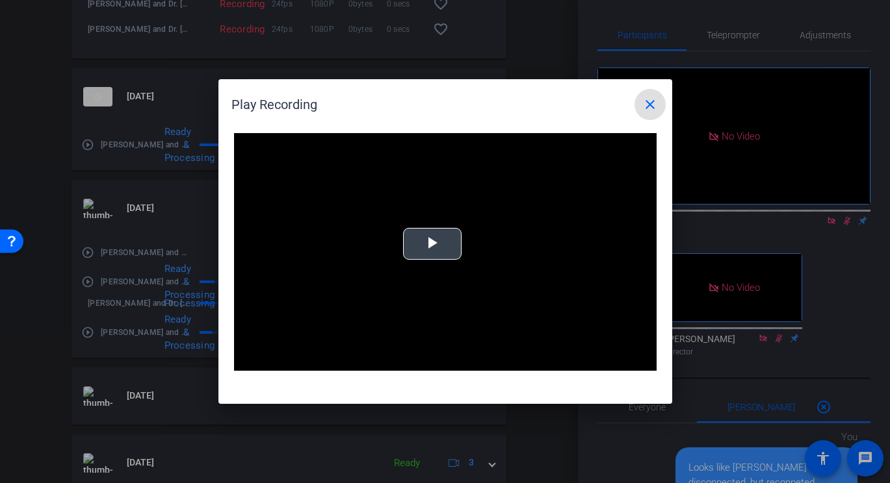
click at [432, 244] on span "Video Player" at bounding box center [432, 244] width 0 height 0
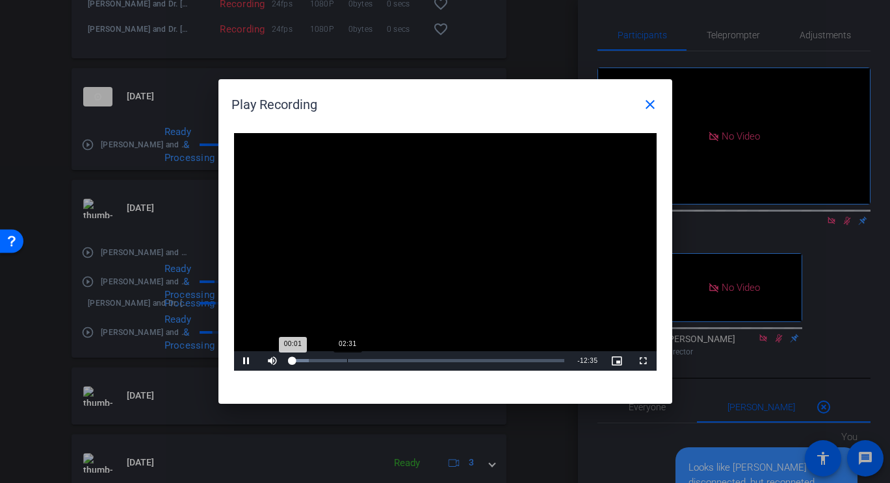
click at [347, 352] on div "Loaded : 6.12% 02:31 00:01" at bounding box center [428, 361] width 285 height 19
click at [404, 352] on div "Loaded : 23.22% 05:10 02:33" at bounding box center [428, 361] width 285 height 19
click at [467, 352] on div "Loaded : 43.51% 07:59 05:10" at bounding box center [430, 361] width 289 height 19
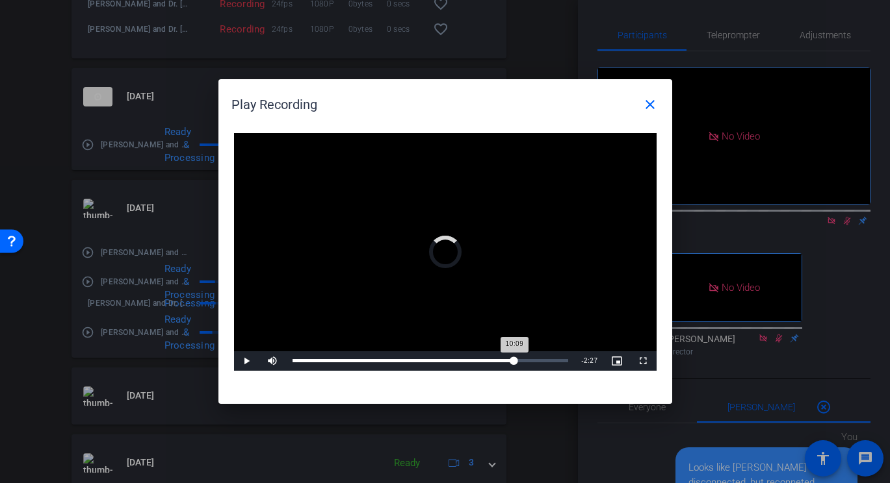
click at [514, 352] on div "Loaded : 62.95% 10:09 10:09" at bounding box center [430, 361] width 289 height 19
click at [541, 353] on div "Loaded : 85.46% 11:20 10:09" at bounding box center [430, 361] width 289 height 19
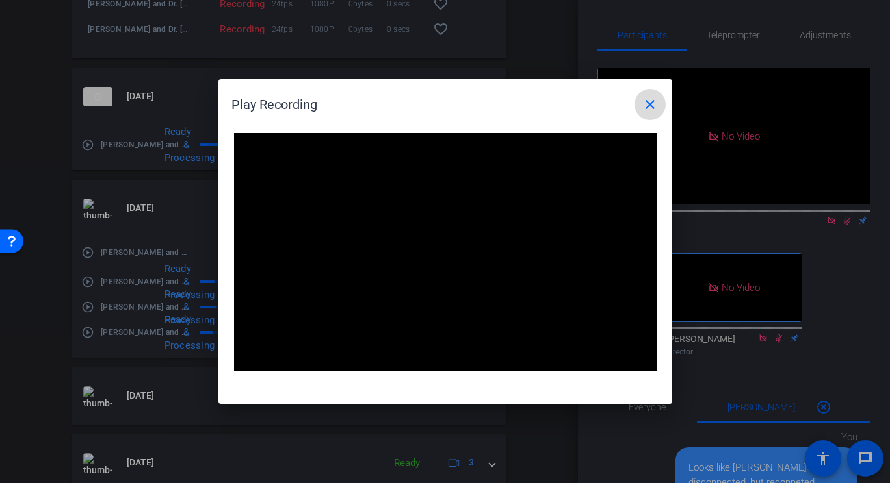
click at [652, 107] on mat-icon "close" at bounding box center [650, 105] width 16 height 16
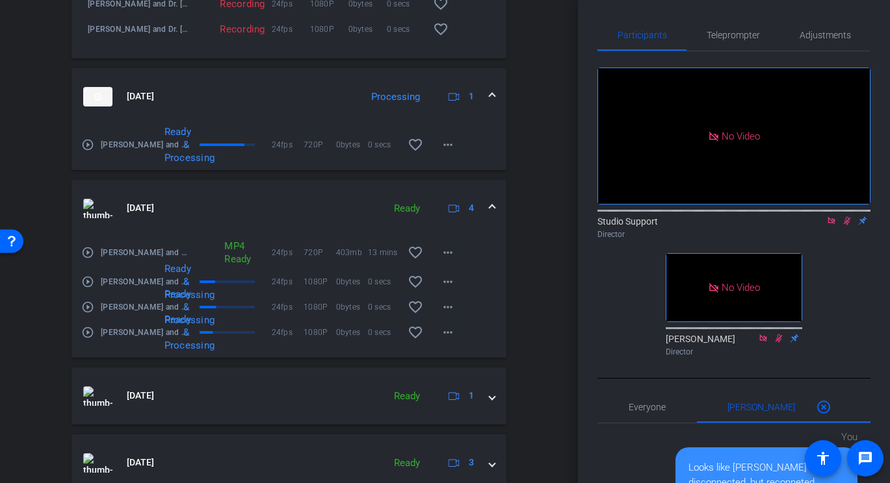
click at [90, 314] on mat-icon "play_circle_outline" at bounding box center [87, 307] width 13 height 13
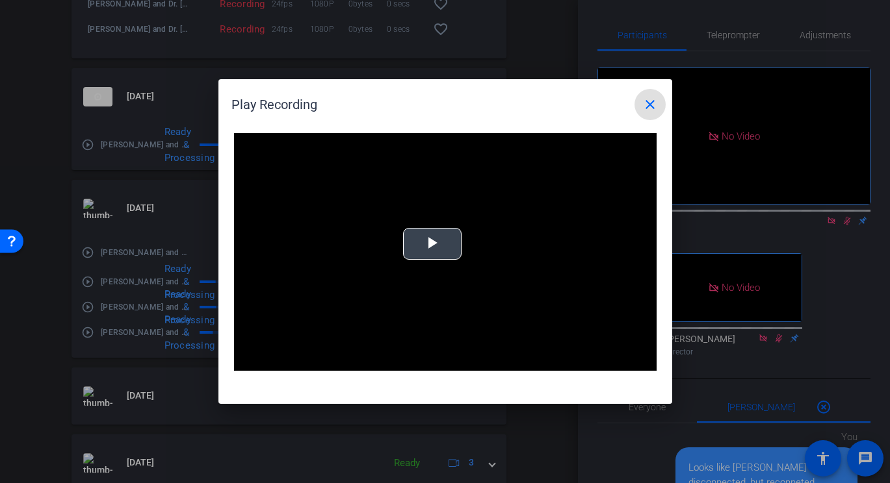
click at [432, 244] on span "Video Player" at bounding box center [432, 244] width 0 height 0
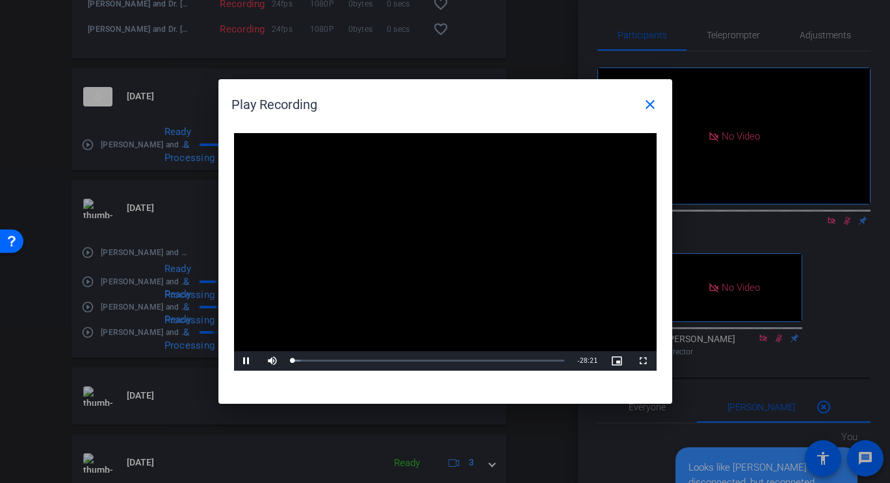
click at [510, 372] on div "Video Player is loading. Play Video Pause Mute Current Time 0:00 / Duration 28:…" at bounding box center [445, 262] width 454 height 284
click at [495, 357] on div "Loaded : 3.01% 21:11 00:02" at bounding box center [428, 361] width 285 height 19
click at [458, 359] on div "Loaded : 77.70% 19:41 21:11" at bounding box center [430, 361] width 289 height 19
click at [409, 362] on div "12:06" at bounding box center [409, 360] width 1 height 3
click at [367, 361] on div "Loaded : 77.70% 07:46 07:46" at bounding box center [428, 360] width 272 height 3
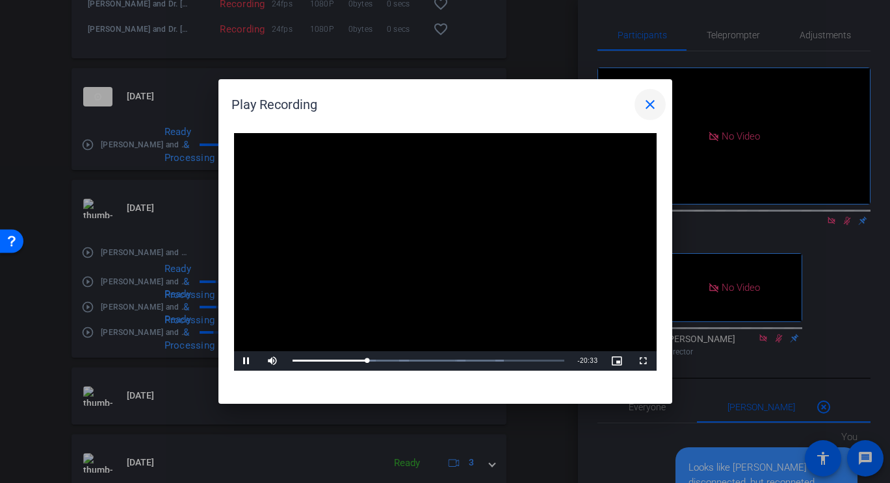
click at [649, 101] on mat-icon "close" at bounding box center [650, 105] width 16 height 16
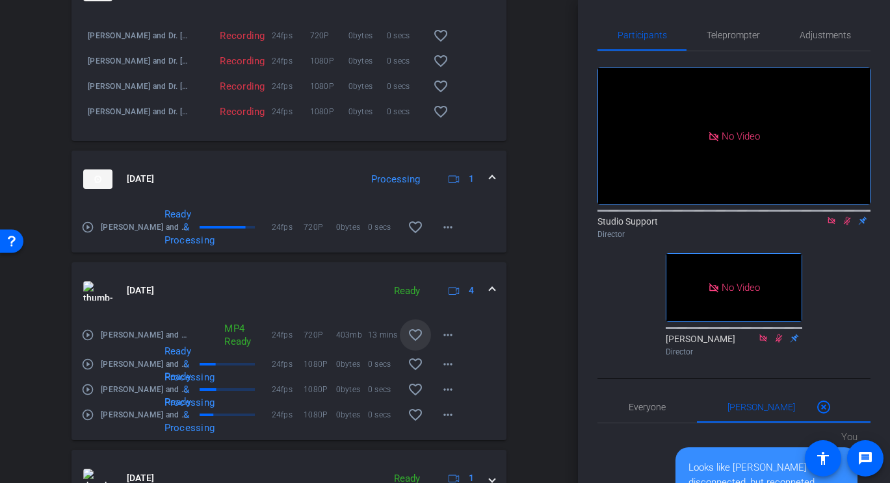
scroll to position [645, 0]
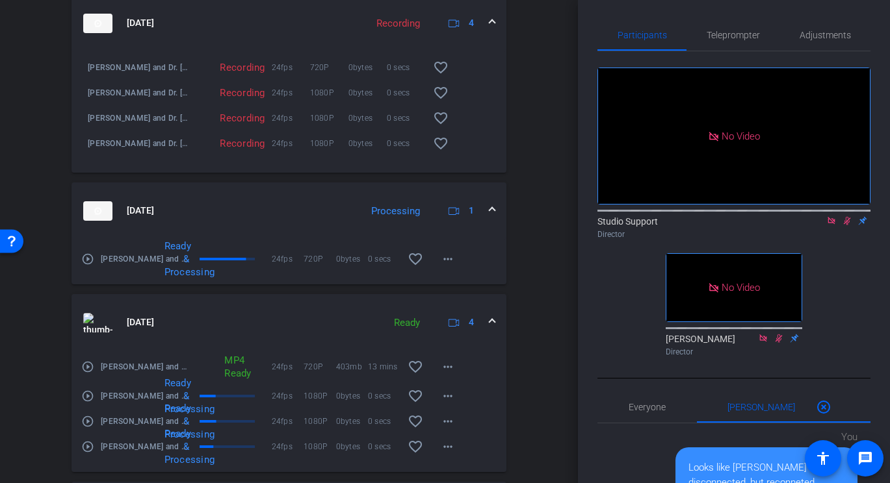
click at [91, 266] on mat-icon "play_circle_outline" at bounding box center [87, 259] width 13 height 13
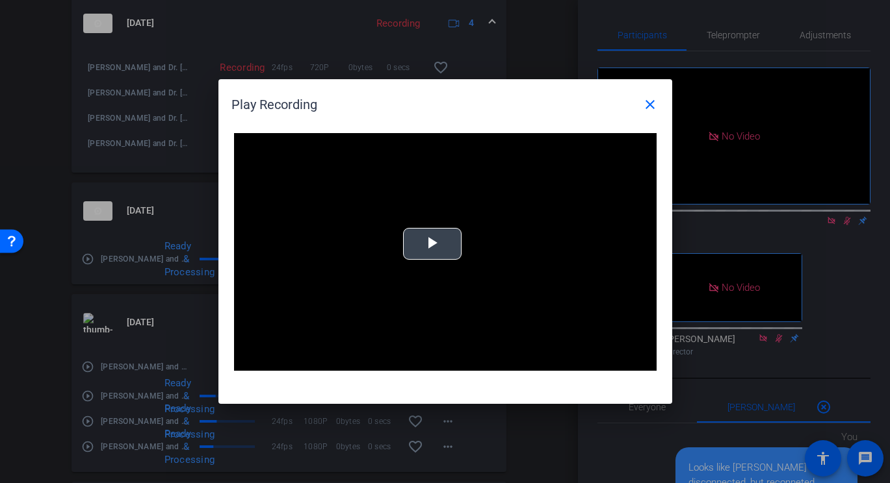
click at [432, 244] on span "Video Player" at bounding box center [432, 244] width 0 height 0
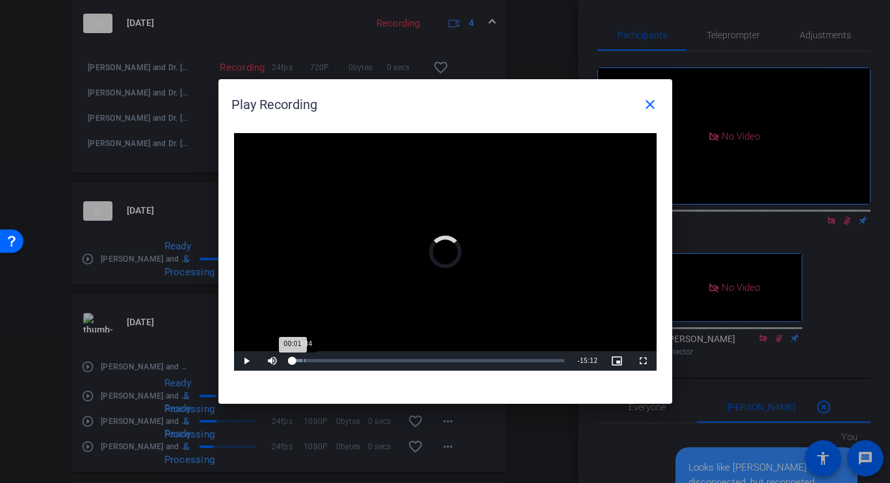
click at [302, 360] on div "Loaded : 4.87% 00:34 00:01" at bounding box center [428, 360] width 272 height 3
click at [309, 359] on div "Loaded : 7.96% 00:56 00:35" at bounding box center [428, 360] width 272 height 3
click at [296, 359] on div "Loaded : 10.77% 00:13 00:57" at bounding box center [428, 360] width 272 height 3
click at [305, 359] on div "Loaded : 10.77% 00:43 00:13" at bounding box center [428, 360] width 272 height 3
click at [333, 359] on div "Loaded : 10.77% 00:50 00:45" at bounding box center [428, 360] width 272 height 3
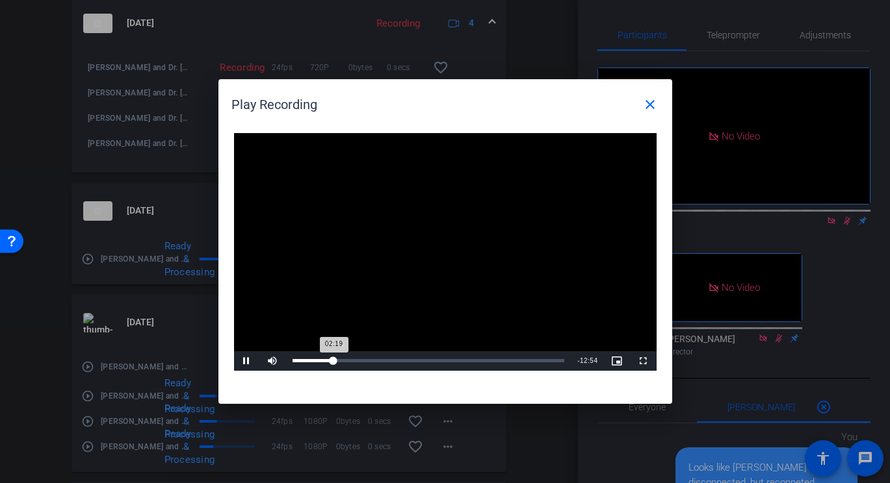
click at [335, 359] on div "02:21" at bounding box center [335, 360] width 1 height 3
click at [429, 358] on div "Loaded : 37.31% 07:40 04:56" at bounding box center [428, 361] width 285 height 19
click at [476, 357] on div "Loaded : 55.60% 09:59 07:40" at bounding box center [430, 361] width 289 height 19
click at [505, 354] on div "Loaded : 66.86% 11:10 10:08" at bounding box center [430, 361] width 289 height 19
click at [530, 354] on div "Loaded : 79.80% 13:06 11:45" at bounding box center [430, 361] width 289 height 19
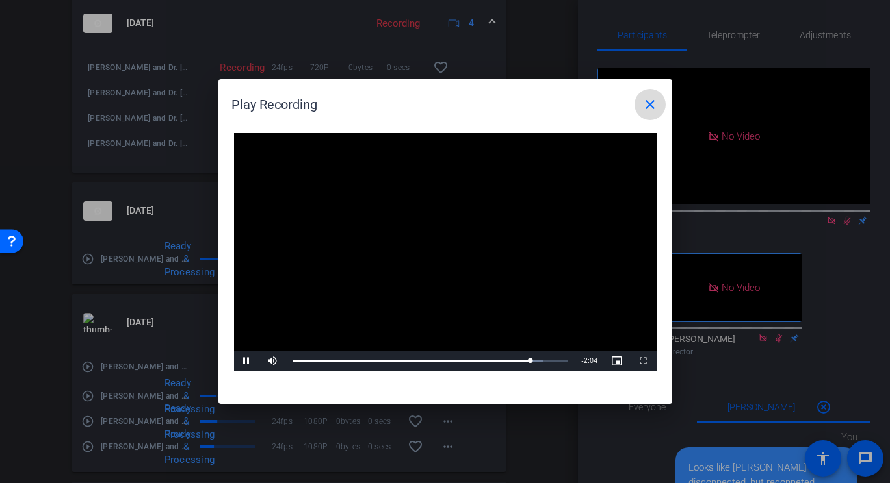
click at [656, 97] on mat-icon "close" at bounding box center [650, 105] width 16 height 16
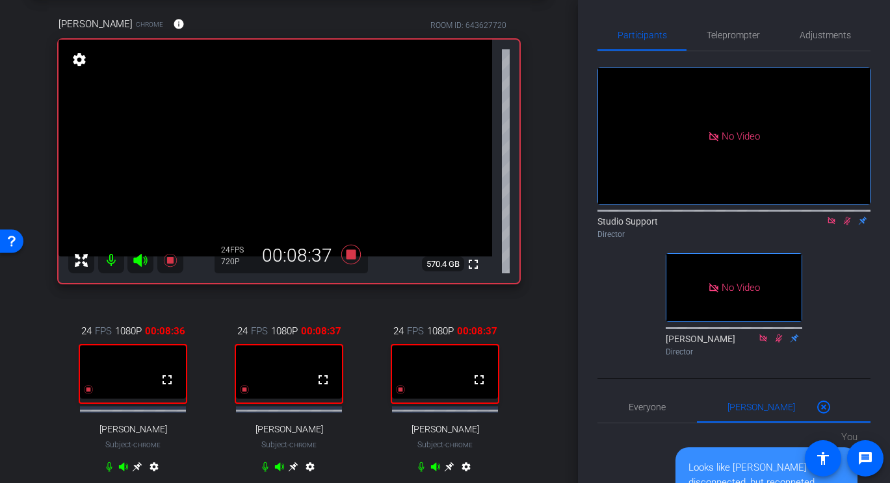
scroll to position [93, 0]
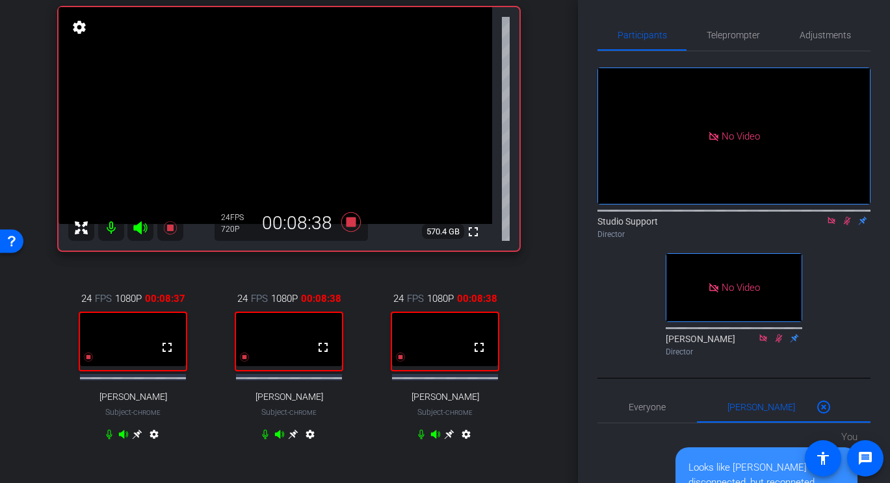
click at [263, 439] on icon at bounding box center [266, 435] width 6 height 10
click at [263, 440] on icon at bounding box center [265, 435] width 10 height 10
click at [270, 440] on icon at bounding box center [265, 435] width 10 height 10
click at [262, 440] on icon at bounding box center [265, 435] width 10 height 10
click at [264, 439] on icon at bounding box center [266, 435] width 6 height 10
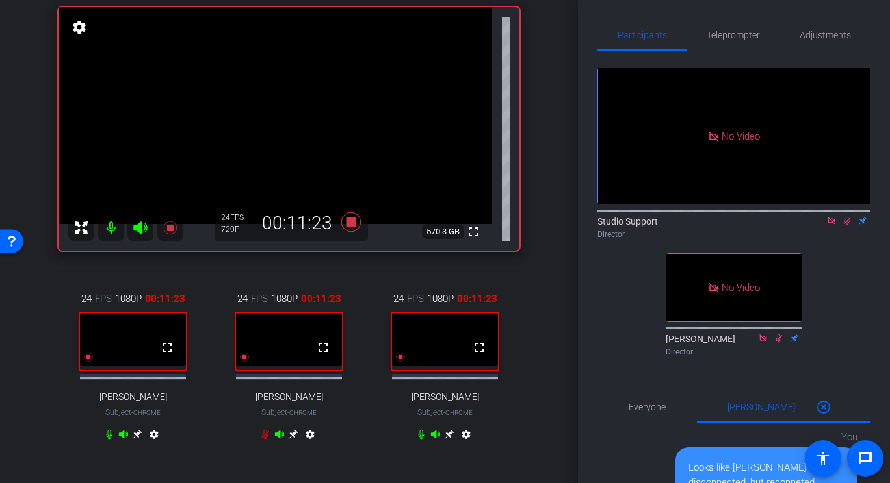
click at [264, 439] on icon at bounding box center [265, 435] width 8 height 10
click at [264, 439] on icon at bounding box center [266, 435] width 6 height 10
click at [264, 439] on icon at bounding box center [265, 435] width 8 height 10
click at [368, 295] on div "24 FPS 1080P 00:11:54 fullscreen Pam Sharma Subject - Chrome settings 24 FPS 10…" at bounding box center [288, 368] width 461 height 196
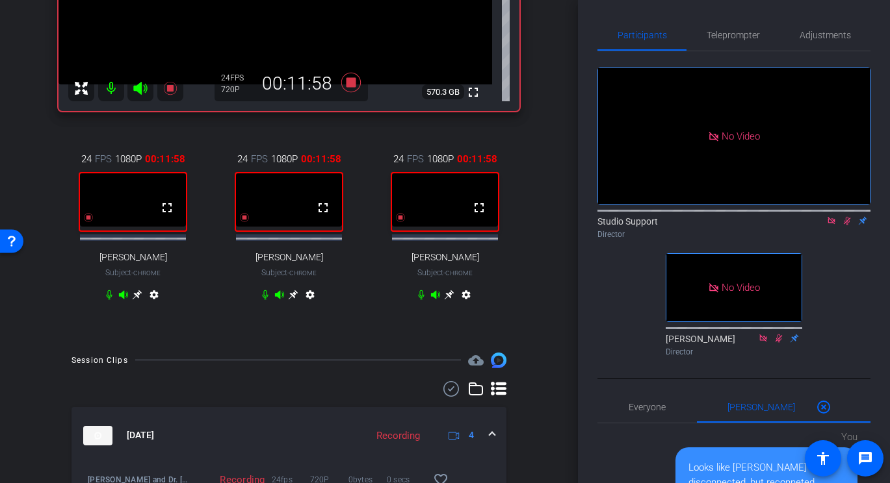
scroll to position [241, 0]
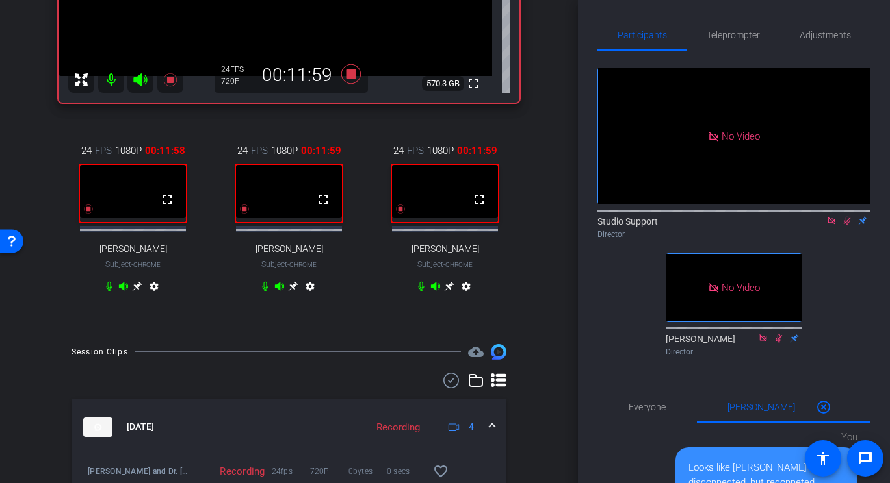
click at [295, 291] on icon at bounding box center [294, 286] width 10 height 10
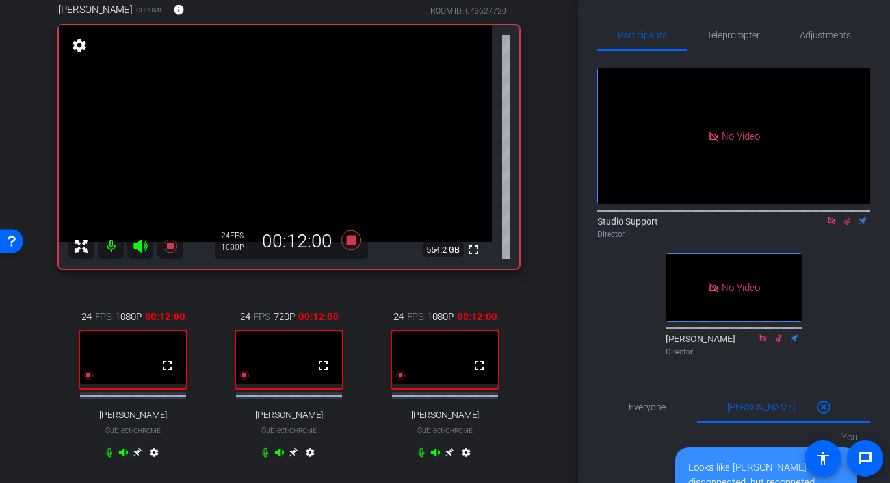
scroll to position [71, 0]
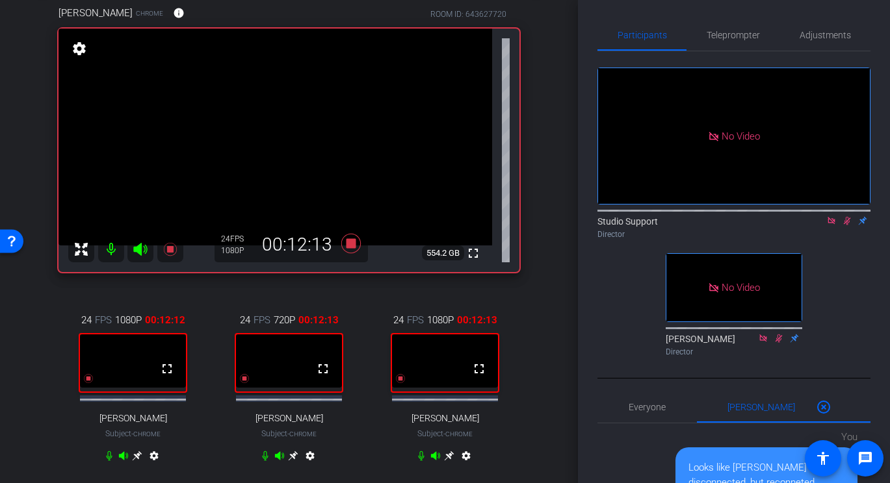
click at [835, 216] on icon at bounding box center [831, 220] width 10 height 9
click at [832, 225] on icon at bounding box center [831, 220] width 10 height 9
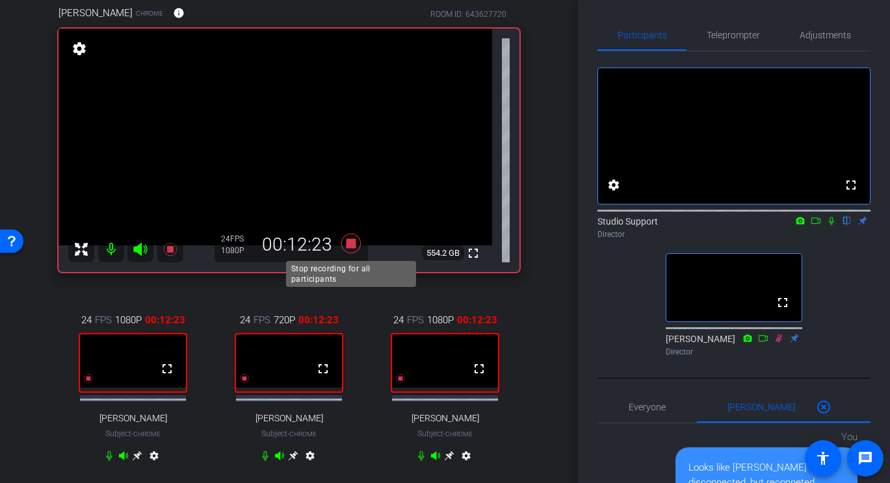
click at [354, 242] on icon at bounding box center [350, 243] width 19 height 19
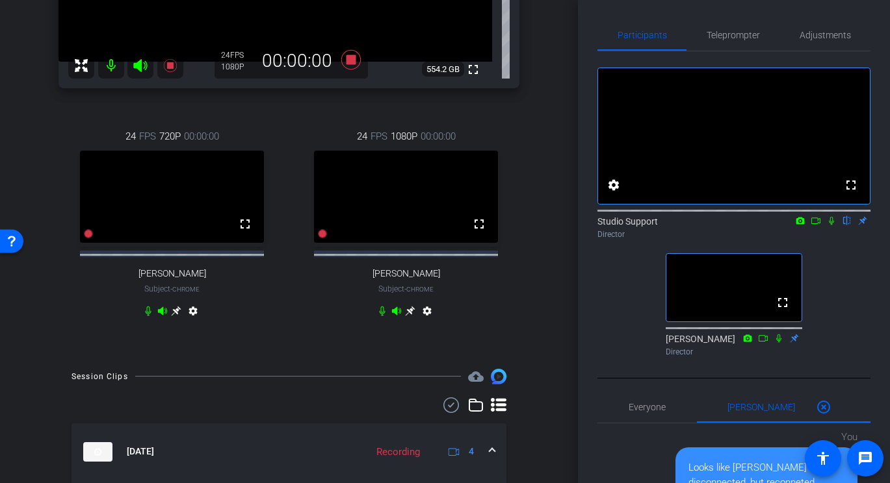
scroll to position [259, 0]
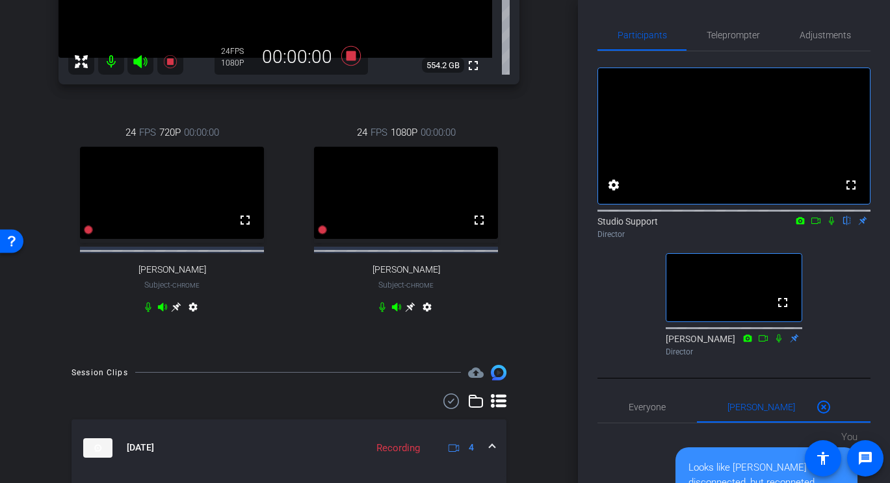
click at [409, 318] on div "settings" at bounding box center [406, 310] width 58 height 16
click at [409, 313] on icon at bounding box center [410, 307] width 10 height 10
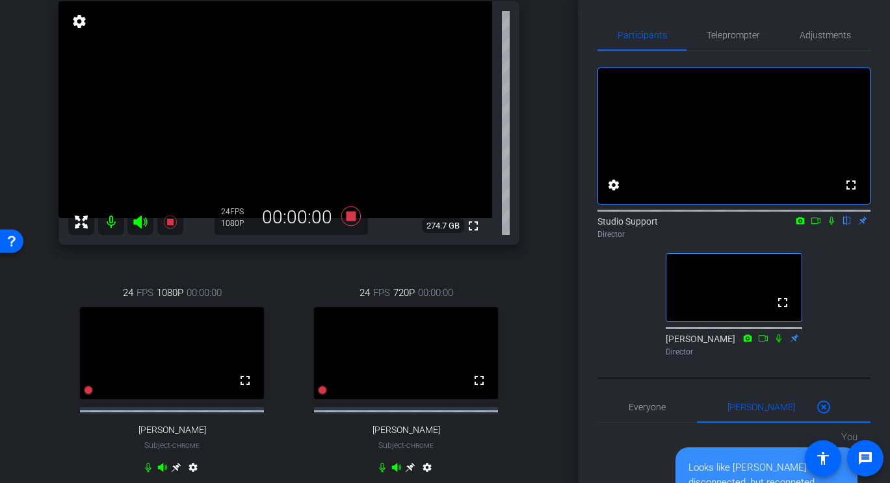
scroll to position [97, 0]
click at [478, 274] on div "24 FPS 720P 00:00:00 fullscreen MORAN Subject - Chrome settings" at bounding box center [405, 383] width 227 height 235
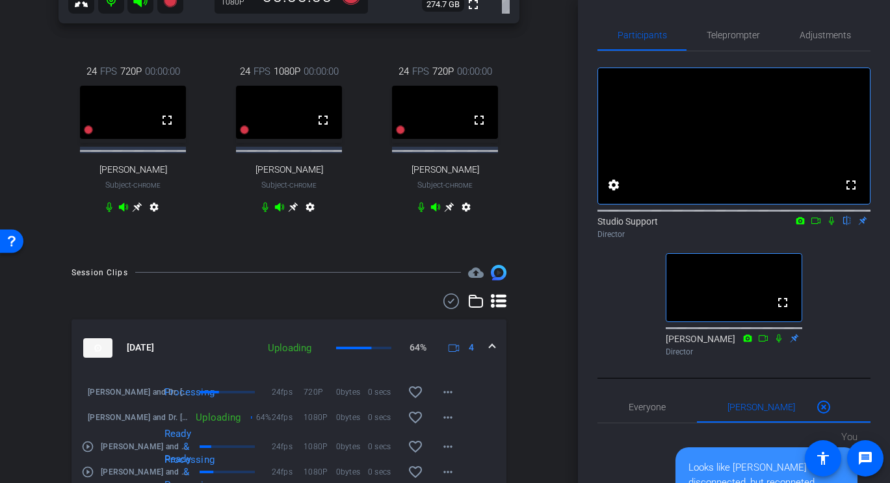
scroll to position [298, 0]
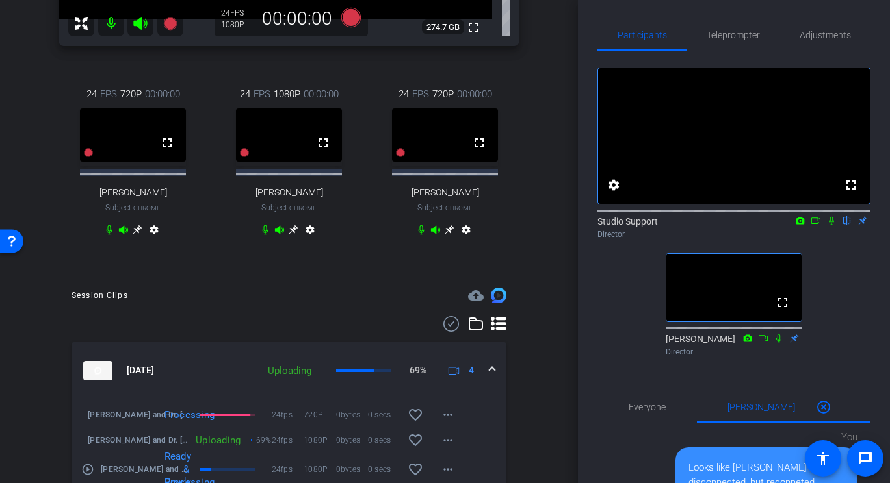
click at [140, 235] on icon at bounding box center [138, 230] width 10 height 10
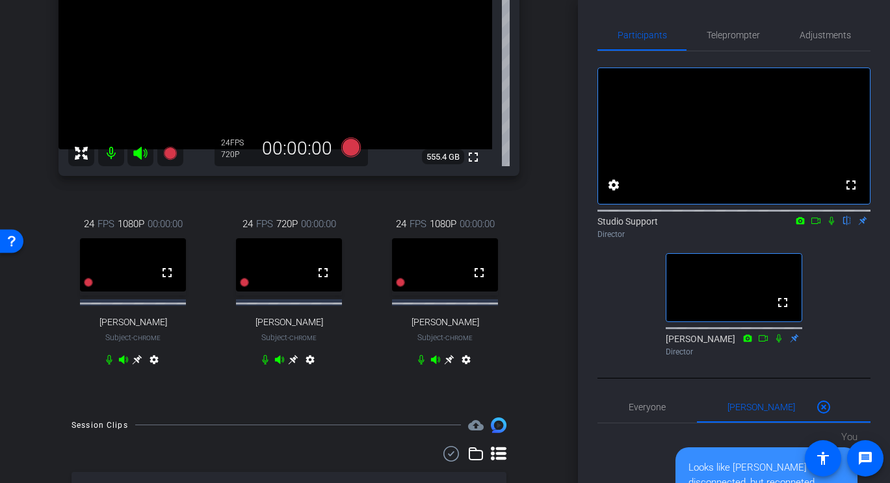
scroll to position [170, 0]
